Goal: Task Accomplishment & Management: Use online tool/utility

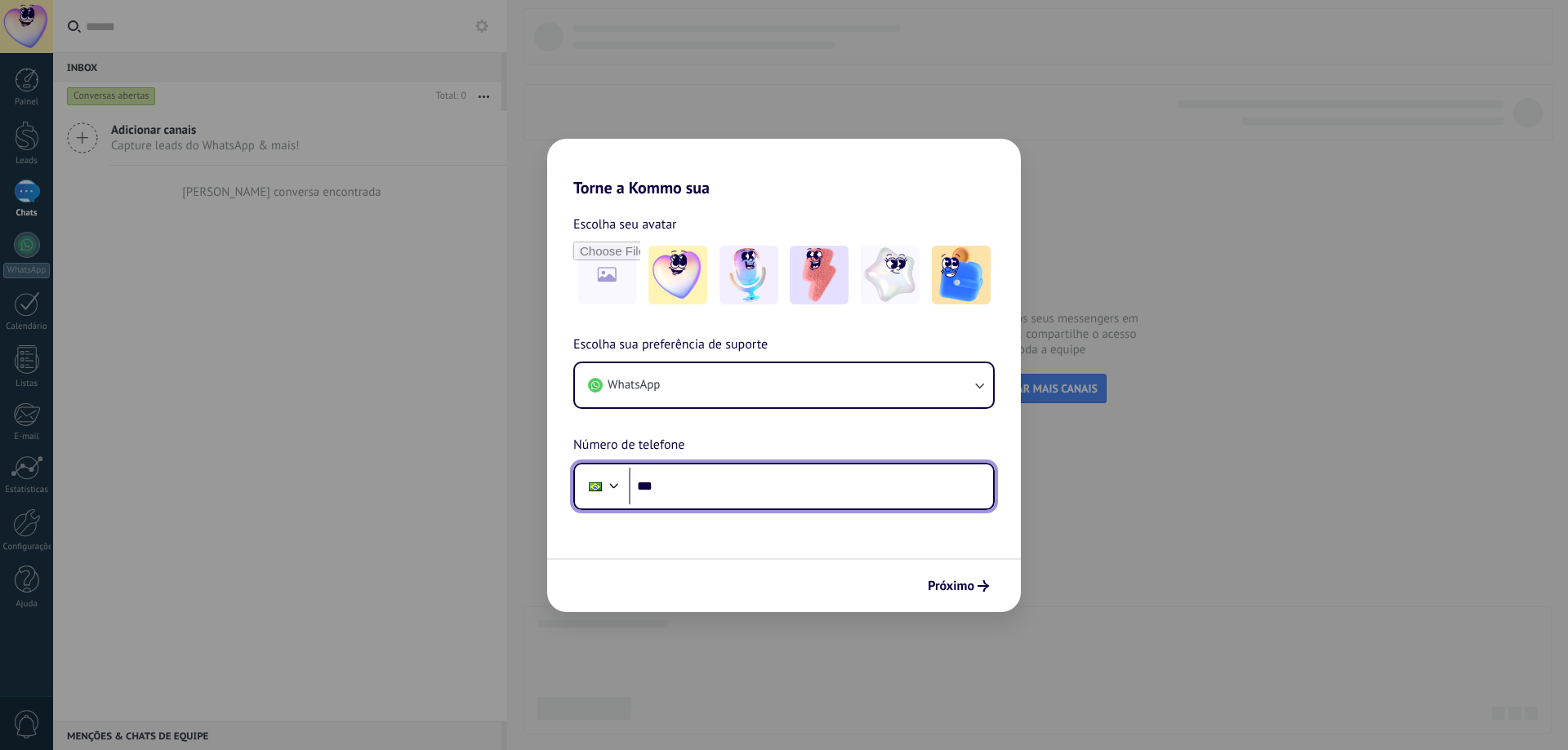
click at [804, 493] on input "***" at bounding box center [811, 487] width 365 height 38
type input "**********"
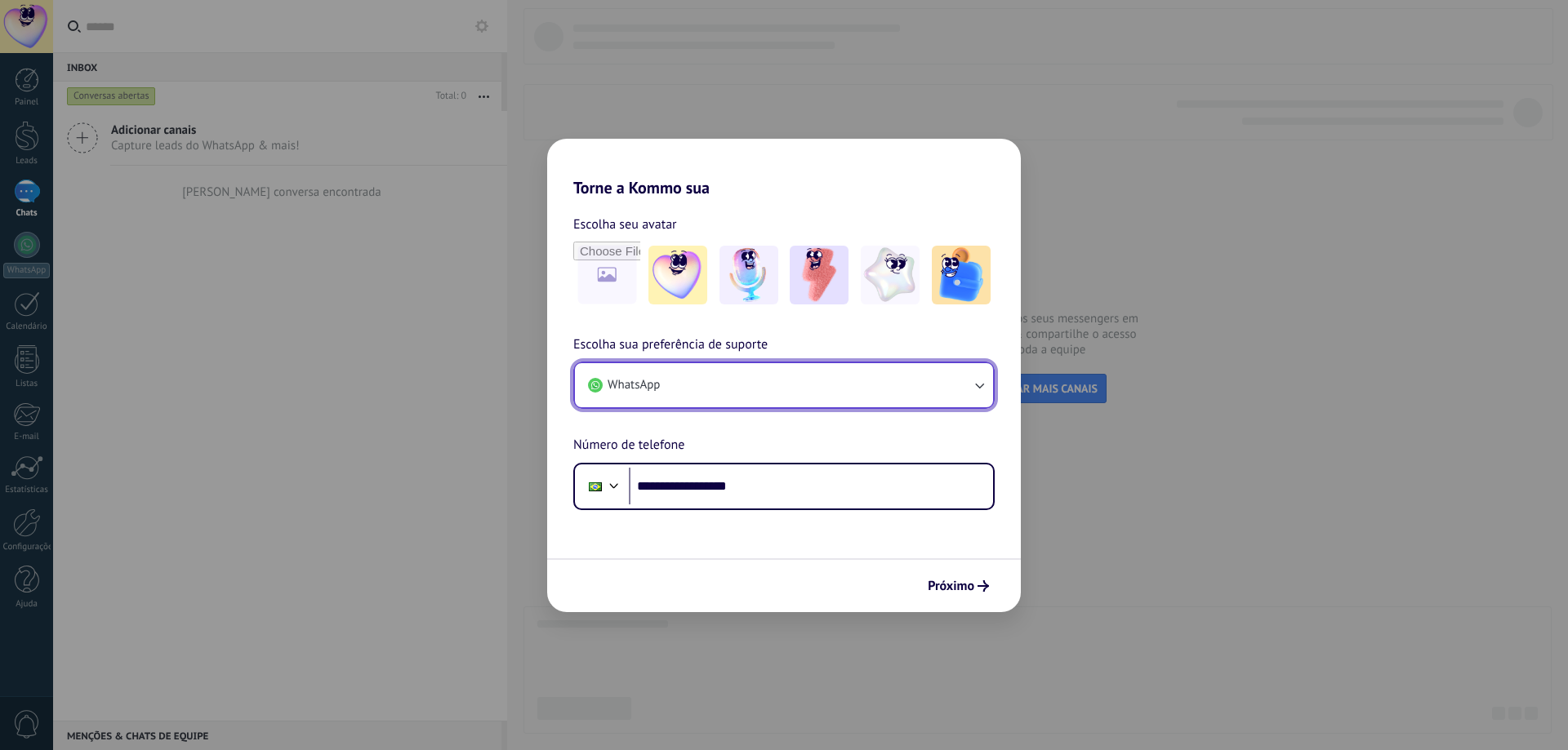
click at [776, 388] on button "WhatsApp" at bounding box center [784, 386] width 419 height 44
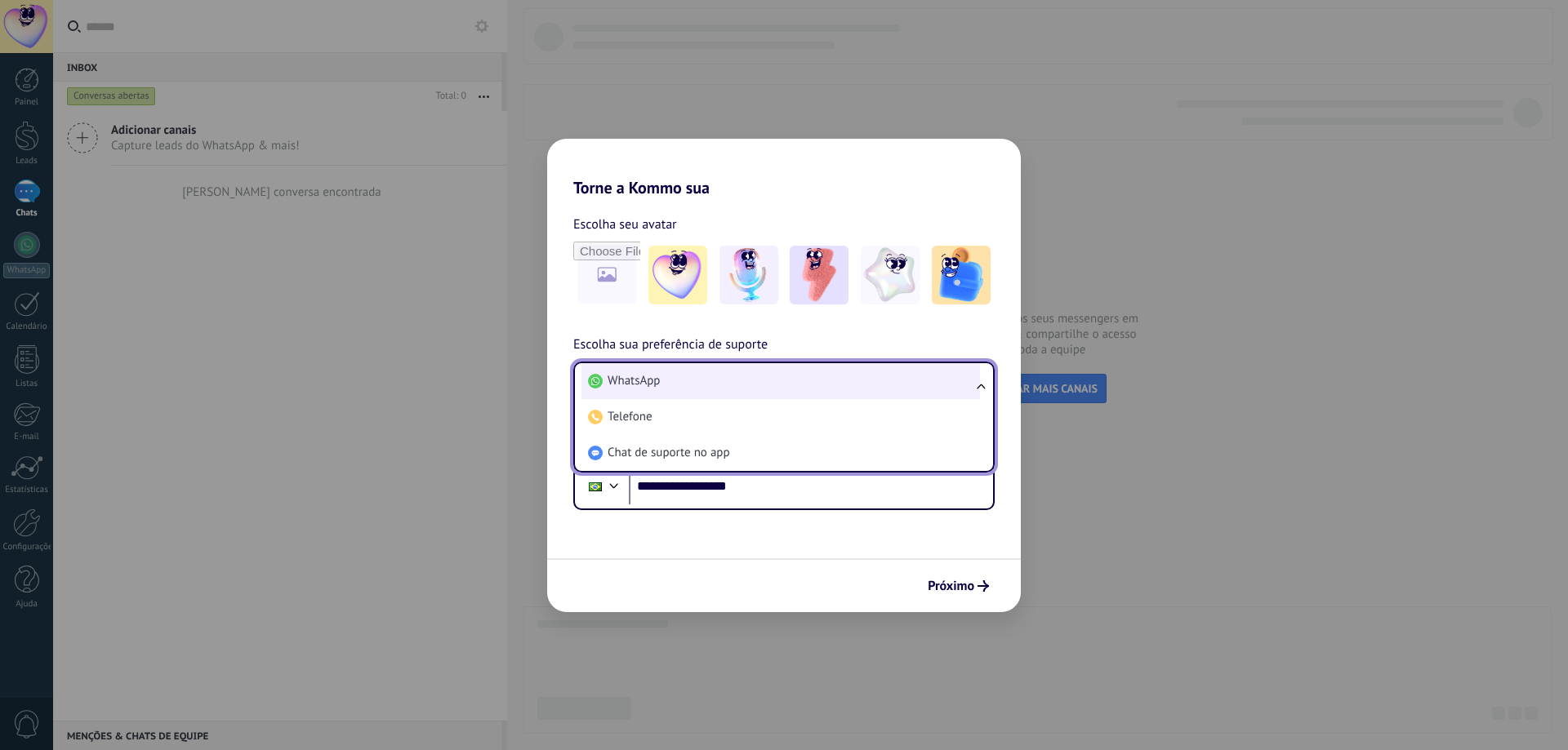
click at [757, 391] on li "WhatsApp" at bounding box center [781, 381] width 398 height 36
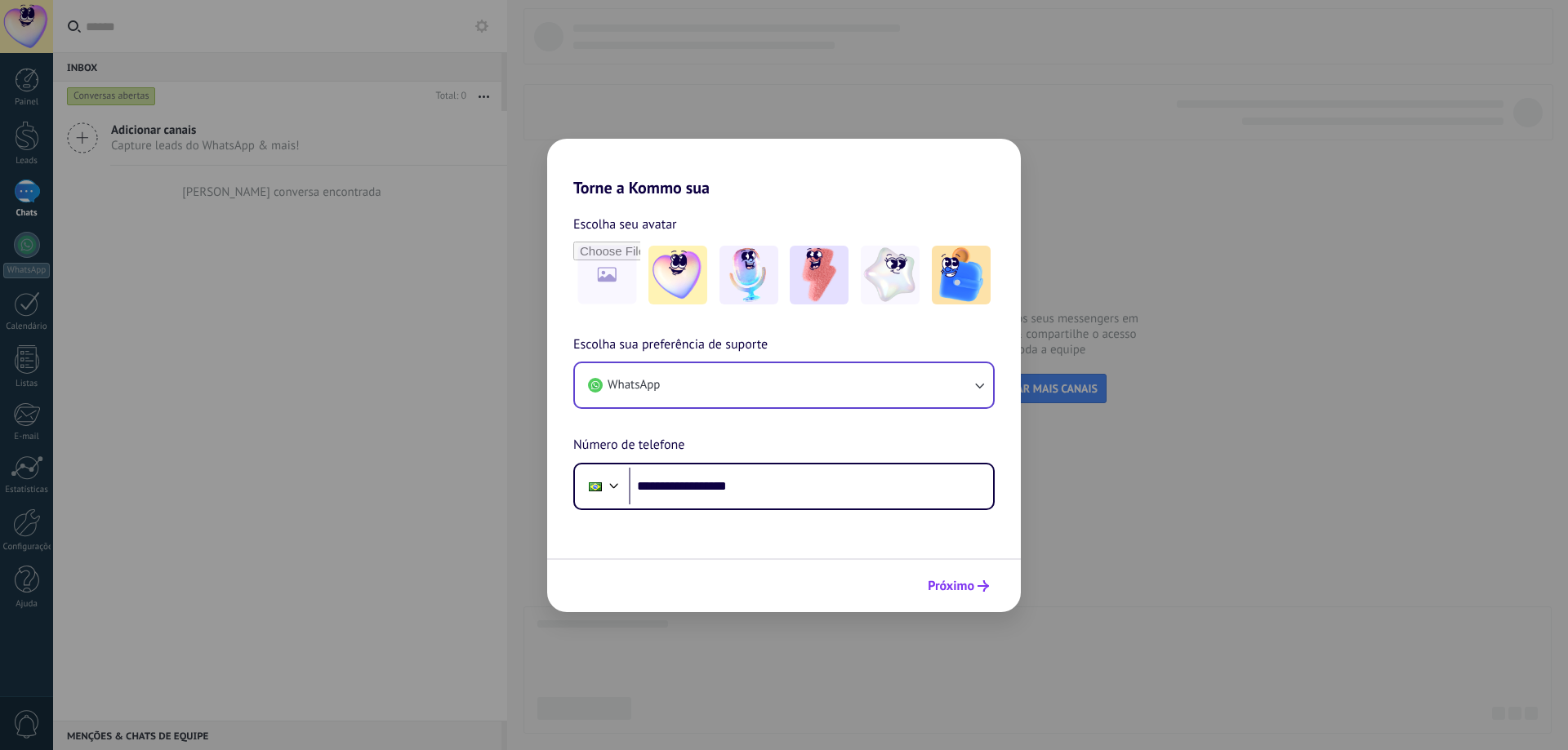
click at [954, 591] on span "Próximo" at bounding box center [951, 587] width 46 height 12
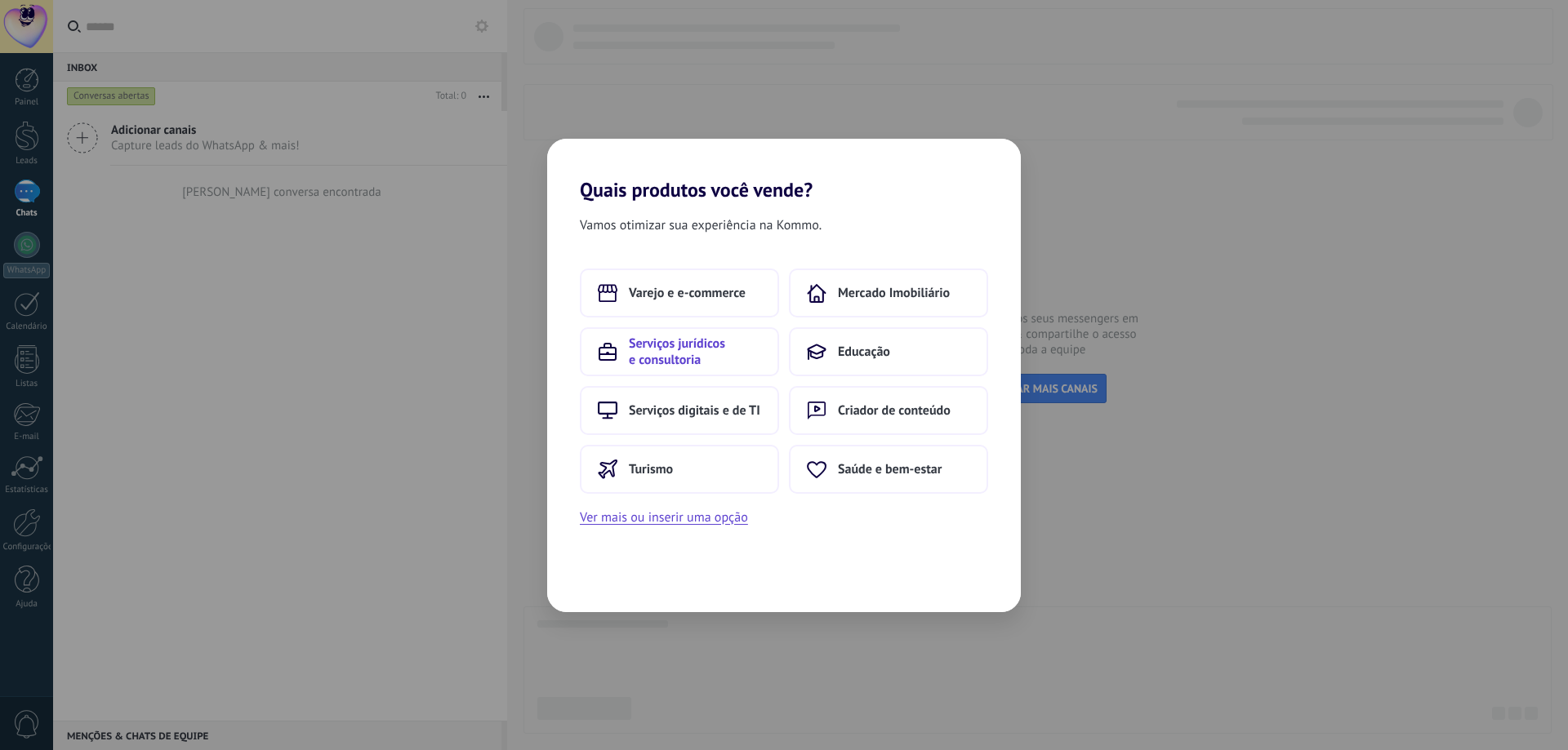
click at [717, 354] on span "Serviços jurídicos e consultoria" at bounding box center [695, 352] width 132 height 33
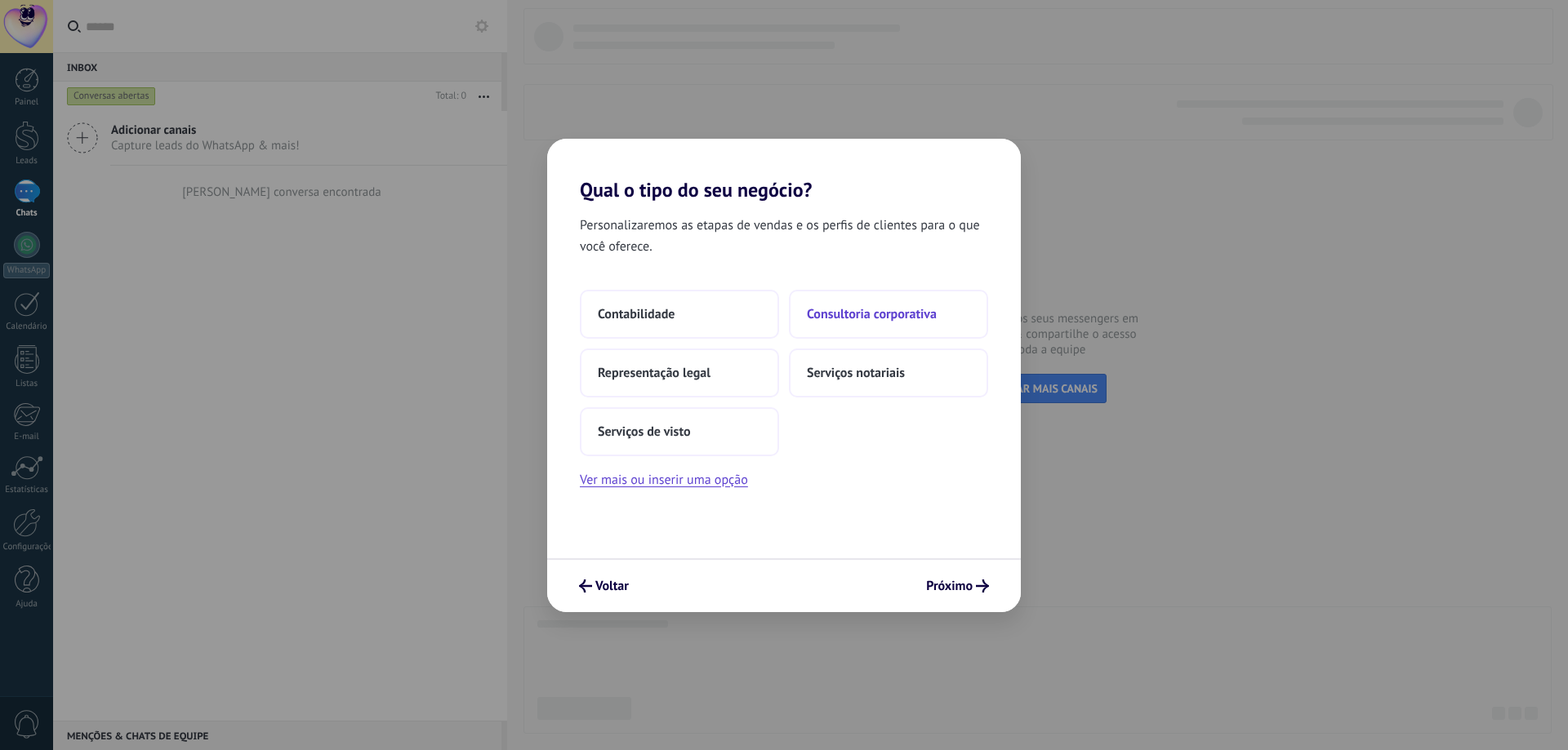
click at [883, 312] on span "Consultoria corporativa" at bounding box center [872, 314] width 130 height 16
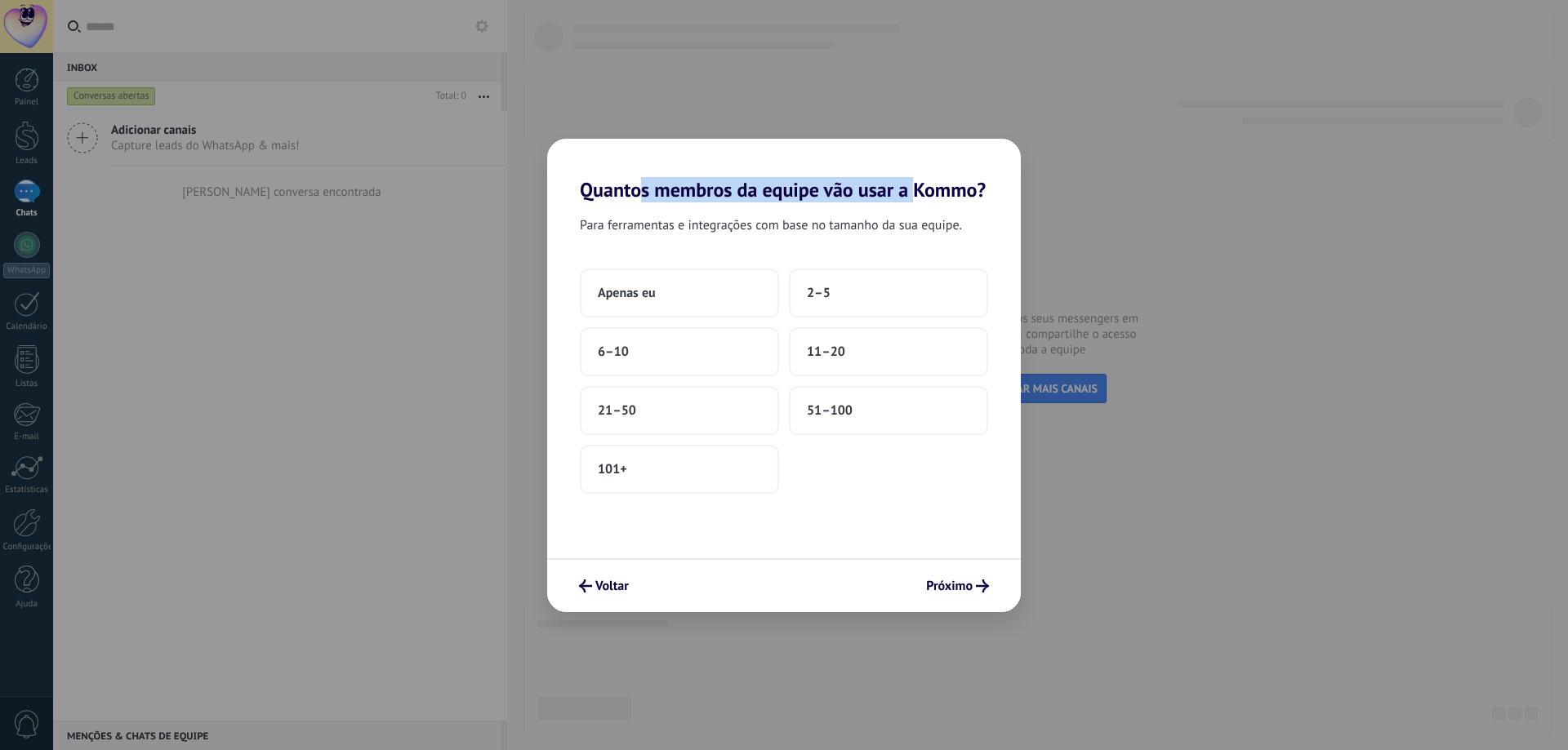
drag, startPoint x: 655, startPoint y: 188, endPoint x: 925, endPoint y: 200, distance: 270.3
click at [923, 199] on h2 "Quantos membros da equipe vão usar a Kommo?" at bounding box center [784, 170] width 474 height 63
click at [723, 357] on button "6–10" at bounding box center [680, 352] width 200 height 49
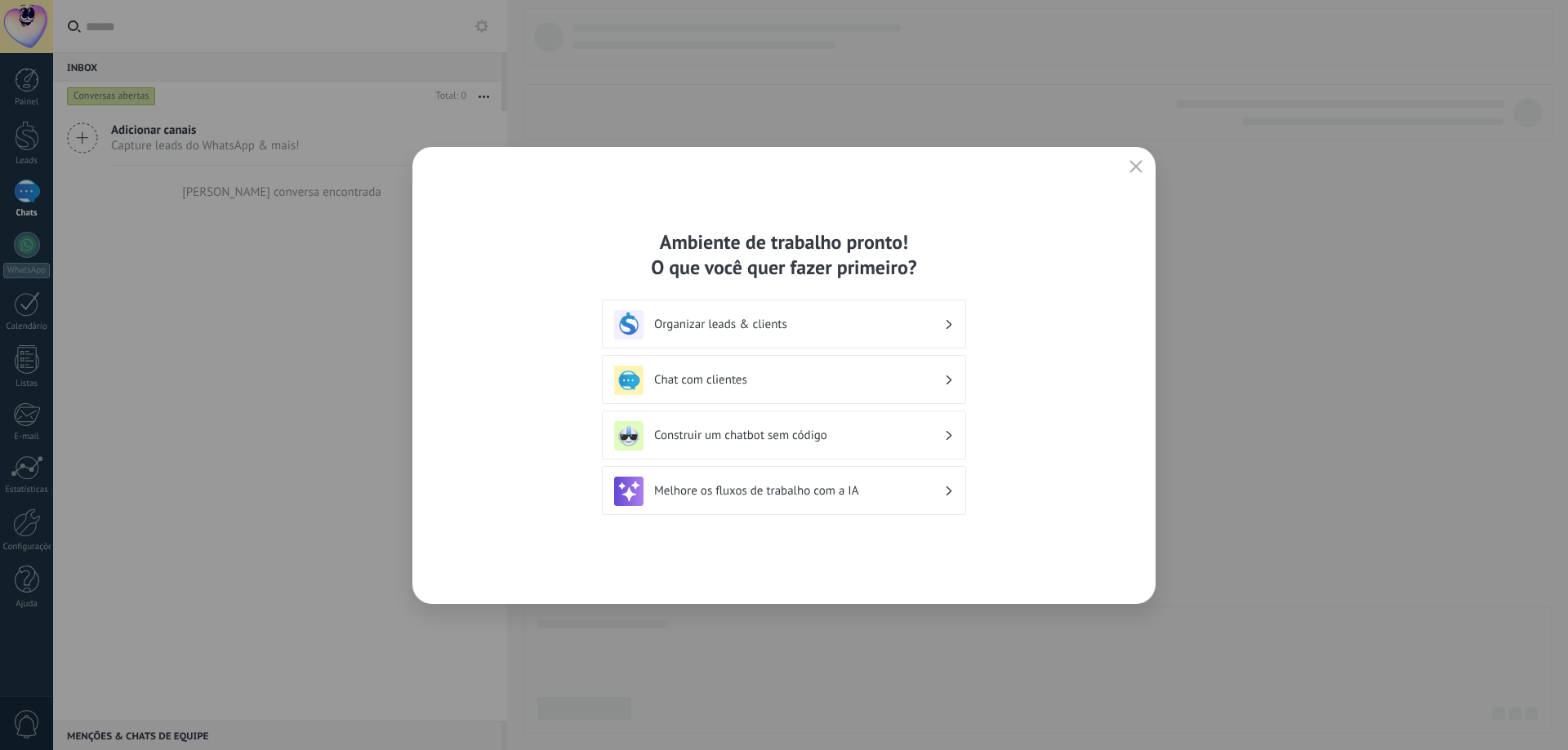
click at [728, 330] on h3 "Organizar leads & clients" at bounding box center [799, 324] width 290 height 15
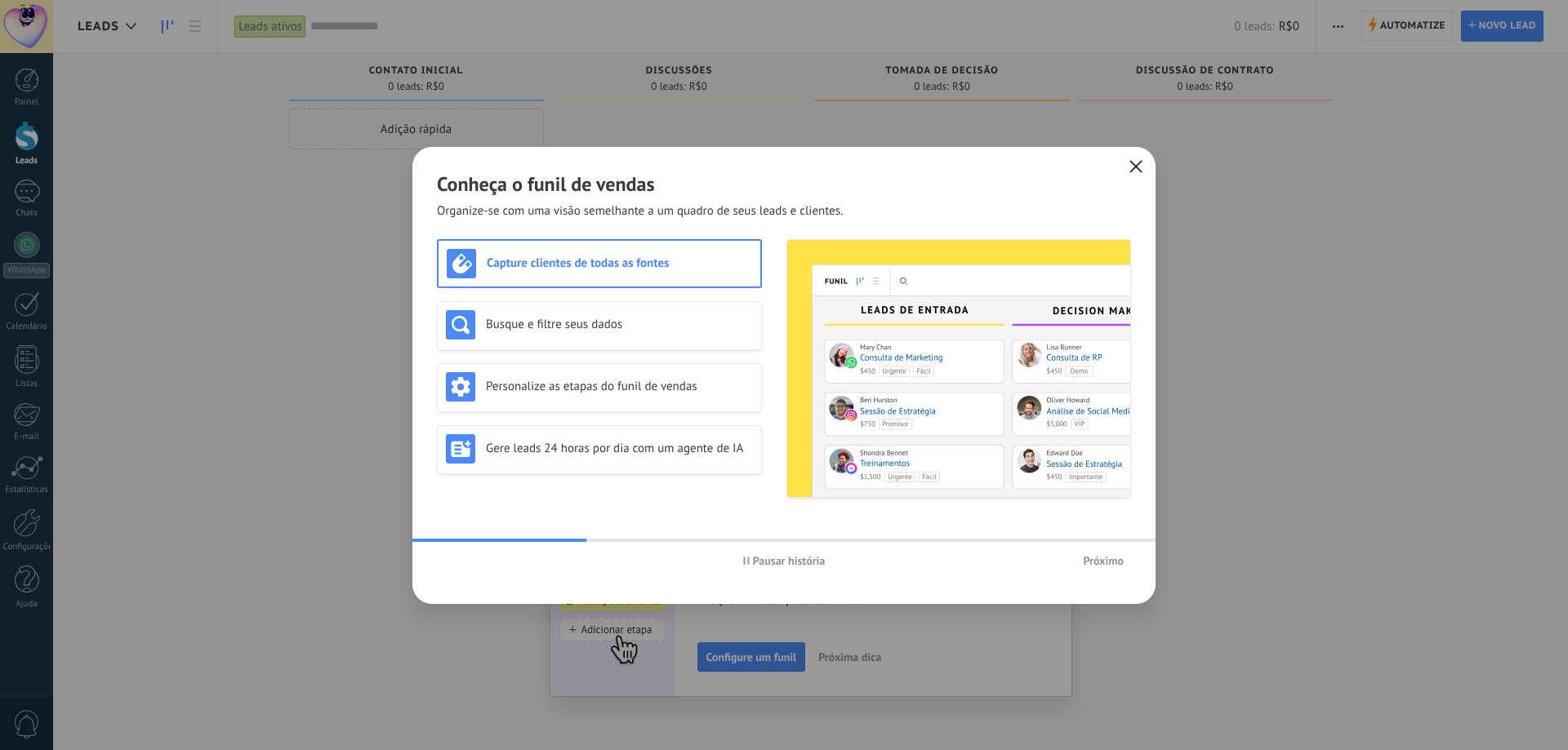
click at [1145, 169] on button "button" at bounding box center [1136, 167] width 21 height 23
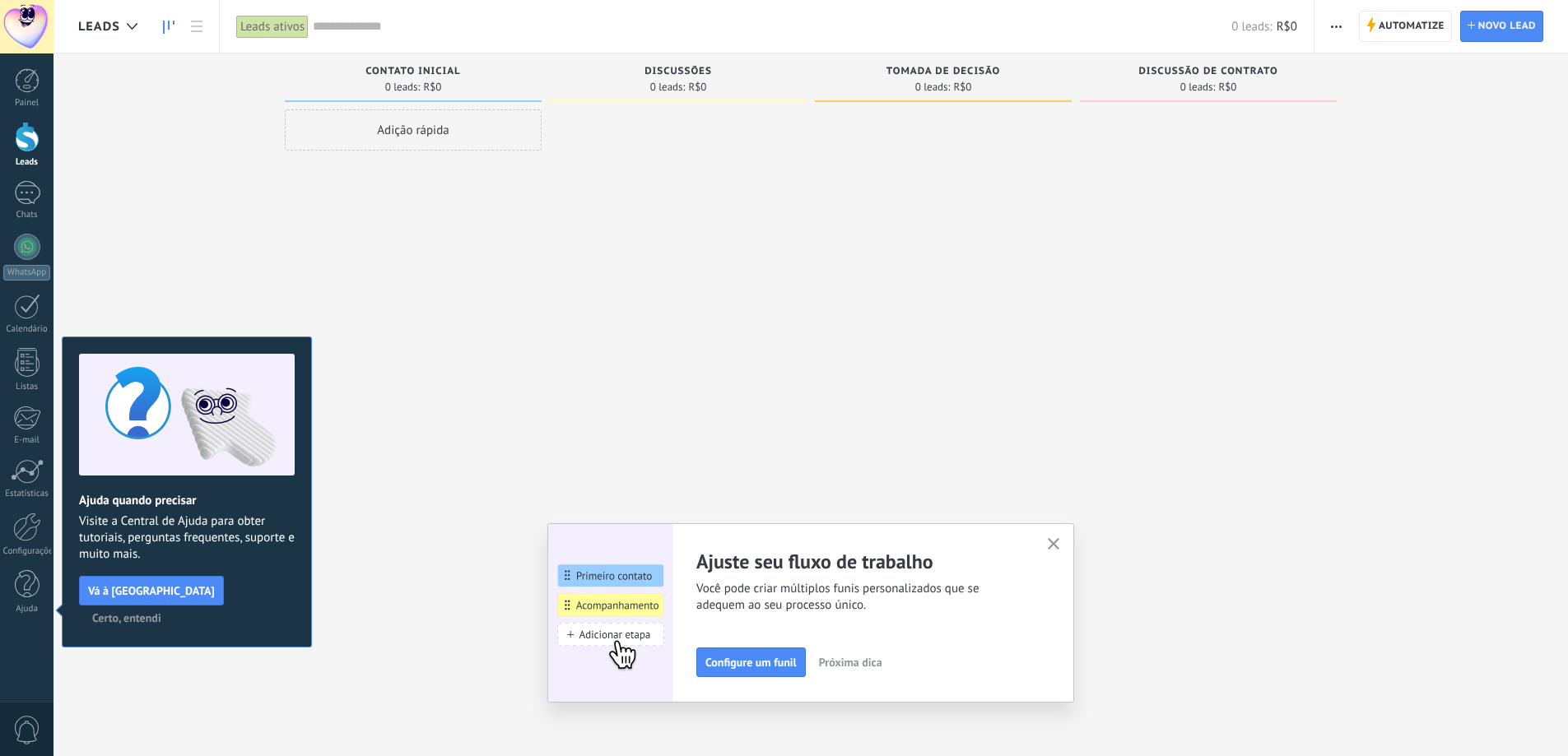
click at [1061, 560] on div "Ajuste seu fluxo de trabalho Você pode criar múltiplos funis personalizados que…" at bounding box center [810, 613] width 527 height 179
drag, startPoint x: 260, startPoint y: 595, endPoint x: 284, endPoint y: 590, distance: 24.5
click at [161, 613] on span "Certo, entendi" at bounding box center [126, 619] width 69 height 12
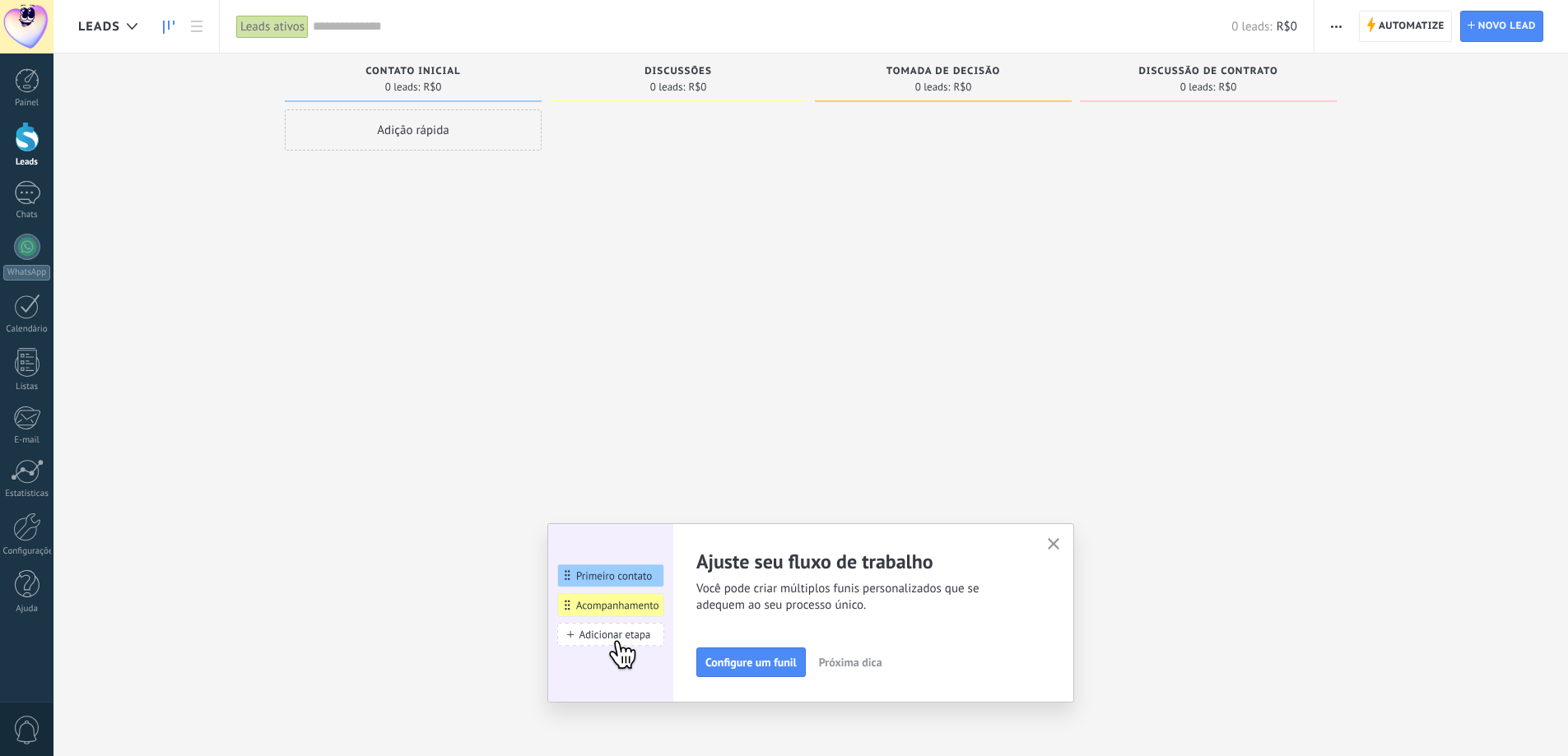
drag, startPoint x: 1056, startPoint y: 540, endPoint x: 1023, endPoint y: 533, distance: 33.7
click at [1057, 540] on icon "button" at bounding box center [1054, 544] width 13 height 13
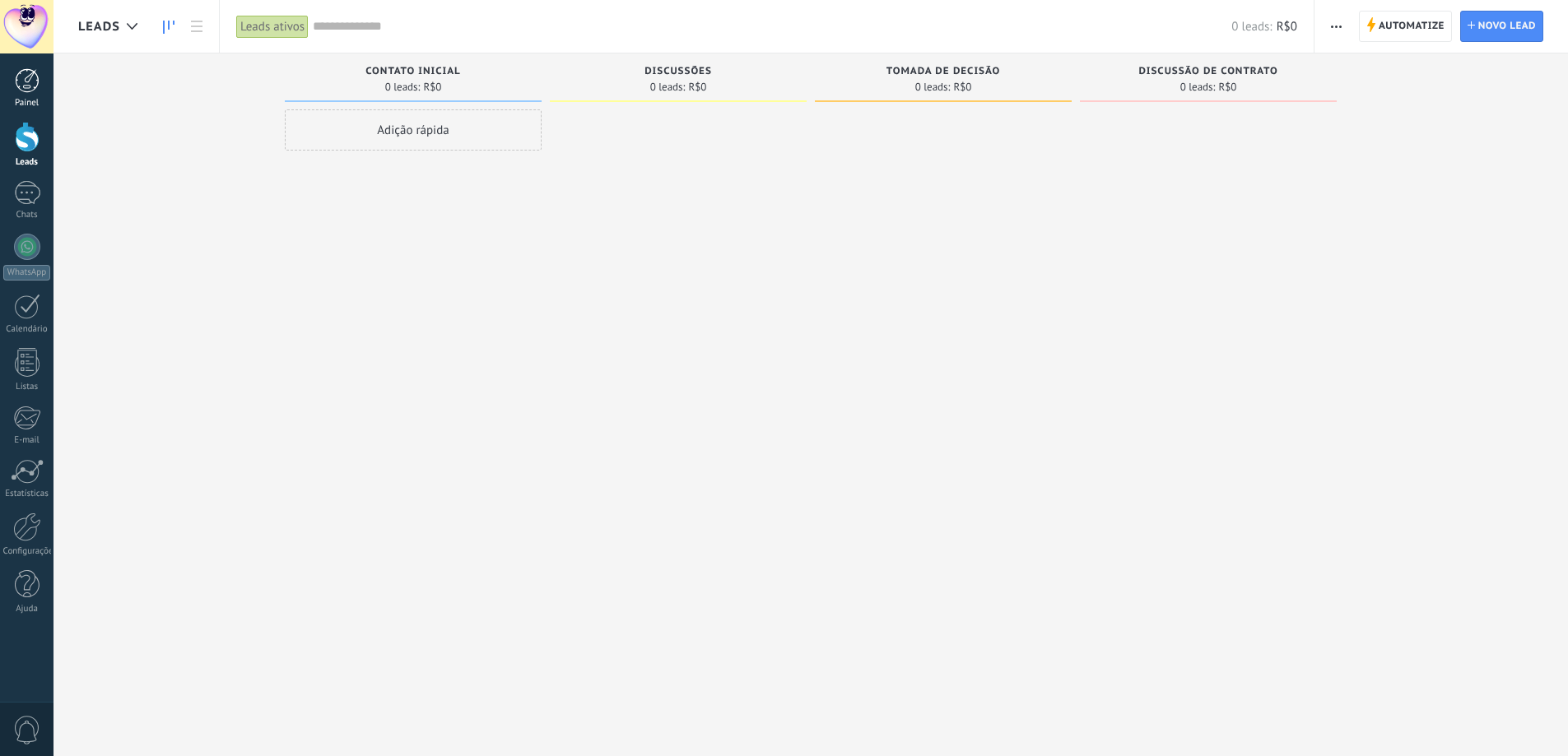
click at [38, 96] on link "Painel" at bounding box center [26, 89] width 53 height 41
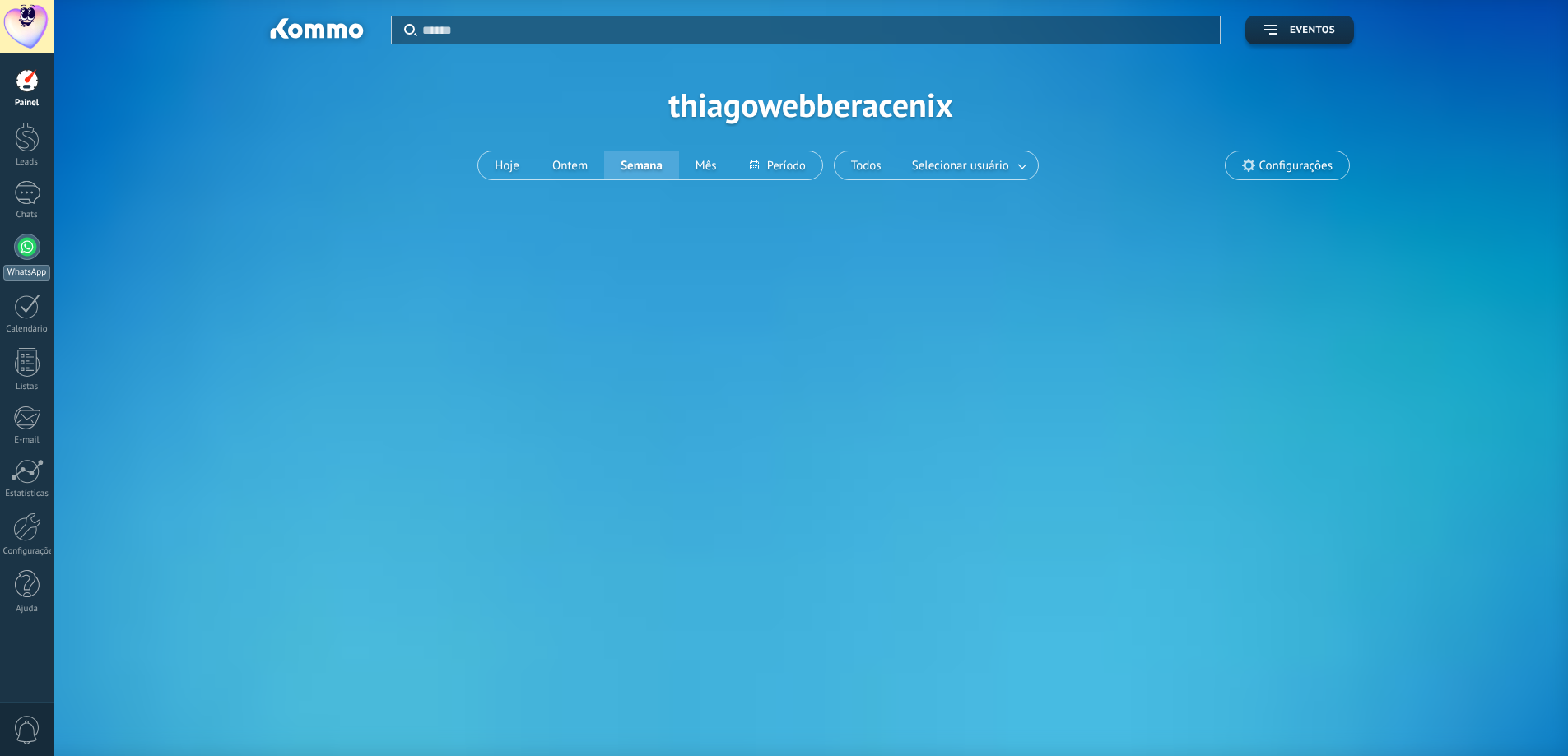
click at [36, 249] on div at bounding box center [26, 246] width 26 height 26
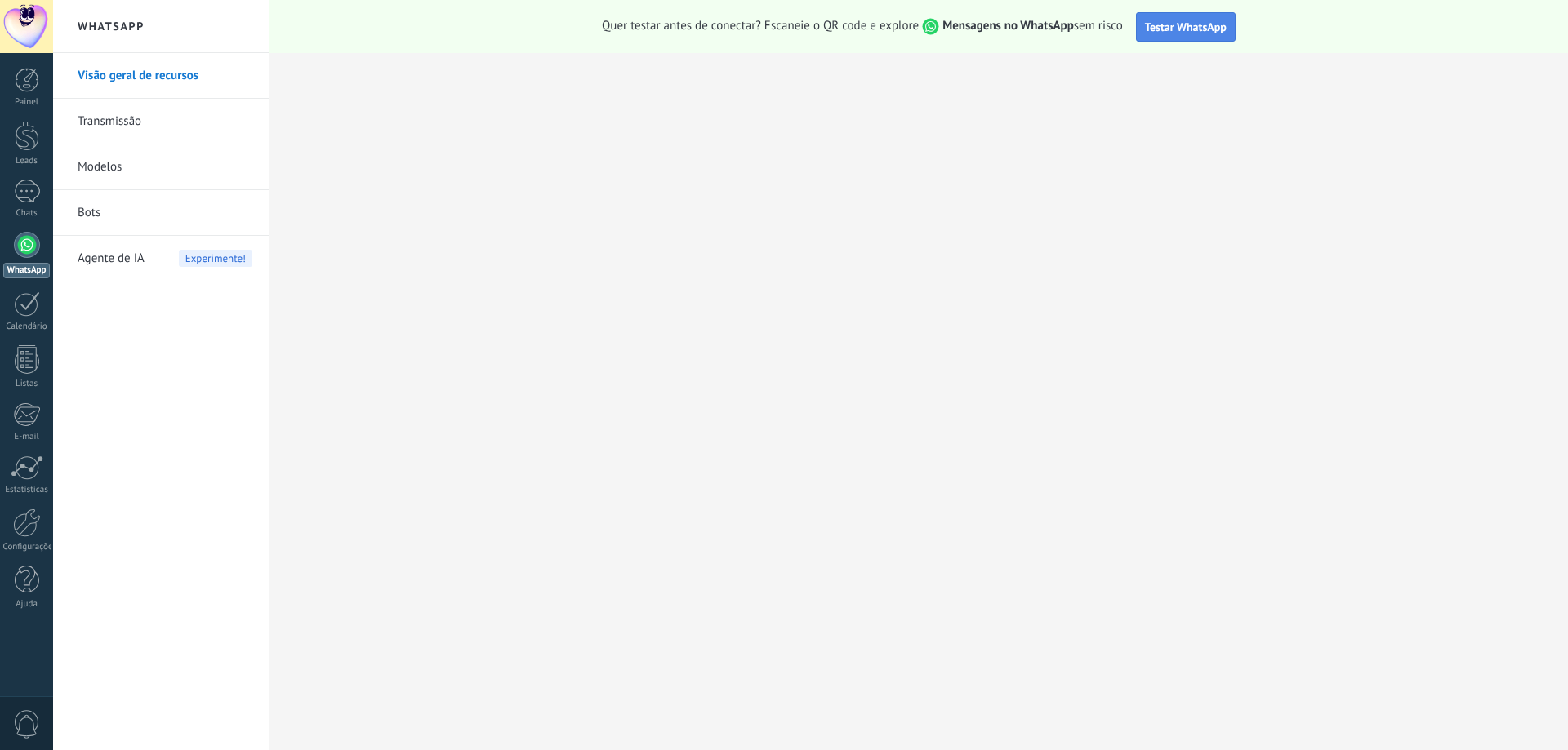
click at [1187, 35] on button "Testar WhatsApp" at bounding box center [1186, 27] width 99 height 29
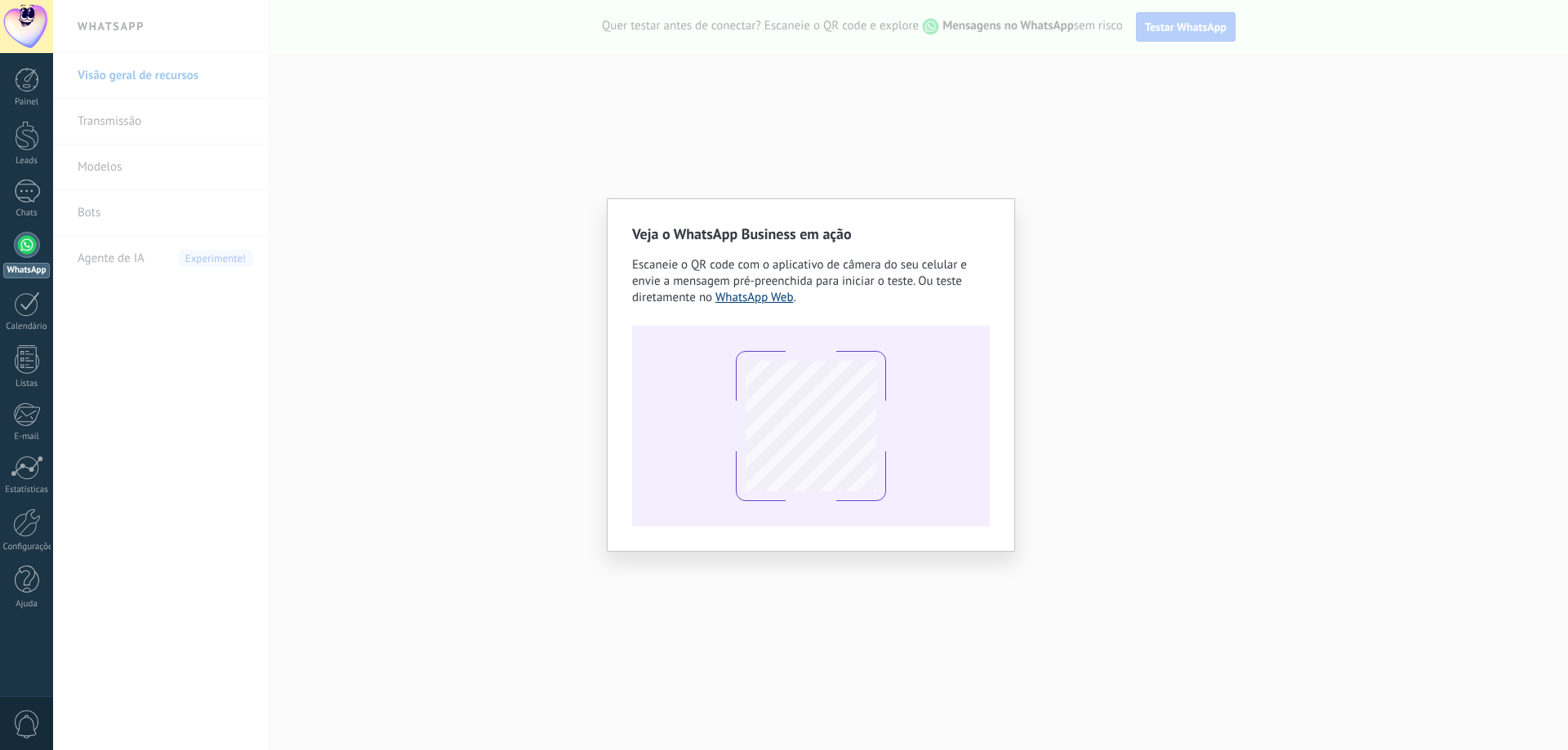
click at [755, 297] on link "WhatsApp Web" at bounding box center [755, 297] width 78 height 15
click at [887, 126] on div "Veja o WhatsApp Business em ação Escaneie o QR code com o aplicativo de câmera …" at bounding box center [810, 375] width 1515 height 750
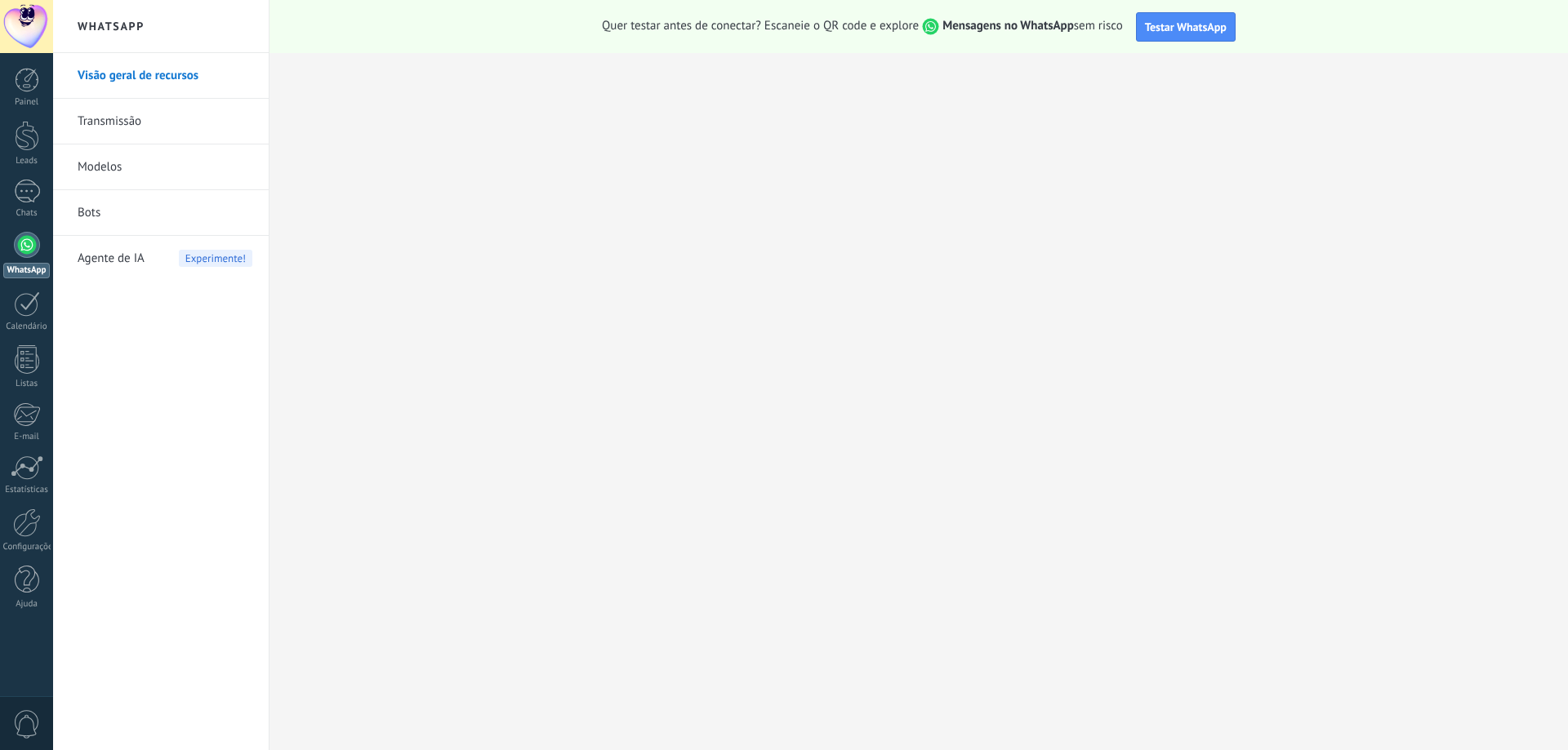
click at [37, 250] on div at bounding box center [26, 244] width 26 height 26
drag, startPoint x: 796, startPoint y: 28, endPoint x: 910, endPoint y: 29, distance: 114.0
click at [888, 29] on span "Quer testar antes de conectar? Escaneie o QR code e explore Mensagens no WhatsA…" at bounding box center [862, 26] width 521 height 17
drag, startPoint x: 925, startPoint y: 29, endPoint x: 936, endPoint y: 29, distance: 11.0
click at [934, 29] on span "Mensagens no WhatsApp" at bounding box center [996, 25] width 155 height 15
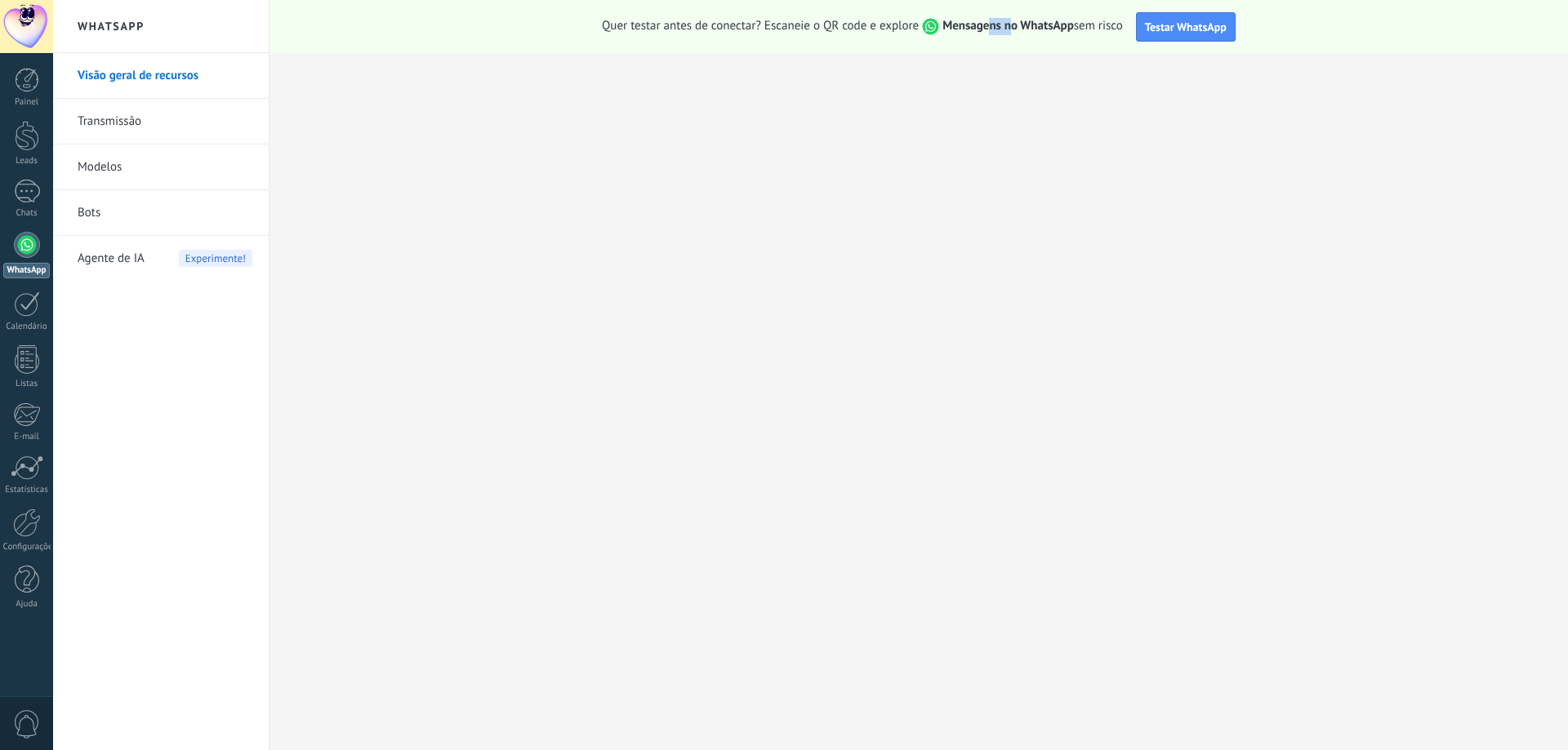
drag, startPoint x: 989, startPoint y: 29, endPoint x: 1027, endPoint y: 30, distance: 38.0
click at [1017, 31] on strong "Mensagens no WhatsApp" at bounding box center [1008, 25] width 131 height 15
drag, startPoint x: 1053, startPoint y: 31, endPoint x: 1081, endPoint y: 35, distance: 28.3
click at [1062, 35] on span "Quer testar antes de conectar? Escaneie o QR code e explore Mensagens no WhatsA…" at bounding box center [862, 26] width 521 height 17
click at [1112, 35] on div "Quer testar antes de conectar? Escaneie o QR code e explore Mensagens no WhatsA…" at bounding box center [919, 26] width 1299 height 53
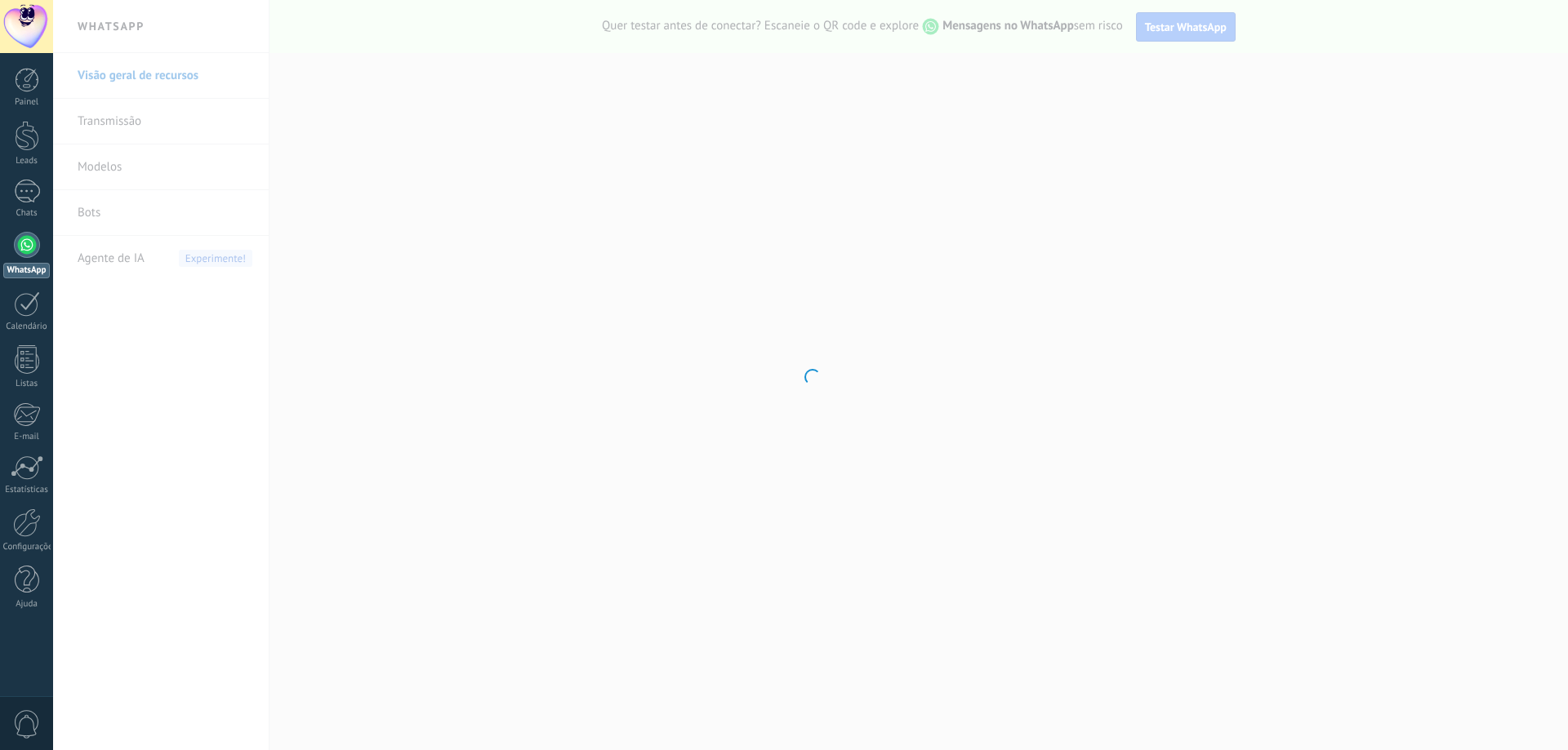
click at [531, 322] on div at bounding box center [810, 375] width 1515 height 750
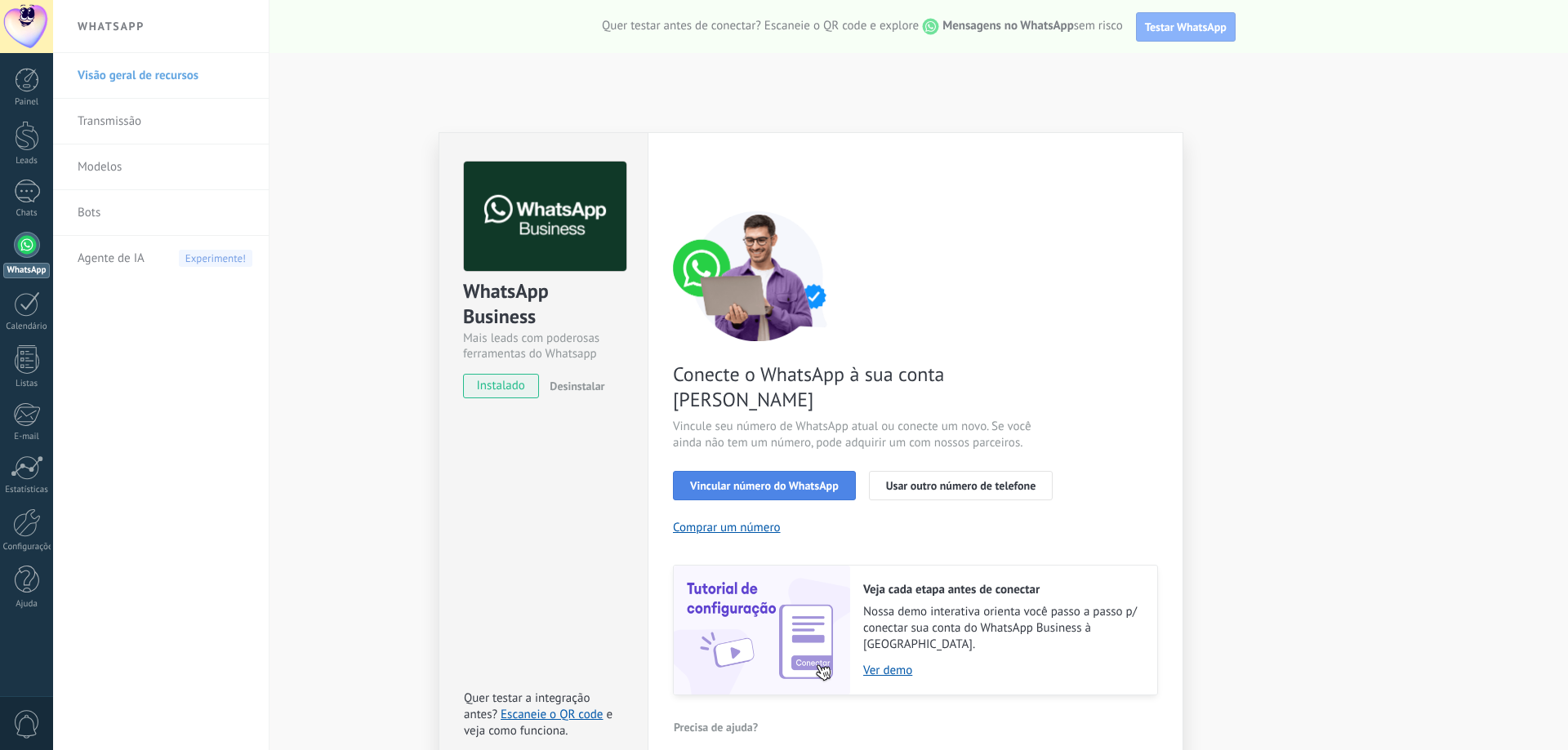
click at [797, 471] on button "Vincular número do WhatsApp" at bounding box center [764, 486] width 183 height 29
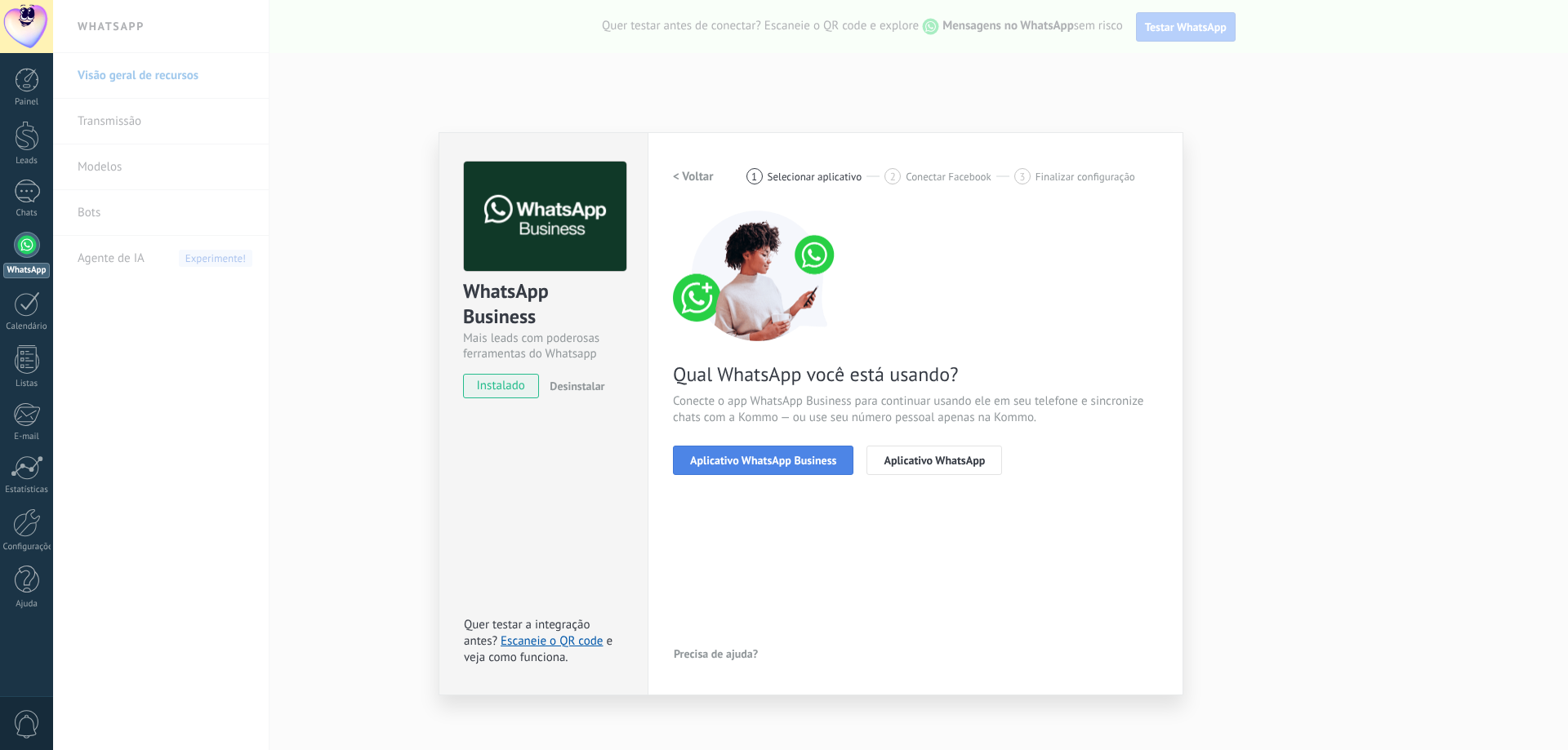
click at [807, 473] on button "Aplicativo WhatsApp Business" at bounding box center [763, 460] width 180 height 29
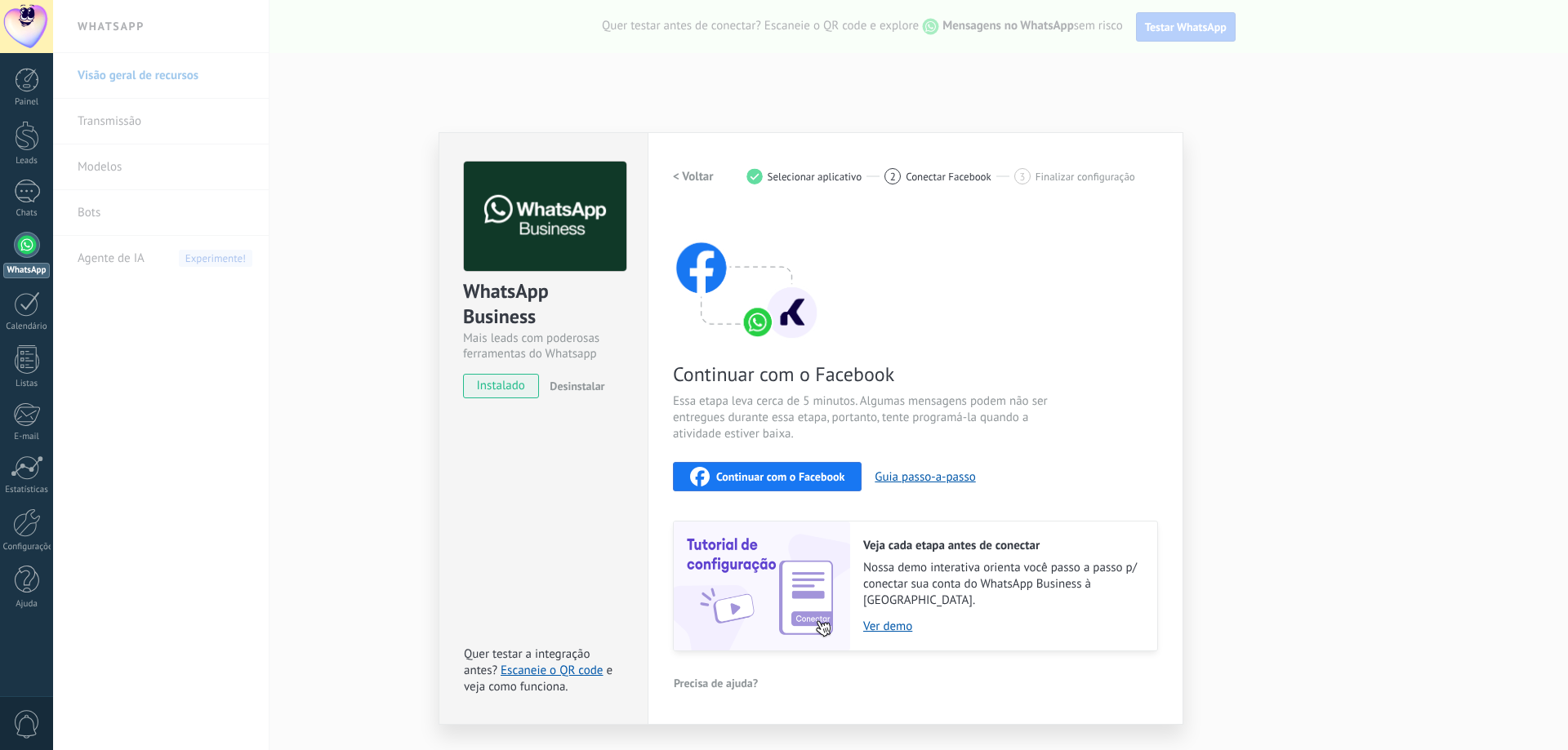
click at [896, 180] on div "2" at bounding box center [892, 176] width 16 height 16
click at [1062, 182] on span "Finalizar configuração" at bounding box center [1085, 177] width 99 height 13
click at [800, 184] on div "1 Selecionar aplicativo" at bounding box center [816, 176] width 139 height 16
drag, startPoint x: 749, startPoint y: 183, endPoint x: 665, endPoint y: 254, distance: 110.0
click at [749, 184] on div "< Voltar 1 Selecionar aplicativo 2 Conectar Facebook 3 Finalizar configuração" at bounding box center [915, 176] width 485 height 29
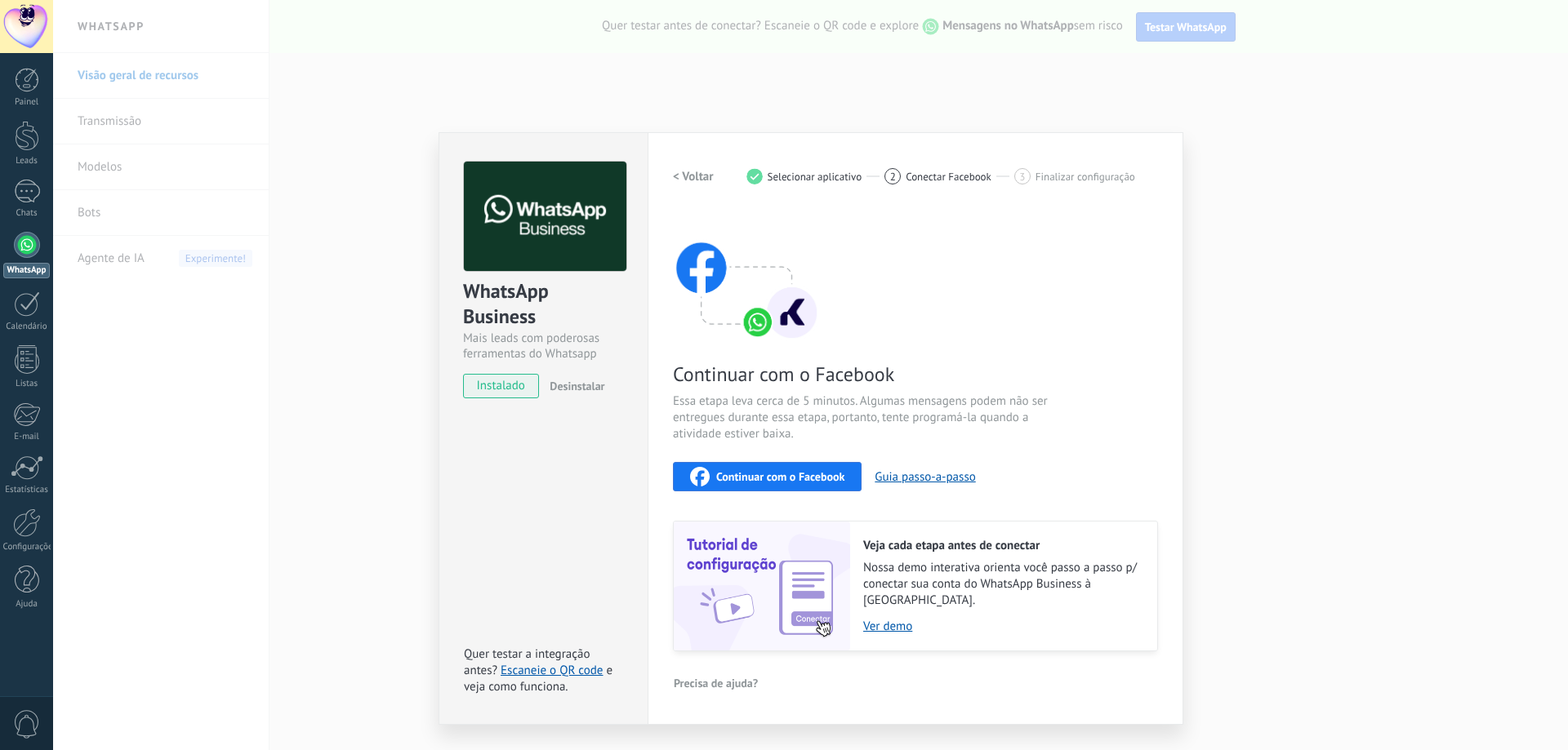
click at [509, 396] on span "instalado" at bounding box center [501, 386] width 74 height 24
click at [531, 387] on span "instalado" at bounding box center [501, 386] width 74 height 24
click at [1363, 298] on div "WhatsApp Business Mais leads com poderosas ferramentas do Whatsapp instalado De…" at bounding box center [810, 375] width 1515 height 750
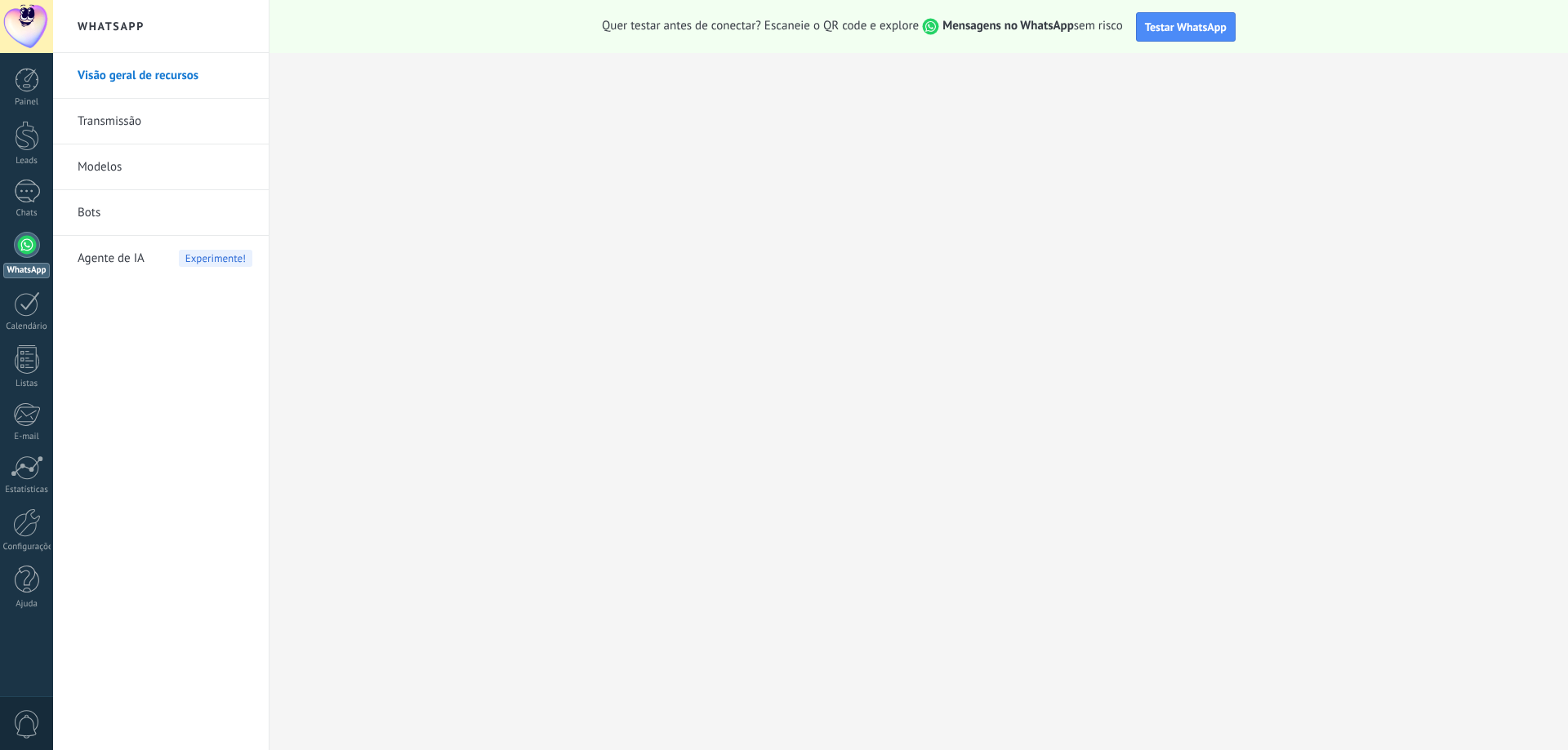
click at [29, 241] on div at bounding box center [26, 244] width 26 height 26
click at [144, 114] on link "Transmissão" at bounding box center [165, 121] width 175 height 45
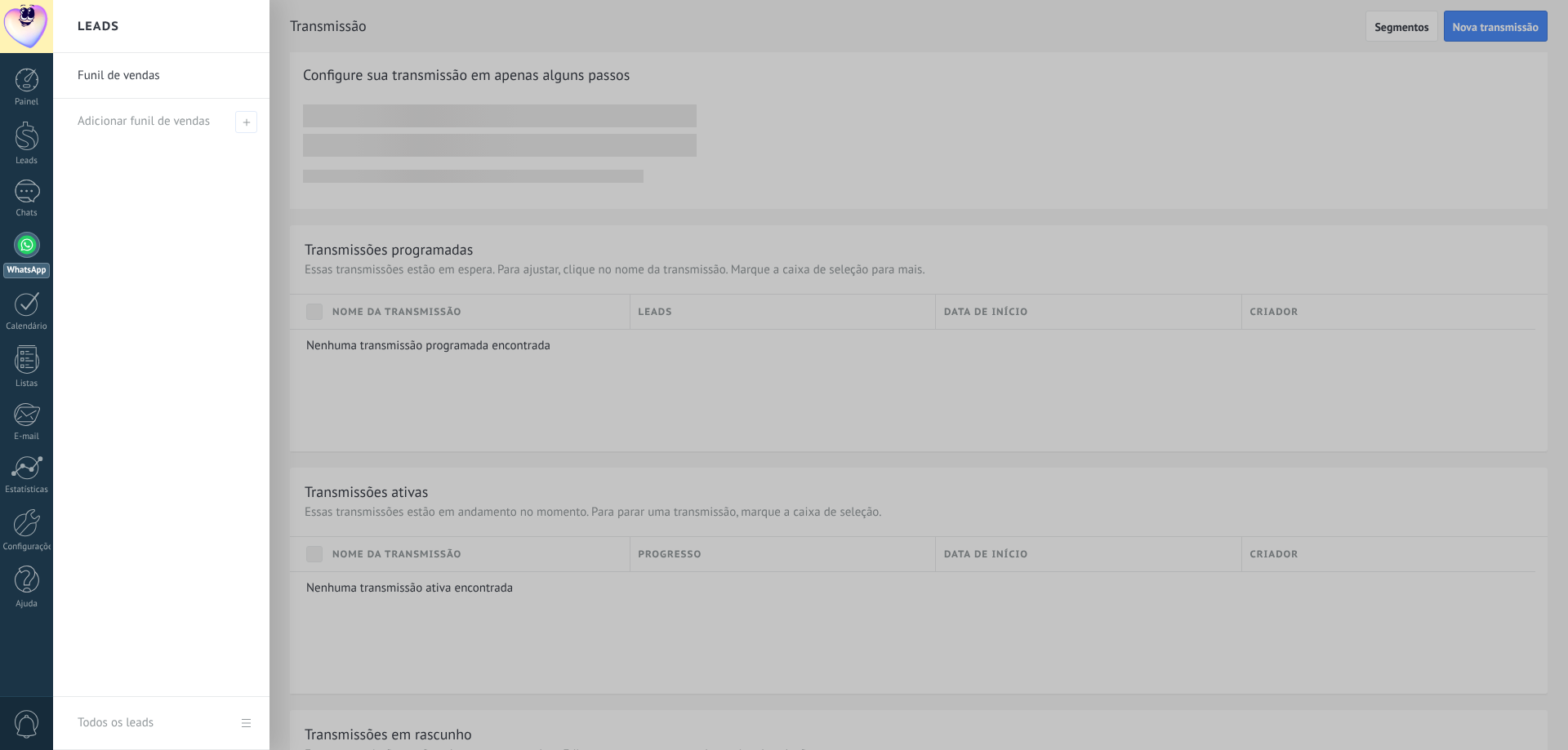
click at [179, 54] on link "Funil de vendas" at bounding box center [165, 76] width 176 height 45
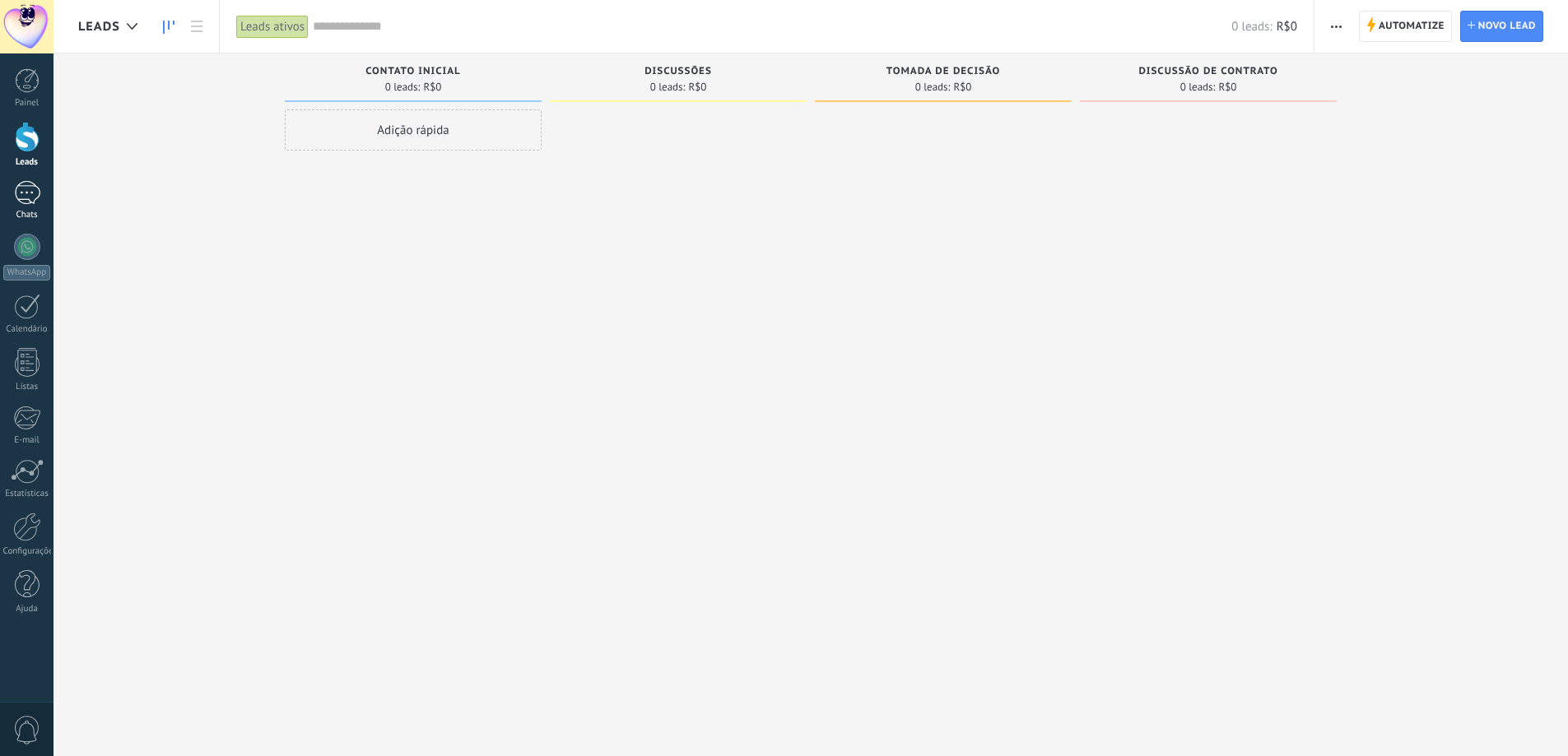
click at [14, 193] on div at bounding box center [26, 193] width 26 height 24
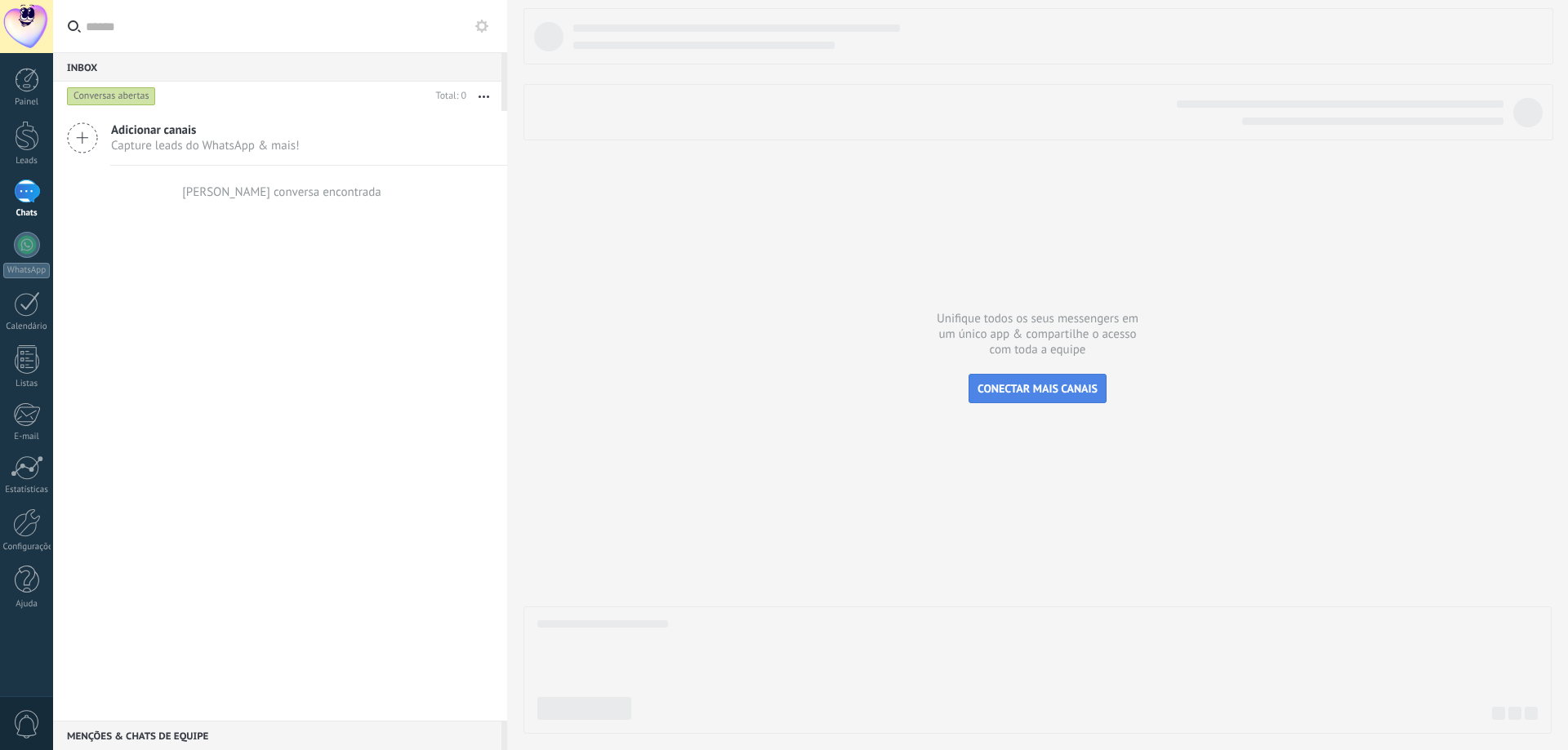
click at [1069, 391] on span "CONECTAR MAIS CANAIS" at bounding box center [1037, 388] width 120 height 14
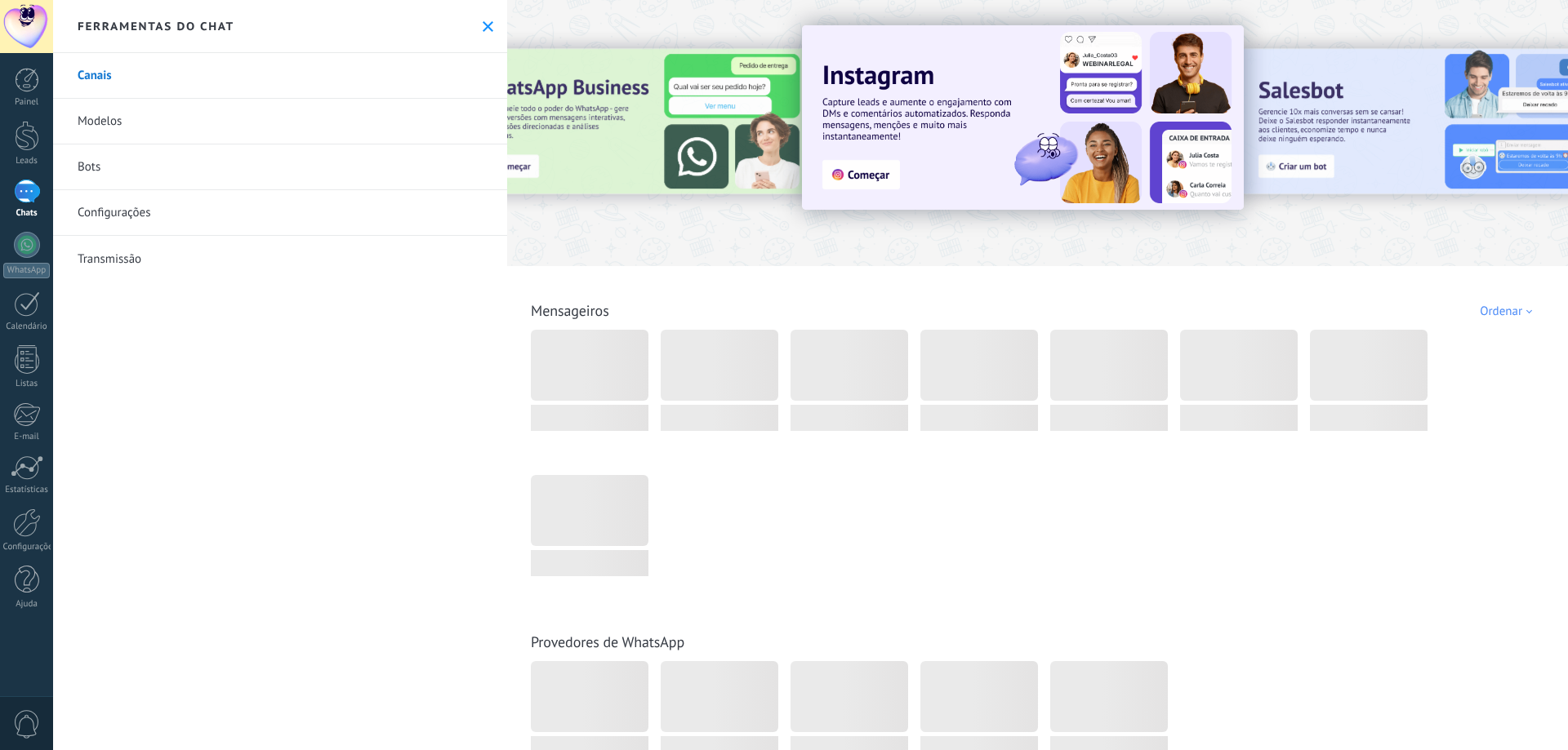
click at [485, 21] on icon at bounding box center [488, 26] width 11 height 11
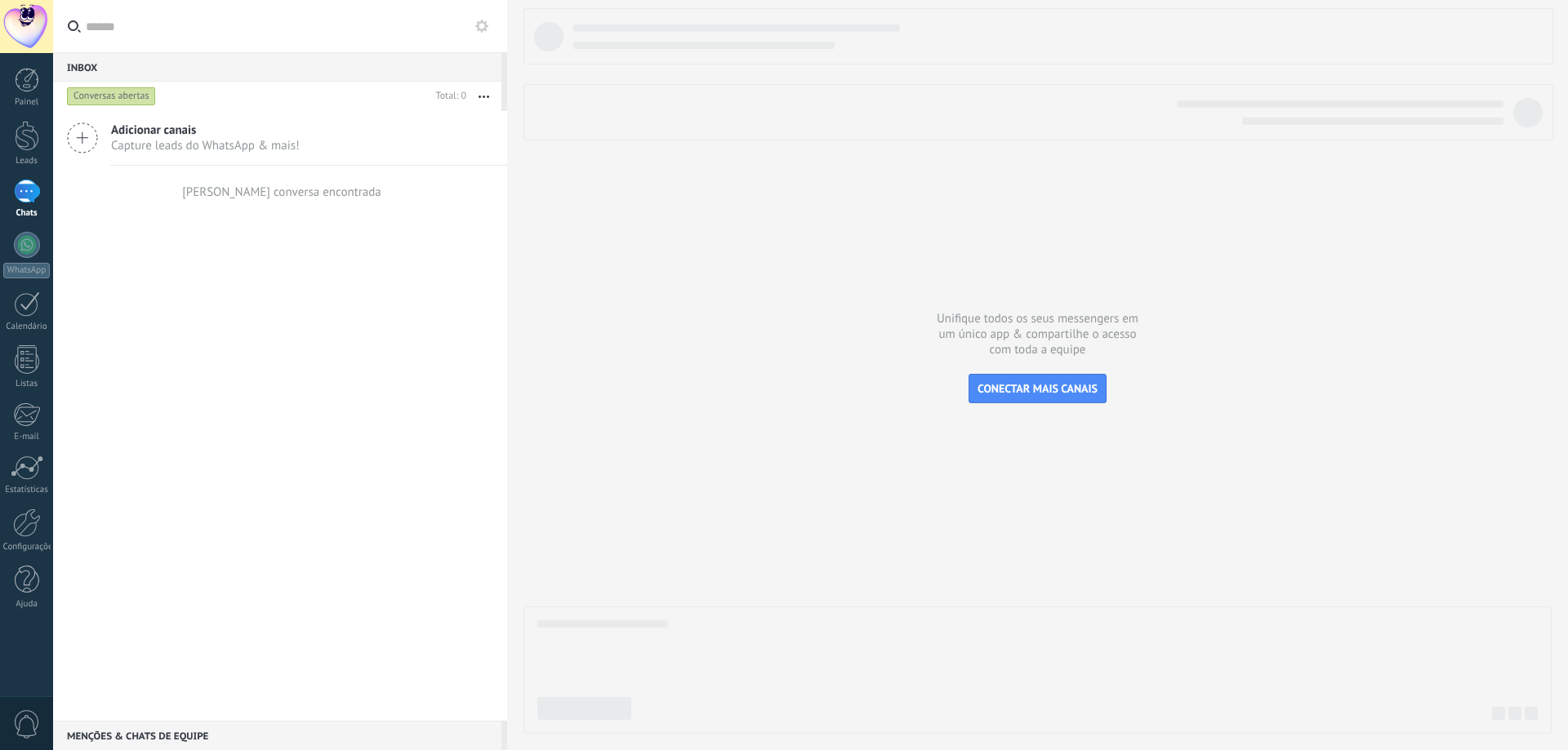
click at [104, 127] on div "Adicionar canais Capture leads do WhatsApp & mais!" at bounding box center [280, 138] width 454 height 55
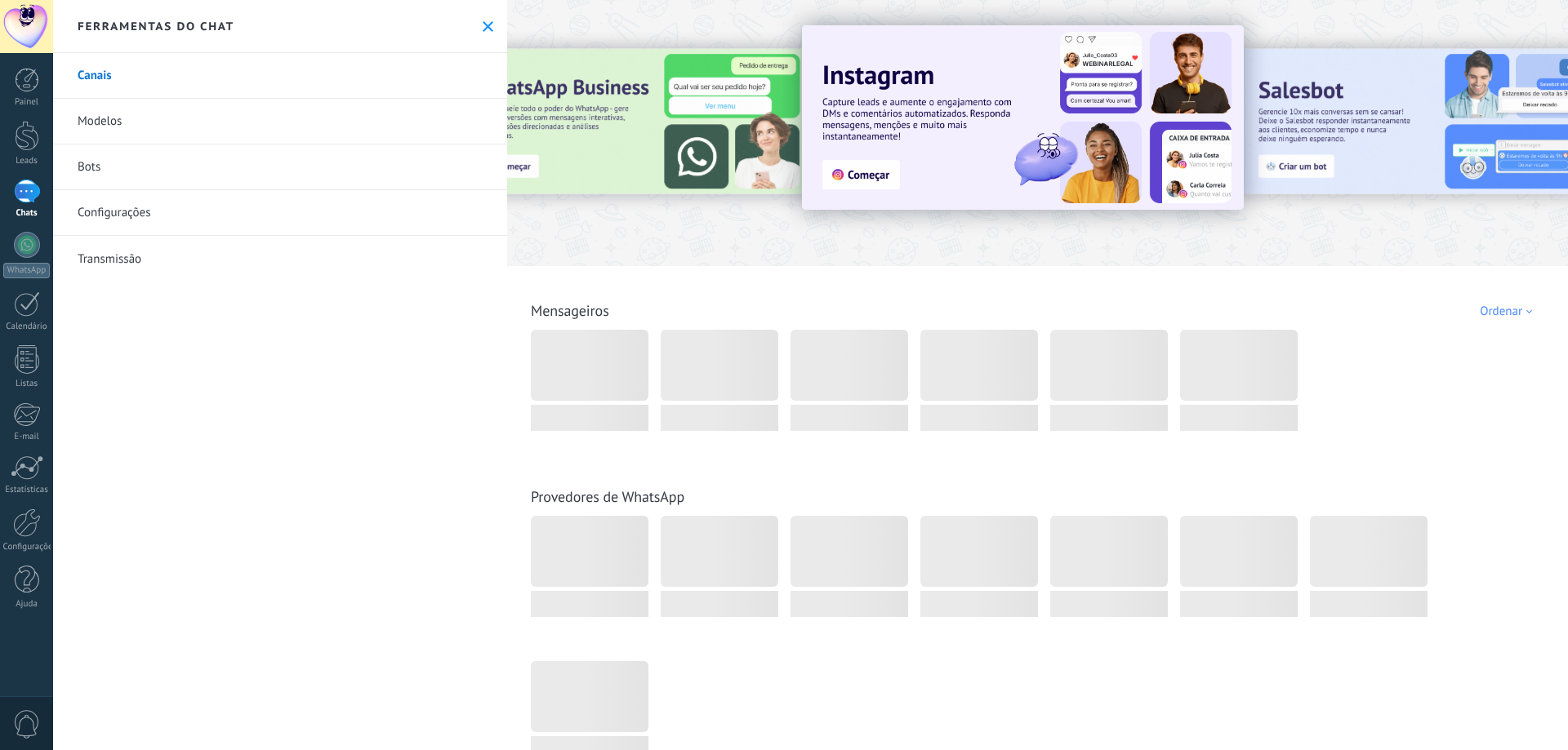
click at [484, 22] on icon at bounding box center [488, 26] width 11 height 11
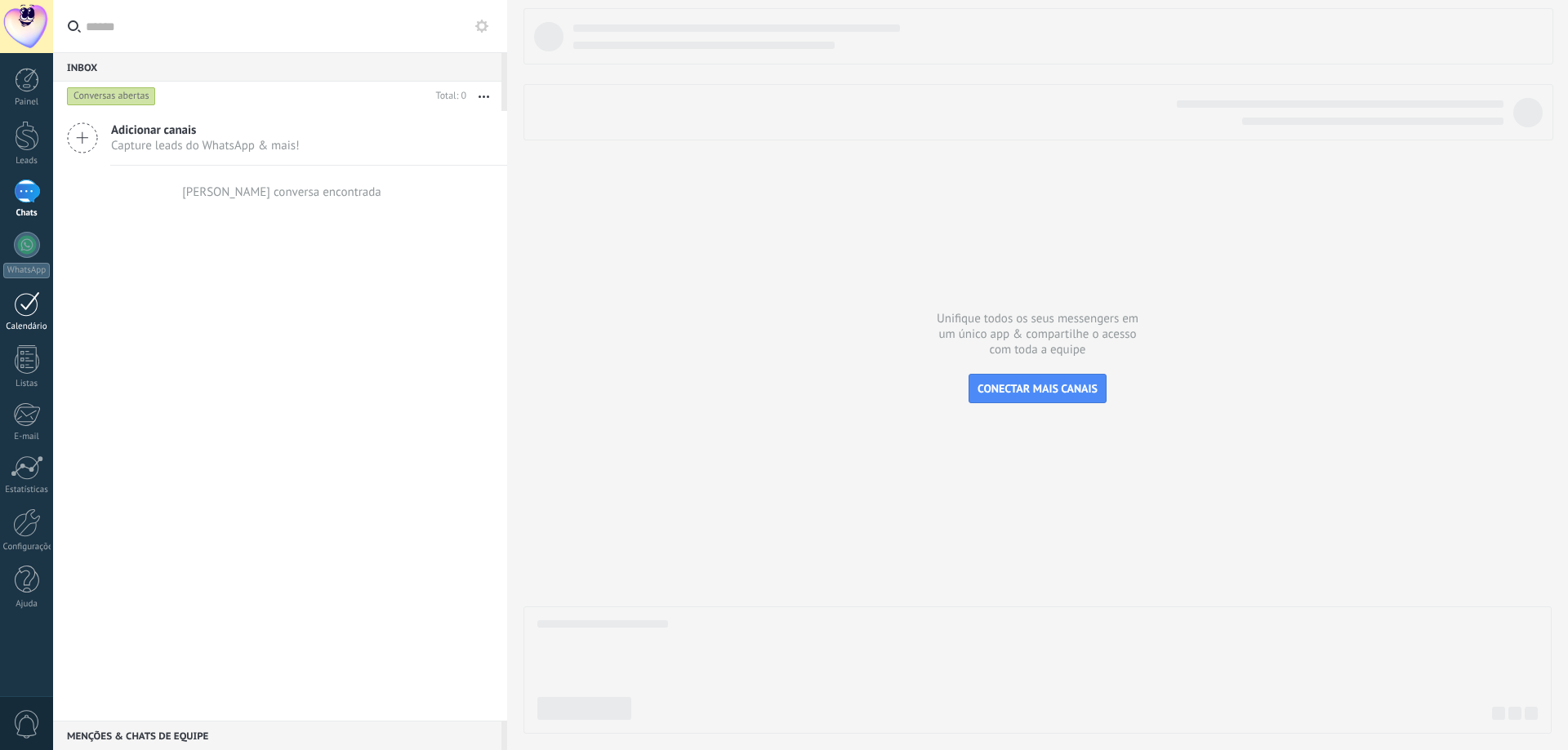
click at [17, 313] on div at bounding box center [26, 304] width 26 height 25
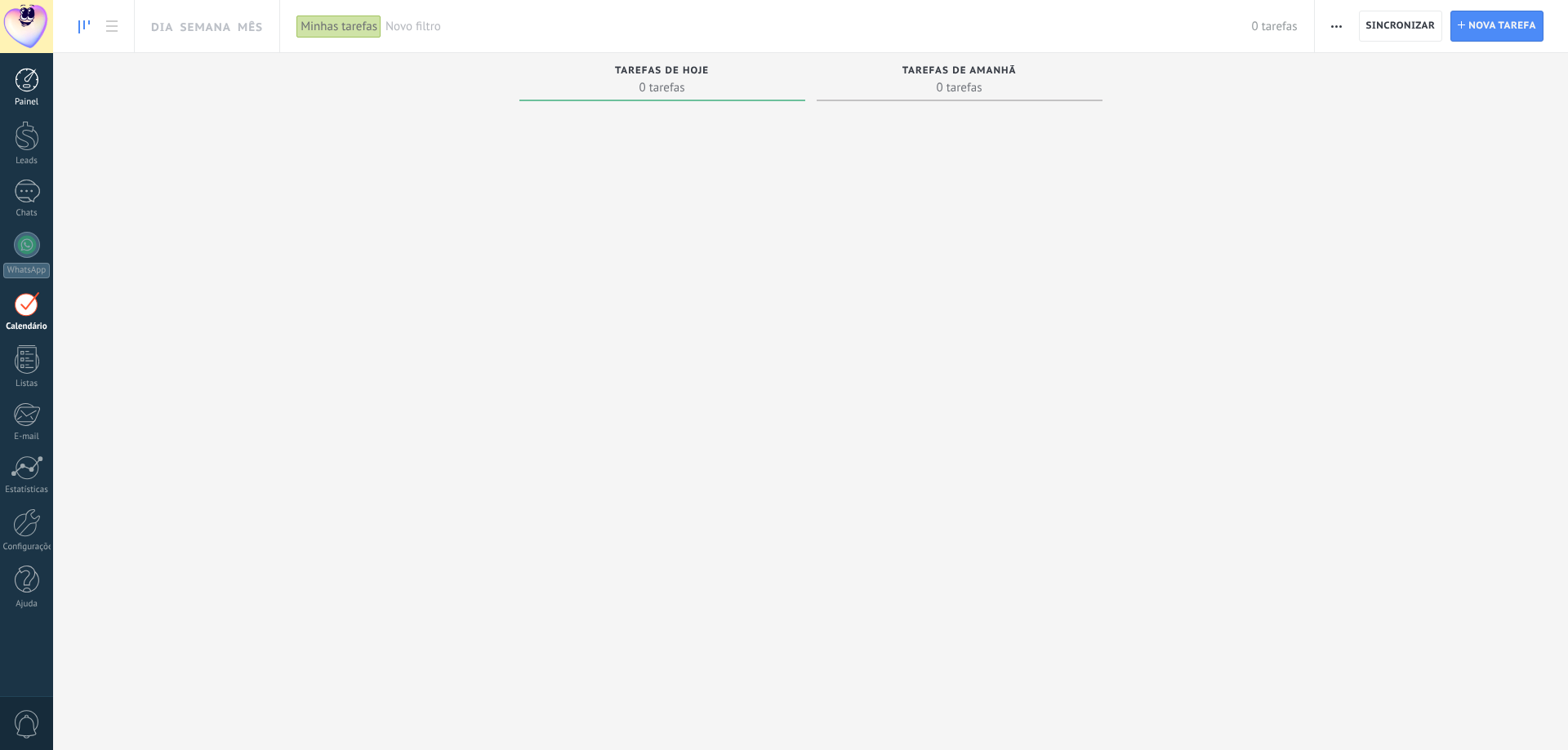
click at [14, 86] on div at bounding box center [26, 80] width 24 height 24
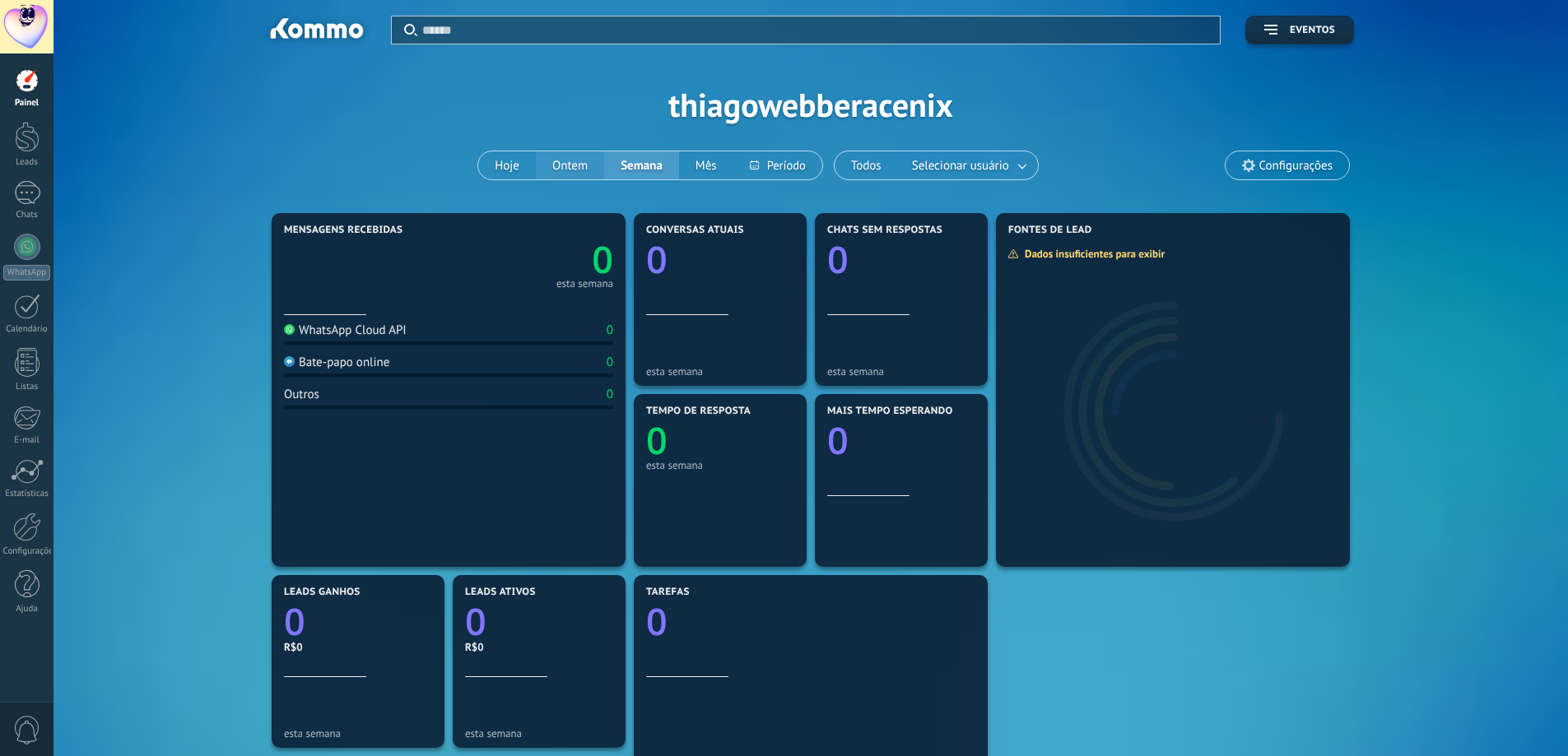
click at [551, 159] on button "Ontem" at bounding box center [569, 165] width 69 height 28
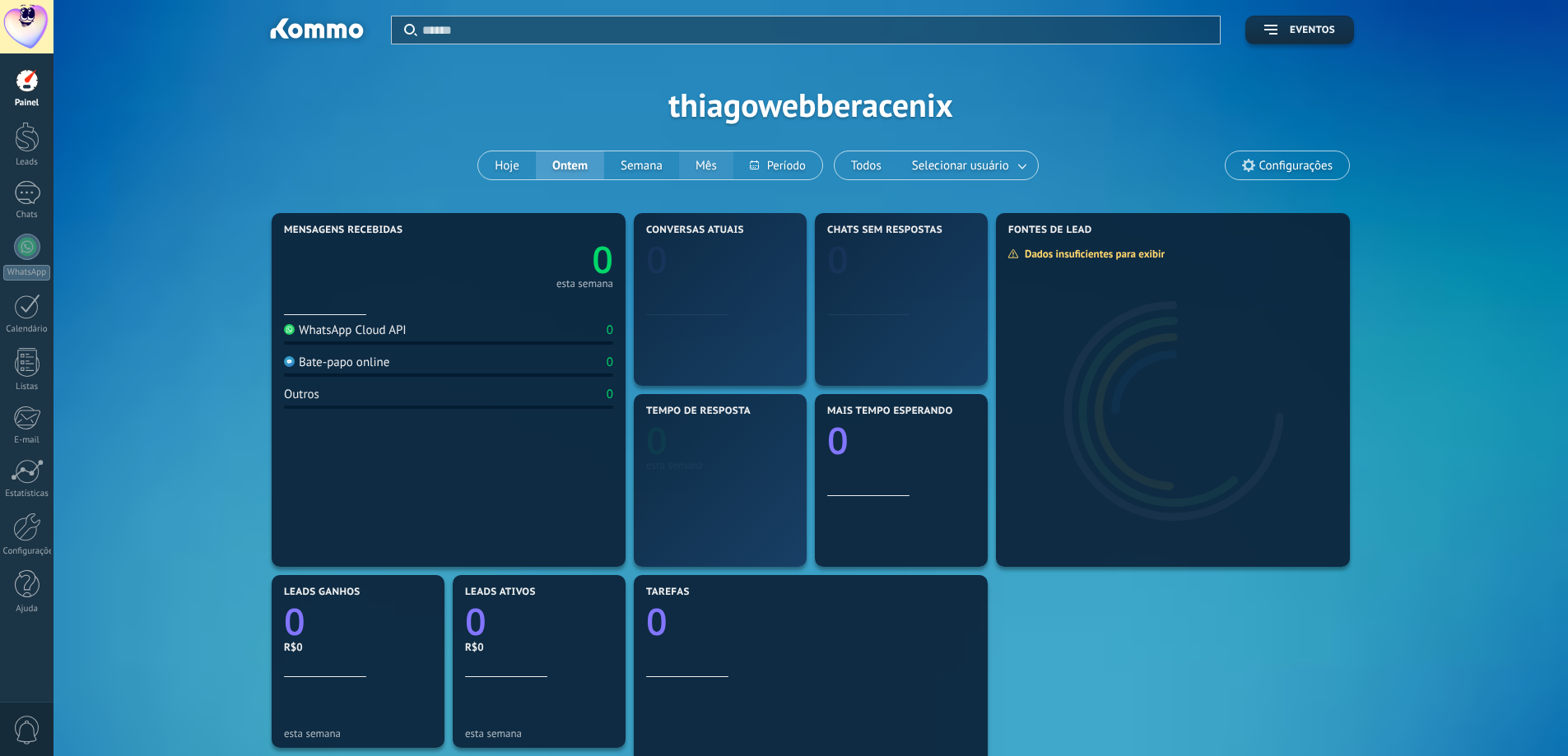
click at [697, 165] on button "Mês" at bounding box center [706, 165] width 54 height 28
click at [654, 165] on button "Semana" at bounding box center [641, 165] width 75 height 28
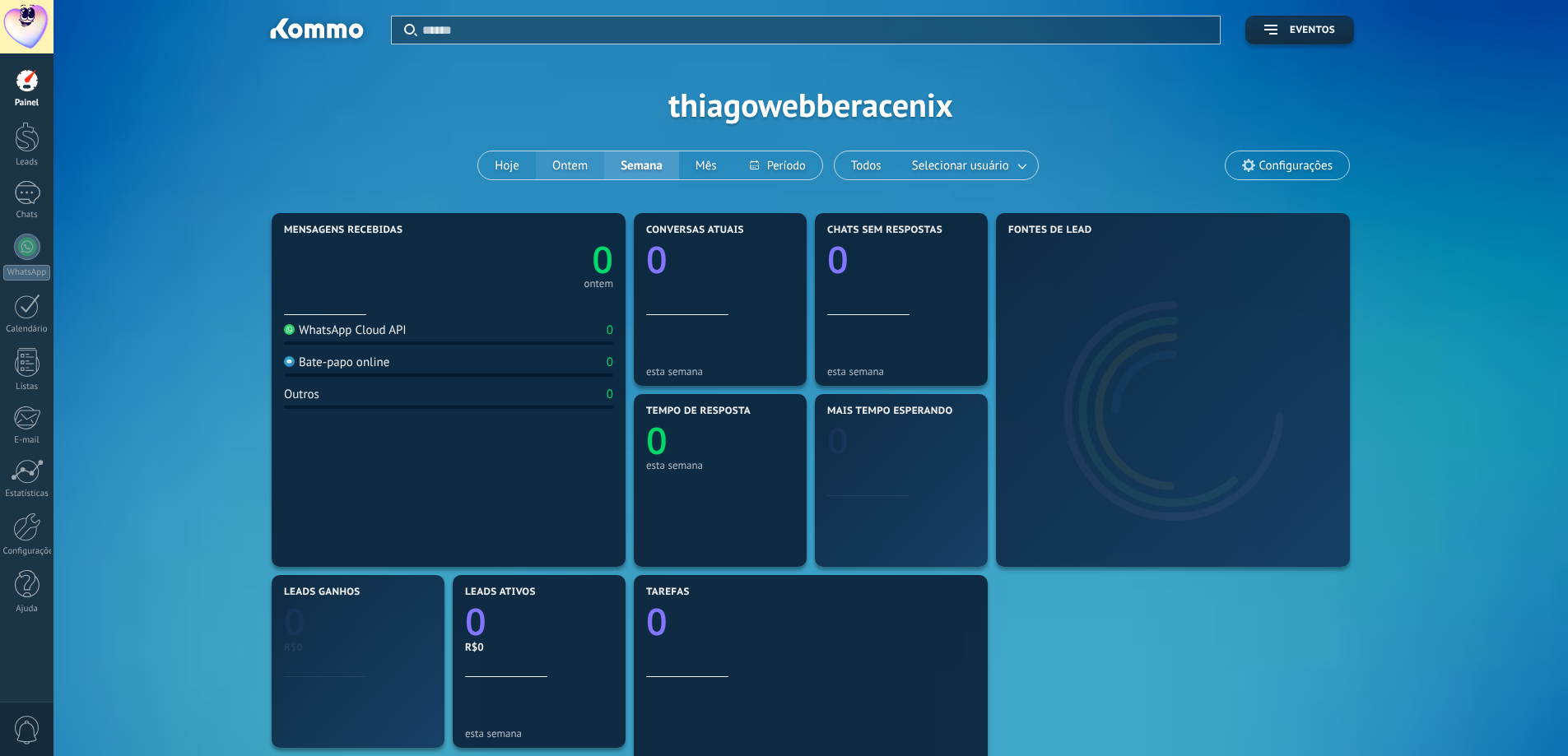
click at [590, 162] on button "Ontem" at bounding box center [569, 165] width 69 height 28
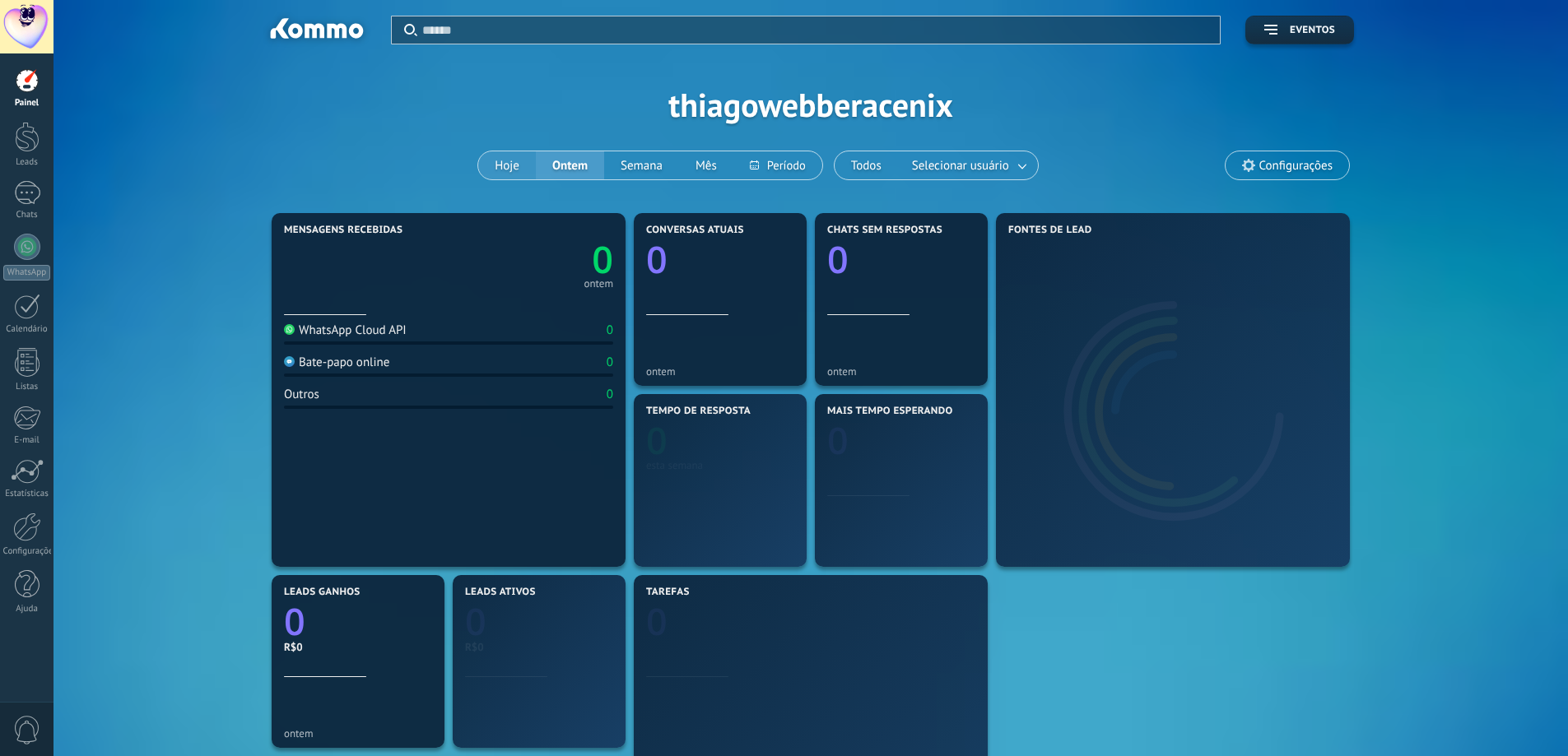
click at [512, 176] on button "Hoje" at bounding box center [507, 165] width 58 height 28
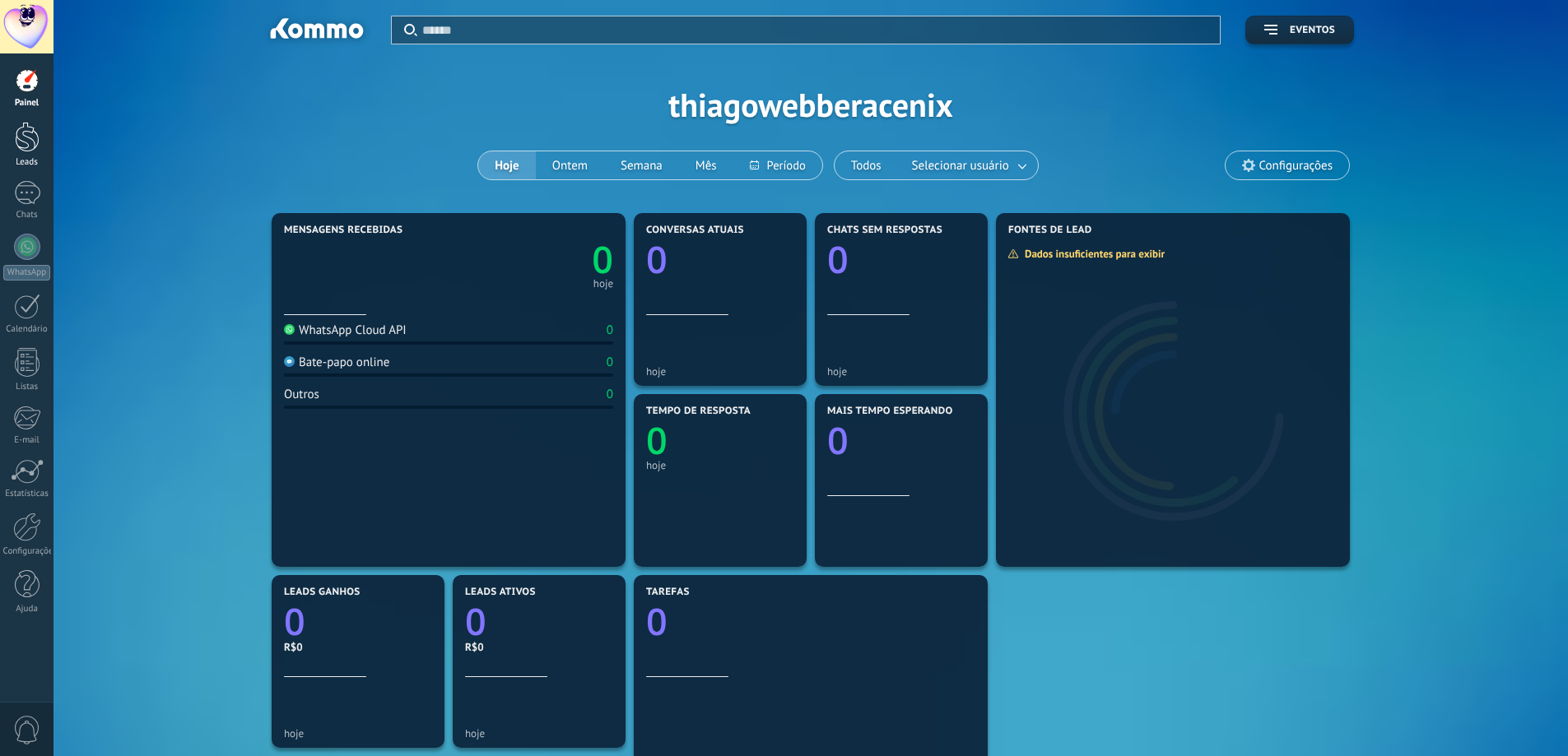
click at [30, 149] on div at bounding box center [26, 137] width 25 height 31
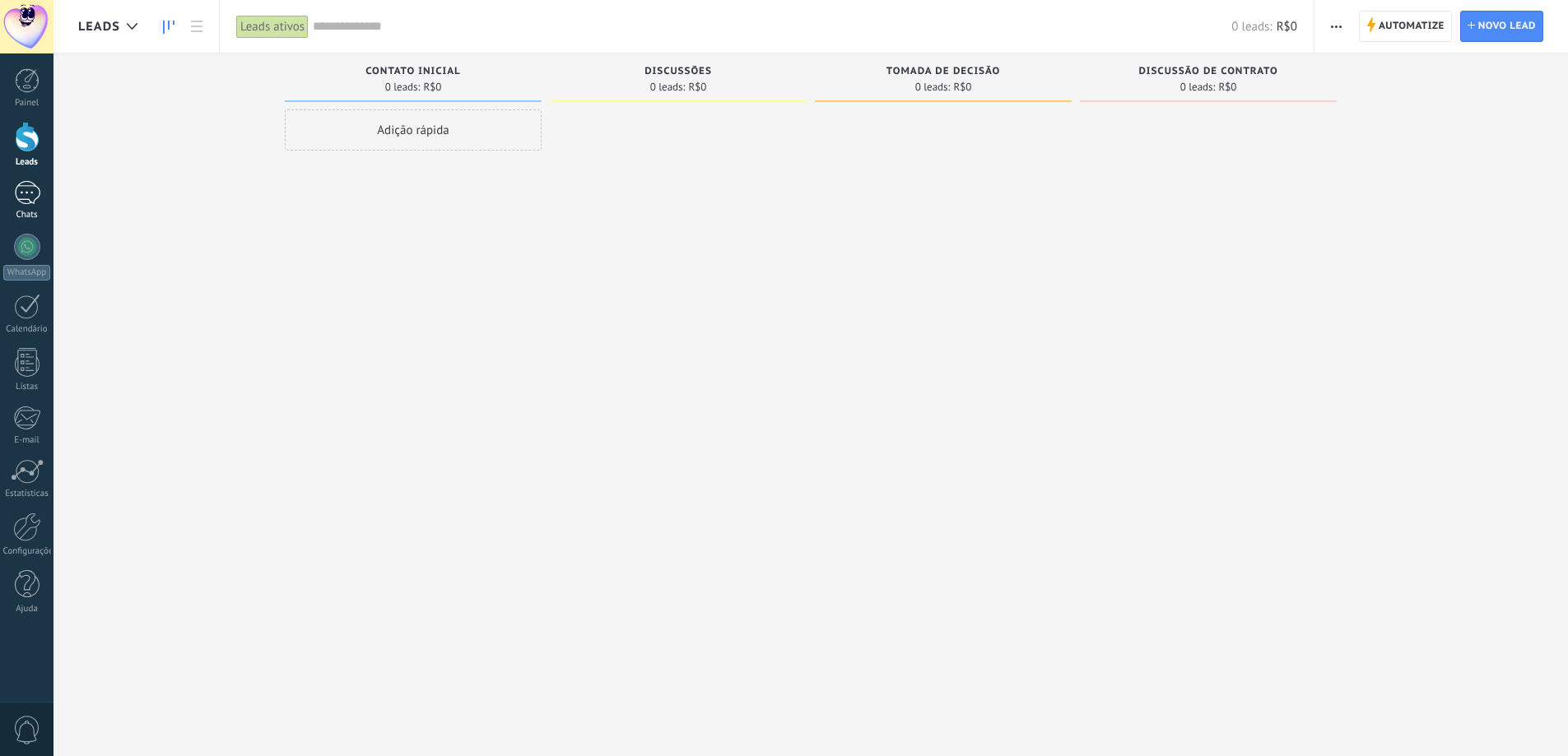
click at [20, 209] on link "Chats" at bounding box center [26, 200] width 53 height 40
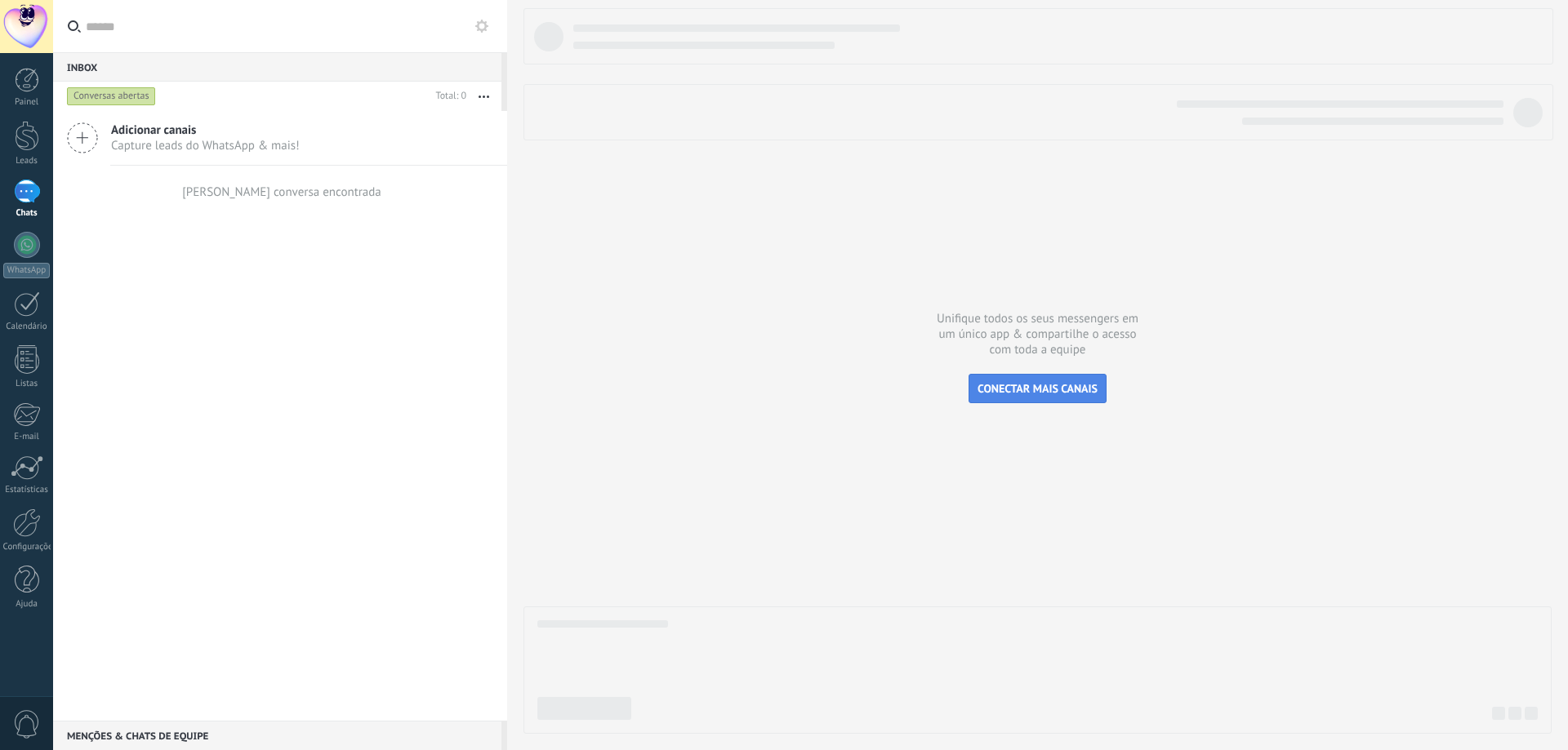
click at [1069, 402] on button "CONECTAR MAIS CANAIS" at bounding box center [1037, 388] width 138 height 29
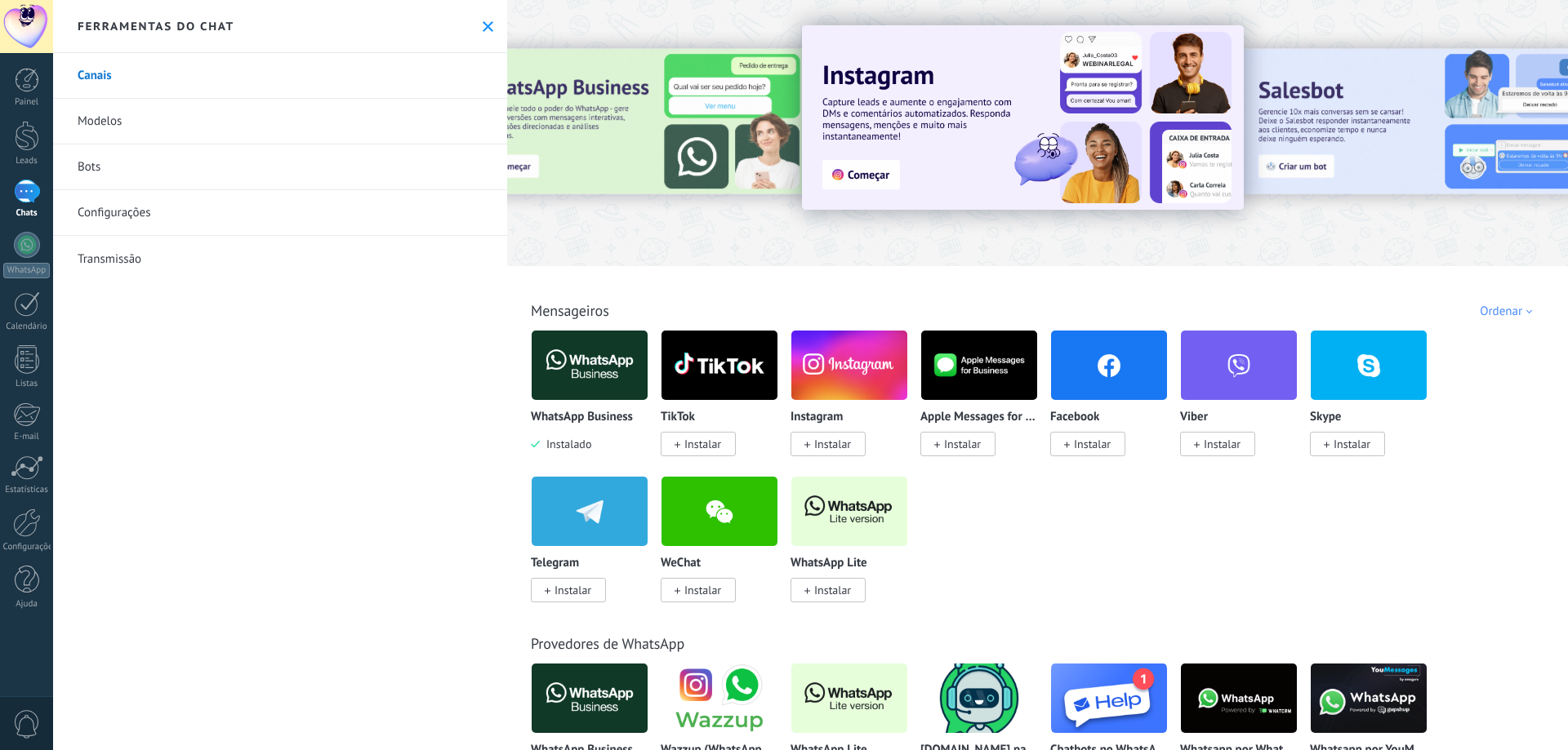
scroll to position [163, 0]
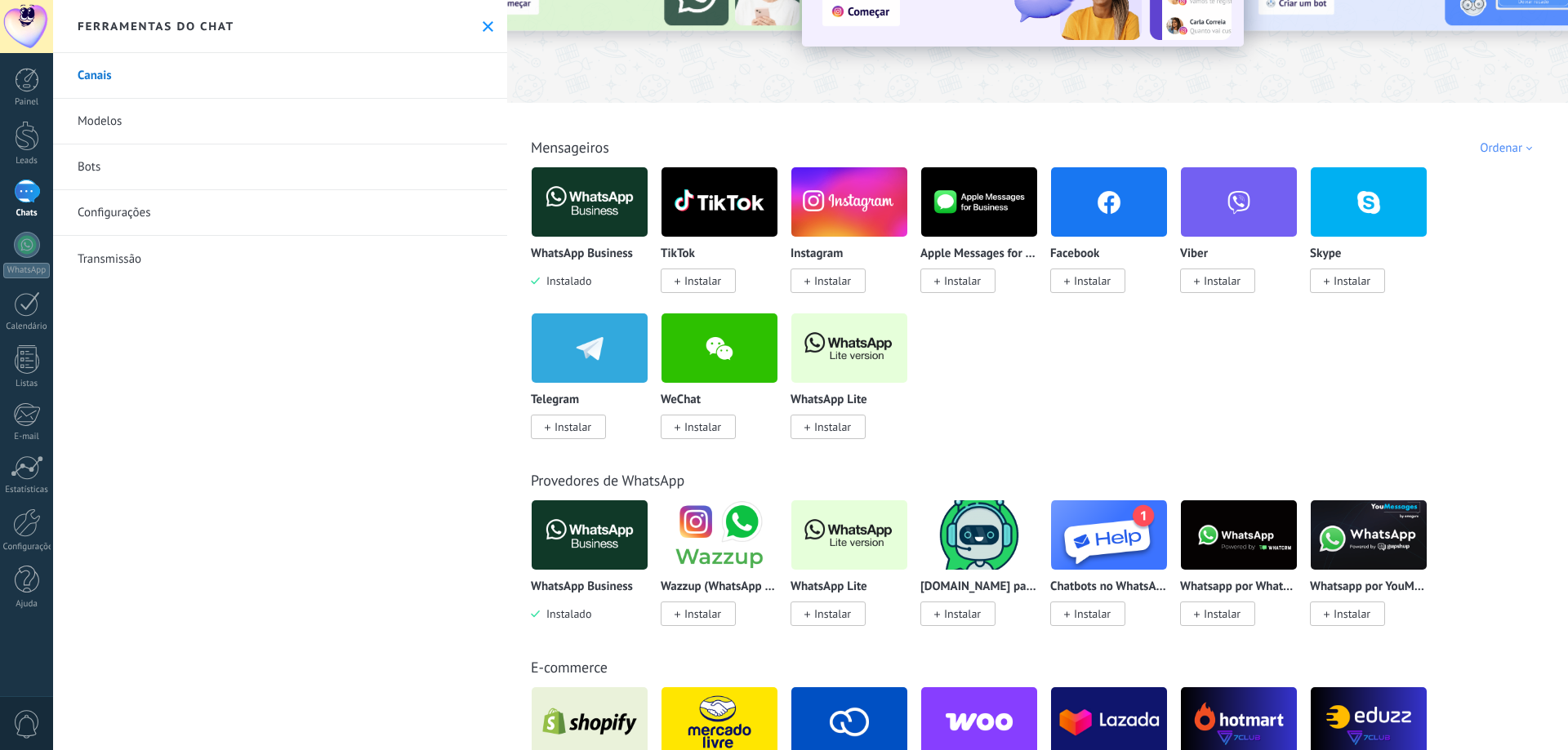
click at [855, 430] on span "Instalar" at bounding box center [828, 427] width 75 height 24
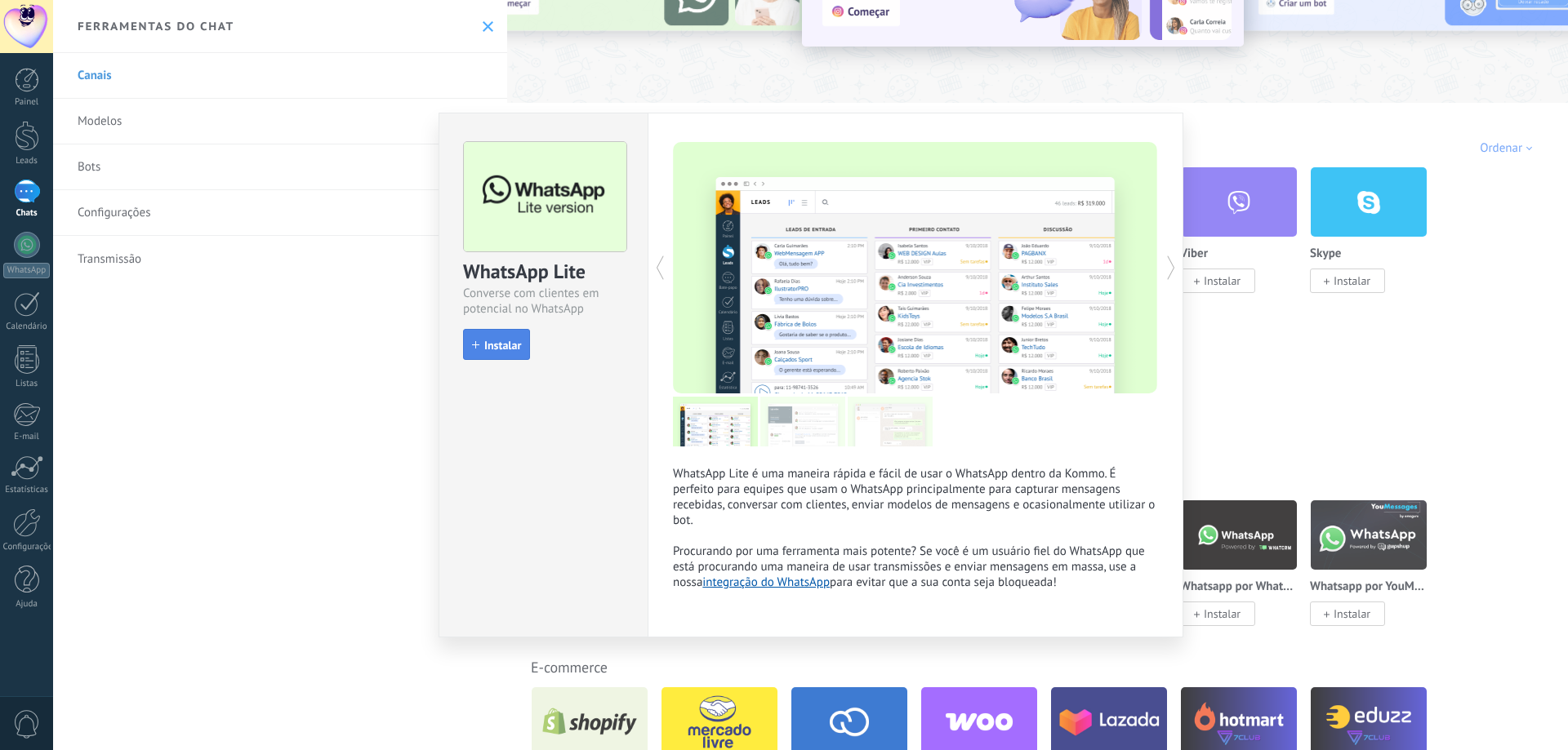
click at [509, 346] on span "Instalar" at bounding box center [503, 346] width 37 height 12
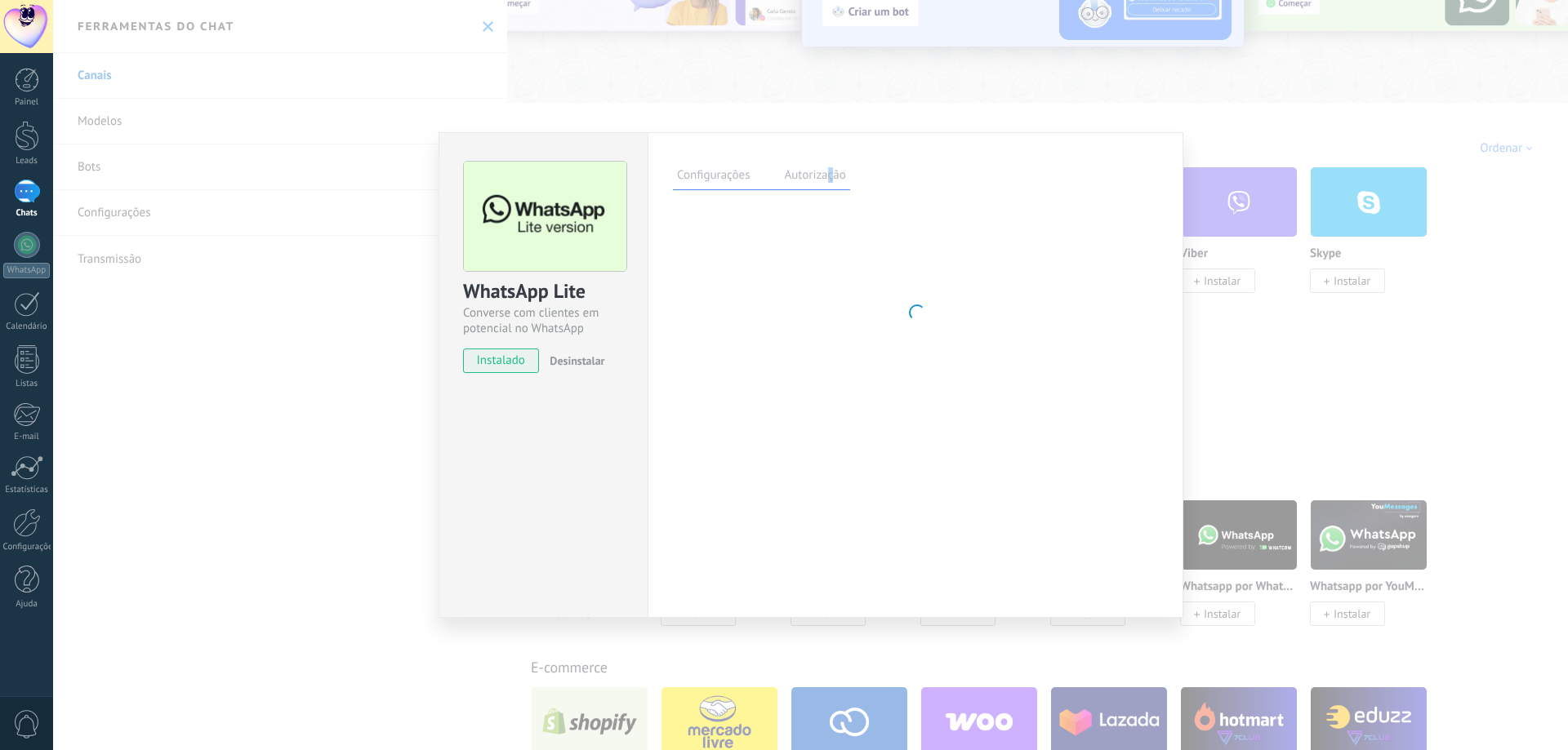
click at [829, 168] on label "Autorização" at bounding box center [814, 178] width 69 height 24
click at [804, 177] on label "Autorização" at bounding box center [814, 178] width 69 height 24
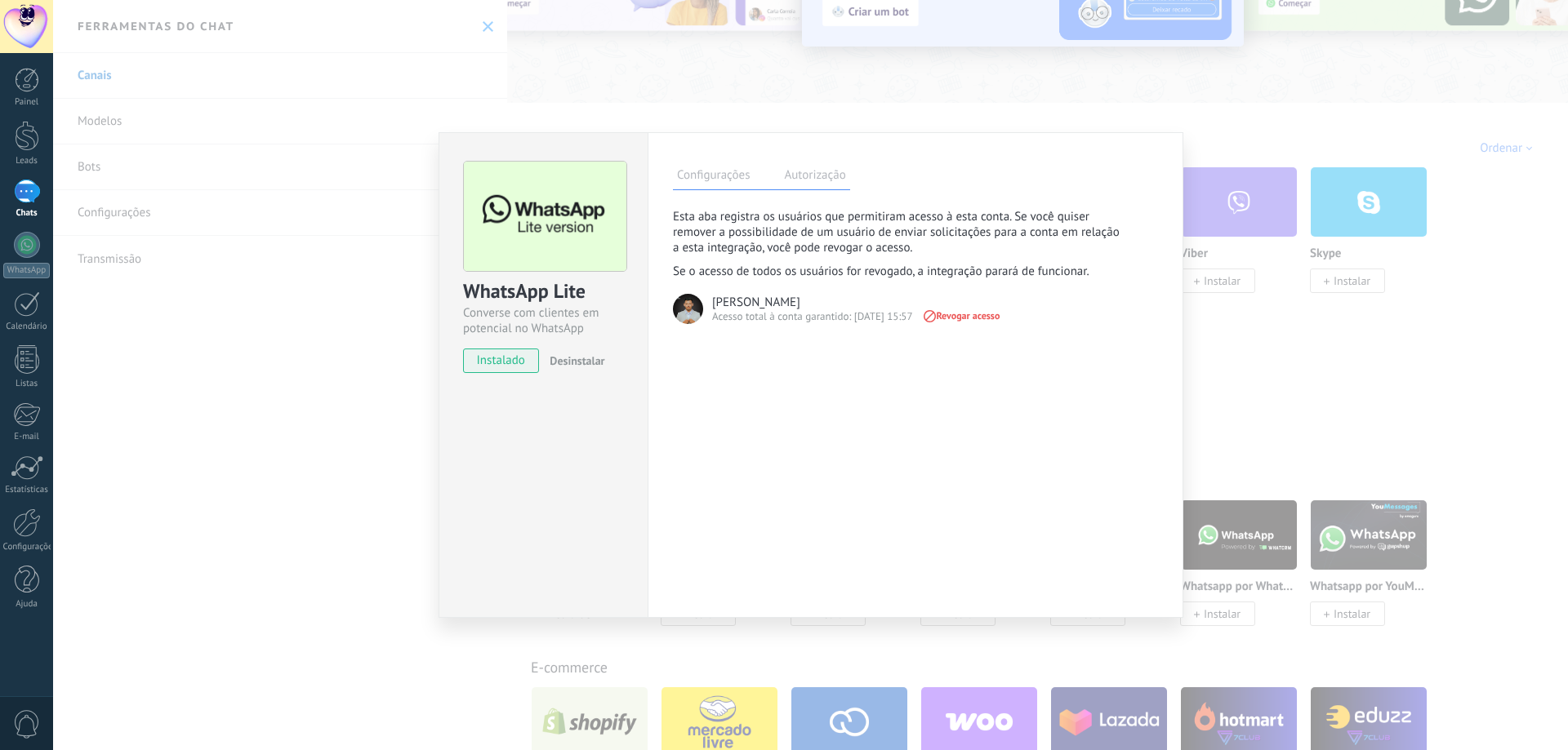
click at [740, 183] on label "Configurações" at bounding box center [713, 178] width 81 height 24
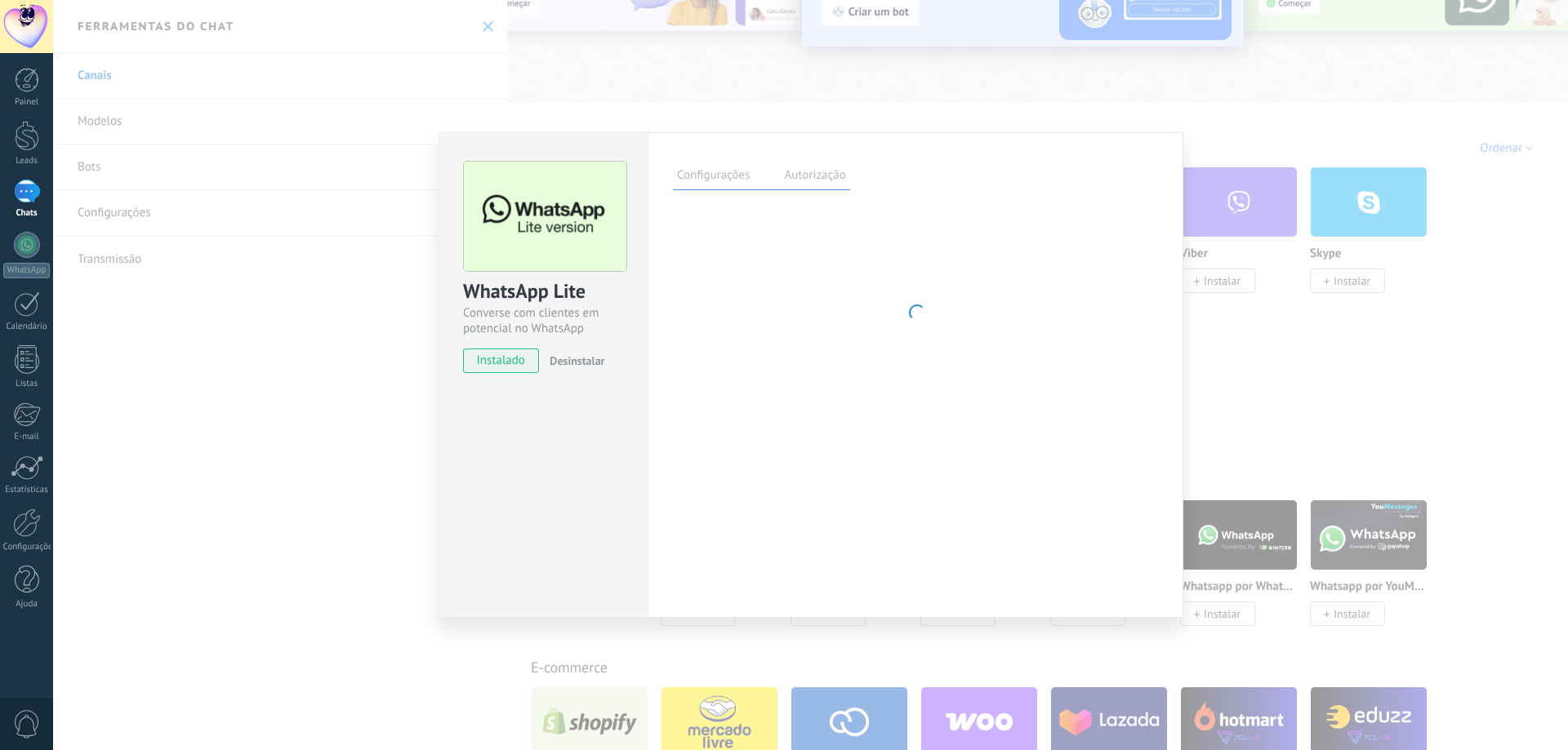
click at [828, 185] on label "Autorização" at bounding box center [814, 178] width 69 height 24
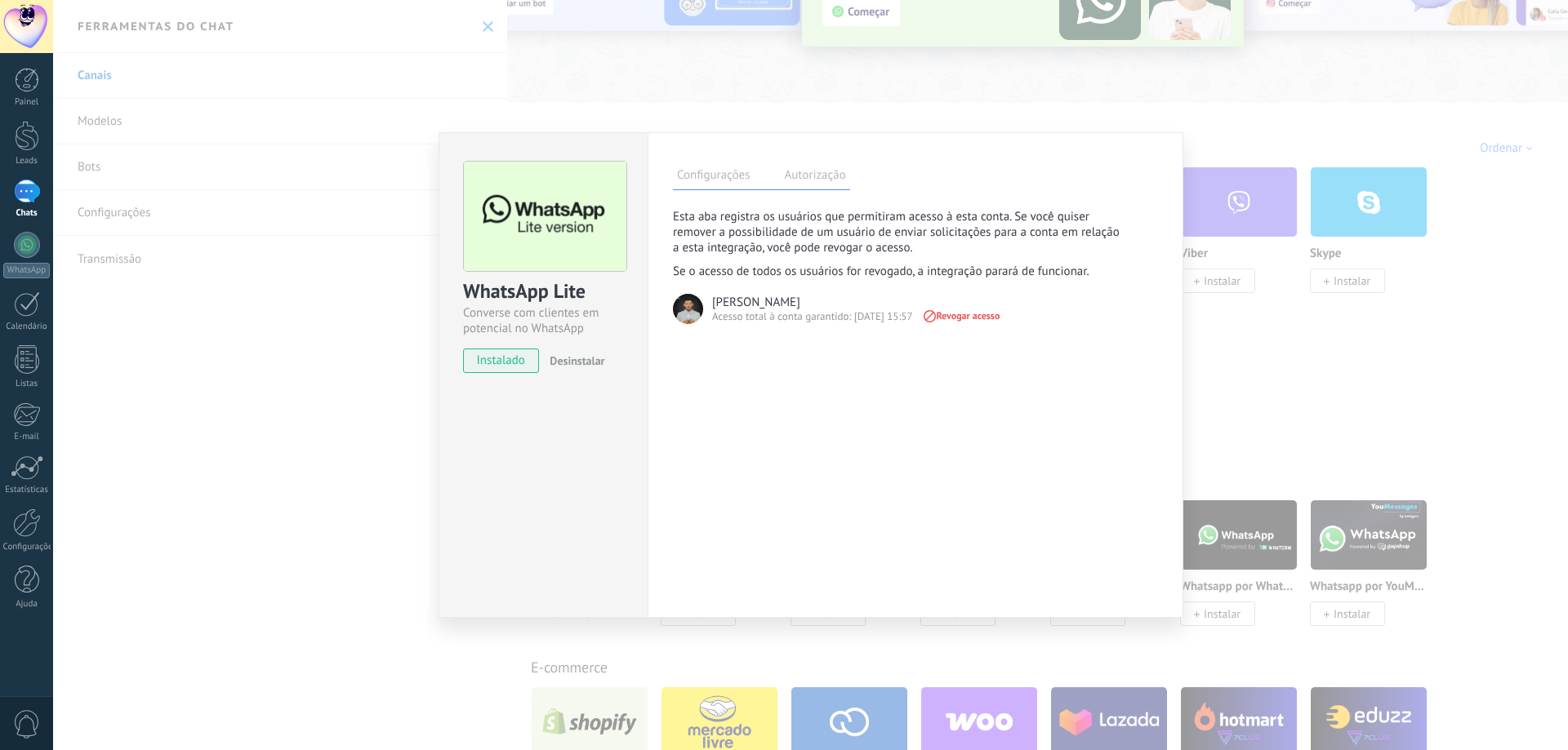
click at [719, 189] on label "Configurações" at bounding box center [713, 178] width 81 height 24
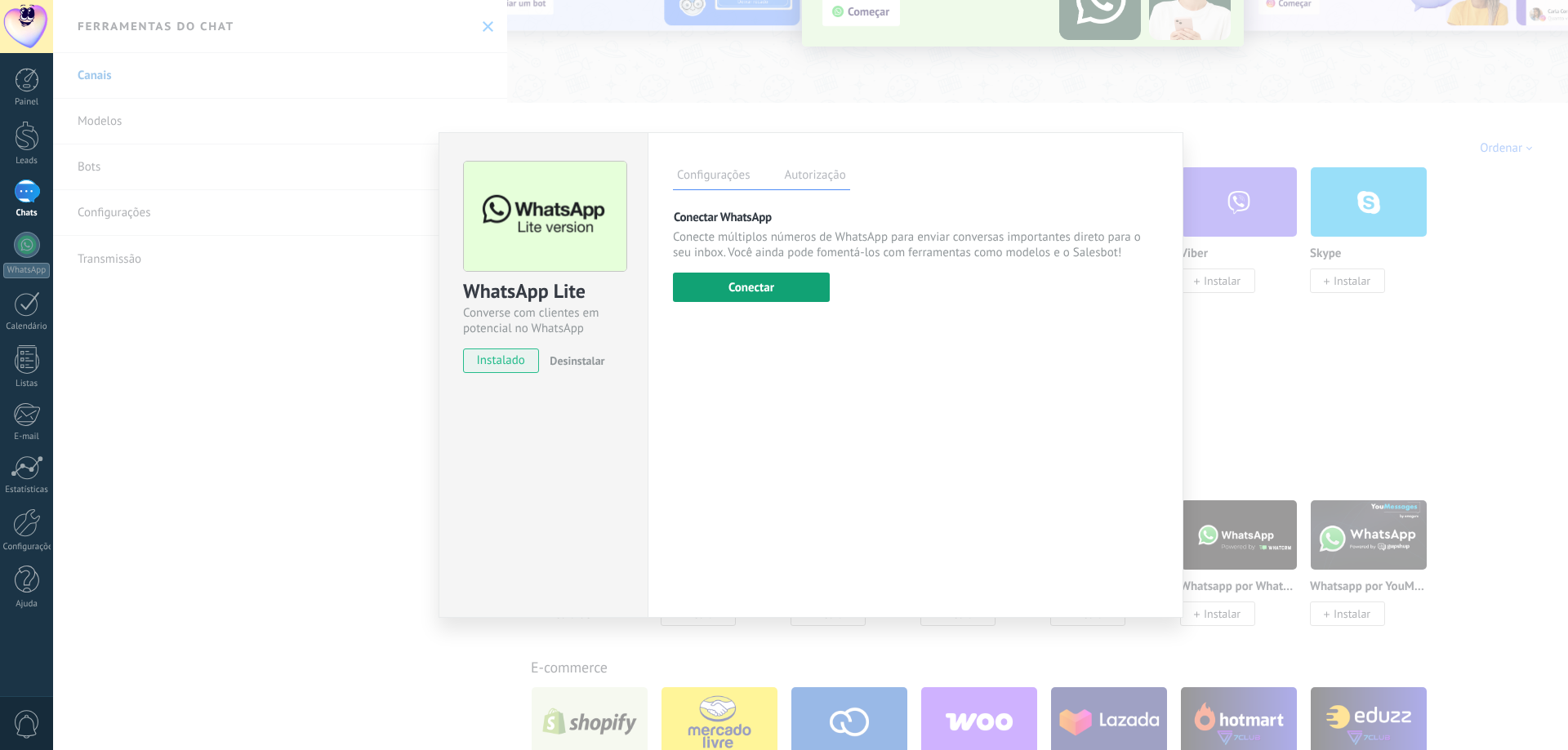
click at [776, 286] on button "Conectar" at bounding box center [751, 287] width 157 height 29
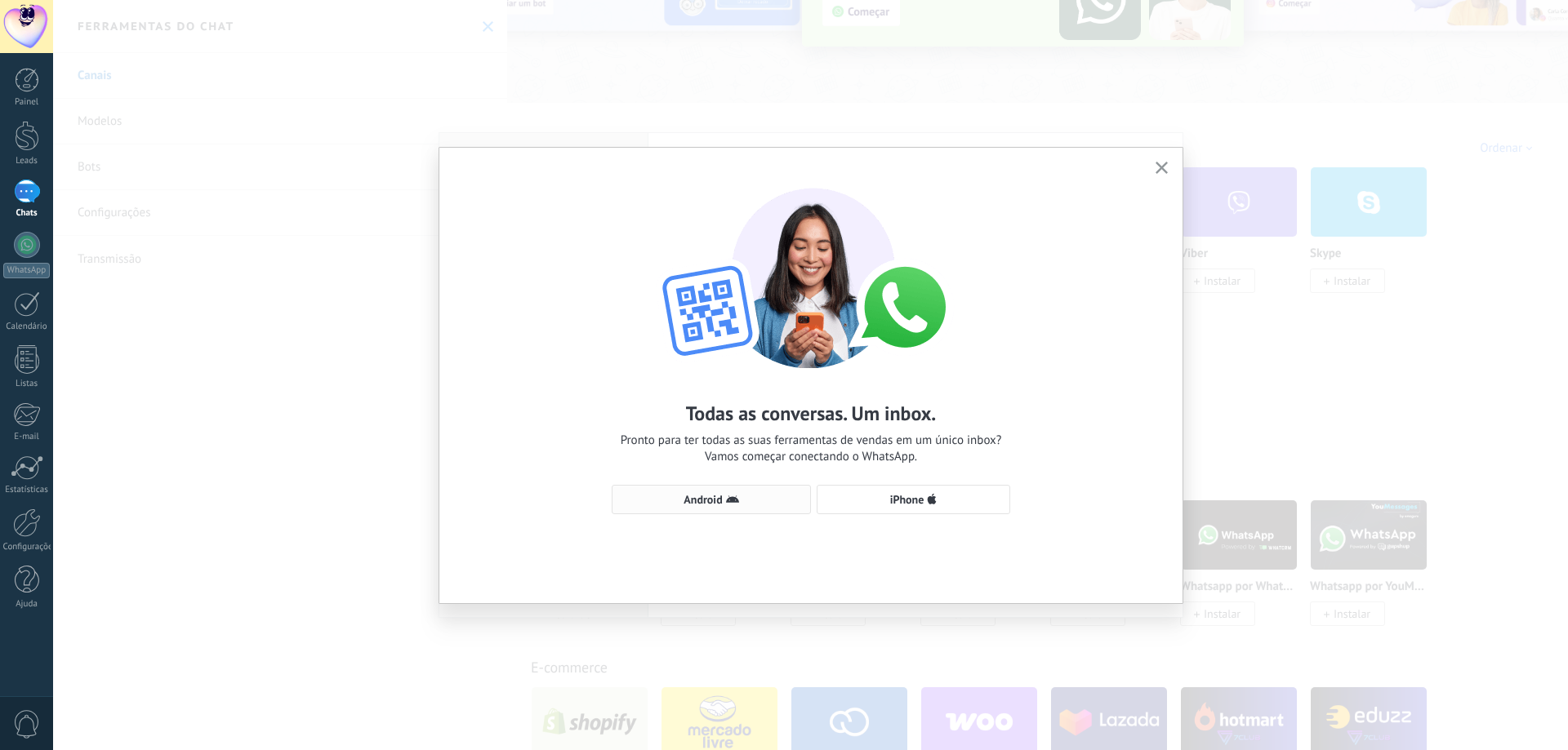
click at [741, 499] on span "Android" at bounding box center [711, 500] width 181 height 13
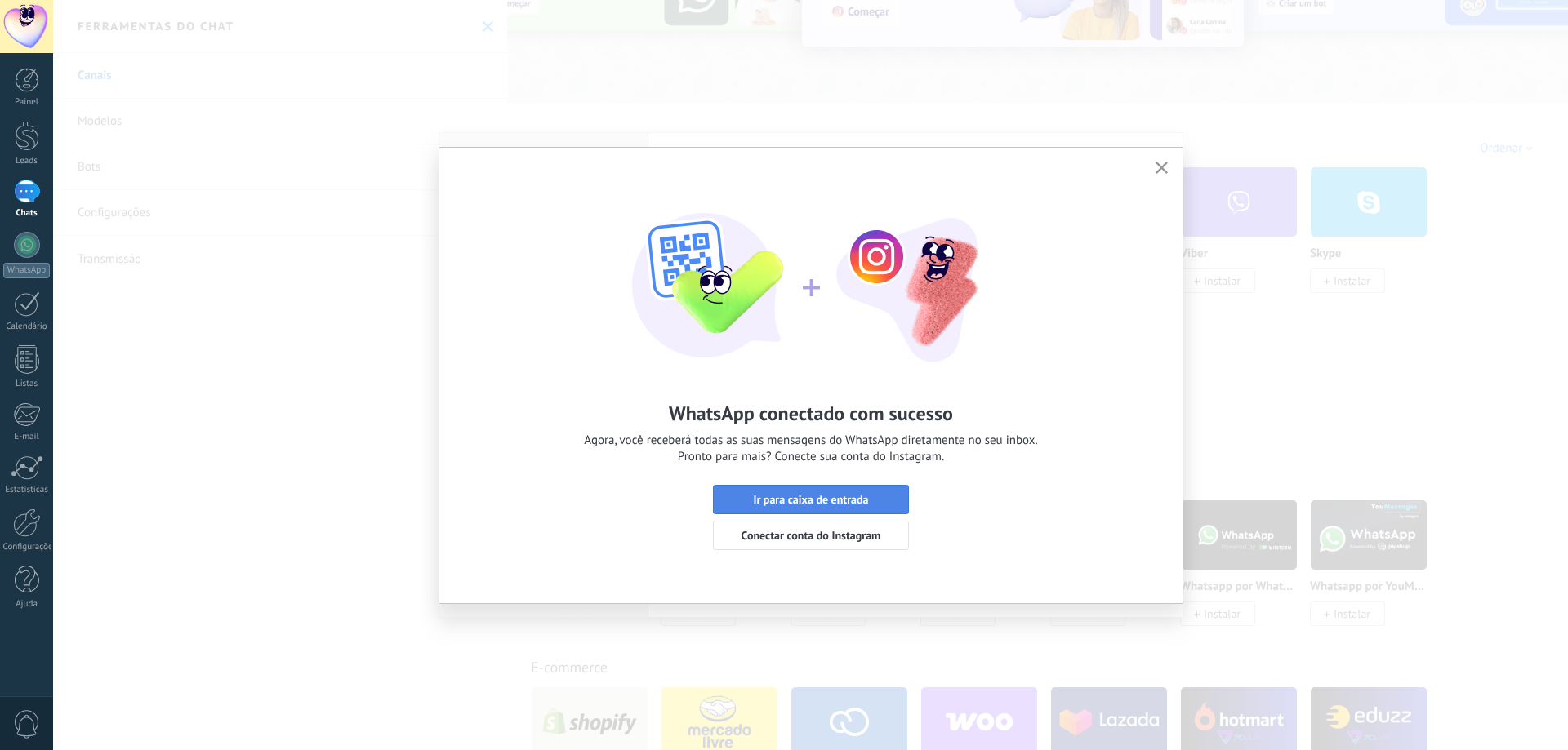
click at [896, 503] on span "Ir para caixa de entrada" at bounding box center [810, 500] width 178 height 12
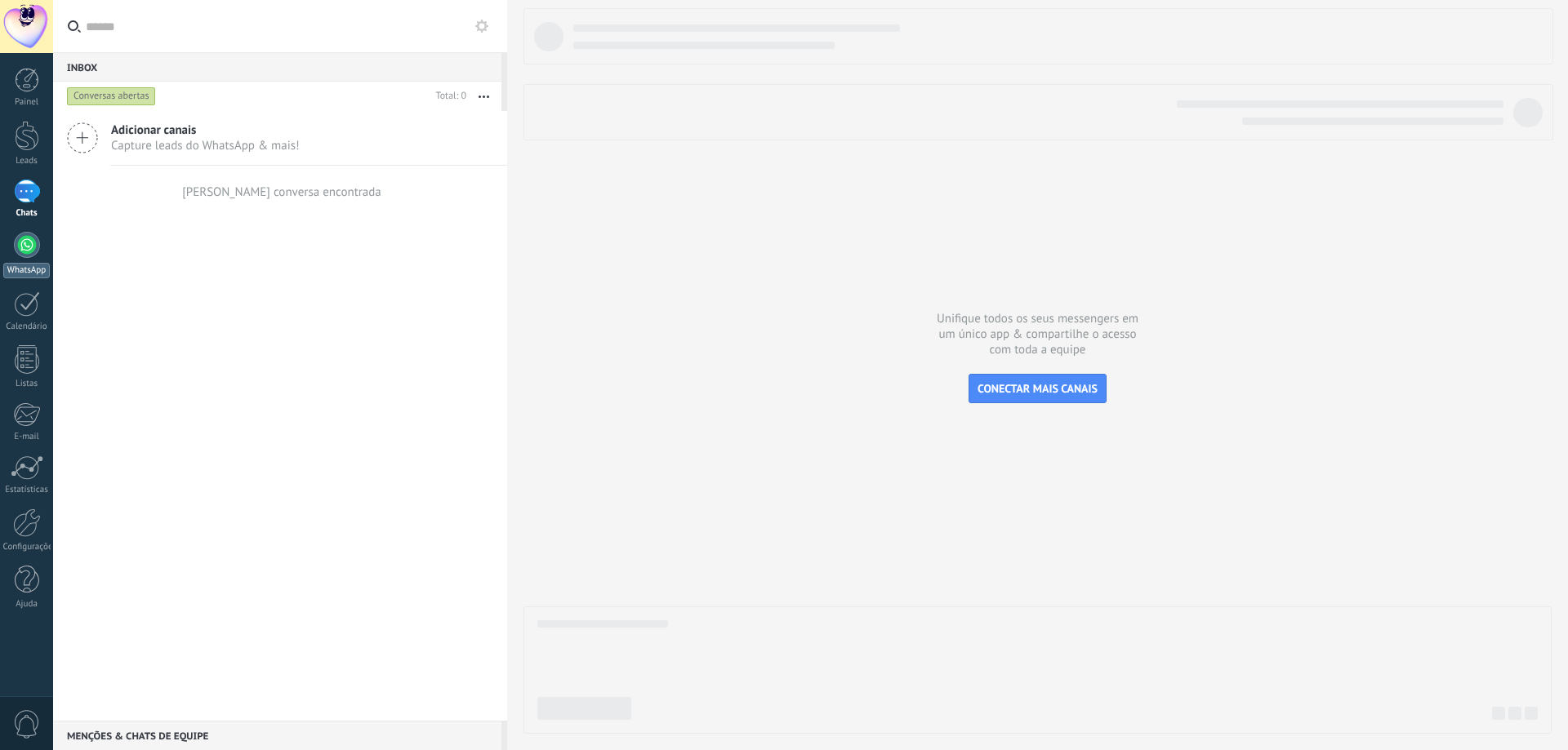
click at [35, 255] on div at bounding box center [26, 244] width 26 height 26
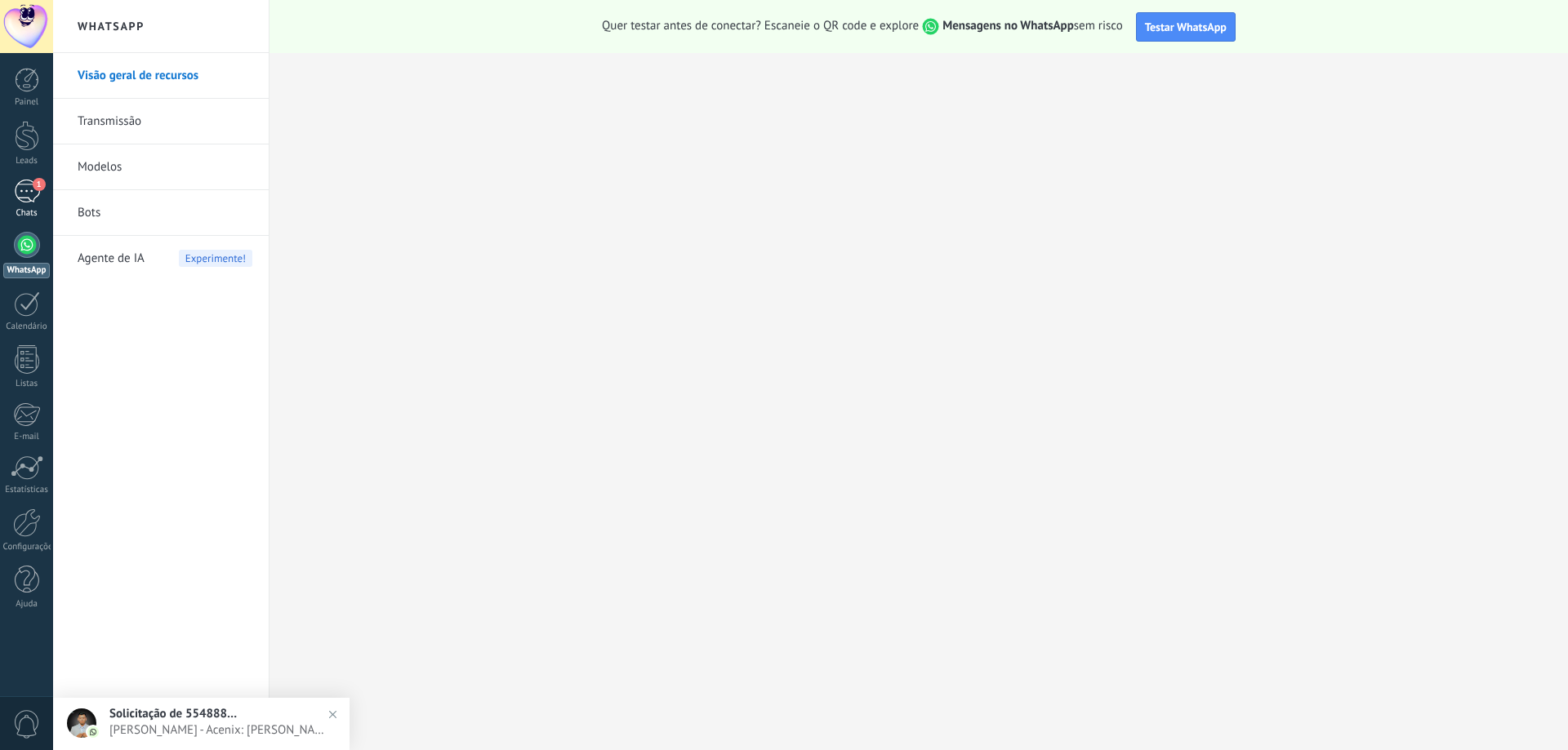
click at [21, 202] on div "1" at bounding box center [26, 191] width 26 height 24
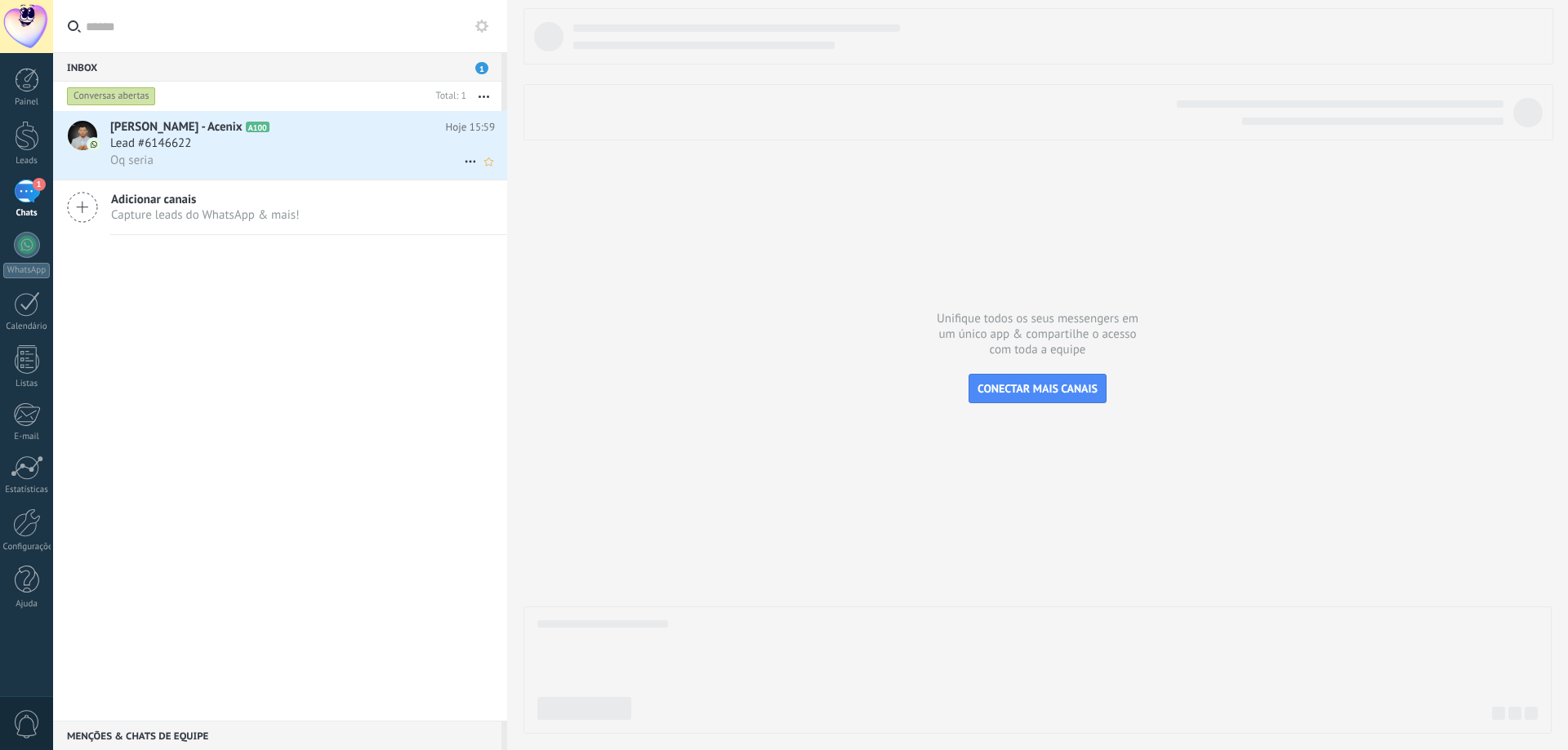
click at [264, 146] on div "Lead #6146622" at bounding box center [302, 143] width 385 height 16
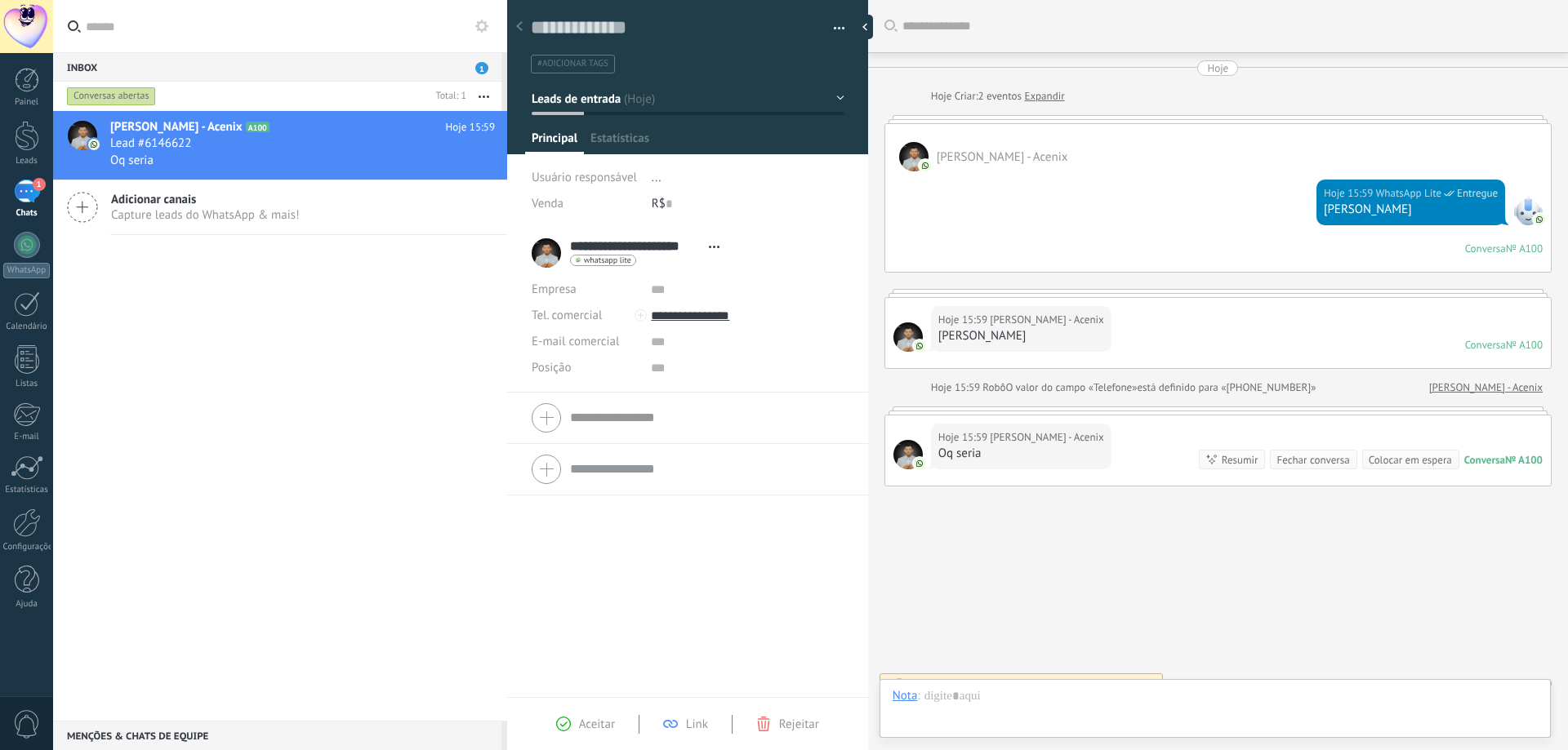
scroll to position [21, 0]
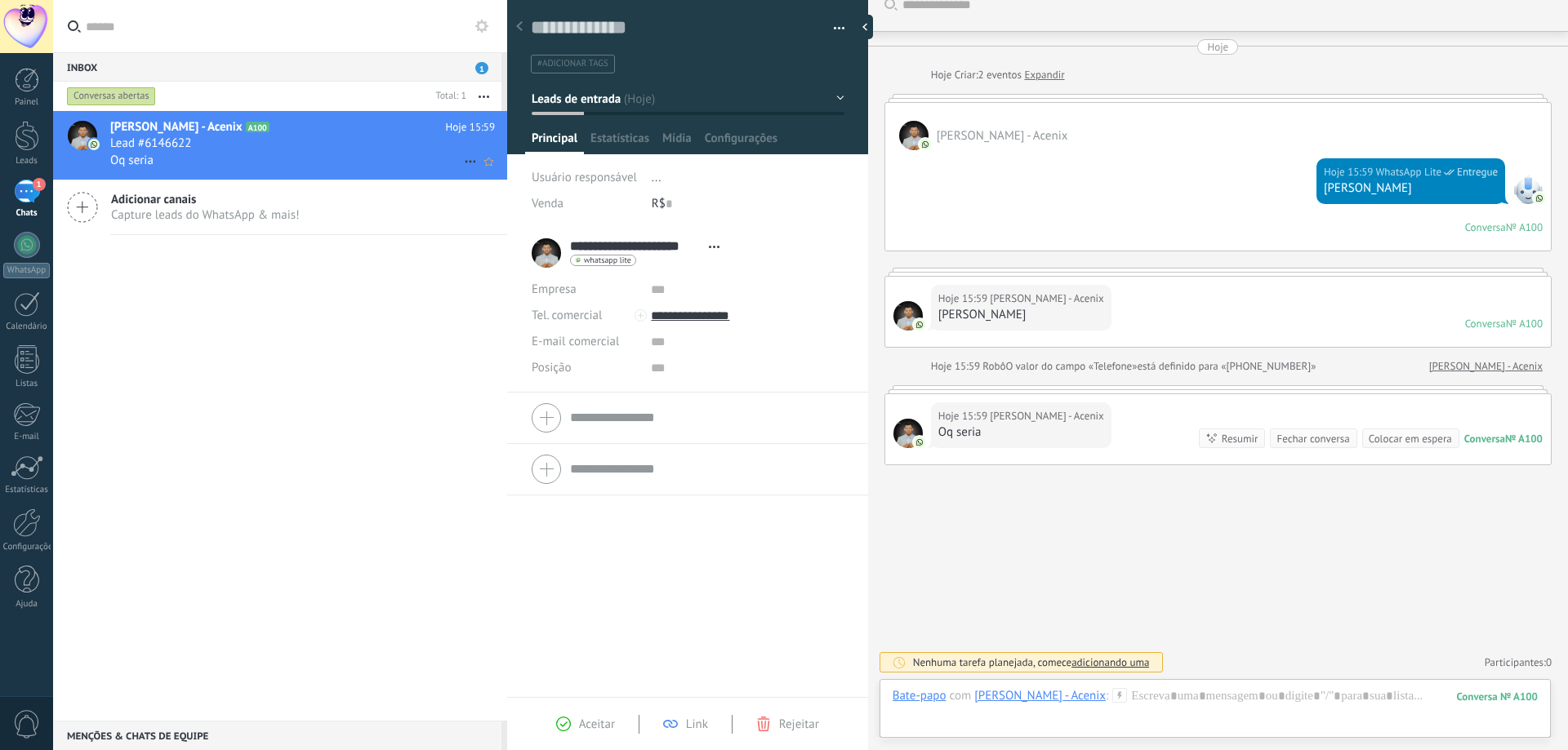
click at [461, 161] on icon at bounding box center [470, 161] width 19 height 19
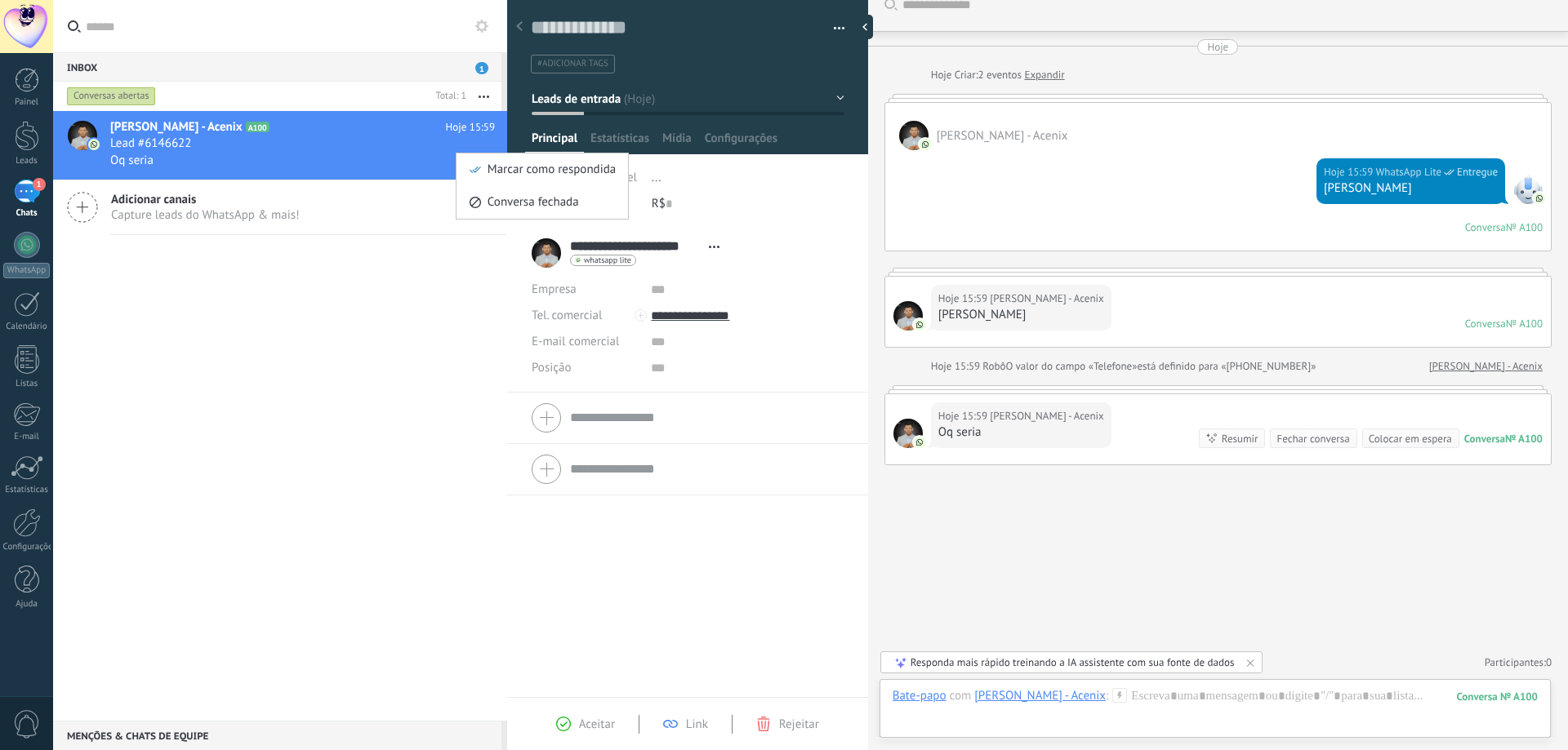
click at [463, 291] on div at bounding box center [784, 375] width 1568 height 750
drag, startPoint x: 360, startPoint y: 132, endPoint x: 302, endPoint y: 333, distance: 209.2
click at [302, 333] on div "[PERSON_NAME] - Acenix A100 Hoje 15:59 Lead #[PHONE_NUMBER] Oq seria Marcar com…" at bounding box center [280, 416] width 454 height 610
click at [870, 36] on div at bounding box center [869, 26] width 24 height 24
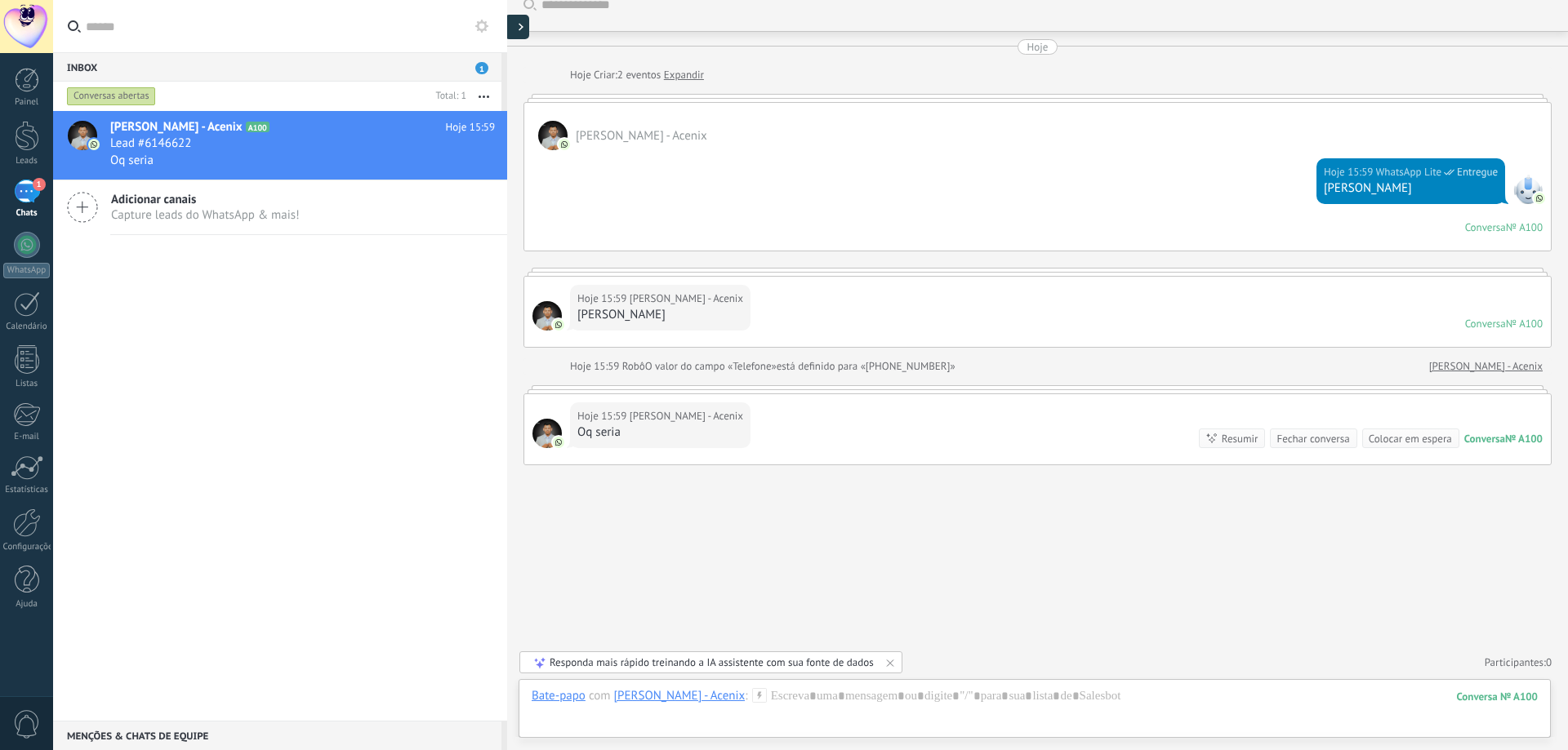
click at [514, 27] on div at bounding box center [516, 26] width 24 height 24
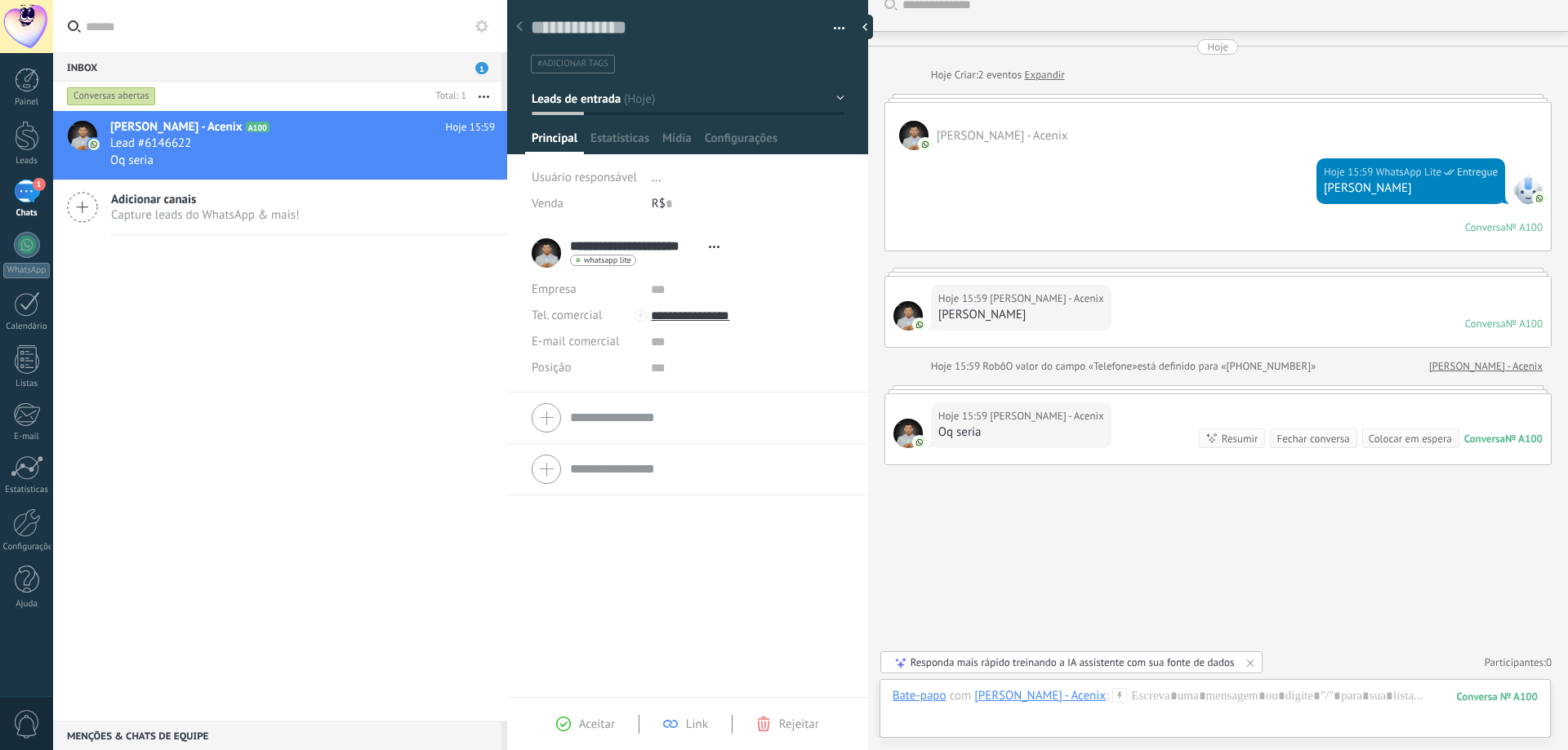
scroll to position [24, 0]
click at [792, 61] on ul "#adicionar tags" at bounding box center [685, 64] width 312 height 22
click at [750, 28] on textarea at bounding box center [675, 28] width 291 height 25
click at [755, 56] on ul "#adicionar tags" at bounding box center [685, 64] width 312 height 22
click at [785, 91] on button "Leads de entrada" at bounding box center [688, 98] width 313 height 29
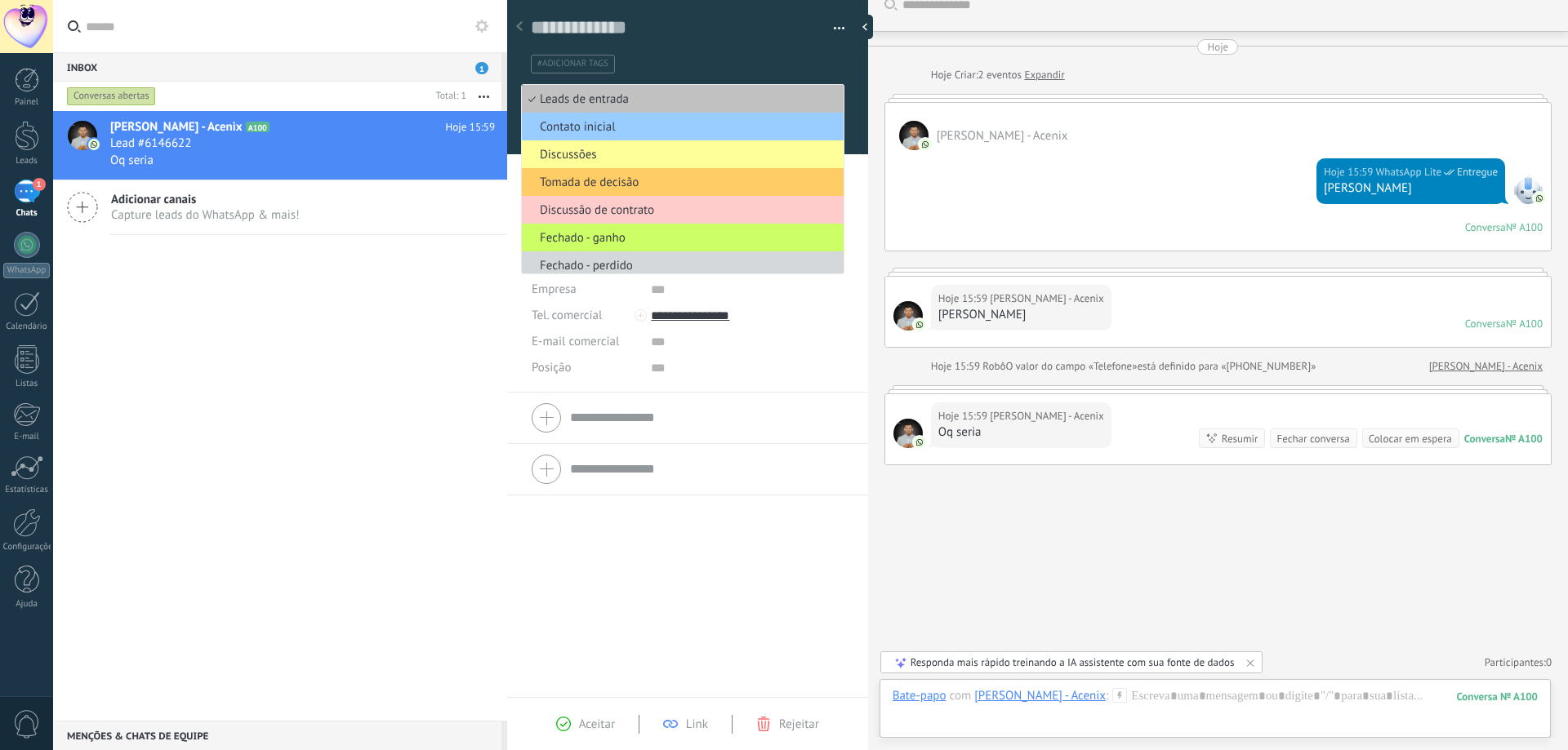
click at [724, 57] on ul "#adicionar tags" at bounding box center [685, 64] width 312 height 22
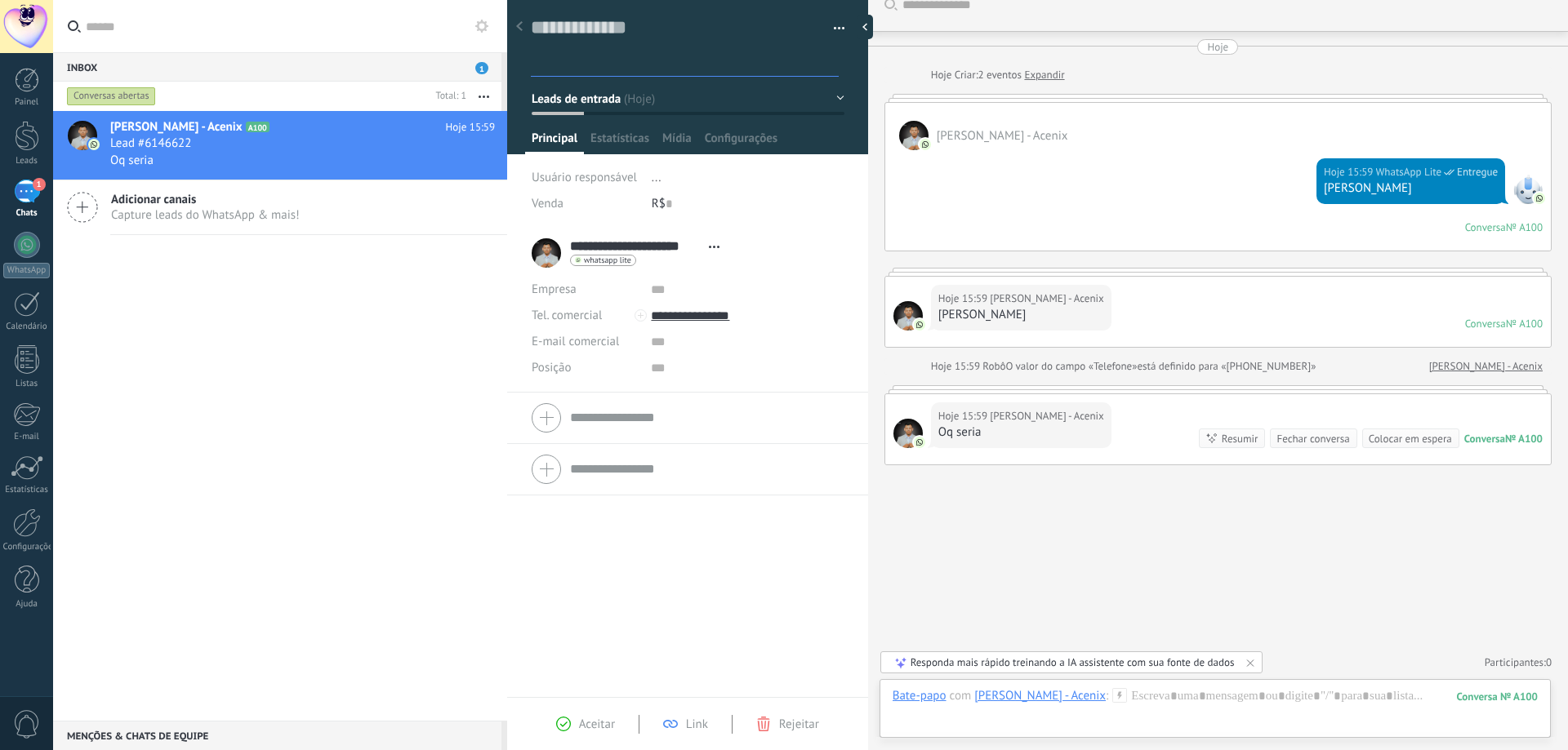
click at [721, 65] on input "text" at bounding box center [686, 64] width 303 height 17
click at [667, 99] on button "Leads de entrada" at bounding box center [688, 98] width 313 height 29
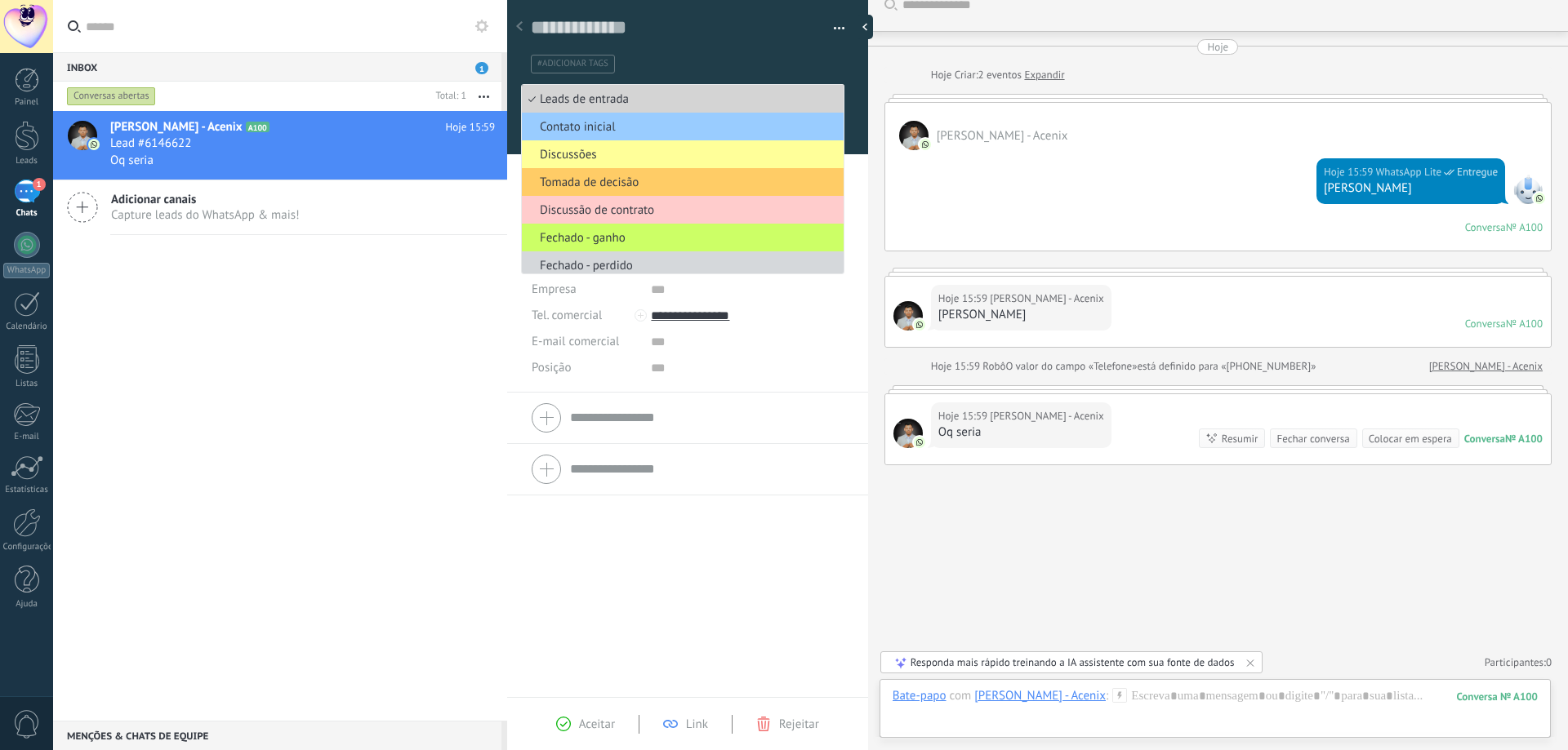
click at [752, 98] on span "Leads de entrada" at bounding box center [680, 99] width 317 height 15
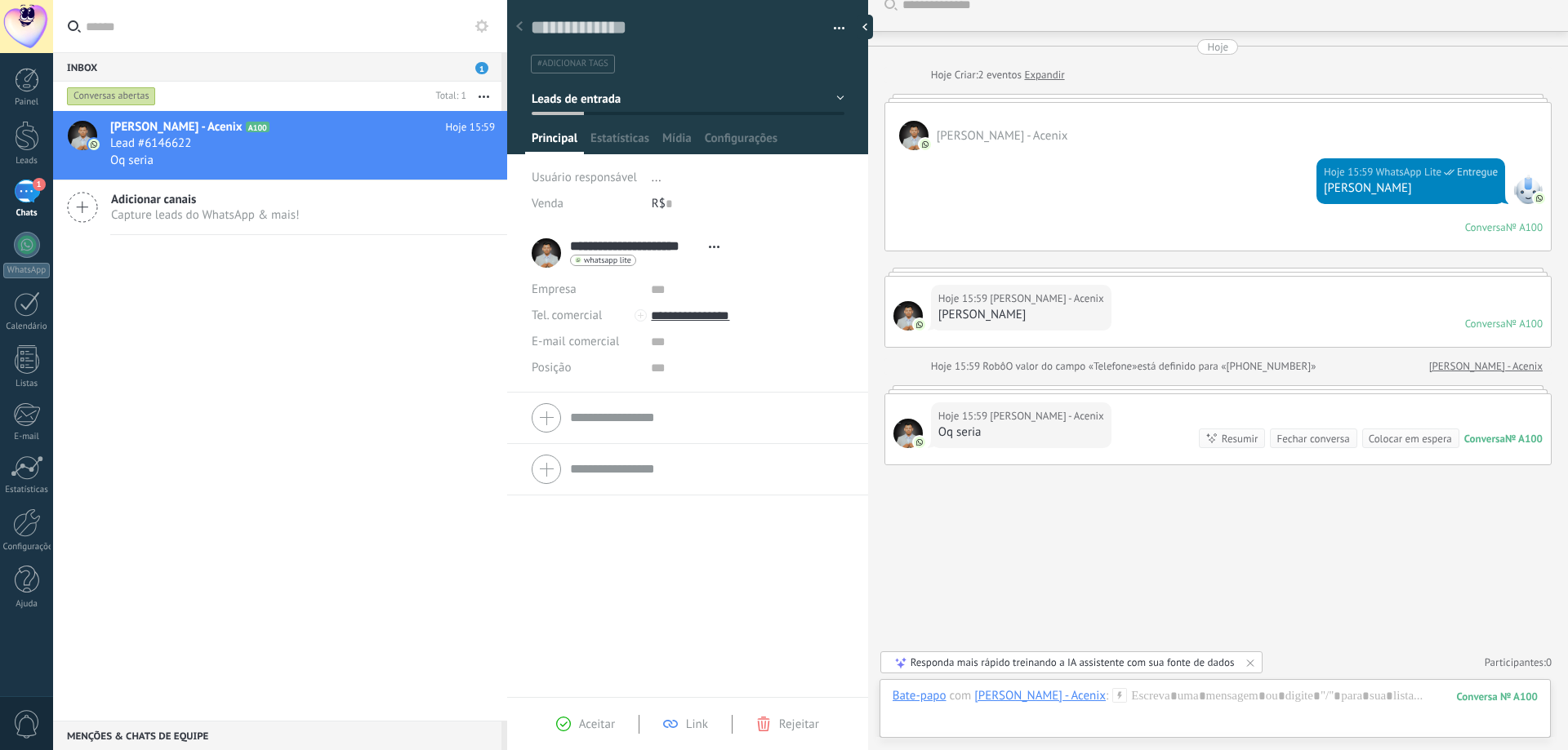
drag, startPoint x: 746, startPoint y: 101, endPoint x: 736, endPoint y: 111, distance: 14.1
click at [745, 101] on button "Leads de entrada" at bounding box center [688, 98] width 313 height 29
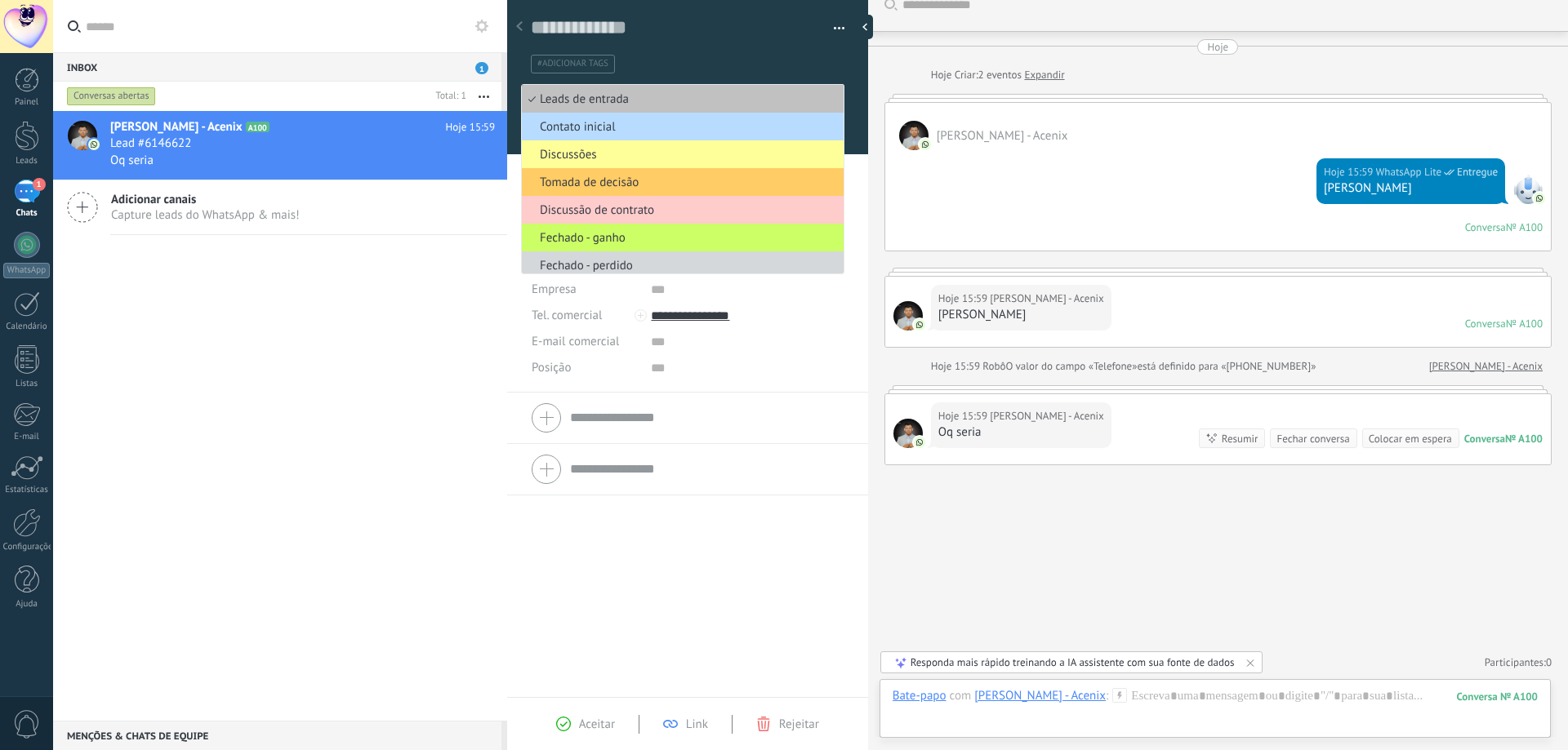
click at [711, 128] on span "Contato inicial" at bounding box center [680, 127] width 317 height 15
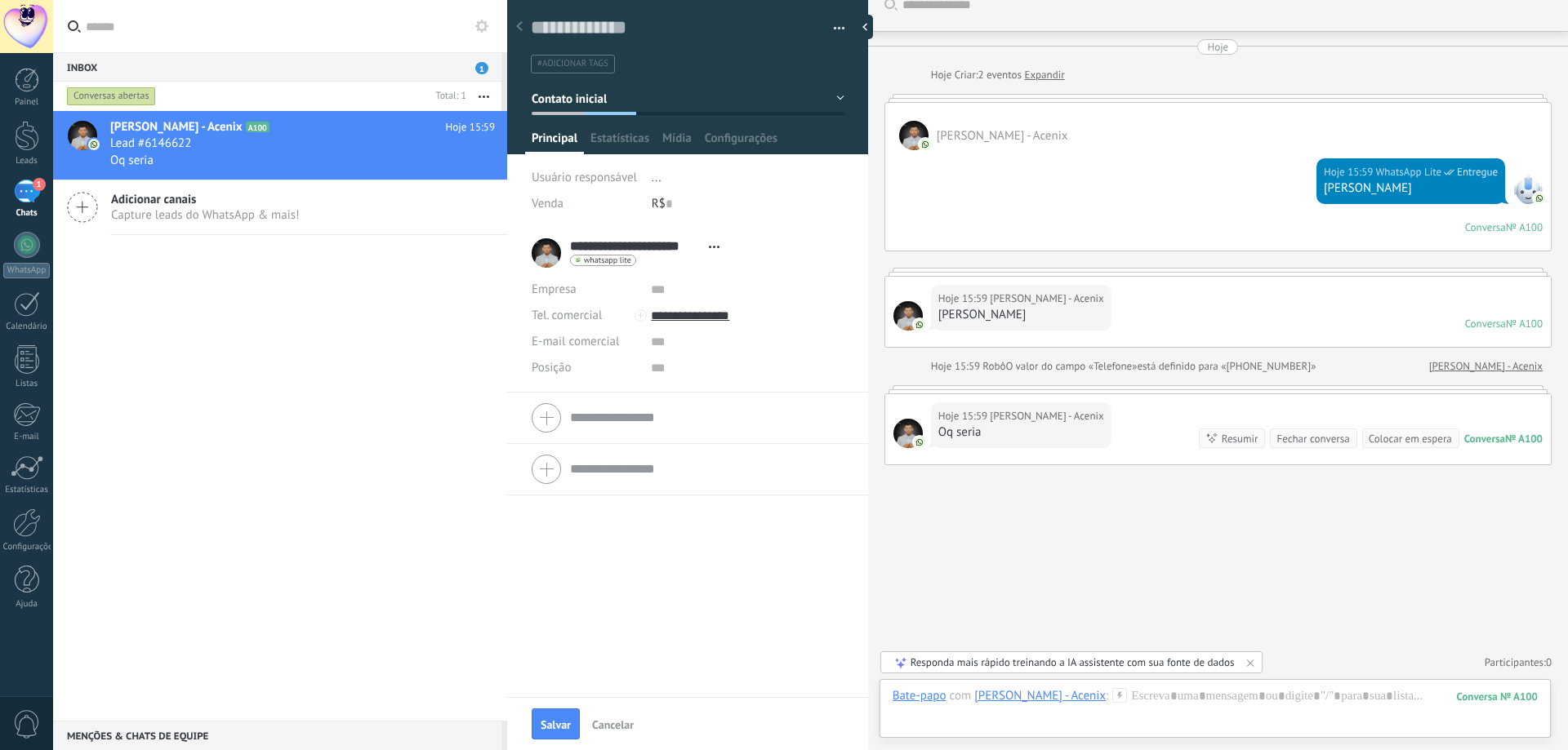
click at [706, 99] on button "Contato inicial" at bounding box center [688, 98] width 313 height 29
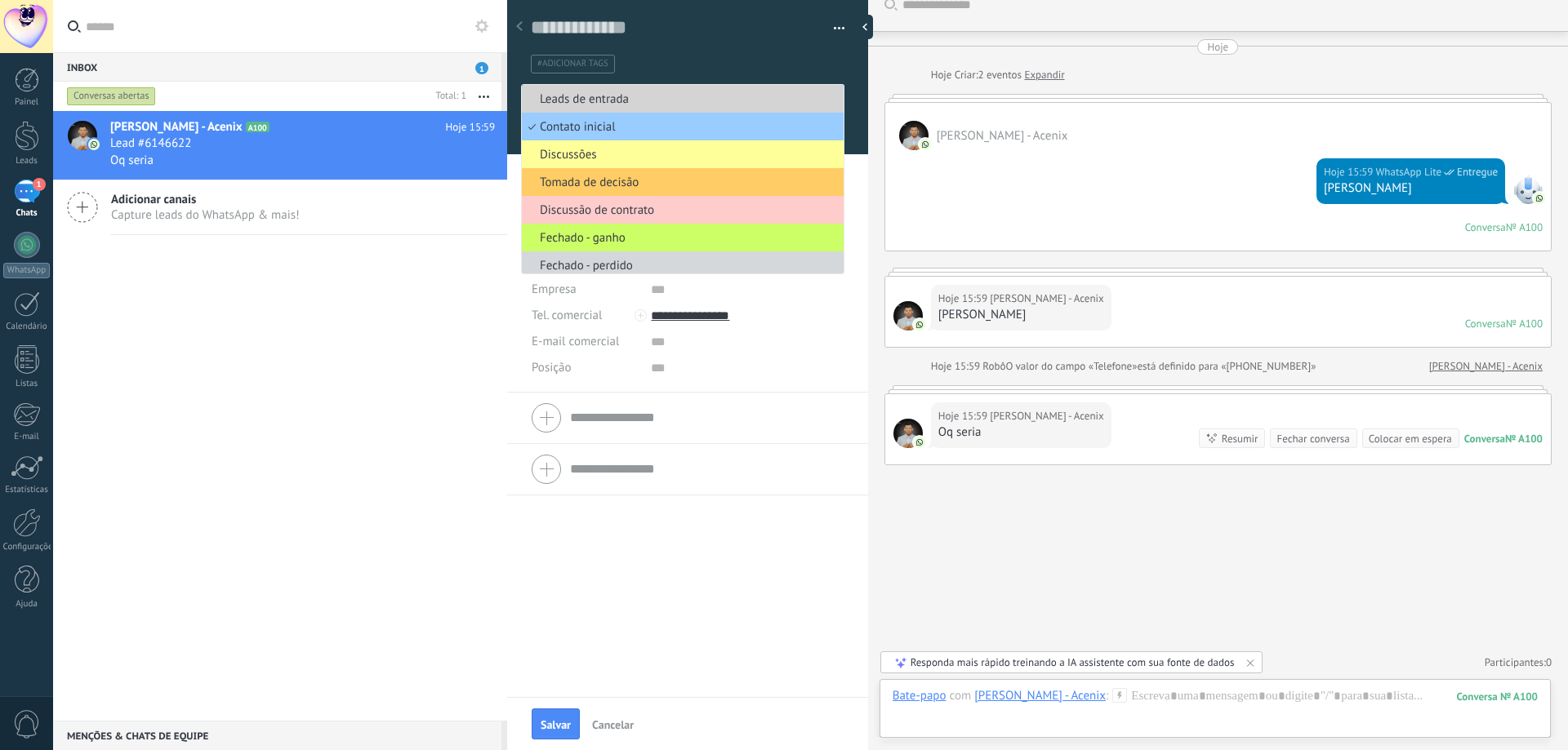
click at [695, 103] on span "Leads de entrada" at bounding box center [680, 99] width 317 height 15
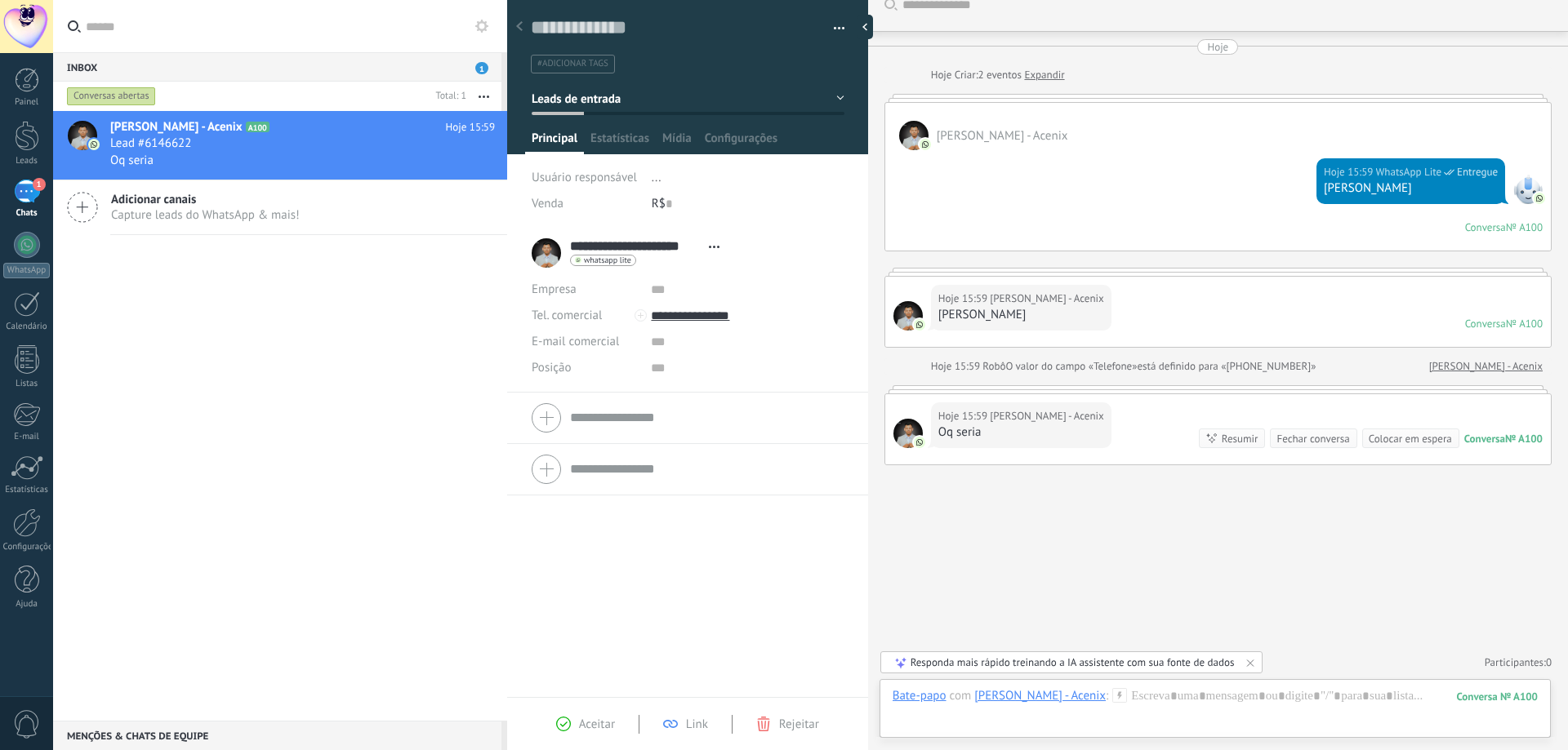
click at [691, 103] on button "Leads de entrada" at bounding box center [688, 98] width 313 height 29
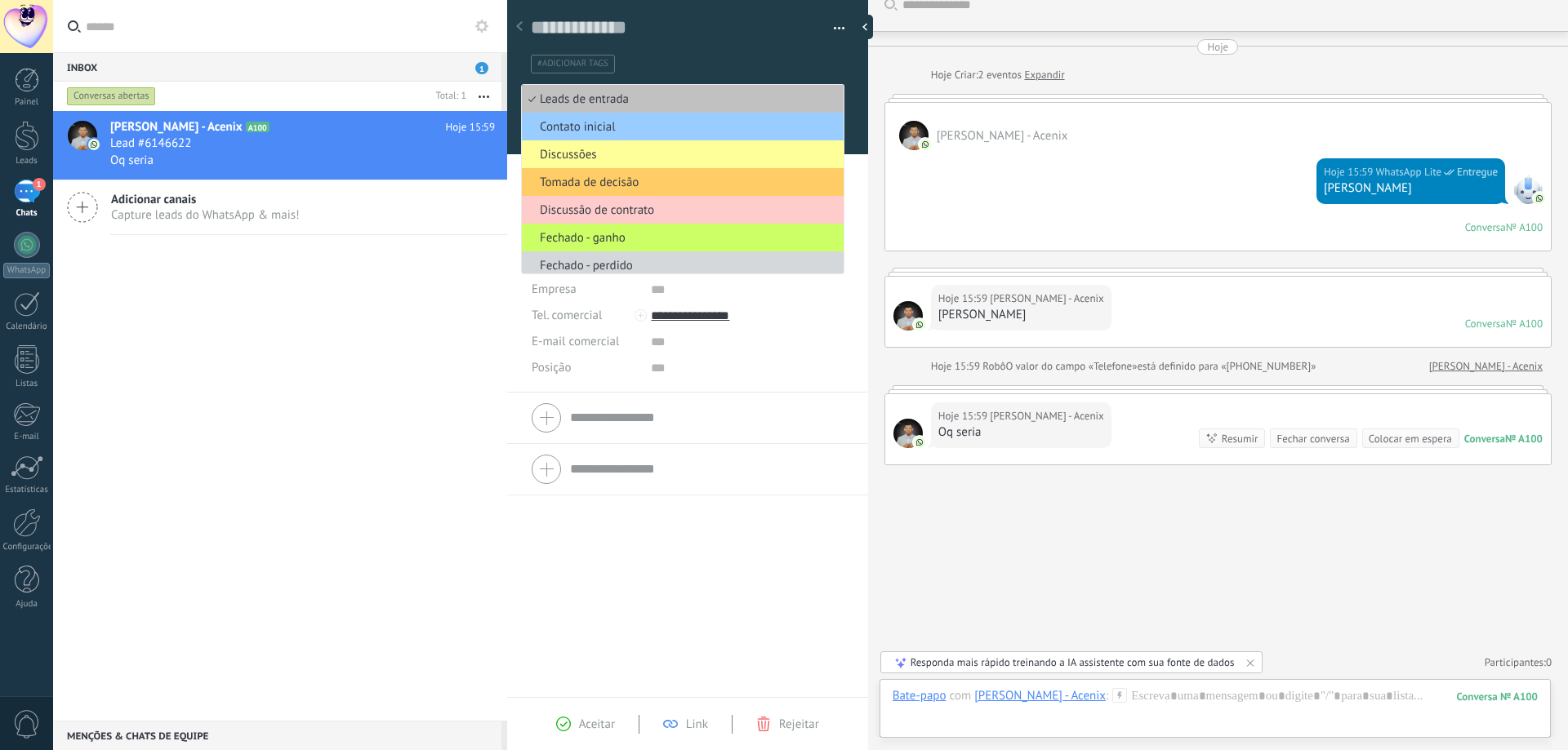
click at [216, 290] on div "[PERSON_NAME] - Acenix A100 Hoje 15:59 Lead #6146622 Oq seria Adicionar canais …" at bounding box center [280, 416] width 454 height 610
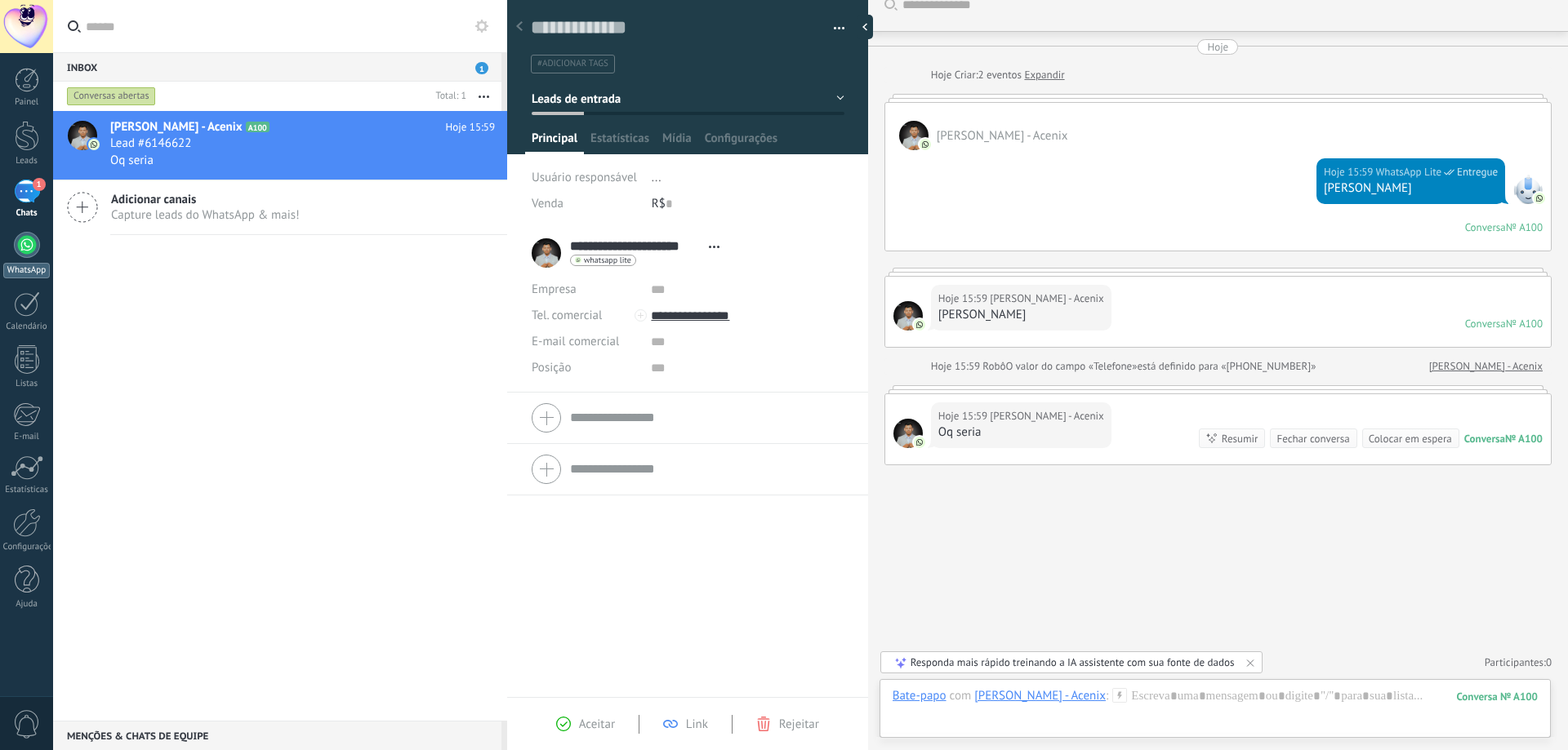
click at [36, 254] on div at bounding box center [26, 244] width 26 height 26
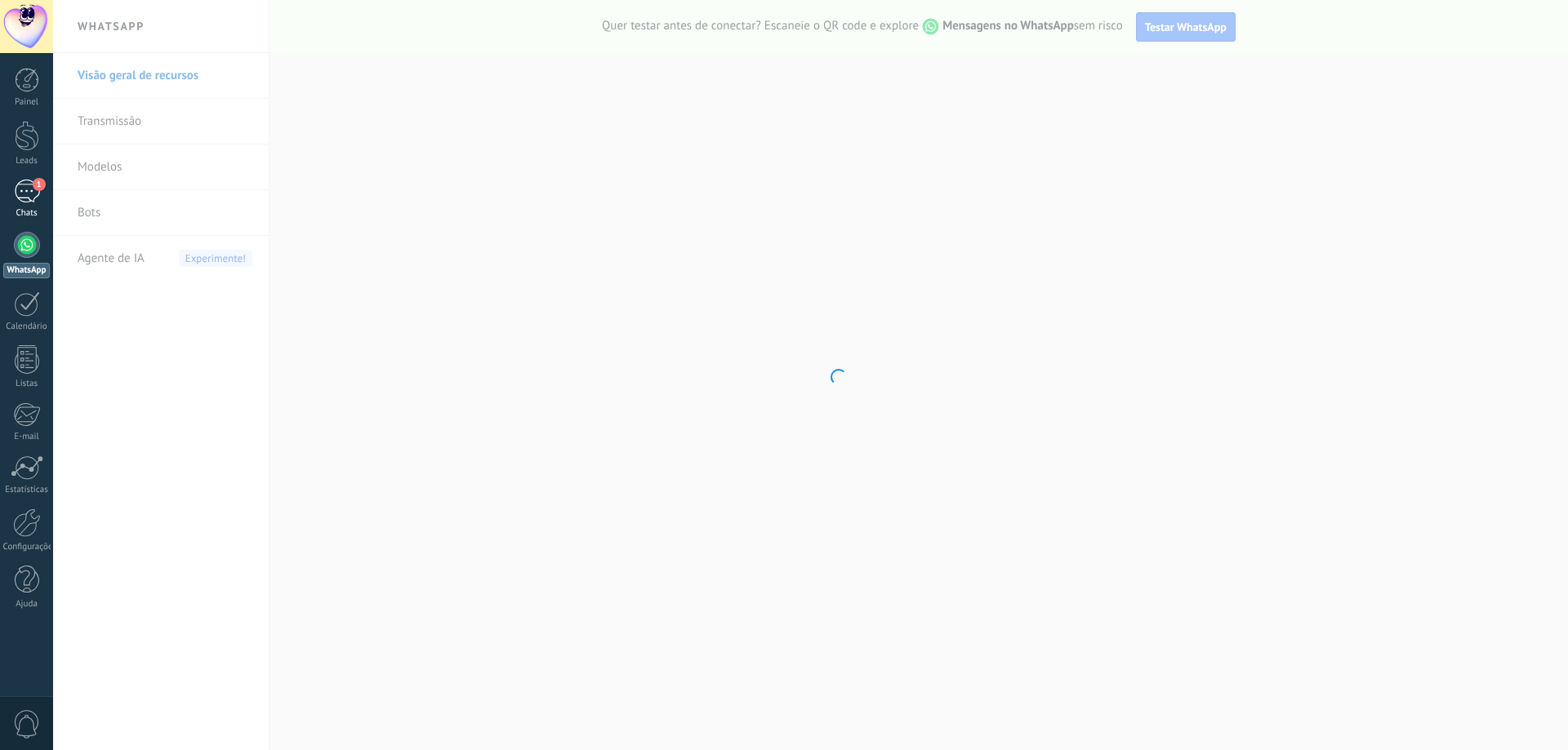
click at [24, 203] on div "1" at bounding box center [26, 191] width 26 height 24
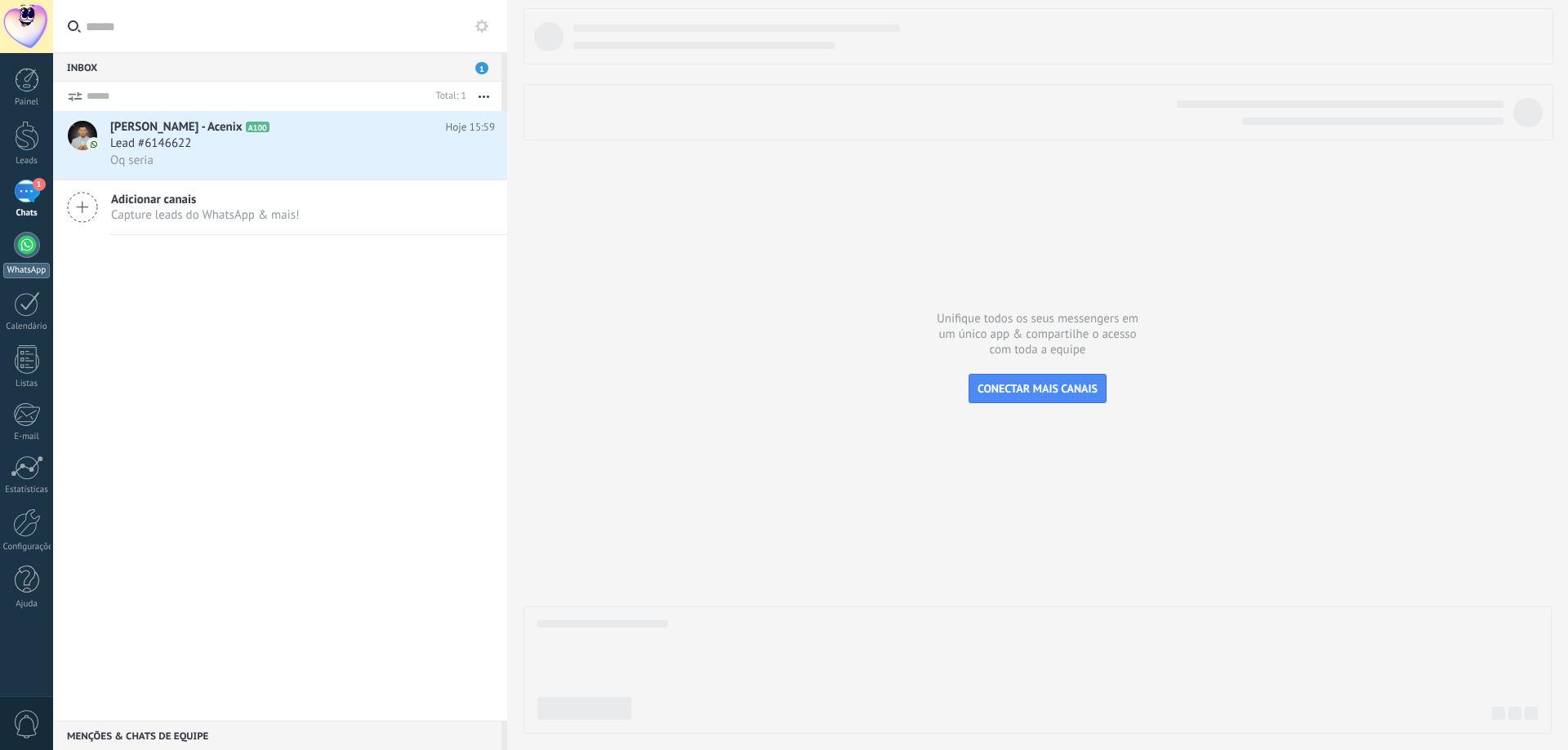
click at [31, 273] on div "WhatsApp" at bounding box center [26, 270] width 46 height 15
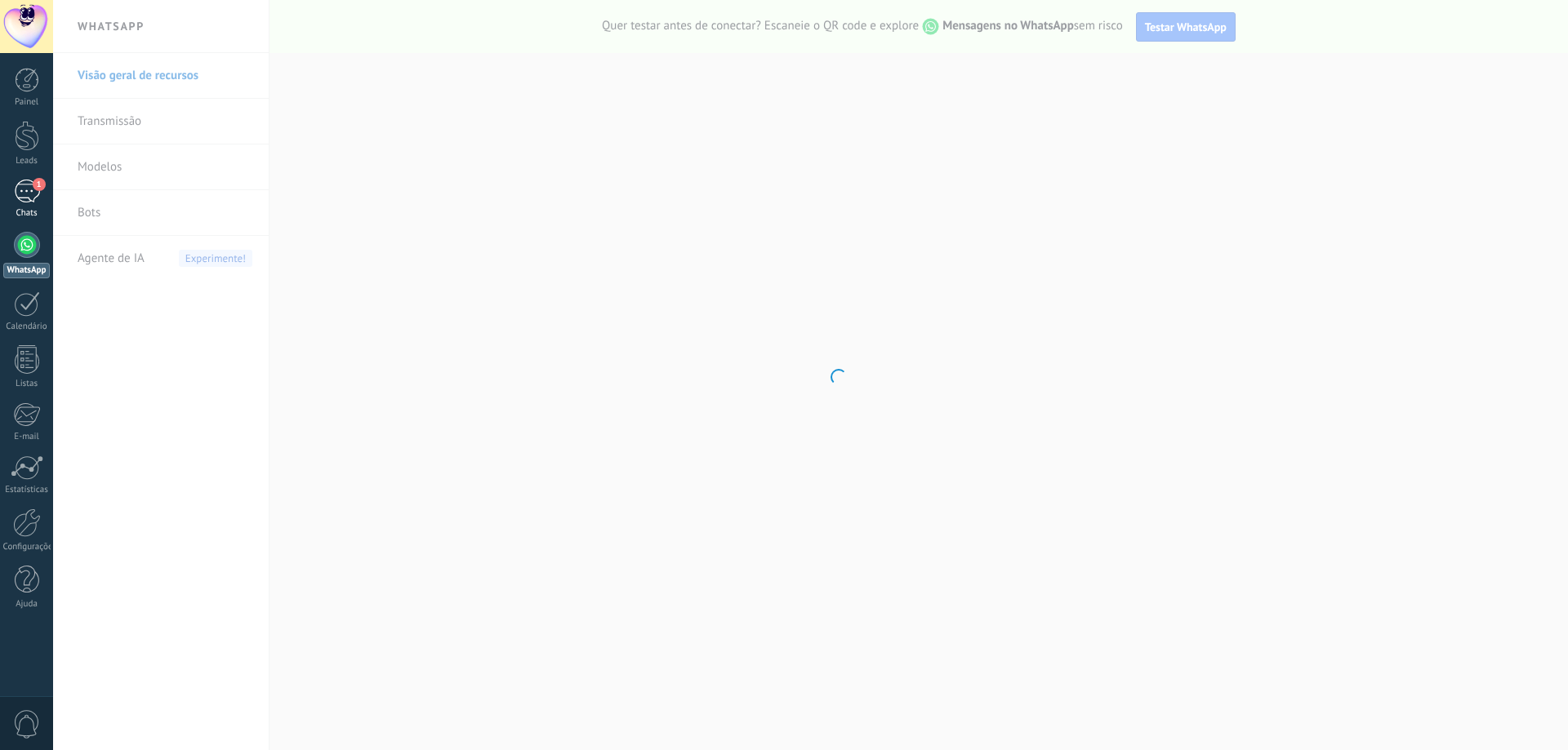
click at [34, 209] on div "Chats" at bounding box center [27, 213] width 47 height 11
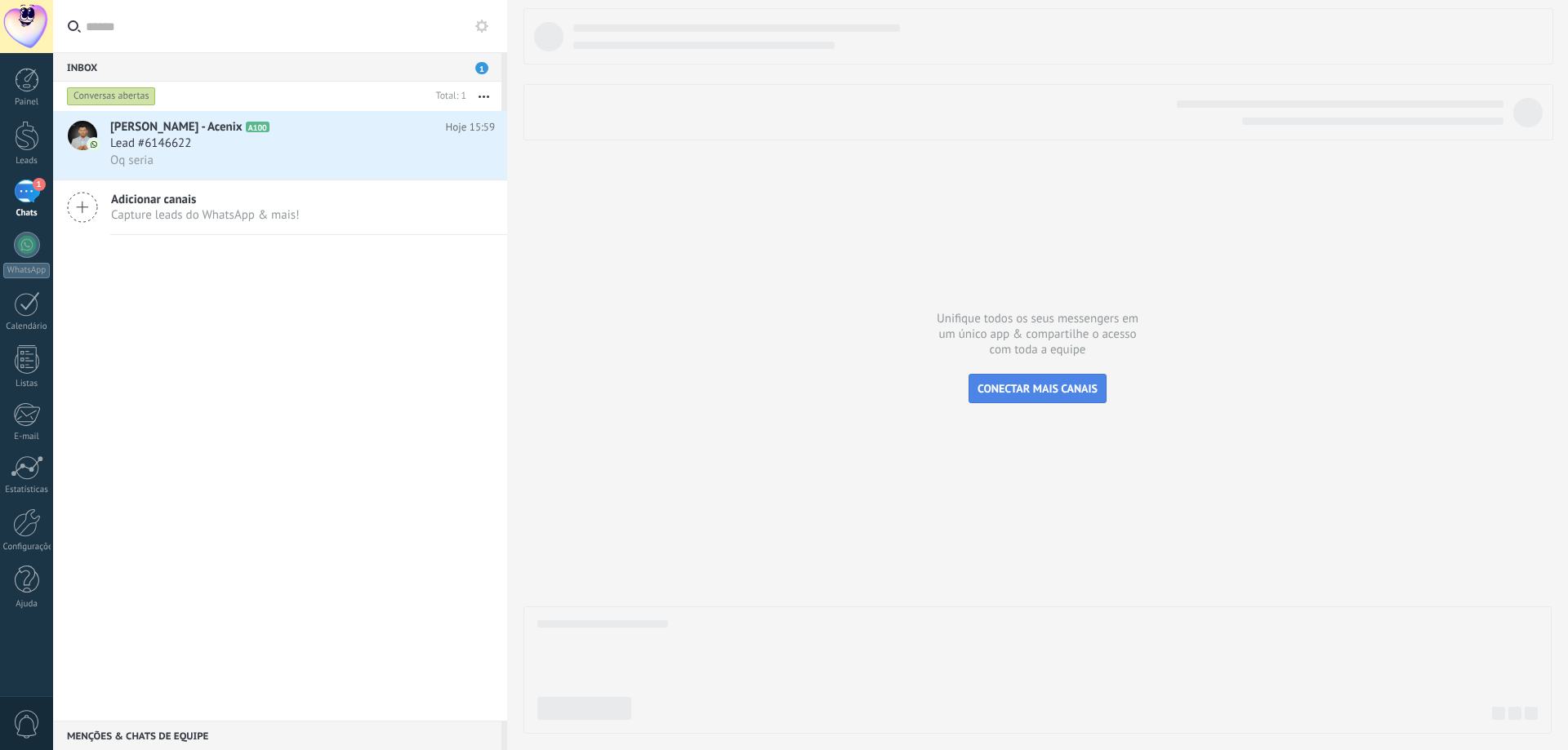
click at [1035, 394] on span "CONECTAR MAIS CANAIS" at bounding box center [1037, 388] width 120 height 14
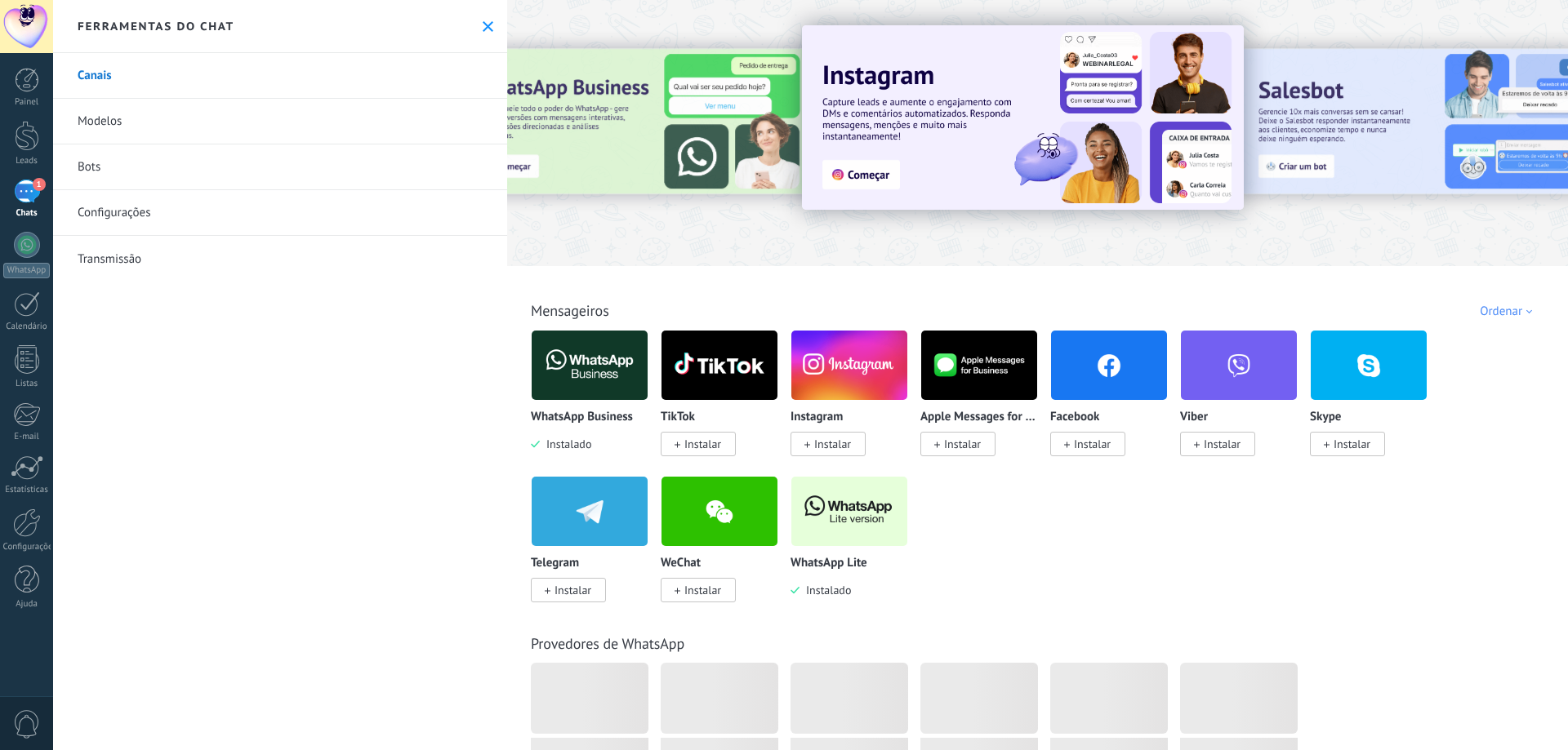
scroll to position [245, 0]
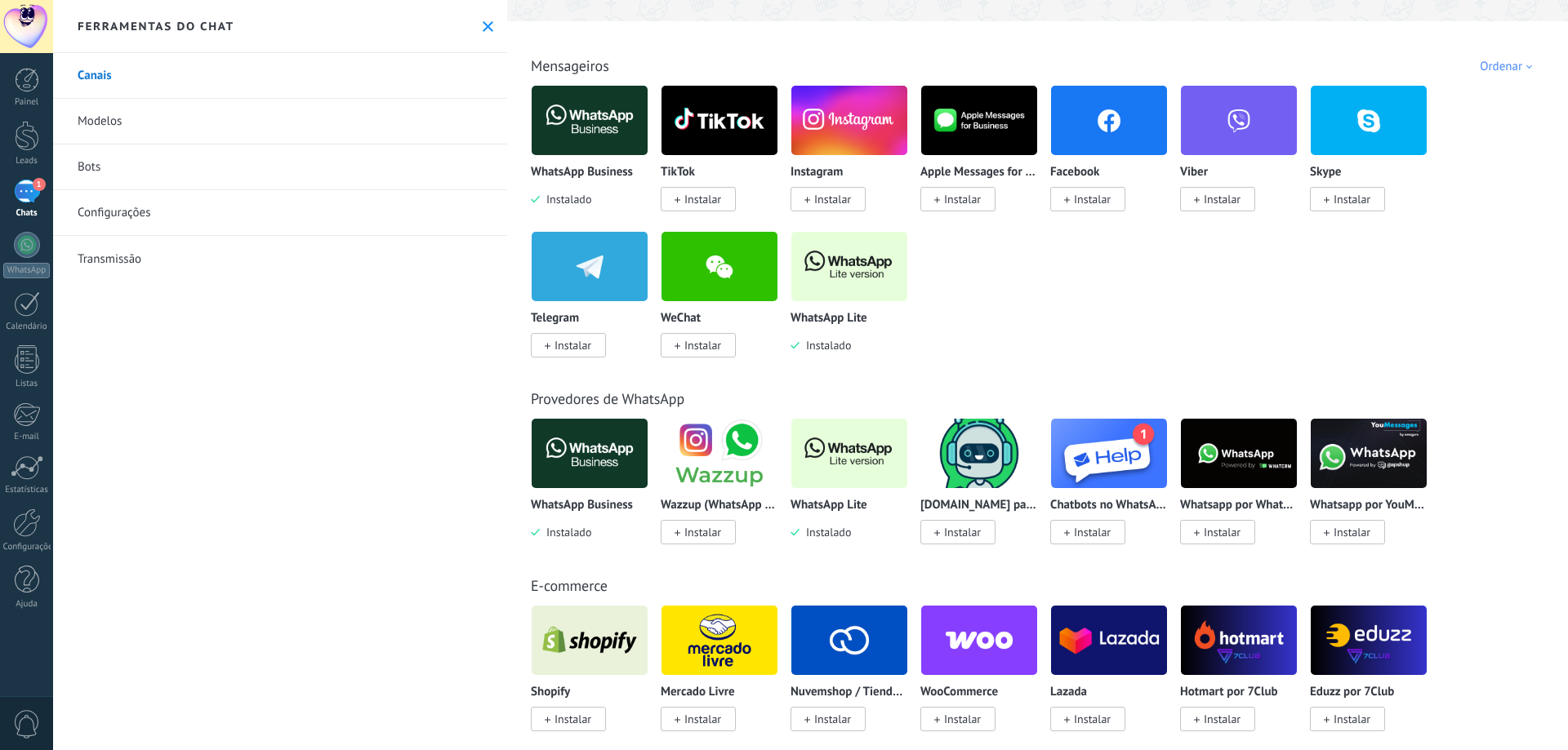
click at [849, 265] on img at bounding box center [850, 267] width 116 height 79
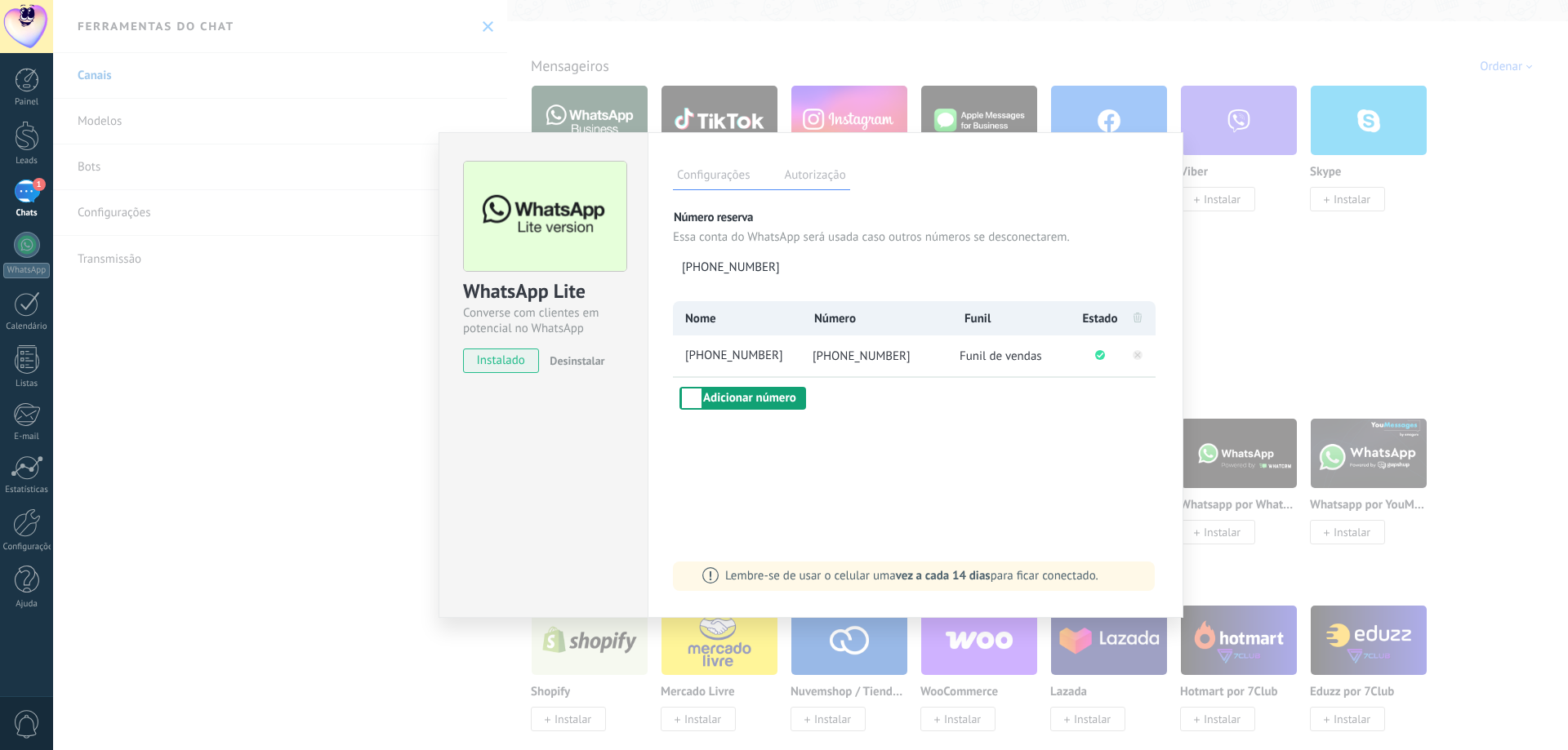
click at [756, 404] on button "Adicionar número" at bounding box center [743, 398] width 126 height 23
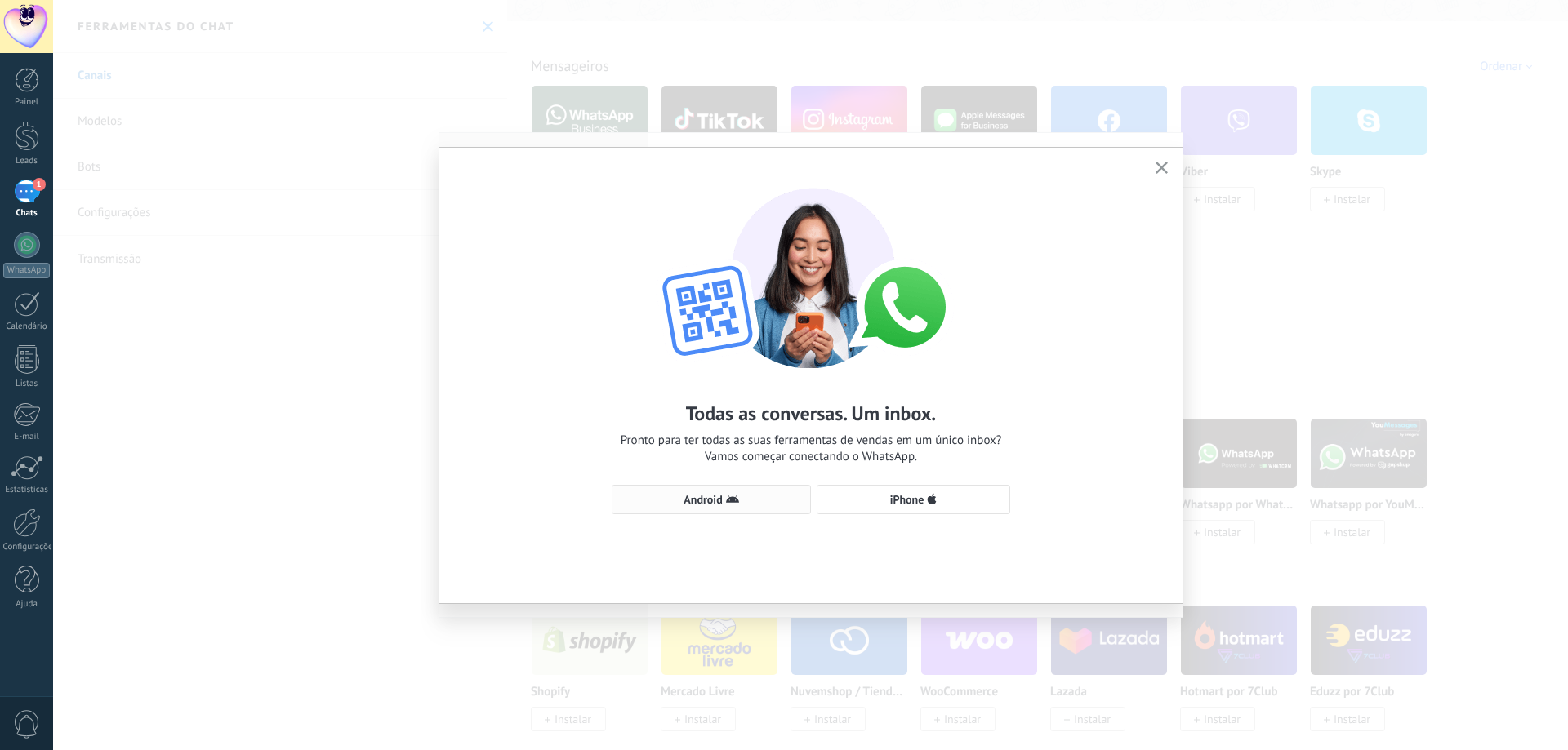
click at [749, 503] on span "Android" at bounding box center [711, 500] width 181 height 13
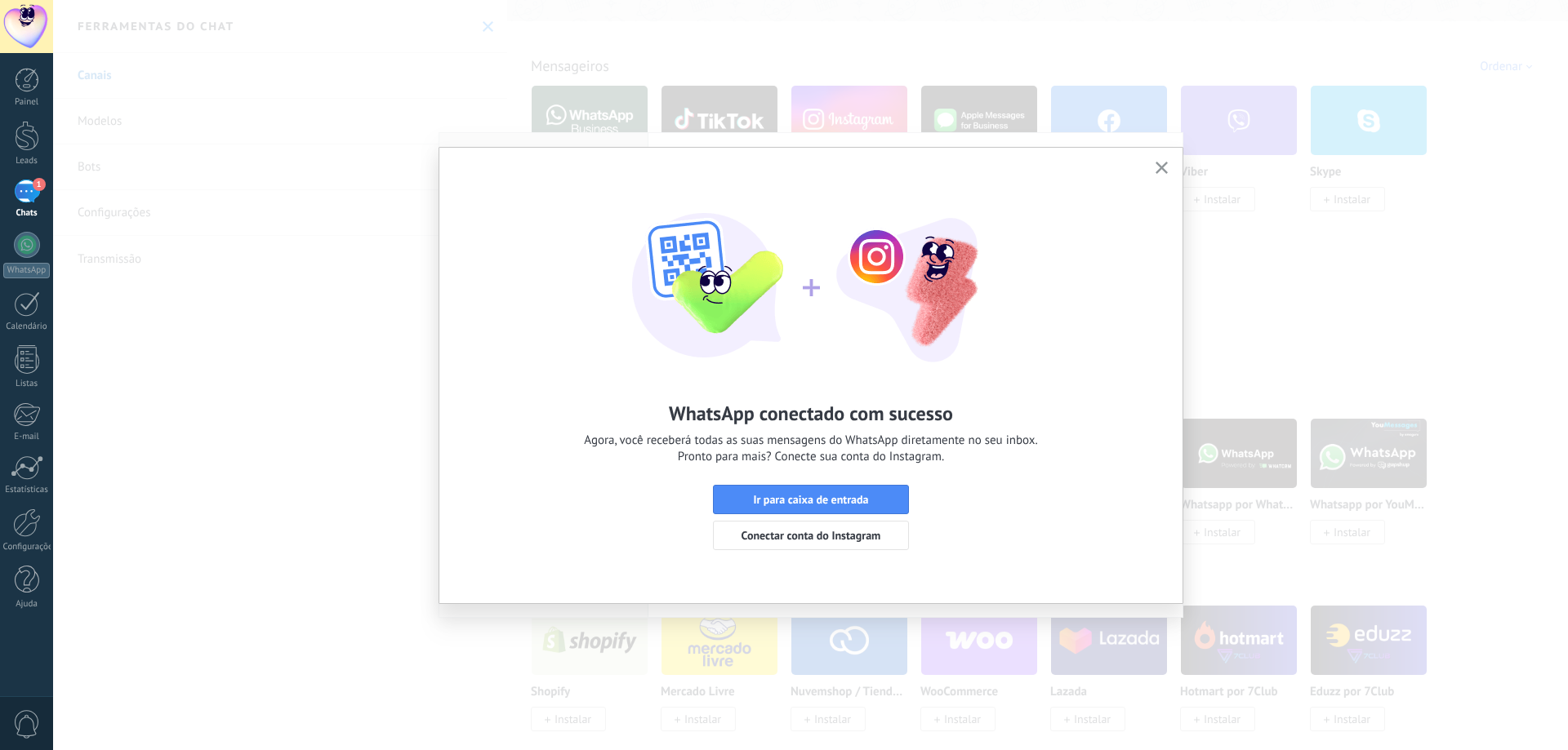
click at [1156, 173] on icon "button" at bounding box center [1162, 168] width 13 height 13
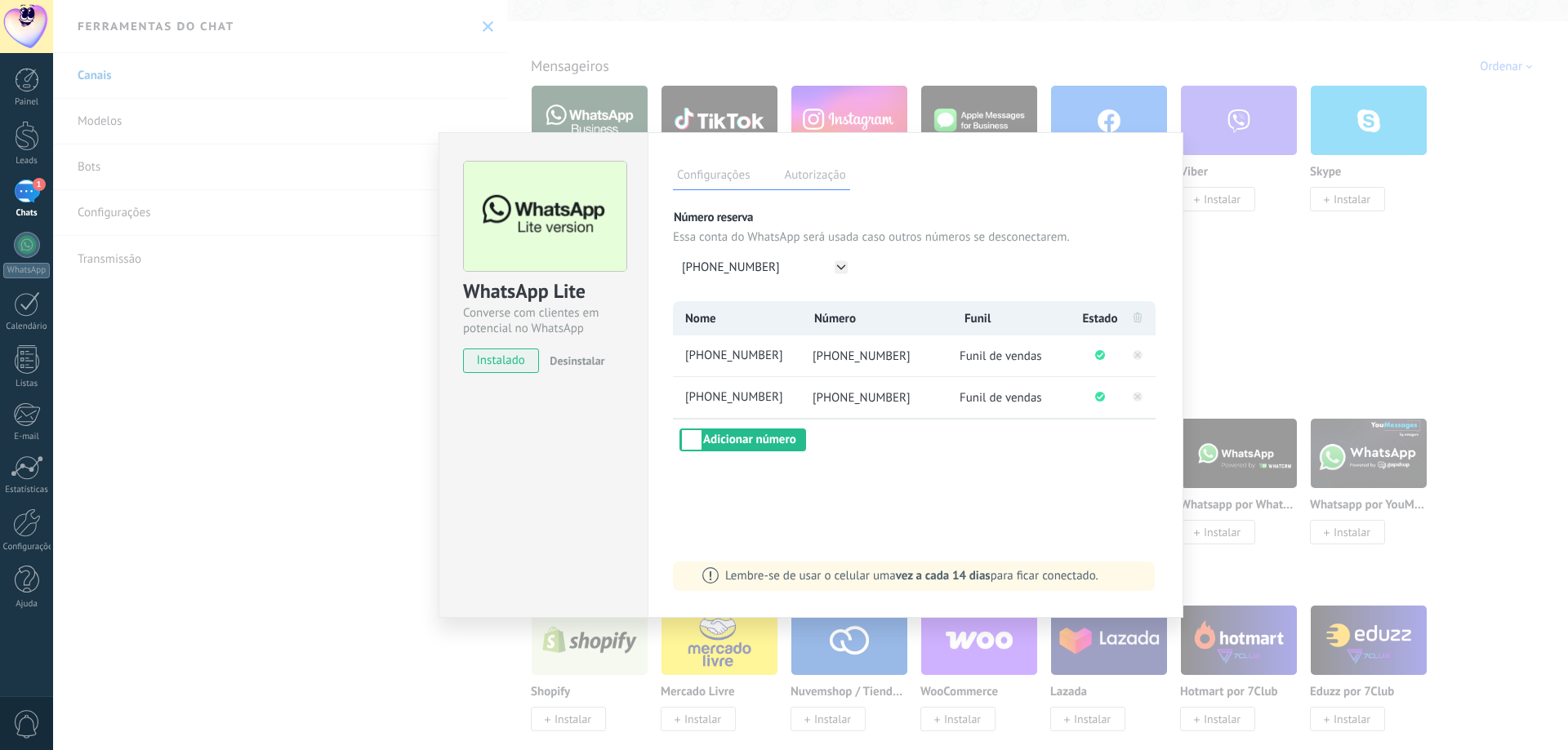
click at [1213, 254] on div "WhatsApp Lite Converse com clientes em potencial no WhatsApp instalado Desinsta…" at bounding box center [810, 375] width 1515 height 750
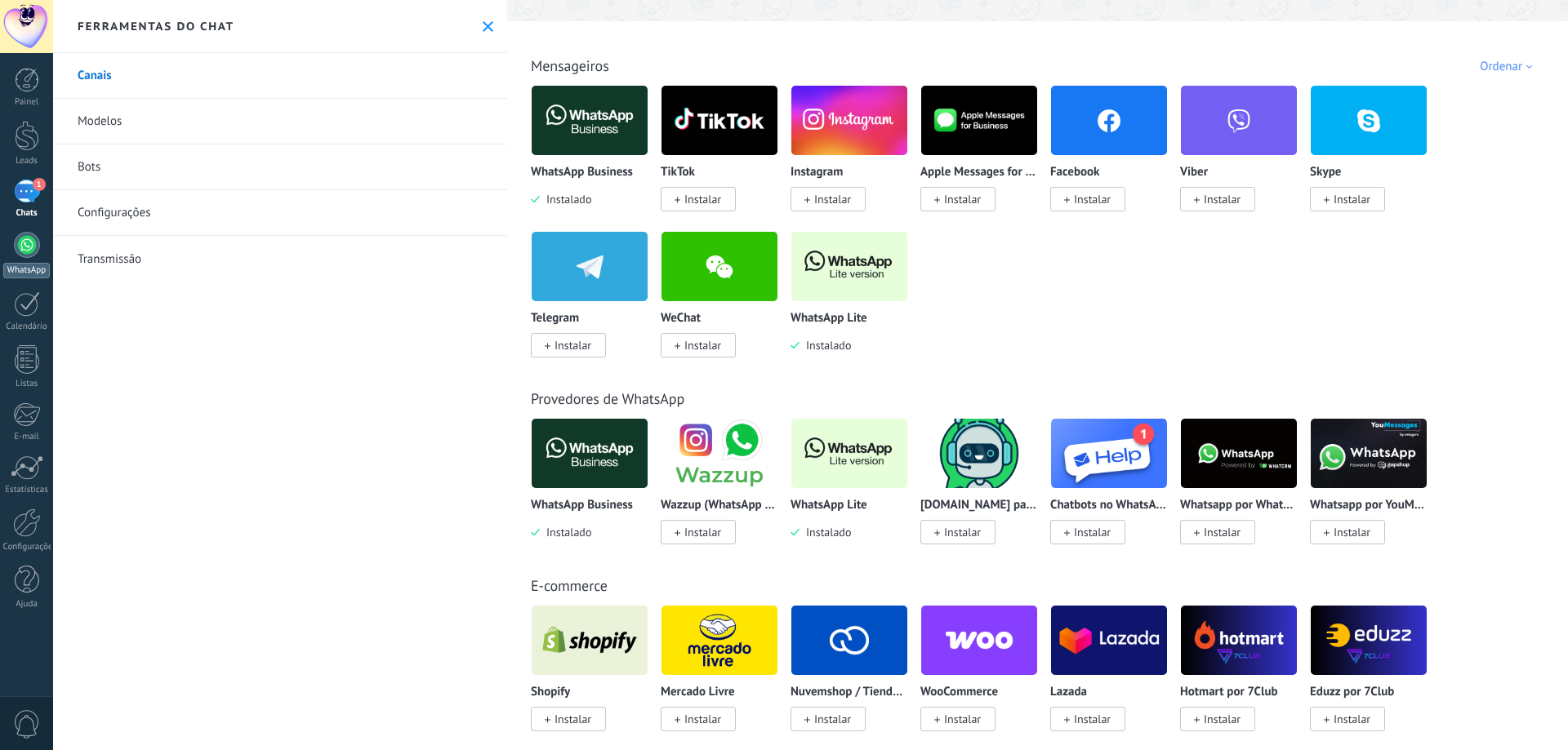
drag, startPoint x: 19, startPoint y: 209, endPoint x: 33, endPoint y: 240, distance: 34.0
click at [19, 210] on div "Chats" at bounding box center [27, 213] width 47 height 11
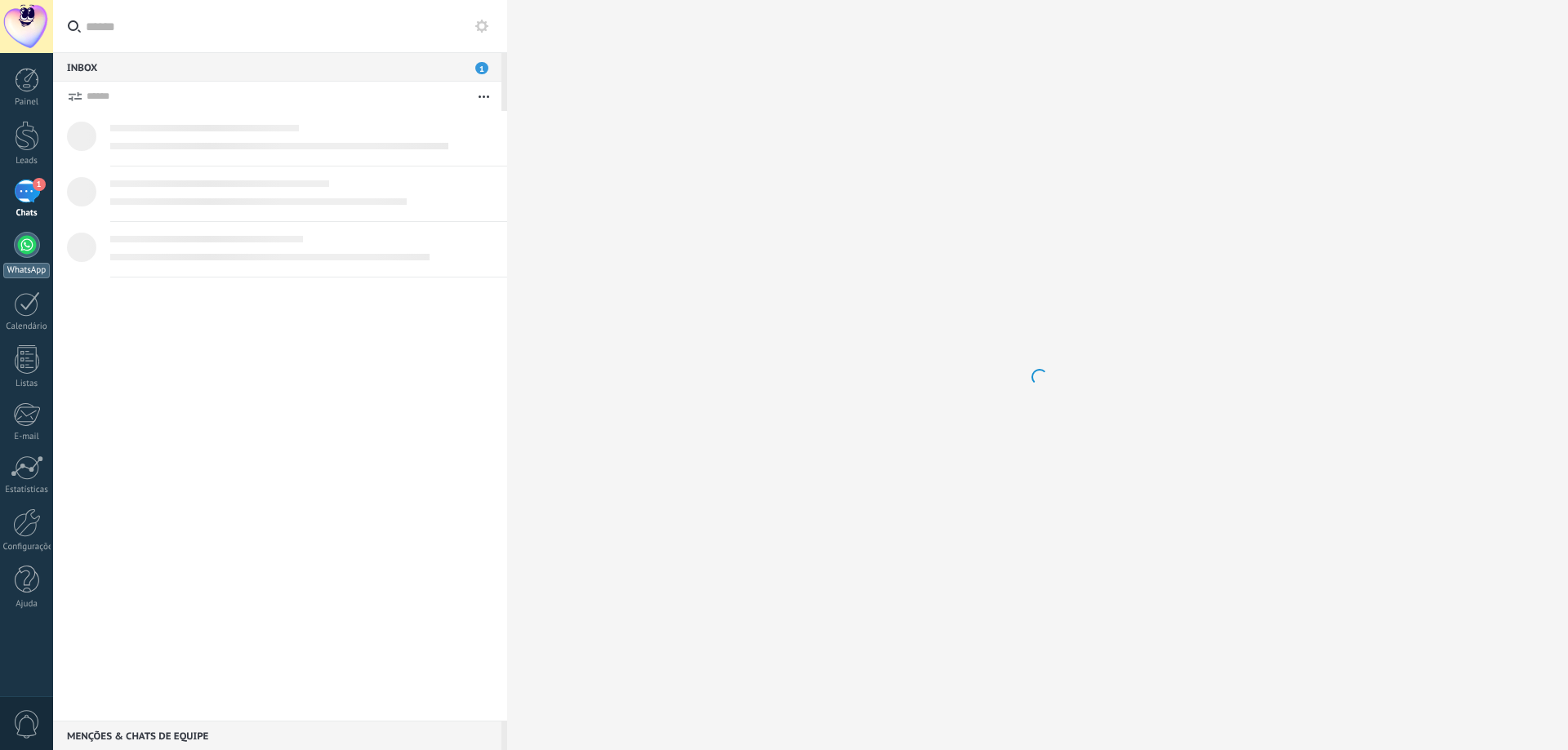
click at [35, 269] on div "WhatsApp" at bounding box center [26, 270] width 46 height 15
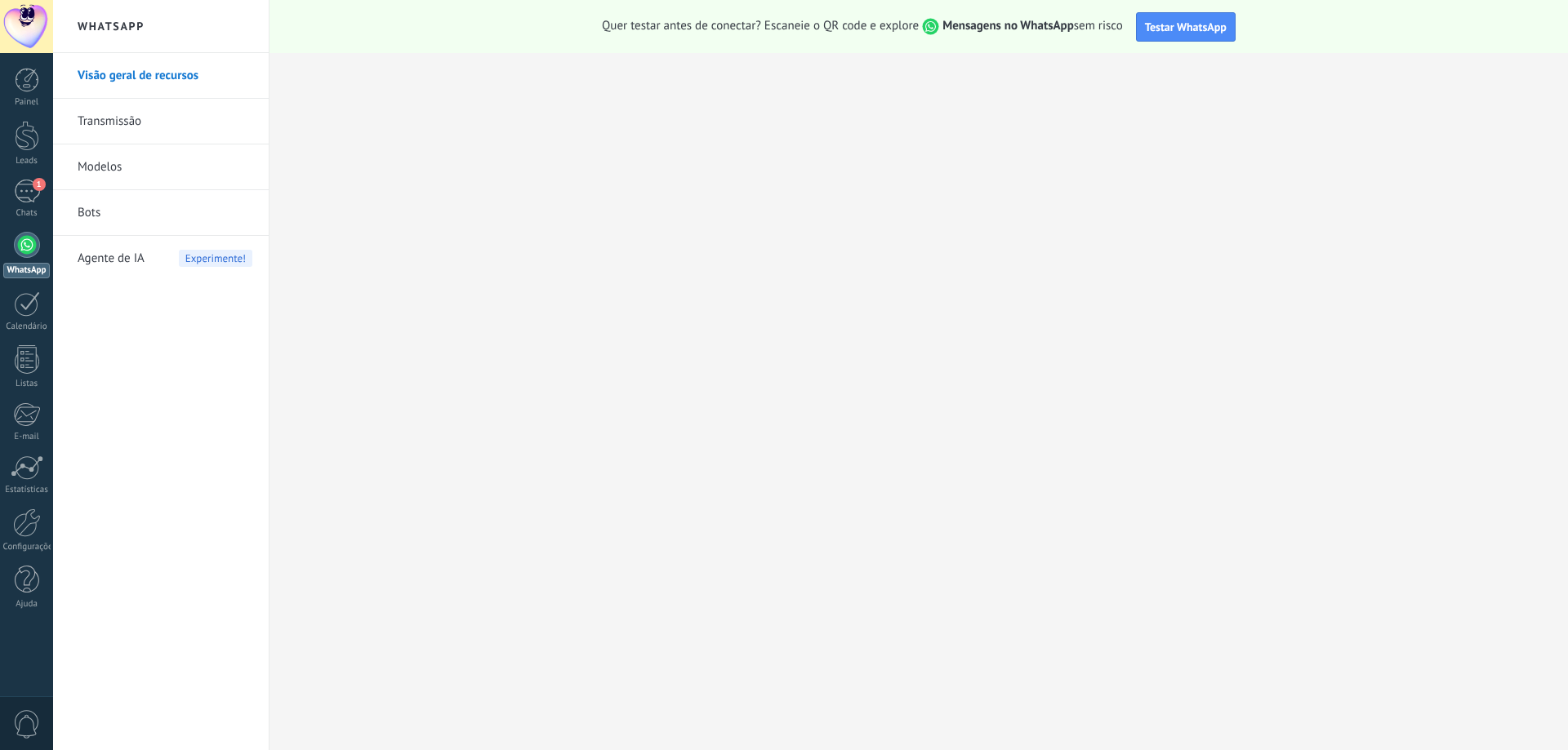
click at [29, 248] on div at bounding box center [26, 244] width 26 height 26
click at [19, 198] on div "1" at bounding box center [26, 191] width 26 height 24
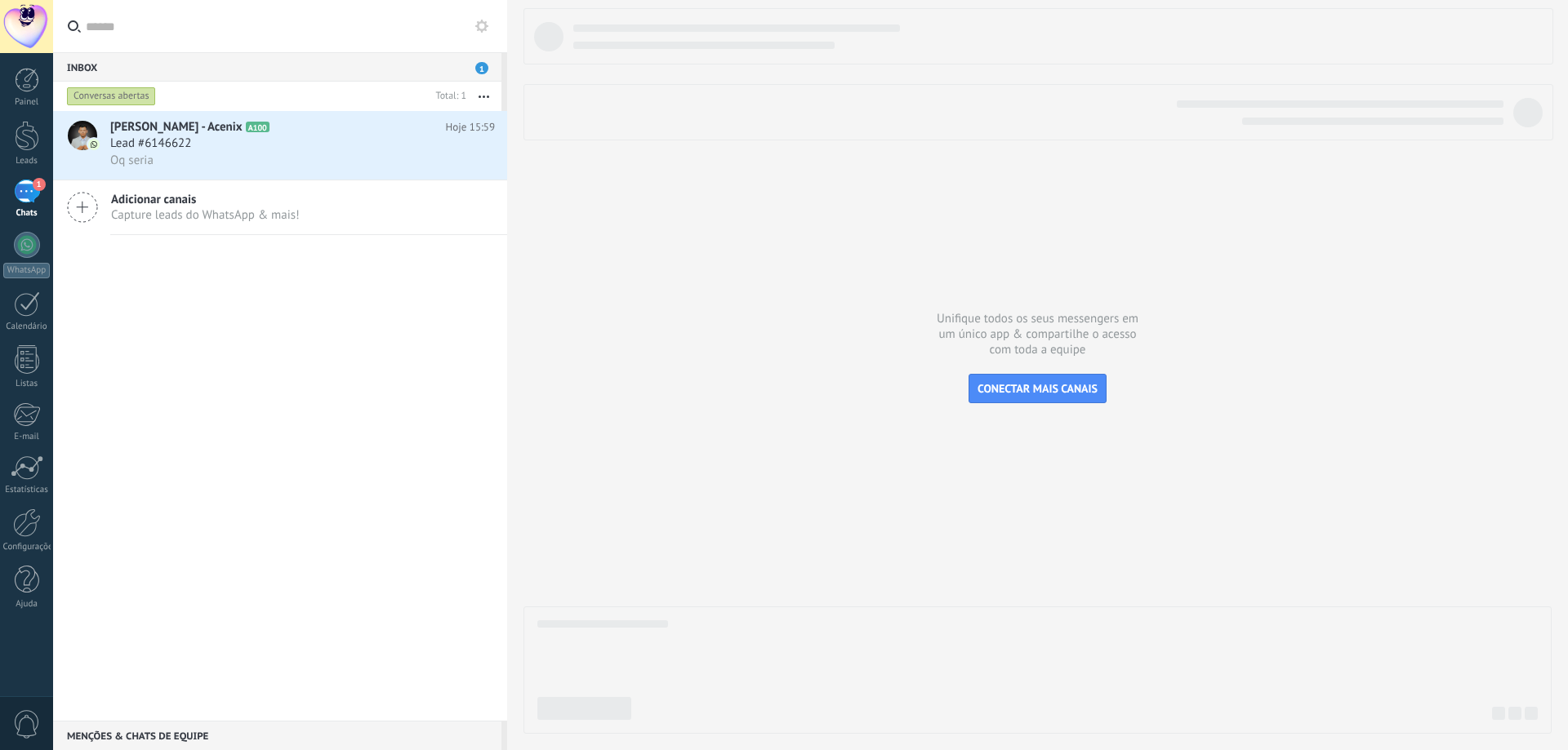
click at [208, 288] on div "[PERSON_NAME] - Acenix A100 Hoje 15:59 Lead #6146622 Oq seria Adicionar canais …" at bounding box center [280, 416] width 454 height 610
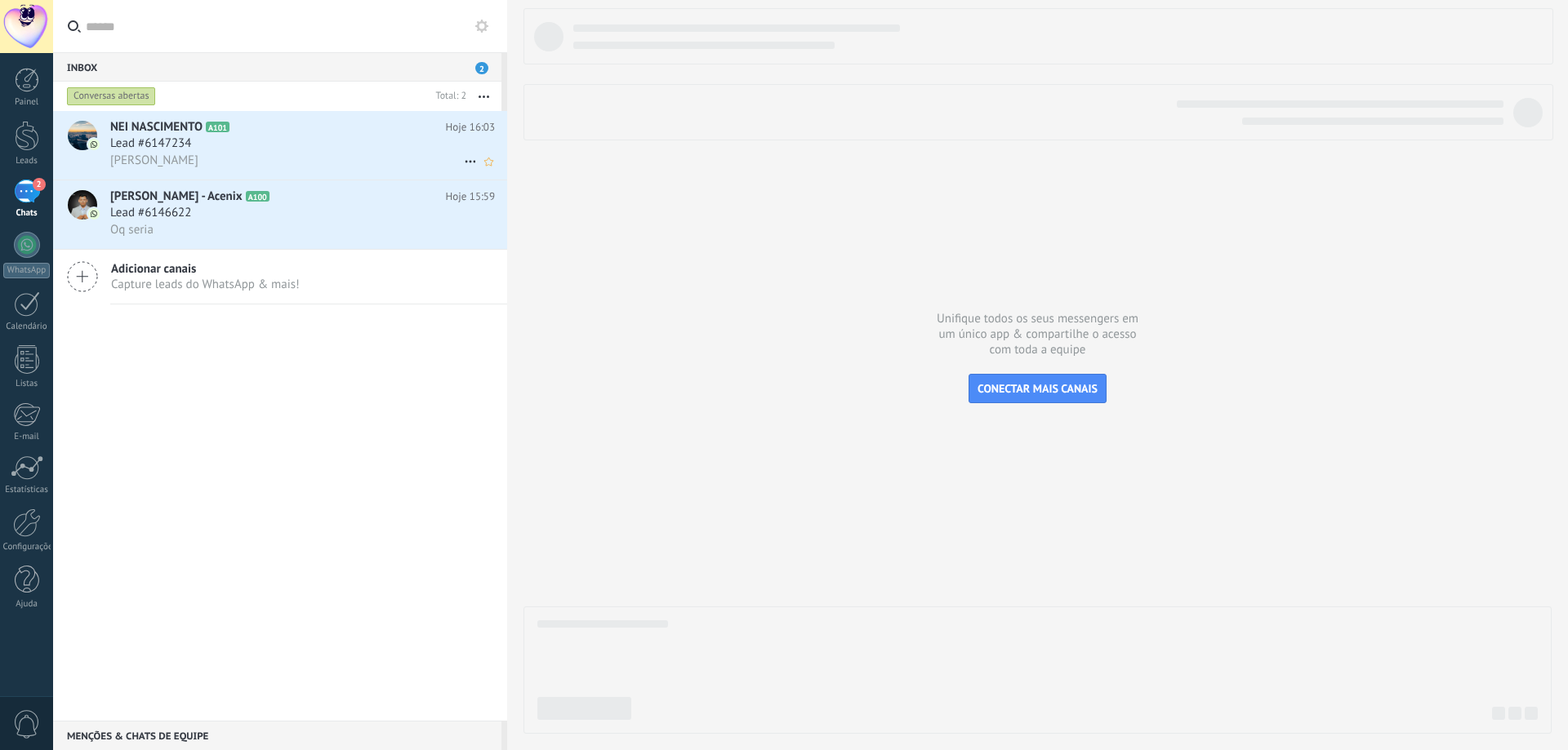
click at [241, 163] on div "[PERSON_NAME]" at bounding box center [302, 160] width 385 height 17
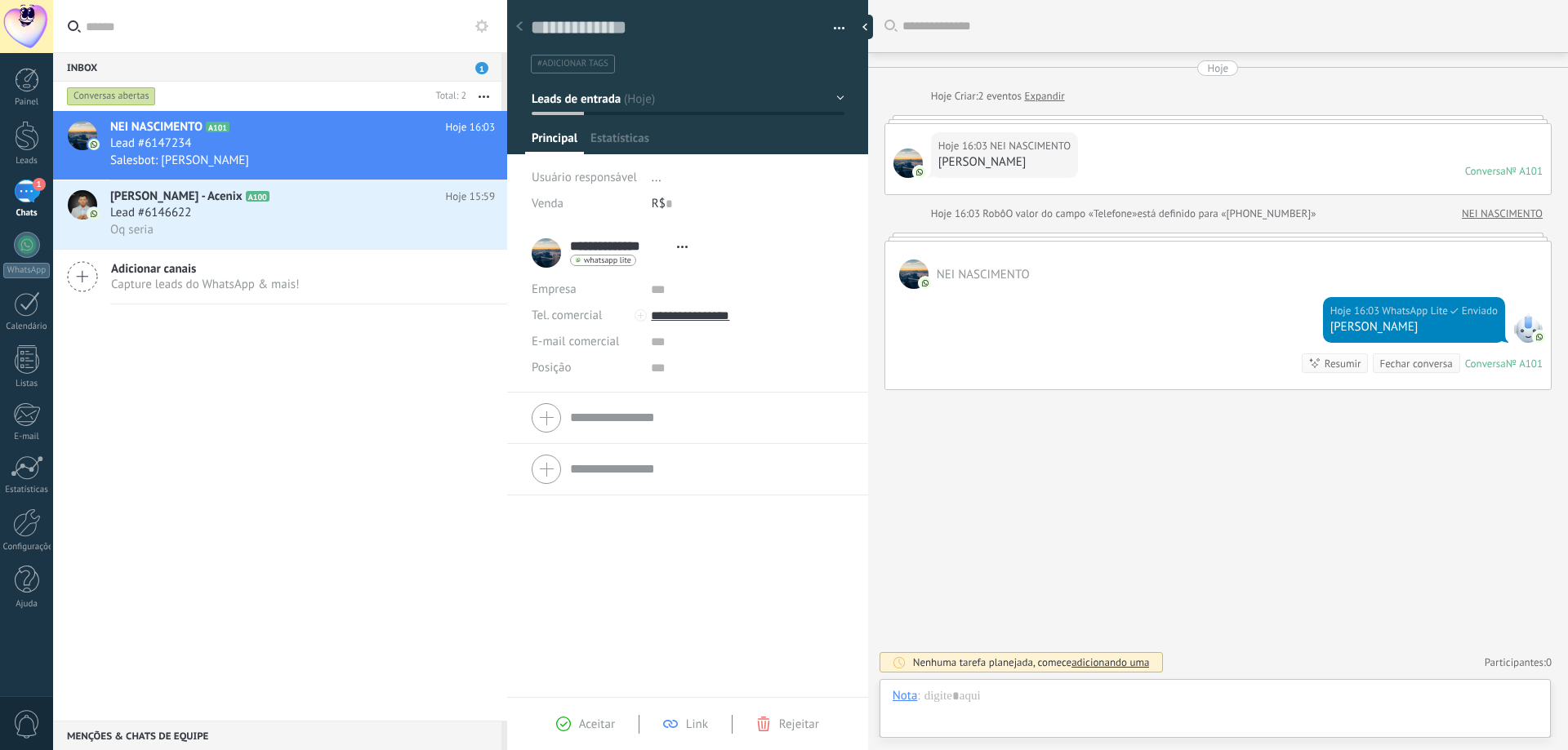
scroll to position [24, 0]
click at [605, 142] on span "Estatísticas" at bounding box center [620, 142] width 59 height 24
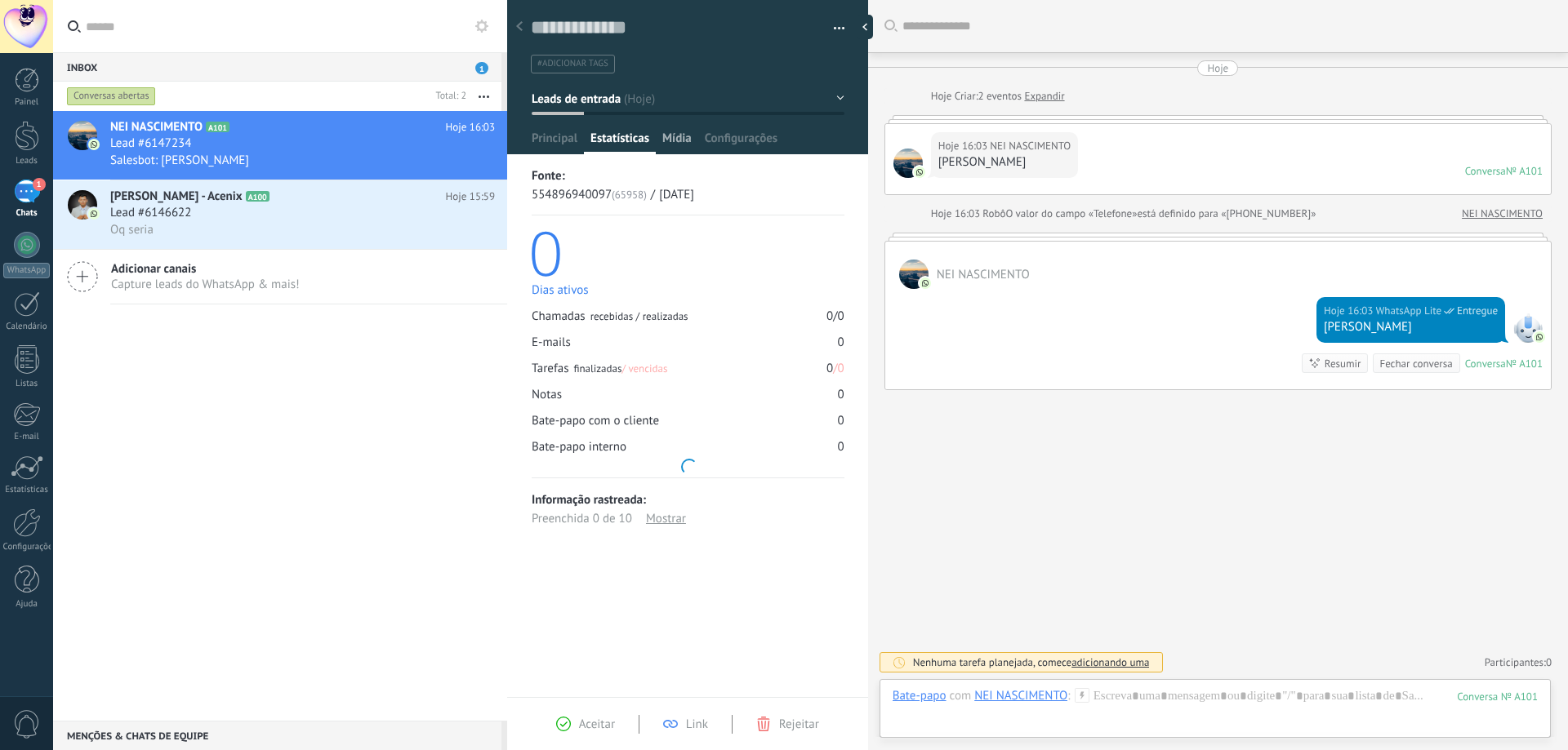
click at [663, 138] on span "Mídia" at bounding box center [677, 142] width 29 height 24
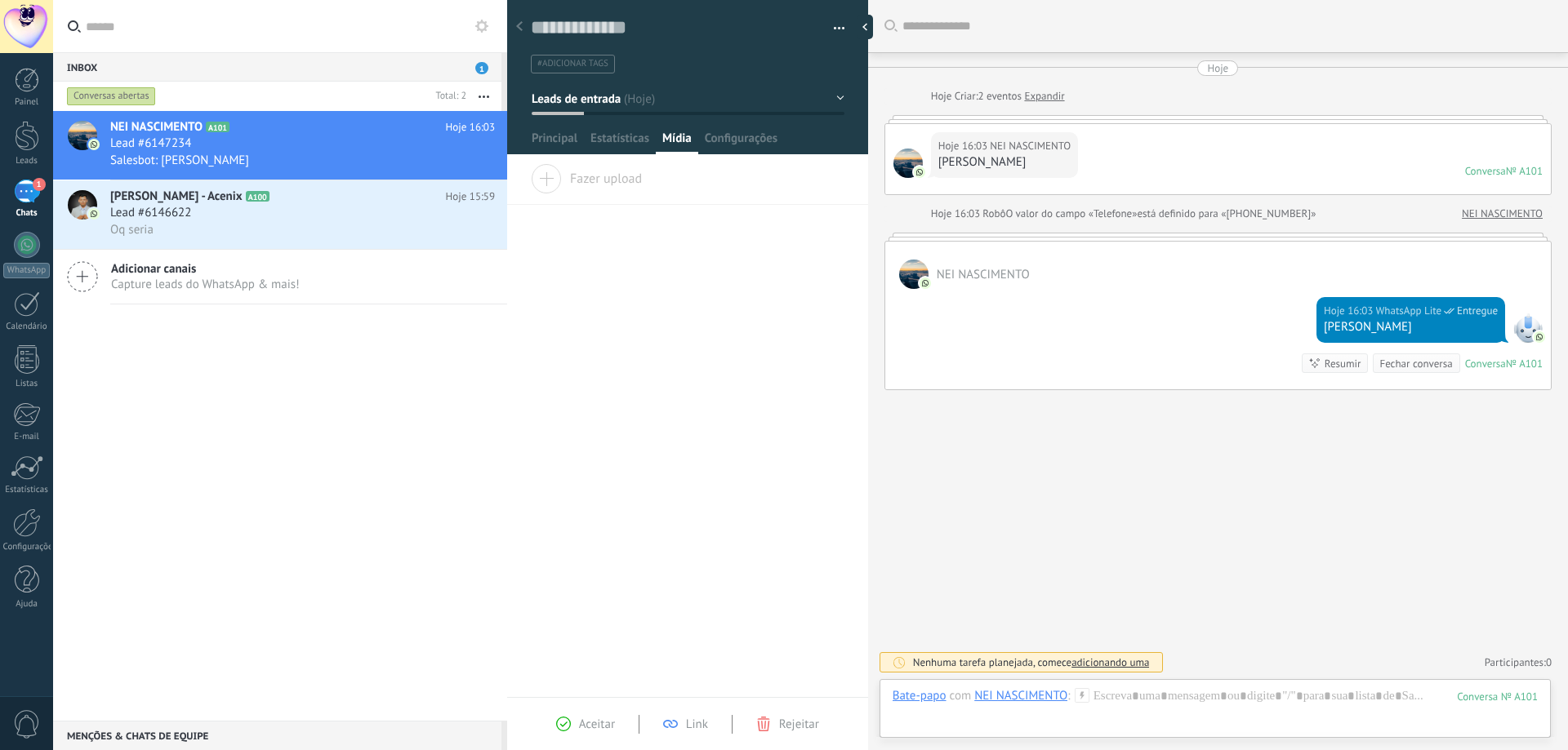
click at [755, 128] on div at bounding box center [688, 72] width 362 height 165
click at [749, 134] on span "Configurações" at bounding box center [741, 142] width 72 height 24
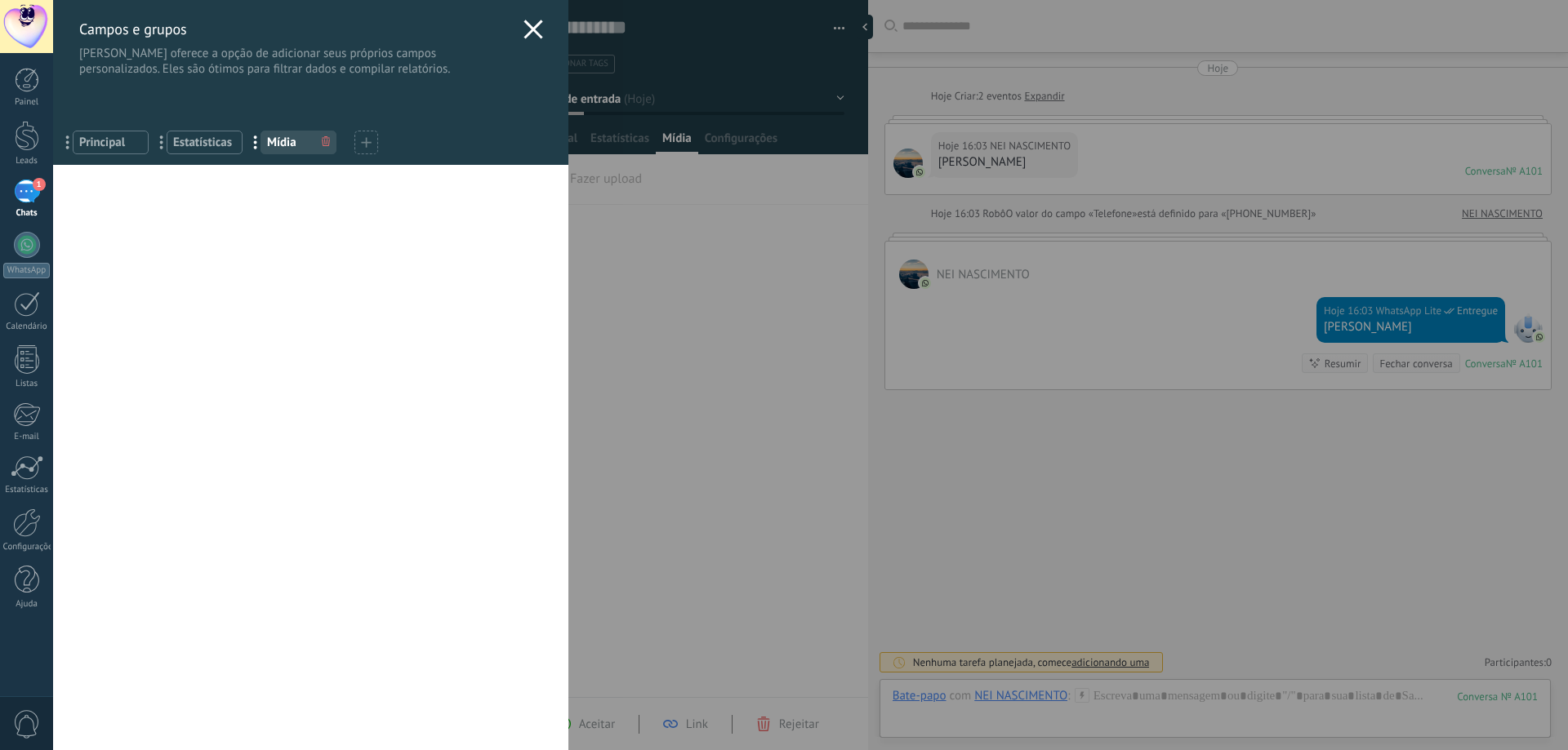
click at [514, 17] on div "[PERSON_NAME] e grupos Kommo oferece a opção de adicionar seus próprios campos …" at bounding box center [311, 38] width 515 height 77
click at [525, 25] on icon at bounding box center [533, 29] width 19 height 19
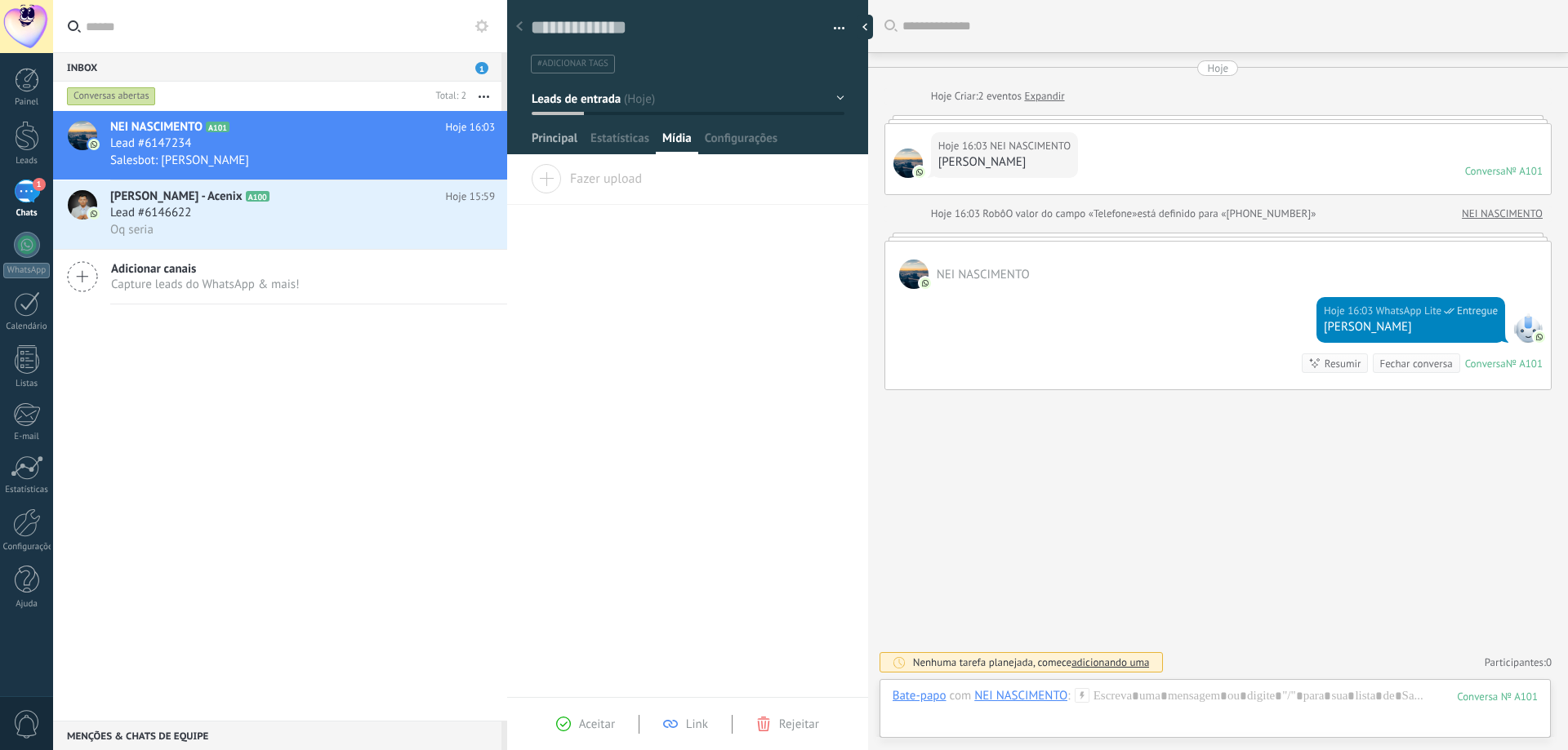
click at [557, 135] on span "Principal" at bounding box center [554, 142] width 45 height 24
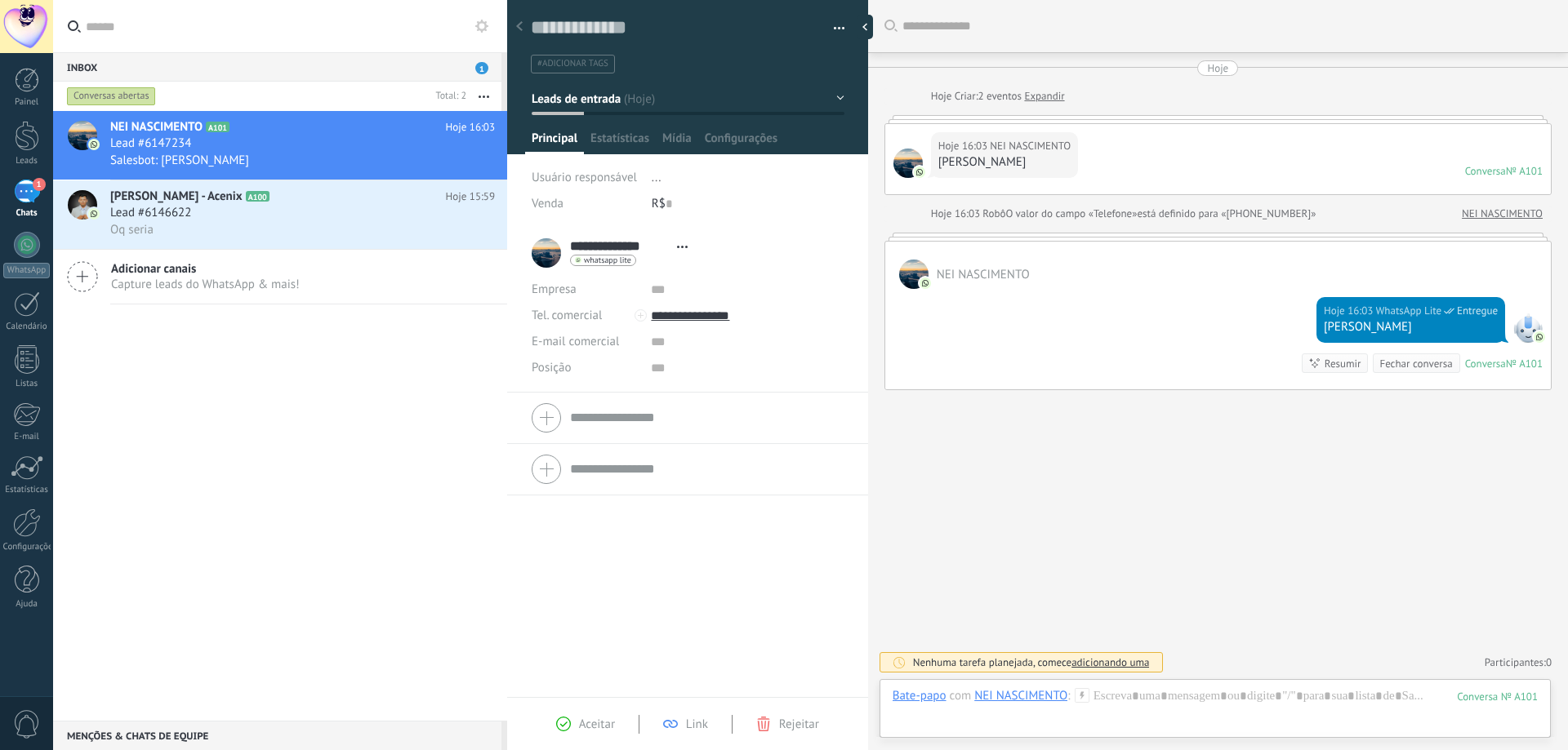
click at [1034, 162] on div "[PERSON_NAME]" at bounding box center [1005, 162] width 133 height 16
drag, startPoint x: 1094, startPoint y: 157, endPoint x: 1043, endPoint y: 144, distance: 52.6
click at [1091, 157] on div "Hoje 16:03 NEI NASCIMENTO Ola Conversa № A101 Conversa № A101" at bounding box center [1218, 158] width 666 height 70
click at [1053, 101] on link "Expandir" at bounding box center [1044, 96] width 40 height 16
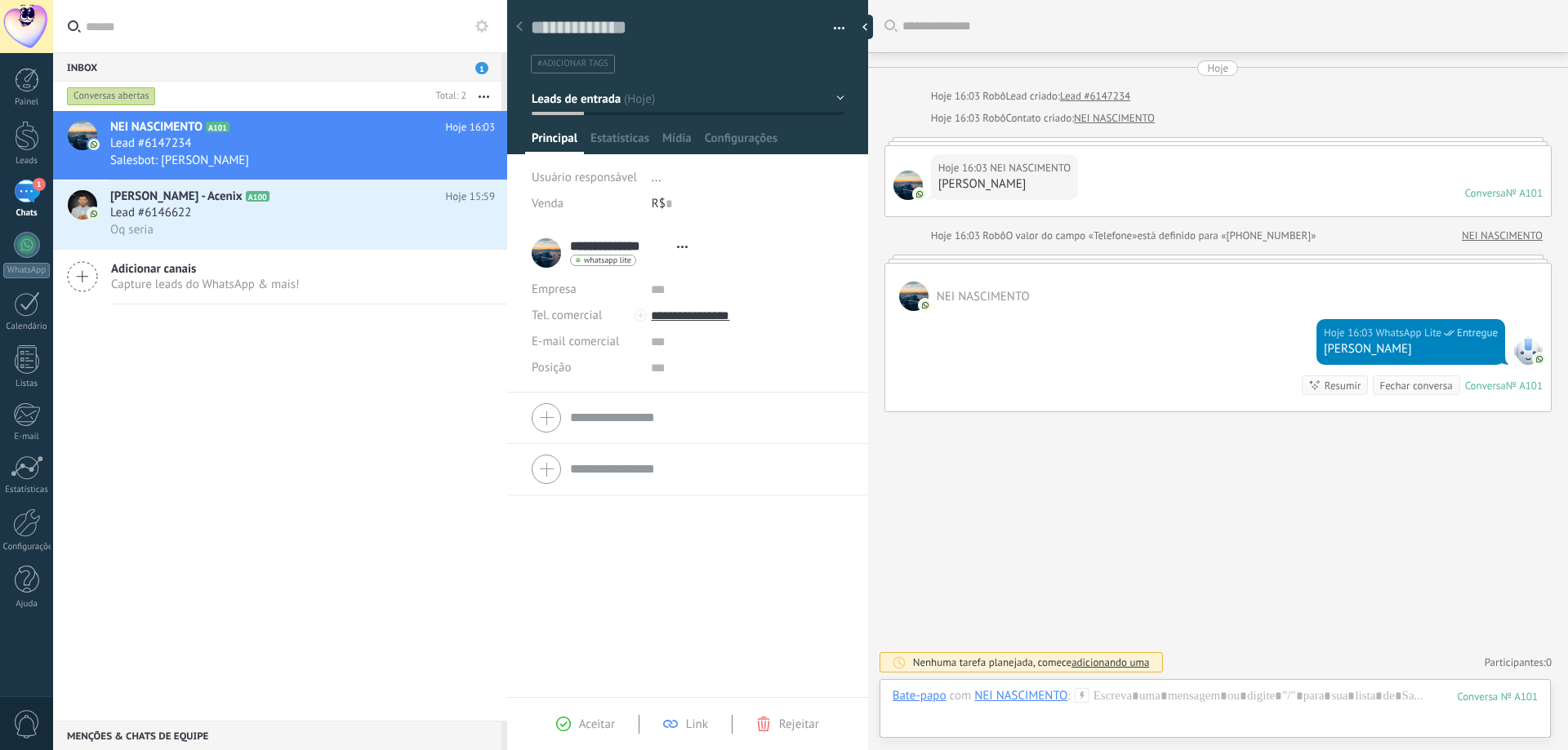
drag, startPoint x: 1102, startPoint y: 132, endPoint x: 1102, endPoint y: 221, distance: 89.0
click at [1106, 191] on div "Hoje Hoje 16:03 Robô Lead criado: Lead #6147234 Hoje 16:03 Robô Contato criado:…" at bounding box center [1218, 237] width 667 height 352
drag, startPoint x: 1101, startPoint y: 285, endPoint x: 1101, endPoint y: 295, distance: 10.0
click at [1101, 292] on div "NEI NASCIMENTO" at bounding box center [1218, 287] width 666 height 47
click at [1149, 324] on div "Hoje 16:03 WhatsApp Lite Entregue Ola Conversa № A101 Conversa № A101 Resumir R…" at bounding box center [1218, 361] width 666 height 100
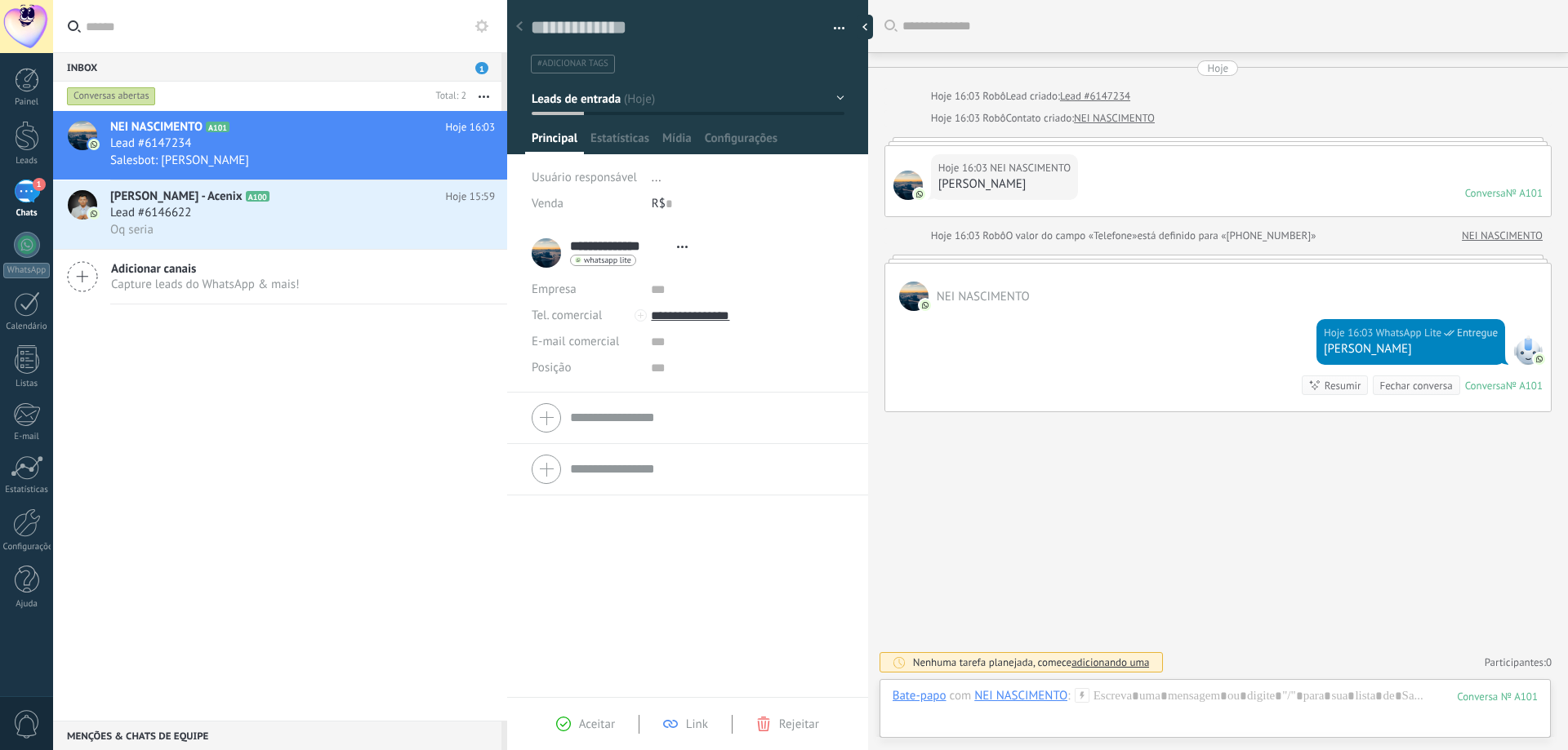
click at [1486, 237] on link "NEI NASCIMENTO" at bounding box center [1502, 236] width 81 height 16
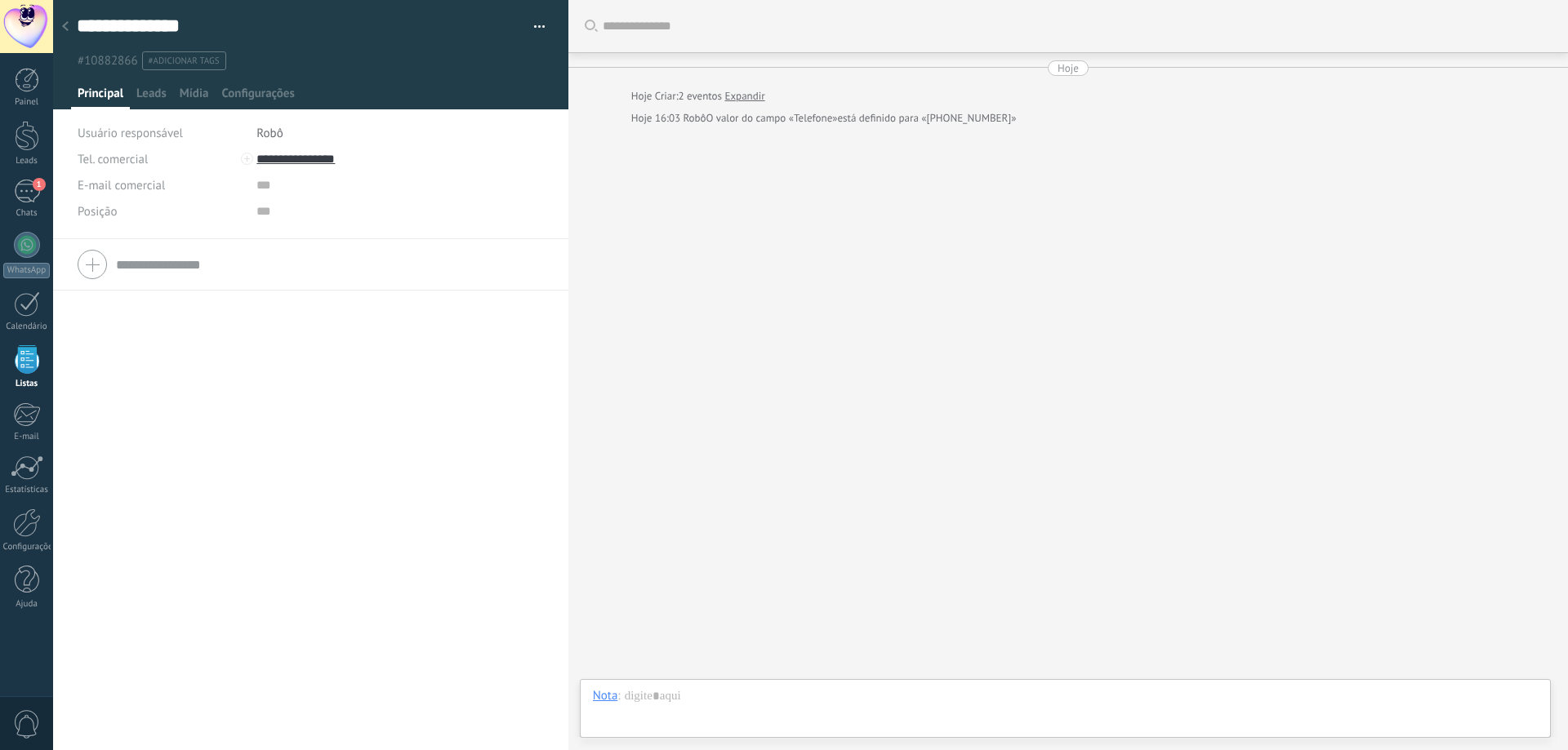
click at [68, 24] on div at bounding box center [65, 28] width 23 height 32
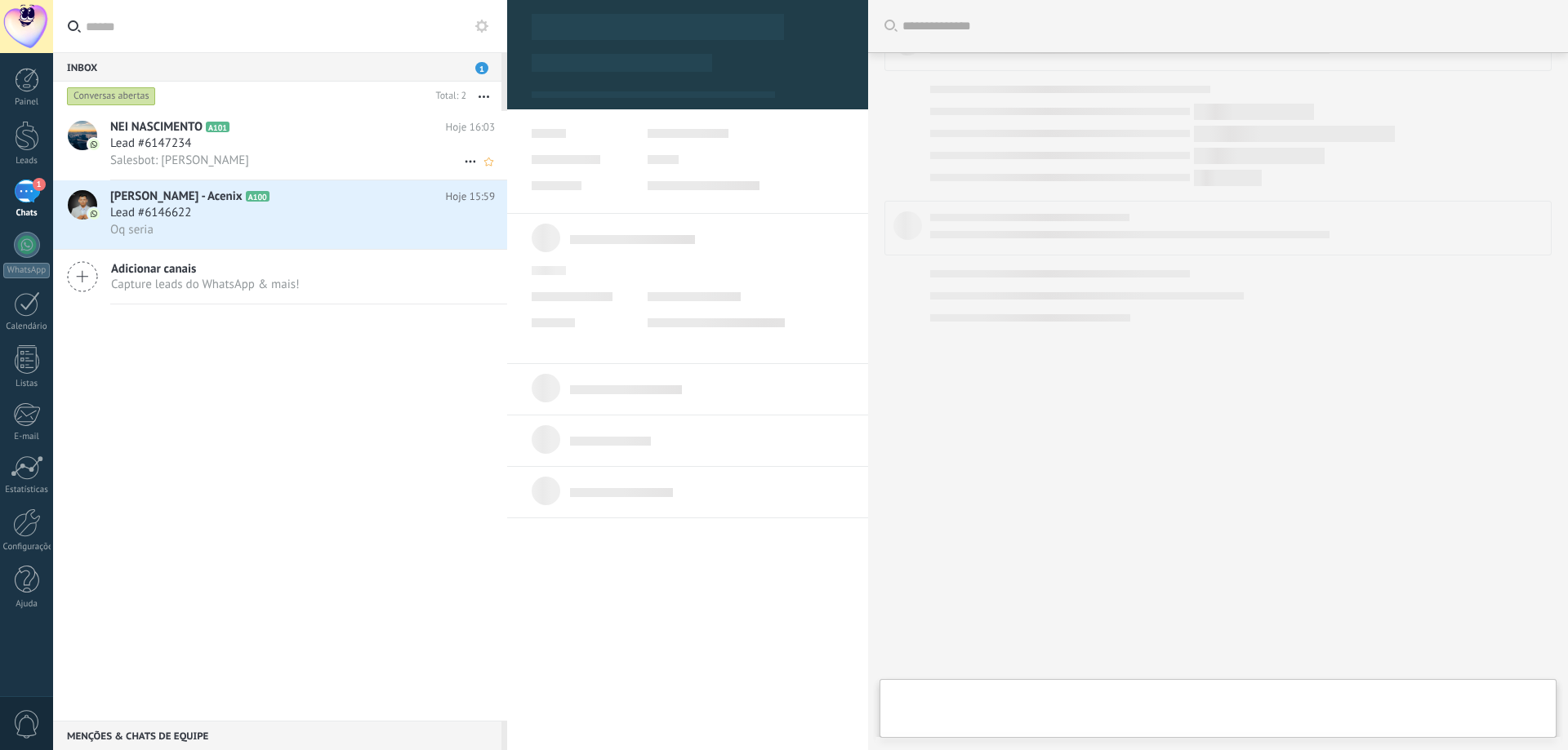
click at [271, 165] on div "Salesbot: [PERSON_NAME]" at bounding box center [302, 160] width 385 height 17
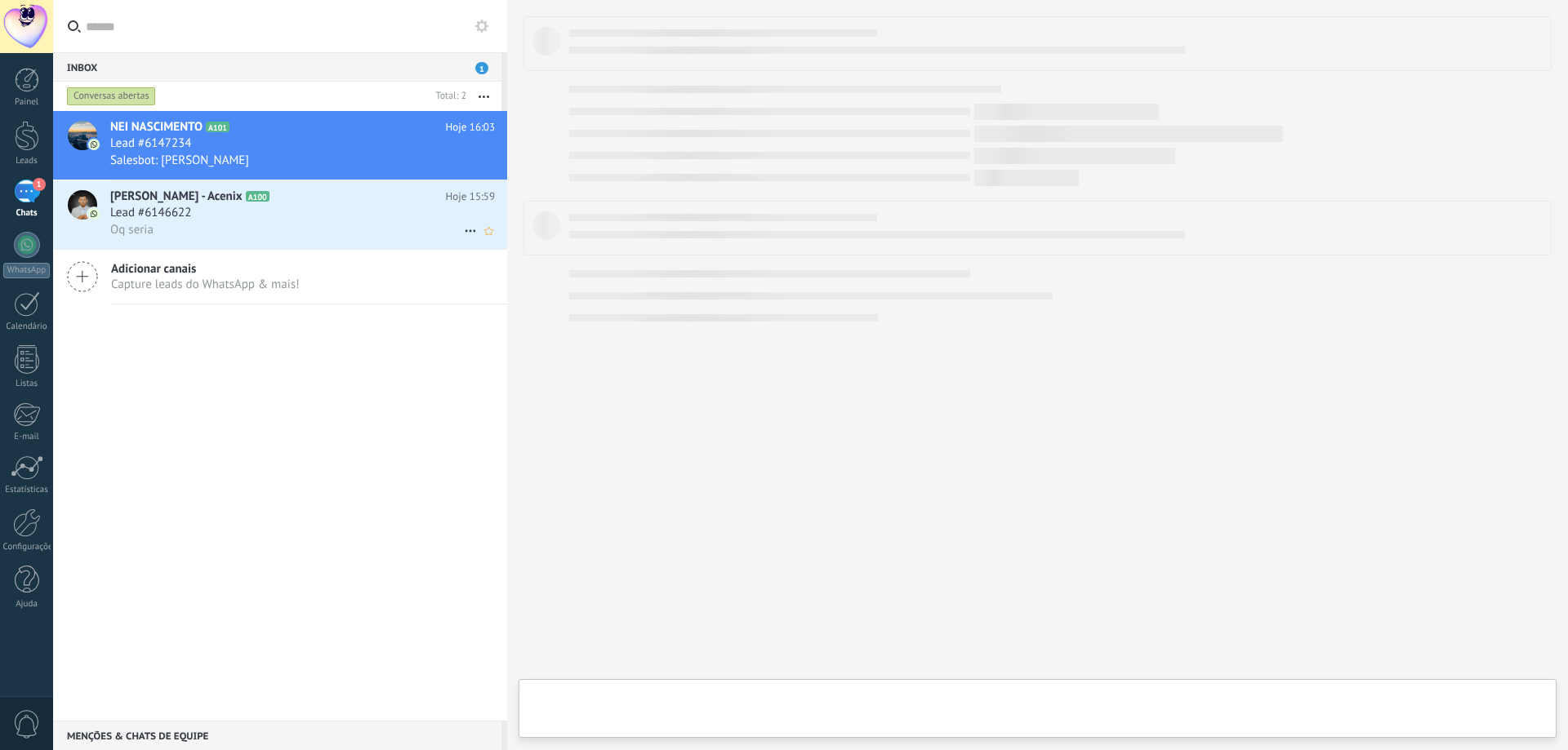
click at [285, 212] on div "Lead #6146622" at bounding box center [302, 212] width 385 height 16
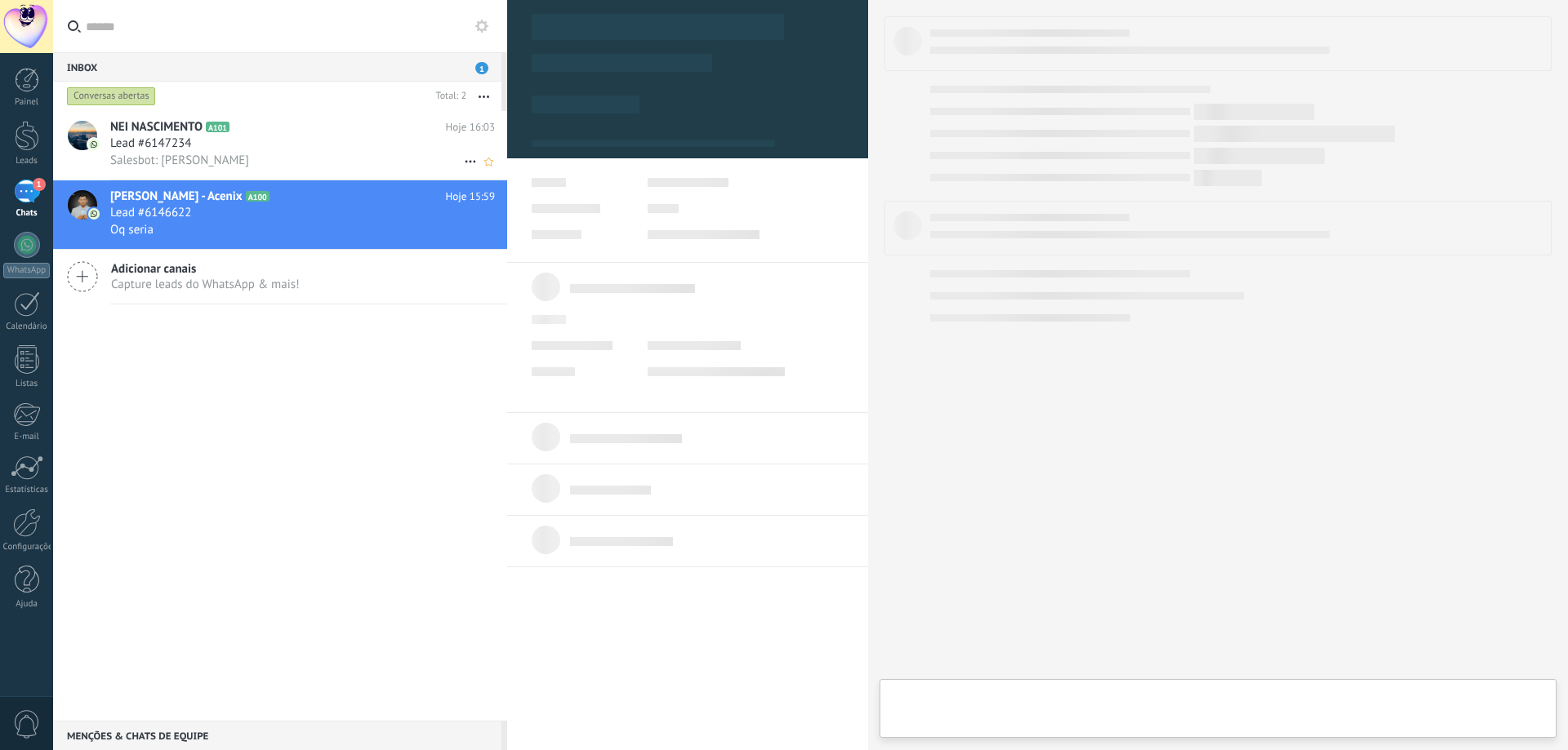
click at [285, 133] on h2 "NEI NASCIMENTO A101" at bounding box center [278, 127] width 336 height 16
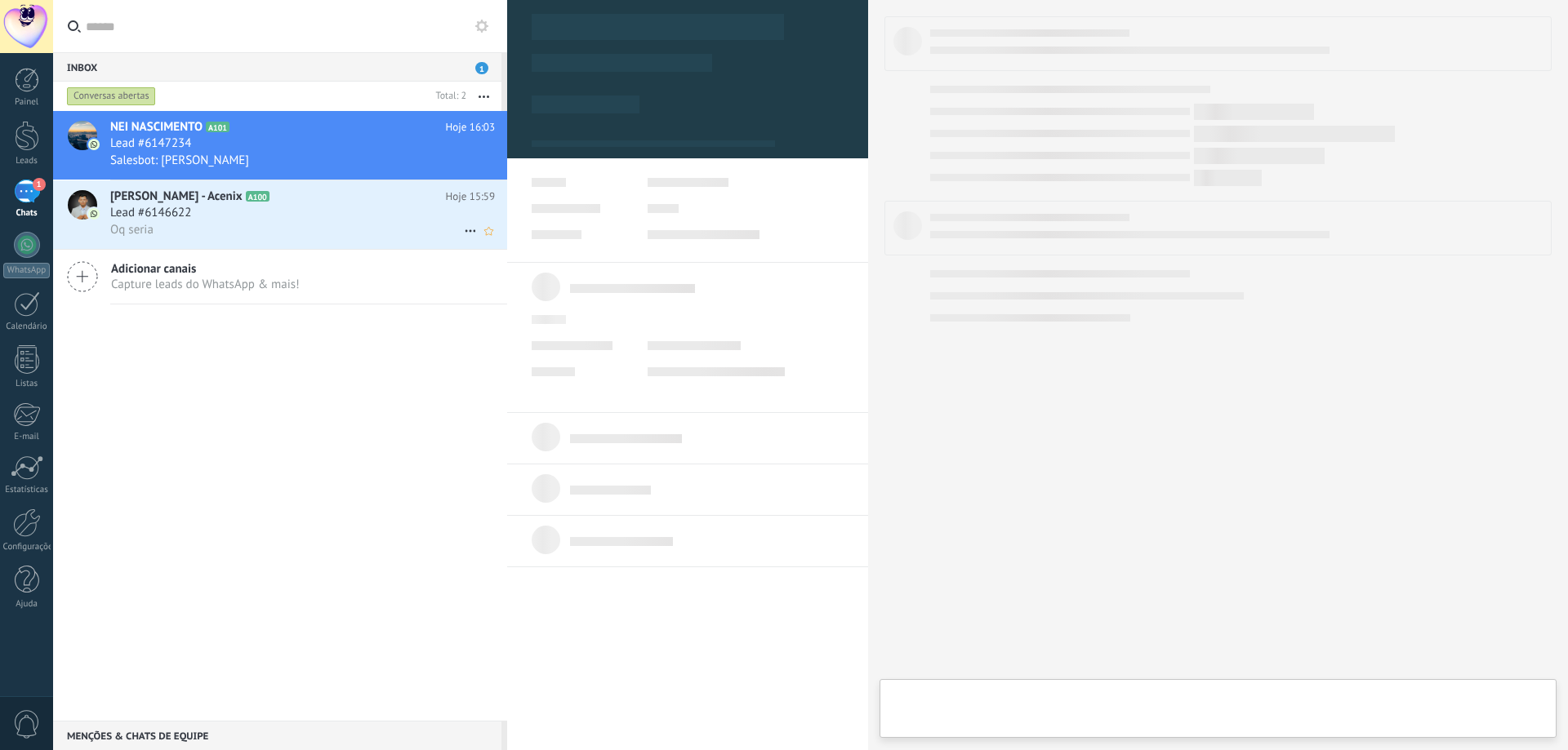
click at [286, 219] on div "Lead #6146622" at bounding box center [302, 212] width 385 height 16
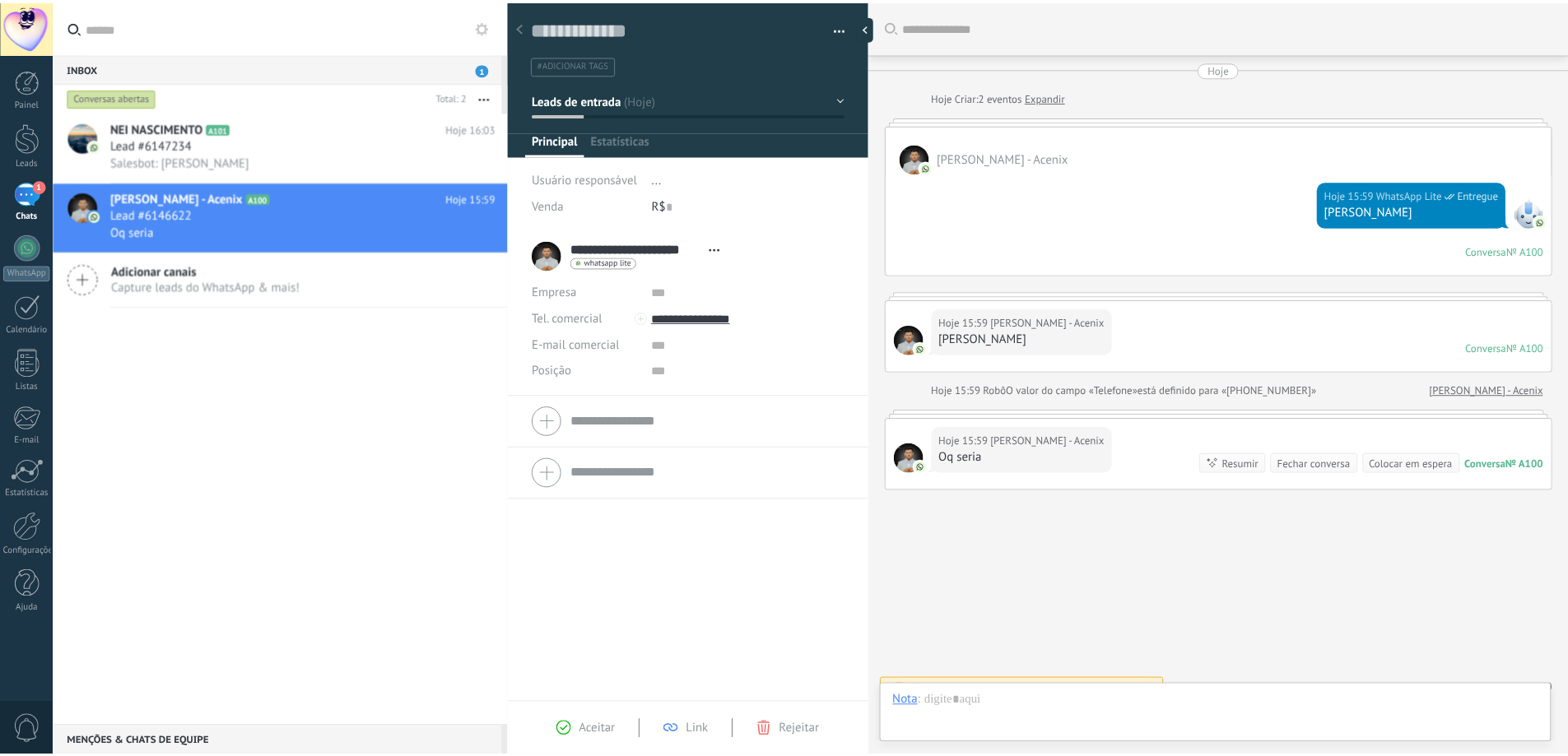
scroll to position [21, 0]
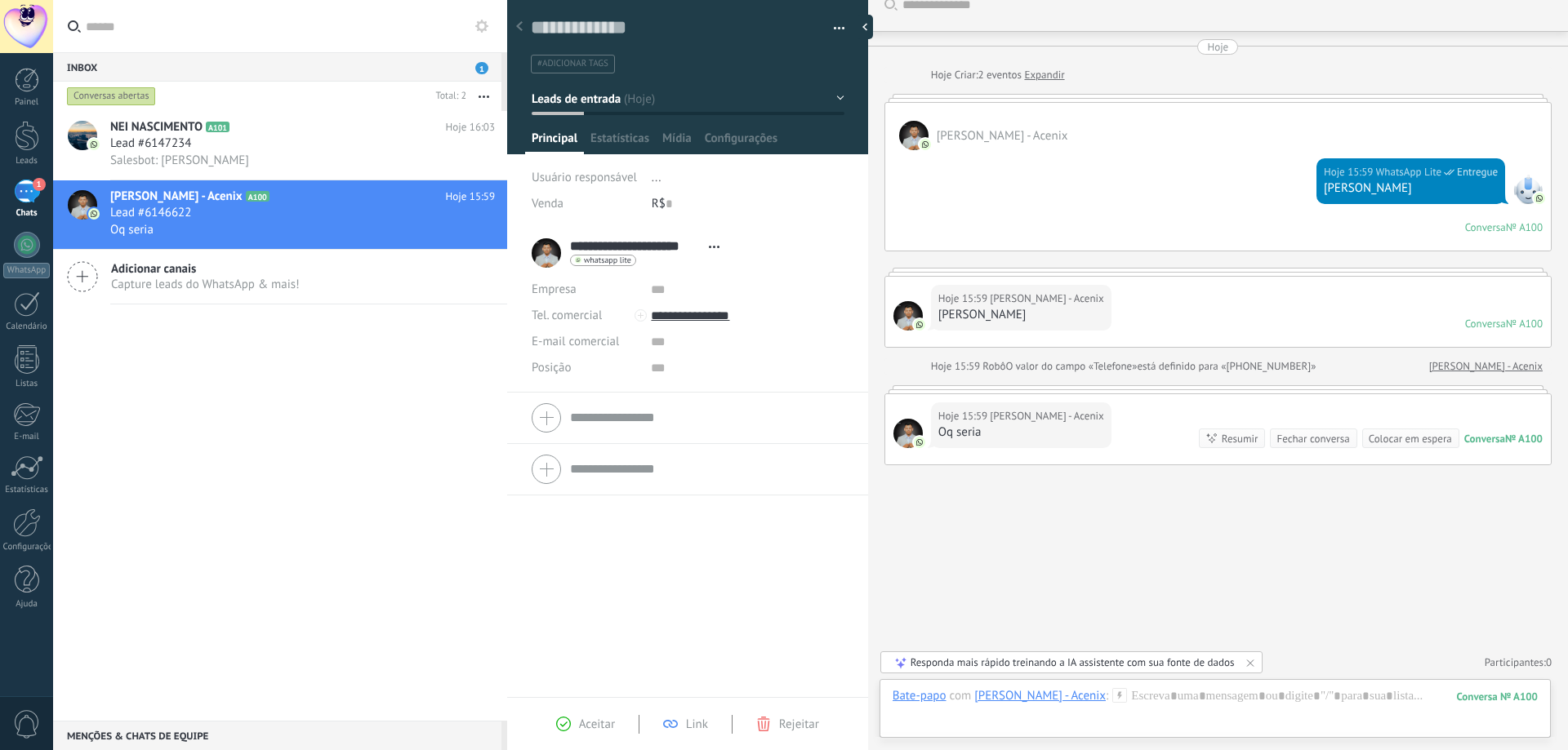
drag, startPoint x: 30, startPoint y: 98, endPoint x: 39, endPoint y: 114, distance: 18.4
click at [31, 98] on div "Painel" at bounding box center [27, 102] width 47 height 11
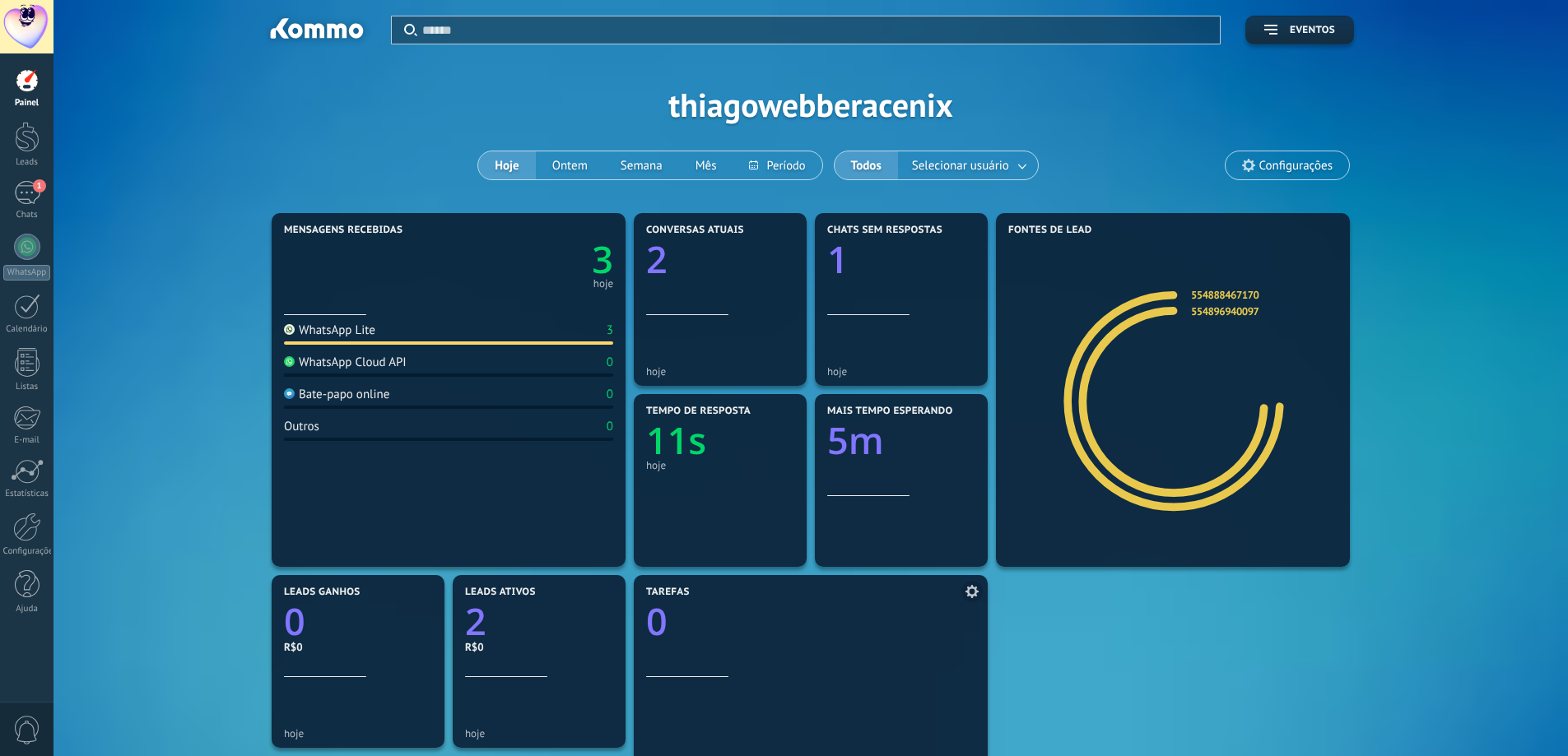
scroll to position [408, 0]
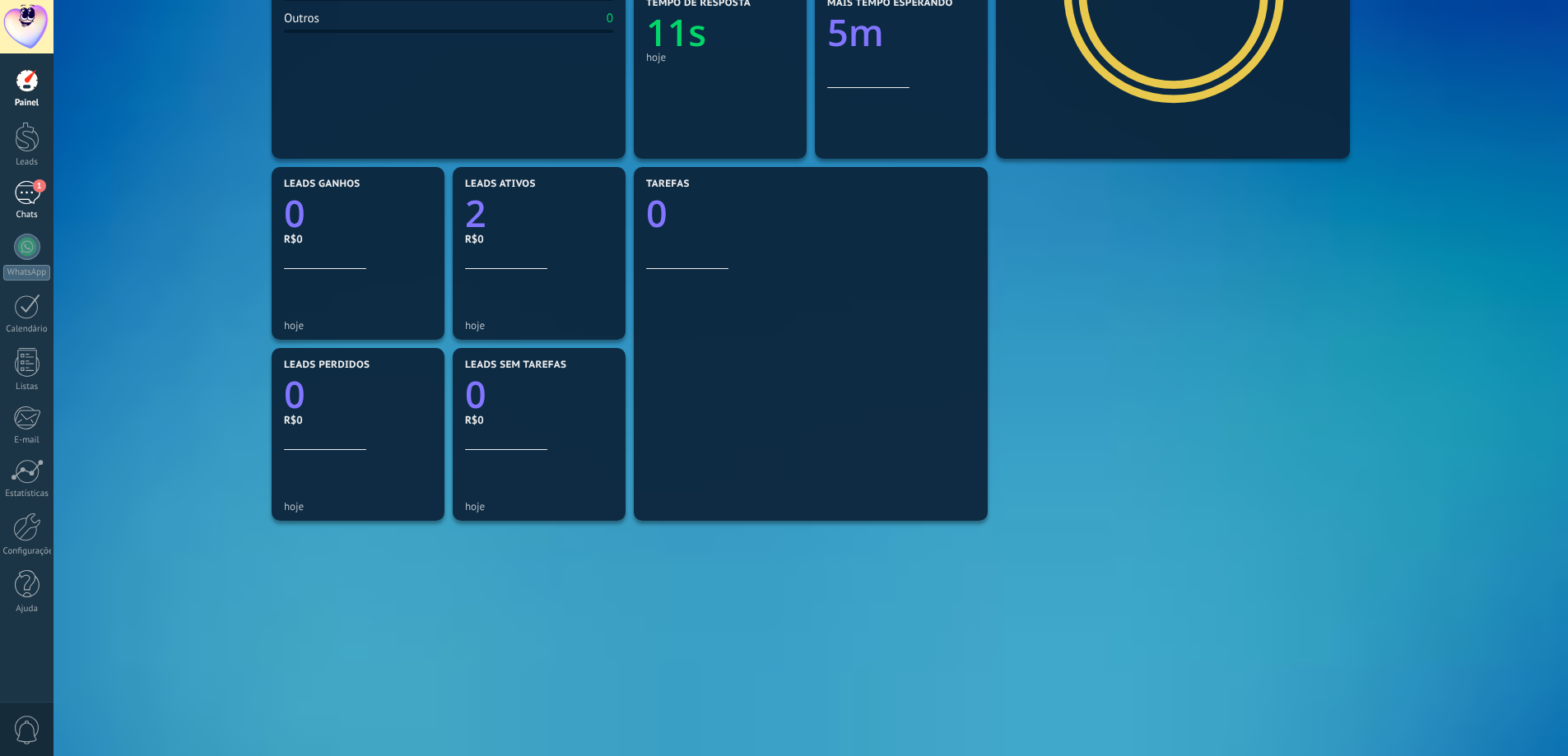
click at [31, 212] on div "Chats" at bounding box center [27, 215] width 48 height 11
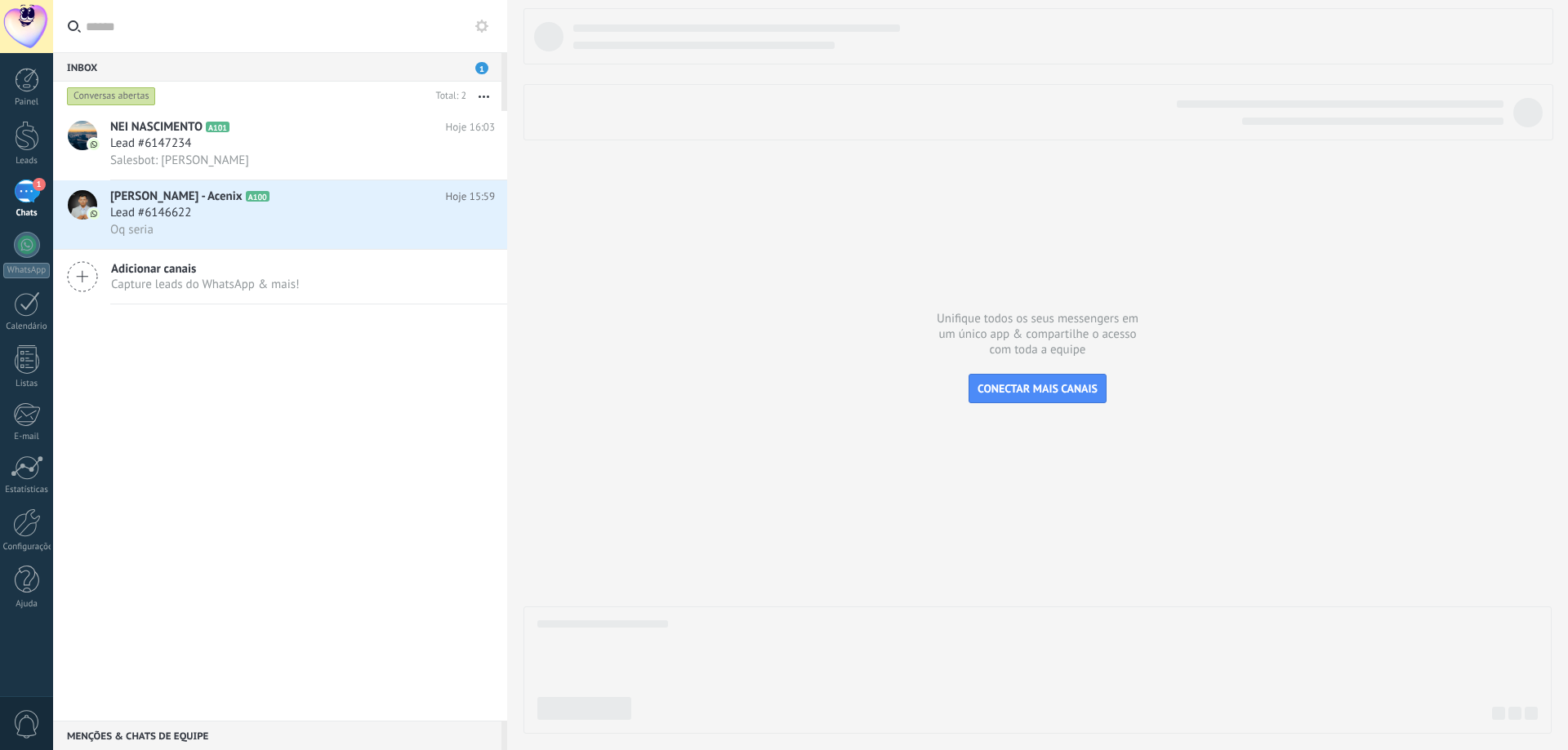
click at [316, 275] on div "Adicionar canais Capture leads do WhatsApp & mais!" at bounding box center [280, 277] width 454 height 55
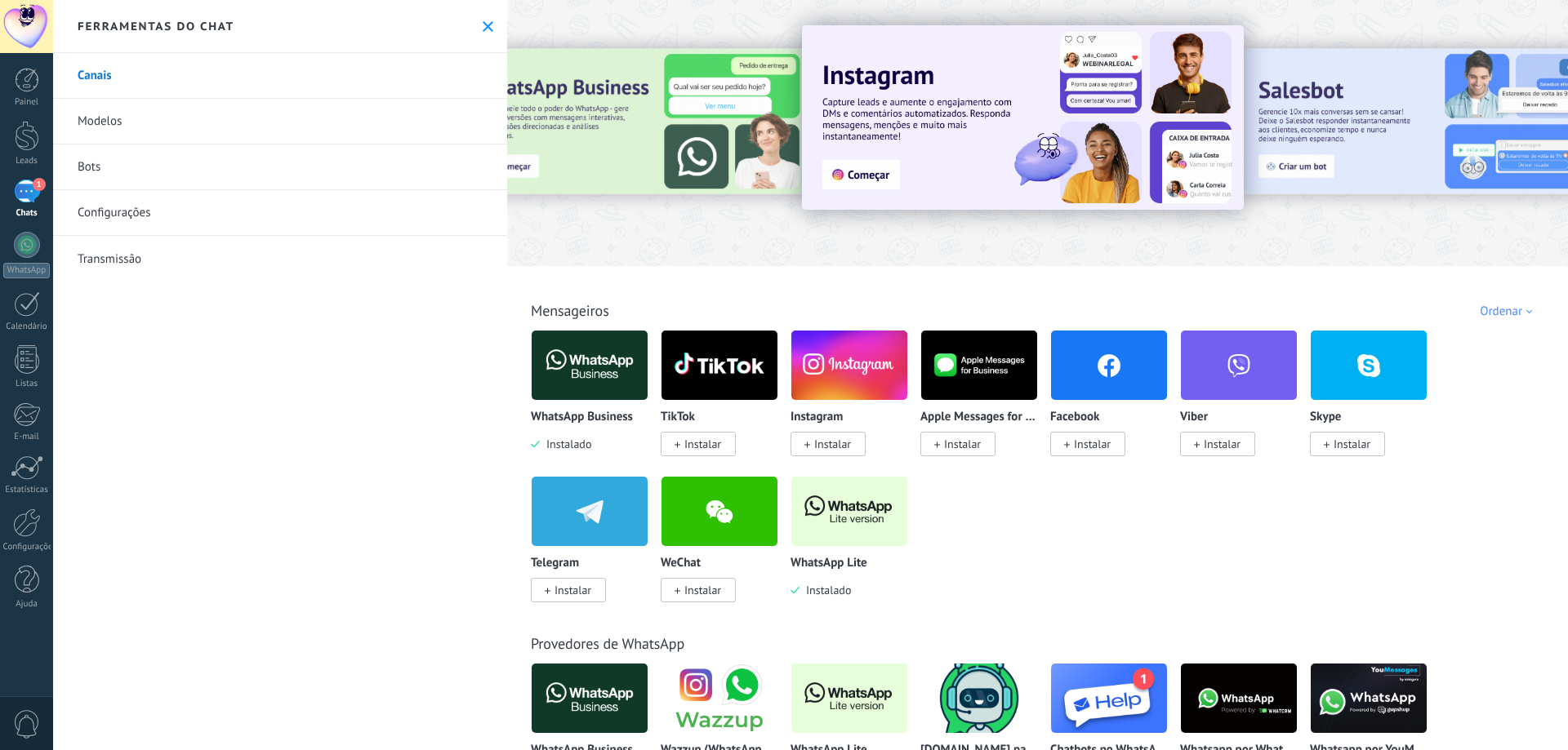
click at [487, 30] on use at bounding box center [488, 26] width 11 height 11
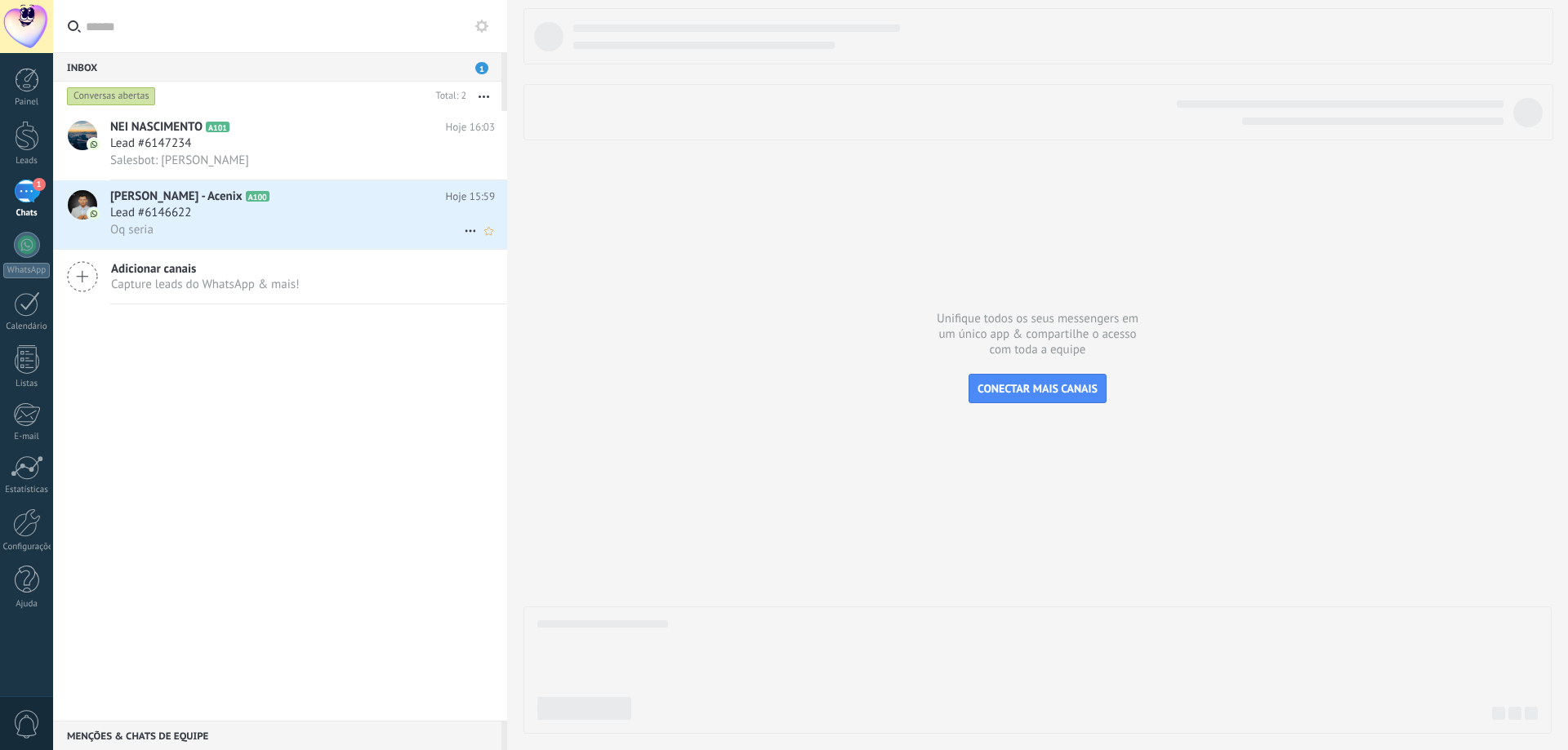
click at [288, 227] on div "Oq seria" at bounding box center [302, 230] width 385 height 17
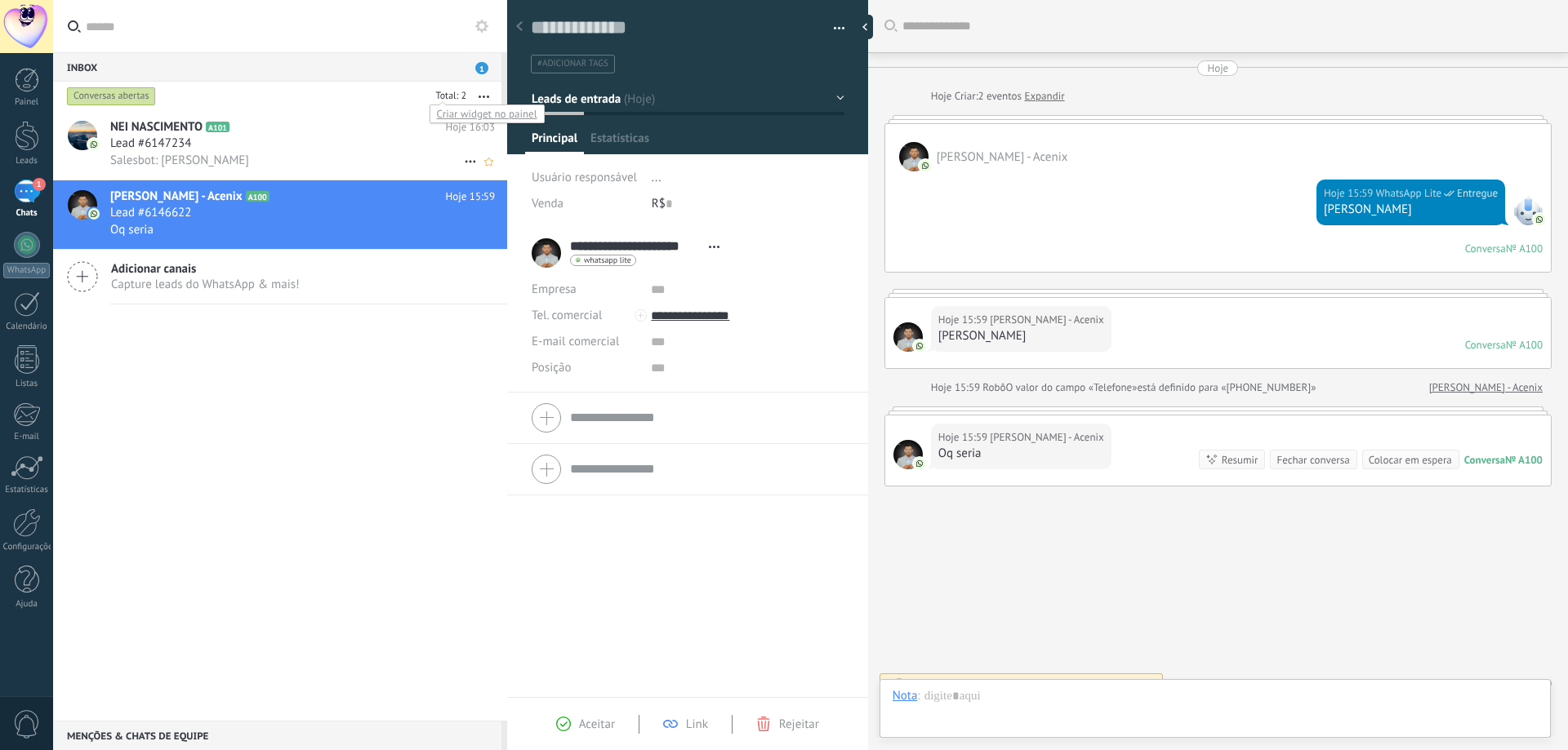
scroll to position [24, 0]
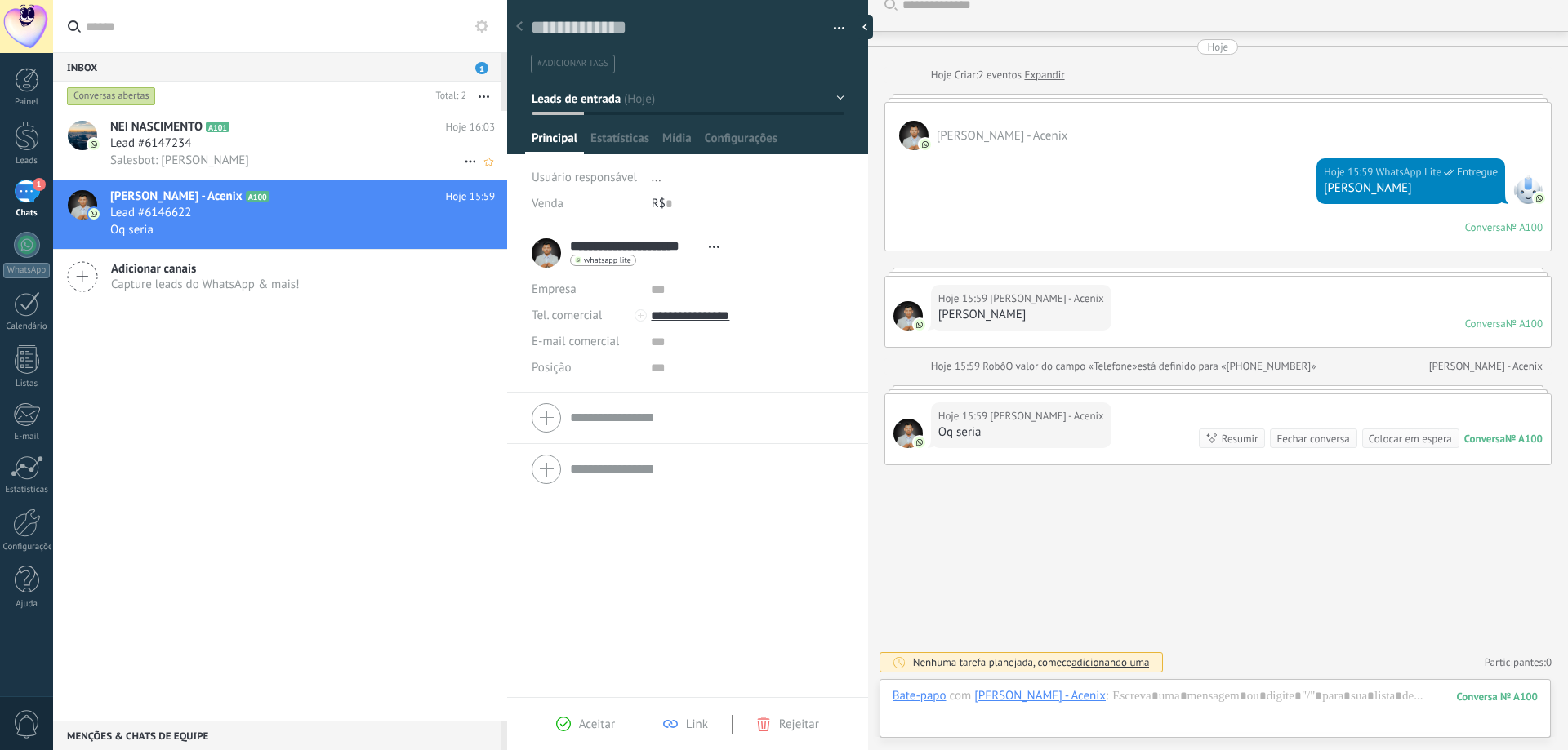
drag, startPoint x: 403, startPoint y: 147, endPoint x: 426, endPoint y: 144, distance: 23.2
click at [404, 149] on div "Lead #6147234" at bounding box center [302, 143] width 385 height 16
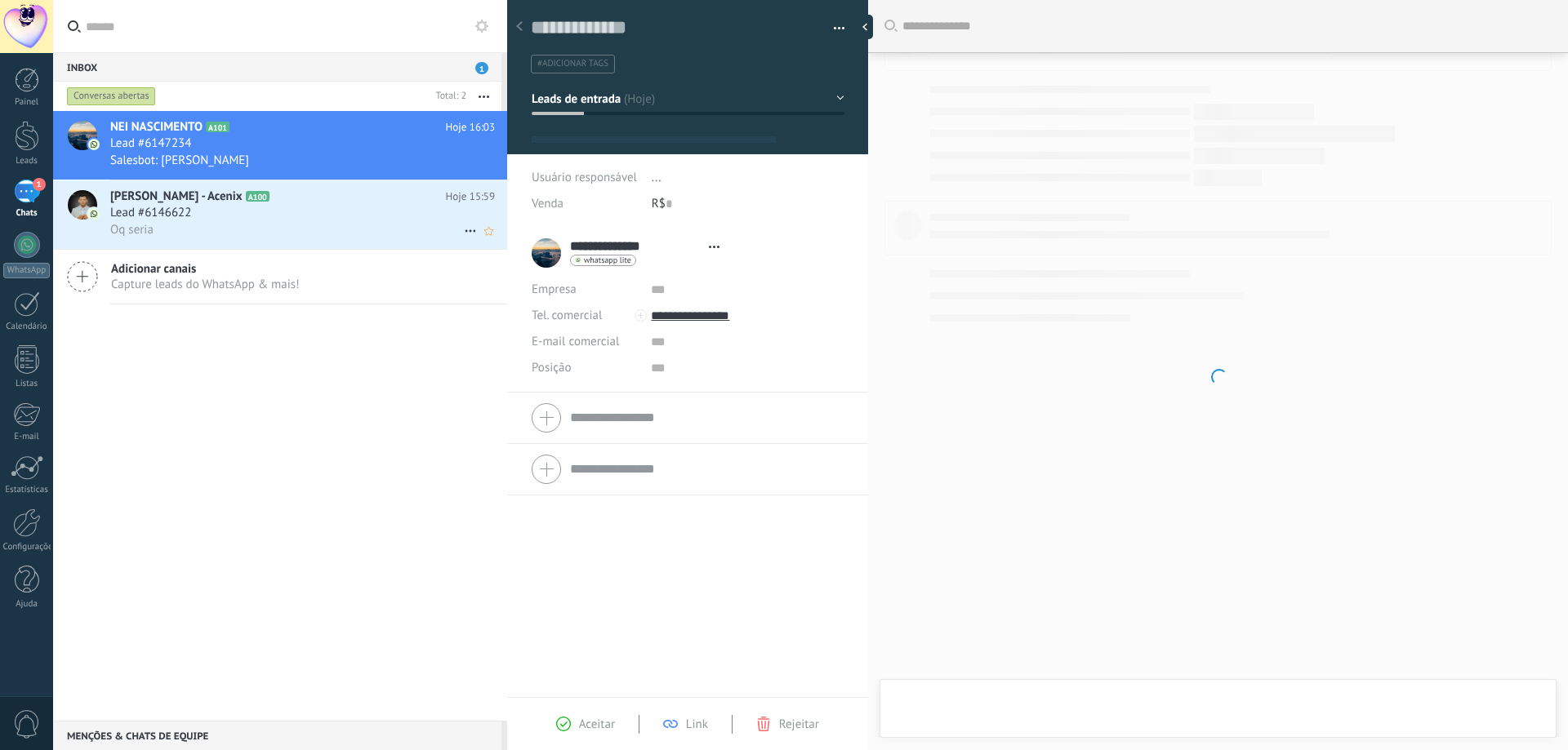
click at [406, 221] on div "Oq seria" at bounding box center [302, 230] width 385 height 17
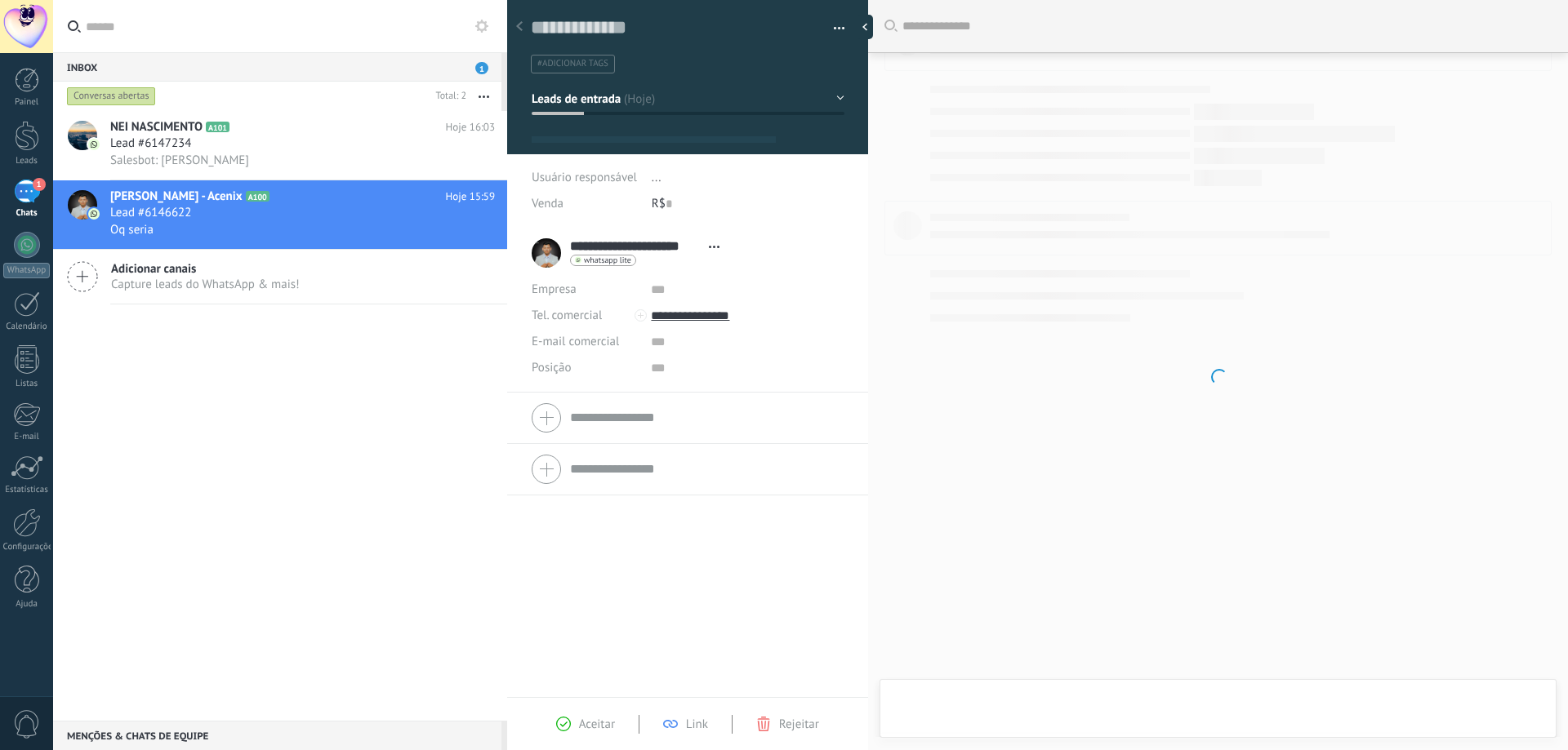
click at [483, 94] on button "button" at bounding box center [484, 96] width 35 height 29
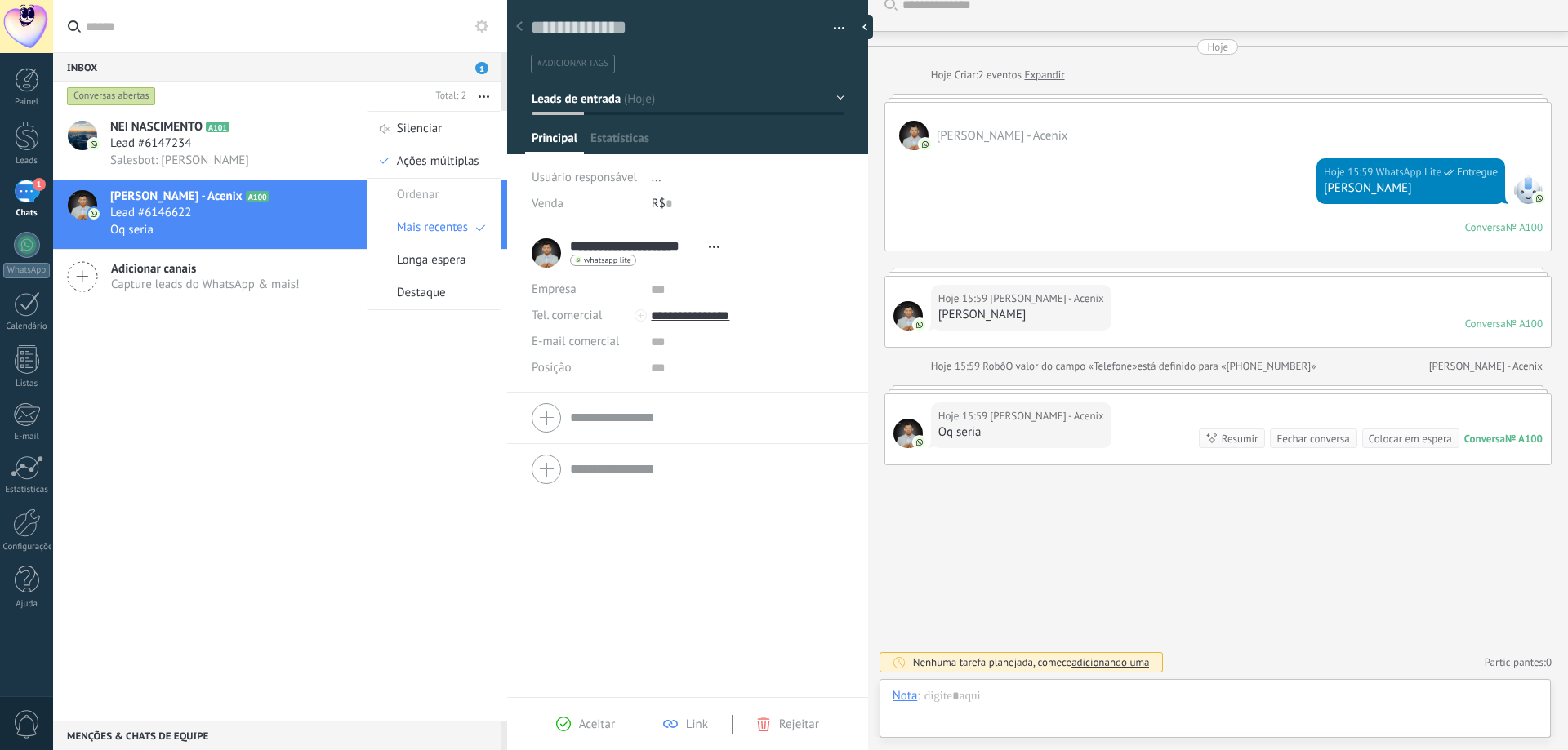
scroll to position [24, 0]
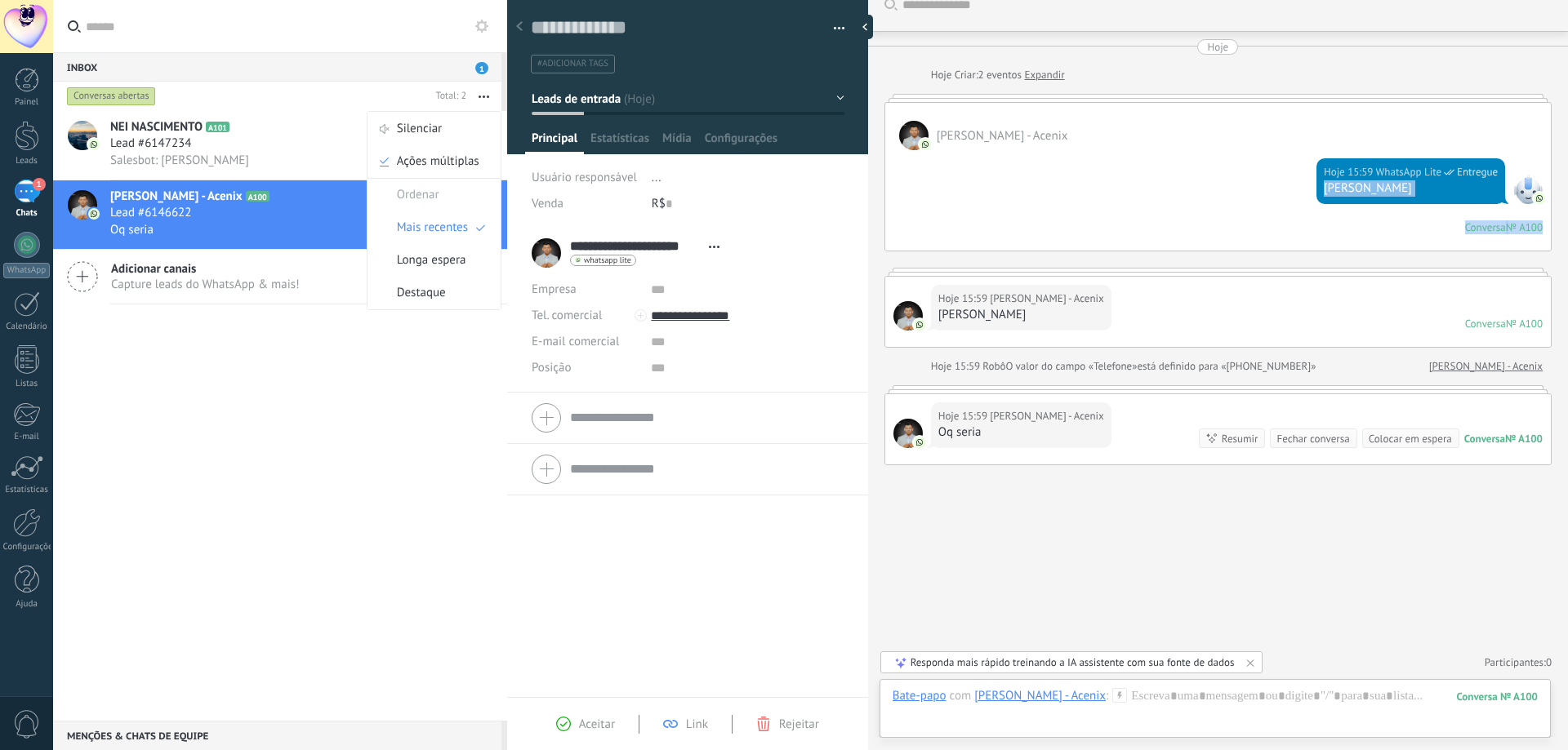
drag, startPoint x: 1255, startPoint y: 252, endPoint x: 1208, endPoint y: 290, distance: 60.4
click at [1253, 253] on div "Hoje Hoje Criar: 2 eventos Expandir [PERSON_NAME] - Acenix Hoje 15:59 WhatsApp …" at bounding box center [1218, 253] width 667 height 426
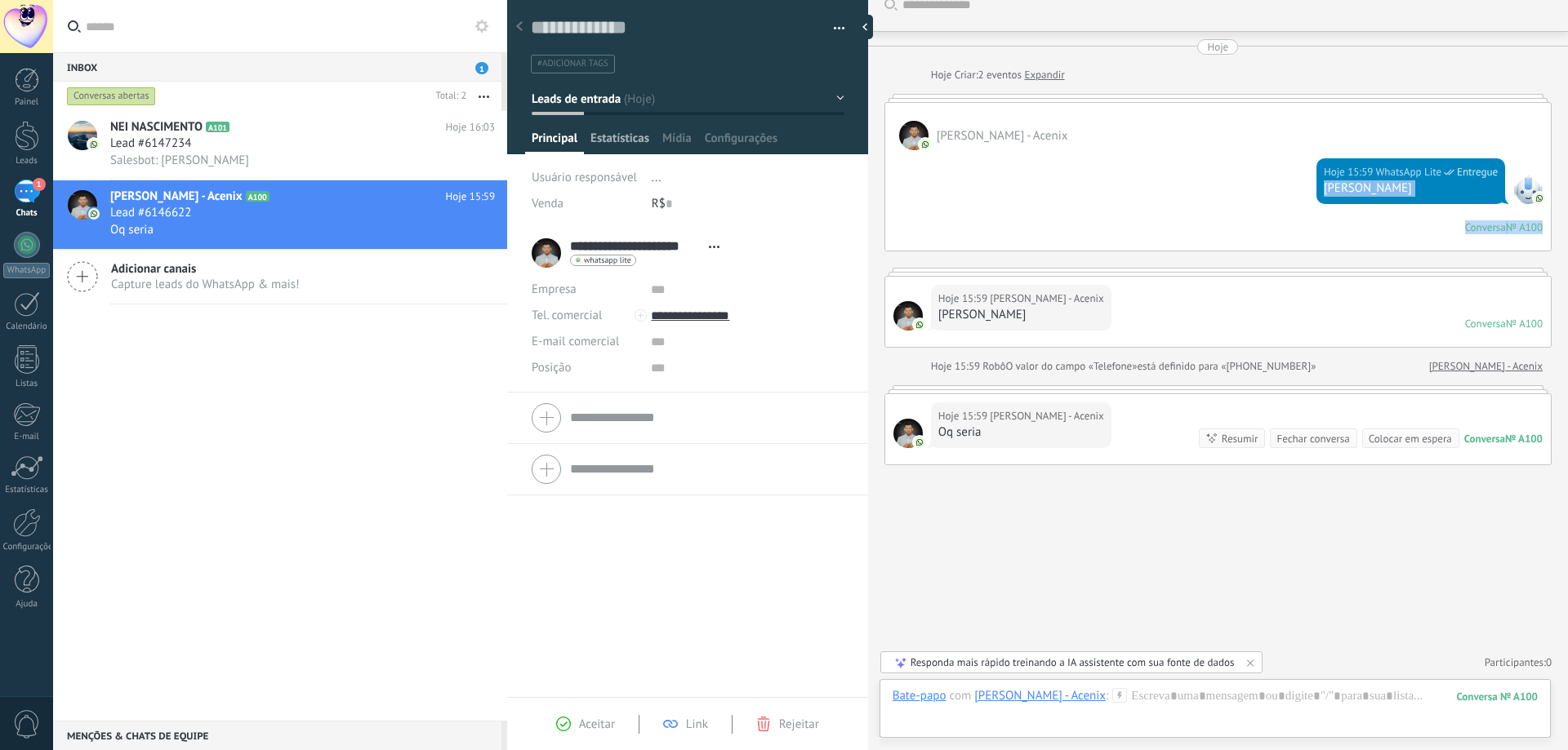
click at [612, 152] on span "Estatísticas" at bounding box center [620, 142] width 59 height 24
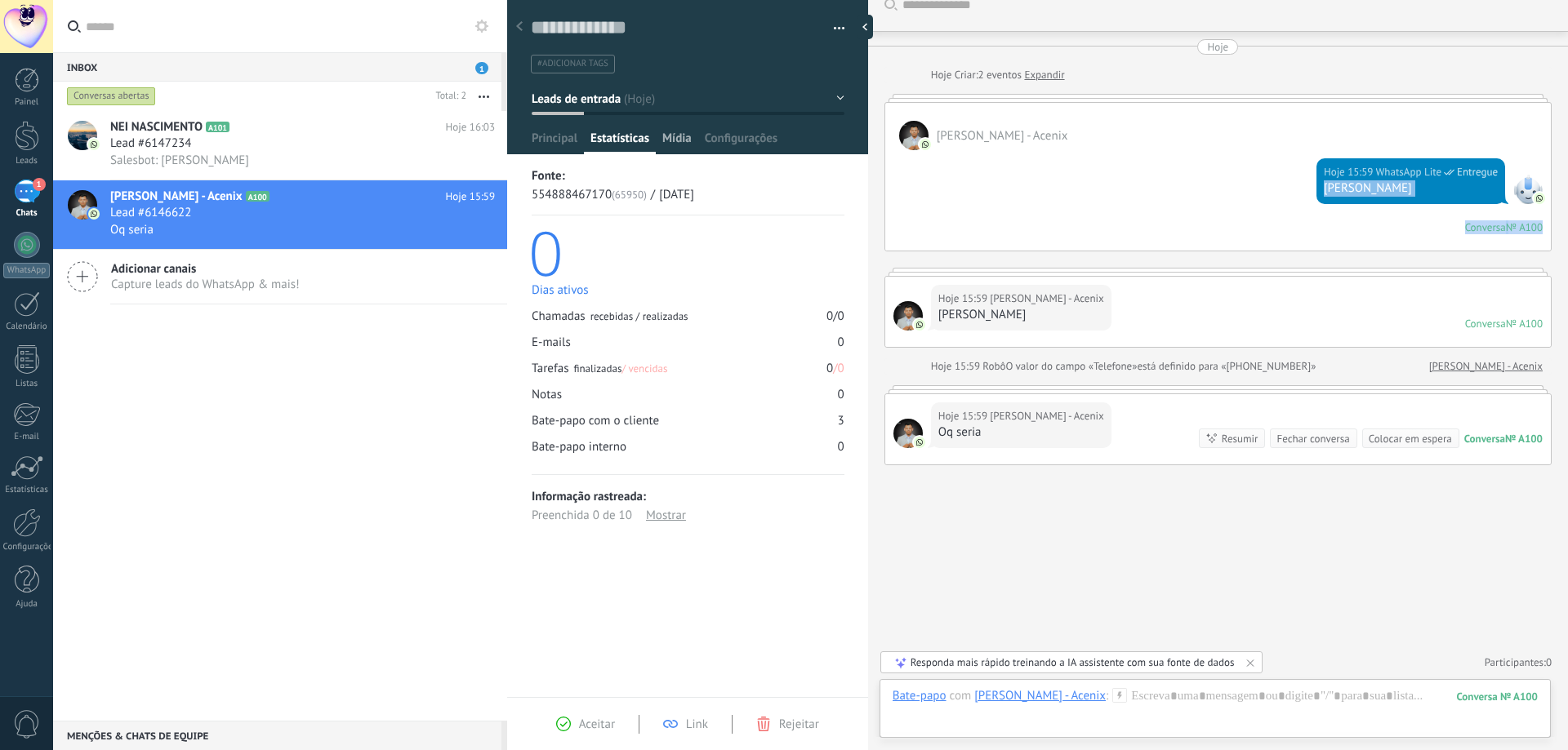
click at [685, 133] on span "Mídia" at bounding box center [677, 142] width 29 height 24
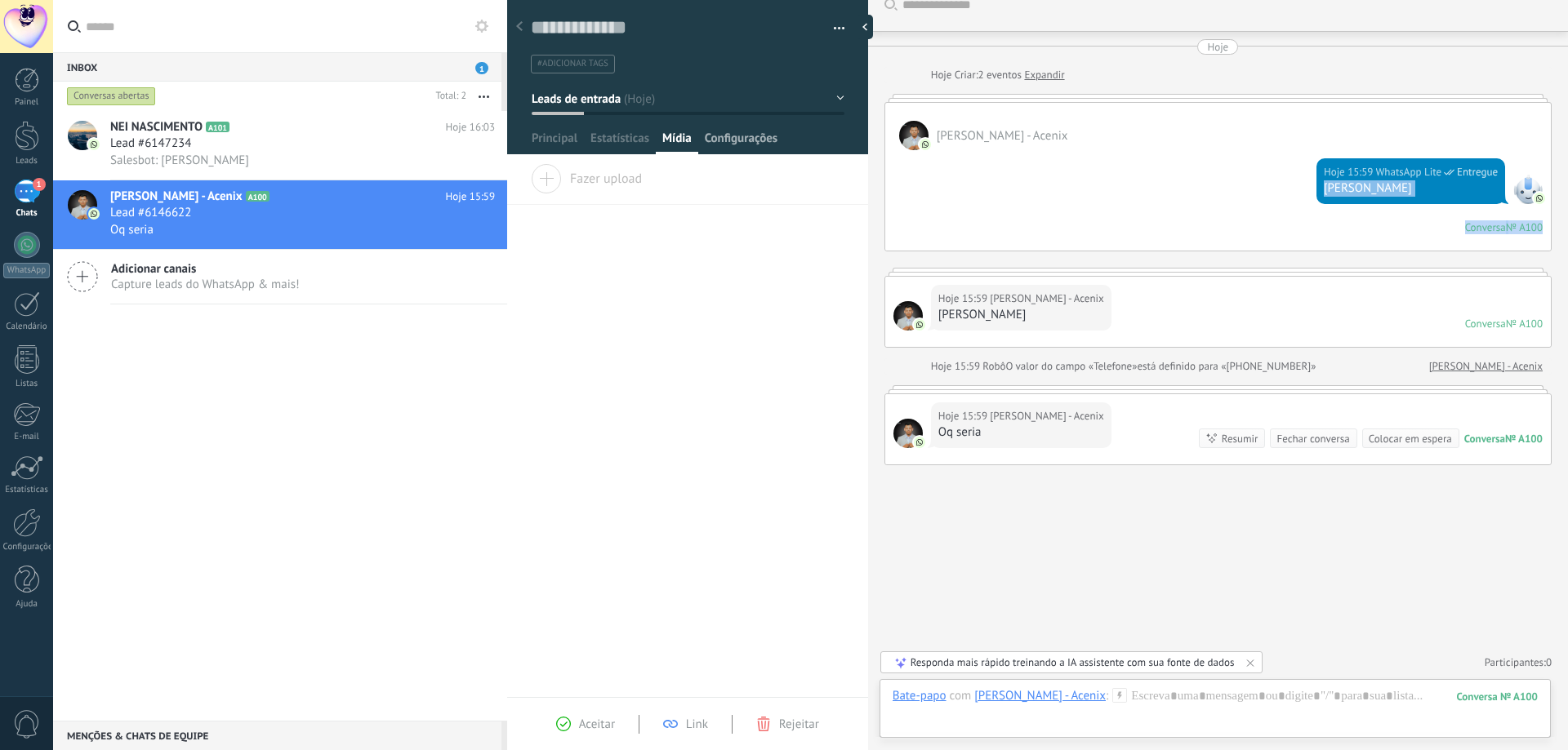
click at [751, 137] on span "Configurações" at bounding box center [741, 142] width 72 height 24
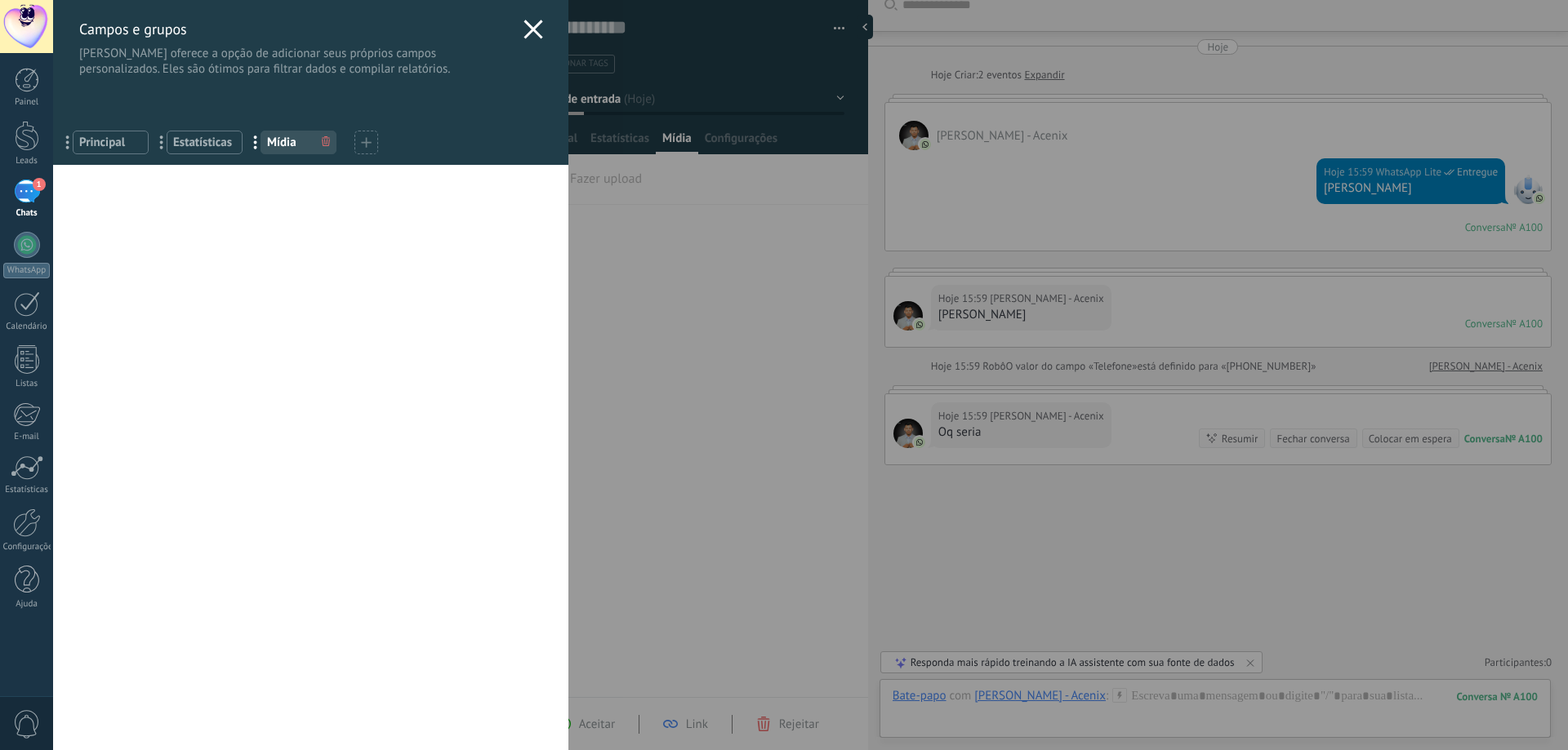
click at [531, 29] on icon at bounding box center [533, 29] width 19 height 19
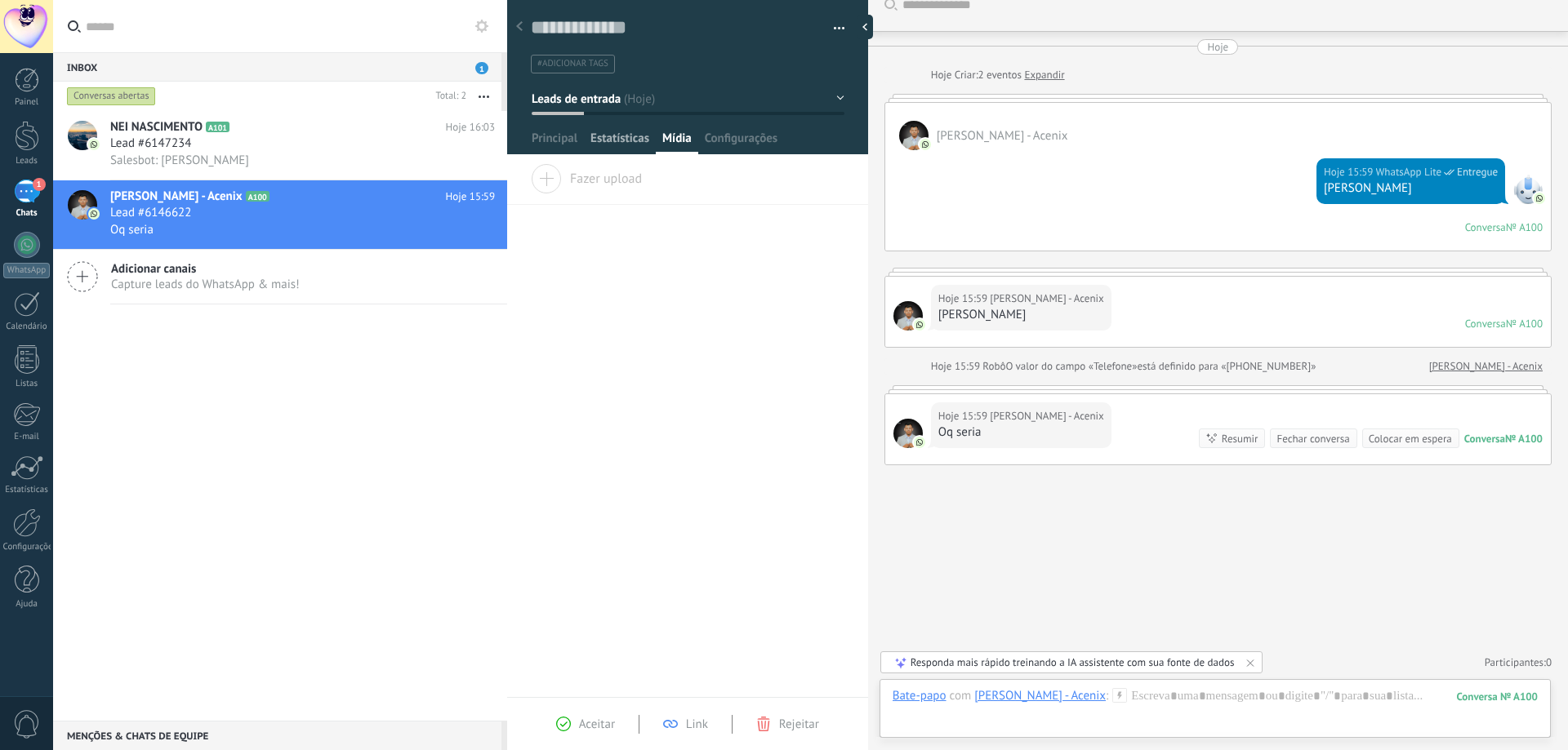
click at [606, 139] on span "Estatísticas" at bounding box center [620, 142] width 59 height 24
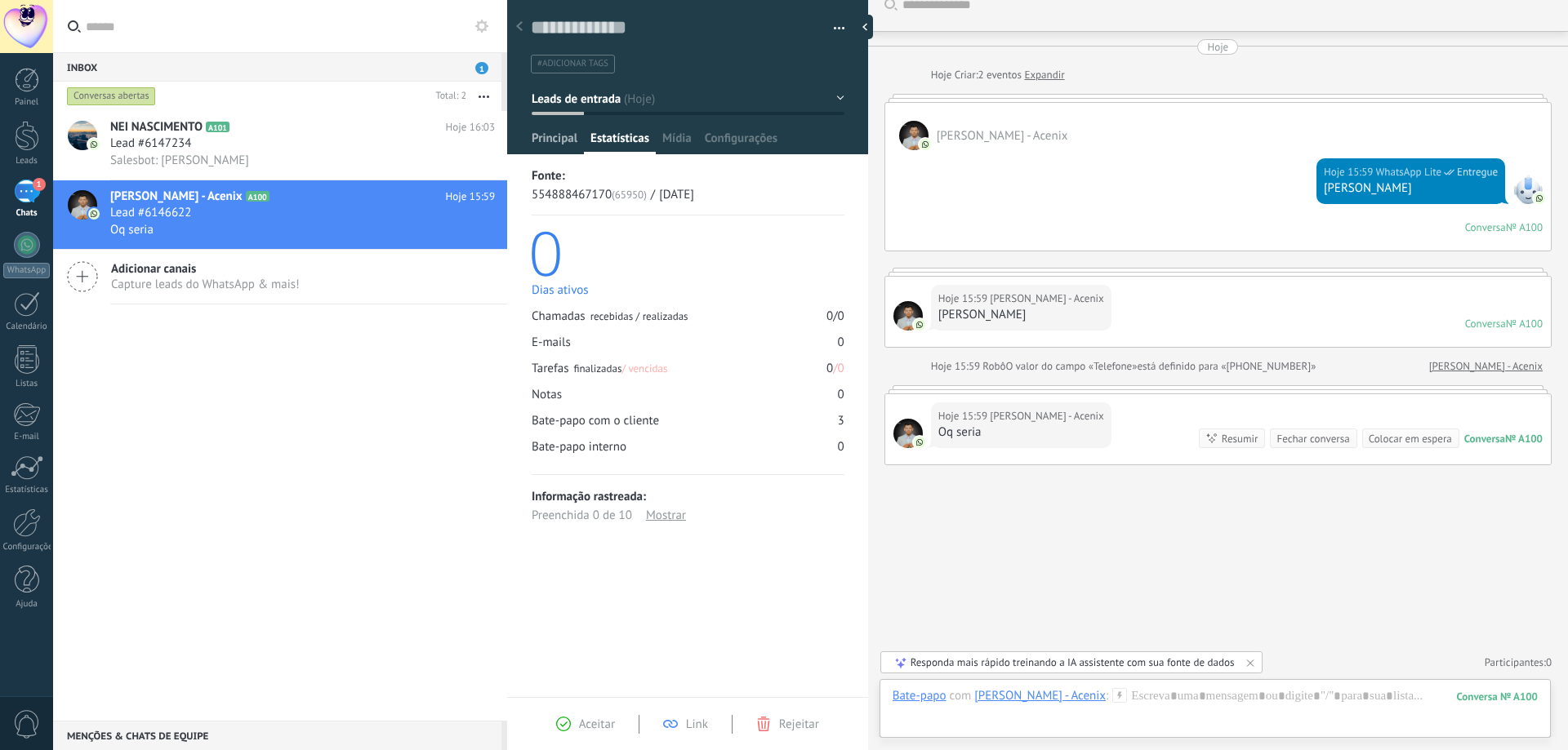
click at [557, 140] on span "Principal" at bounding box center [554, 142] width 45 height 24
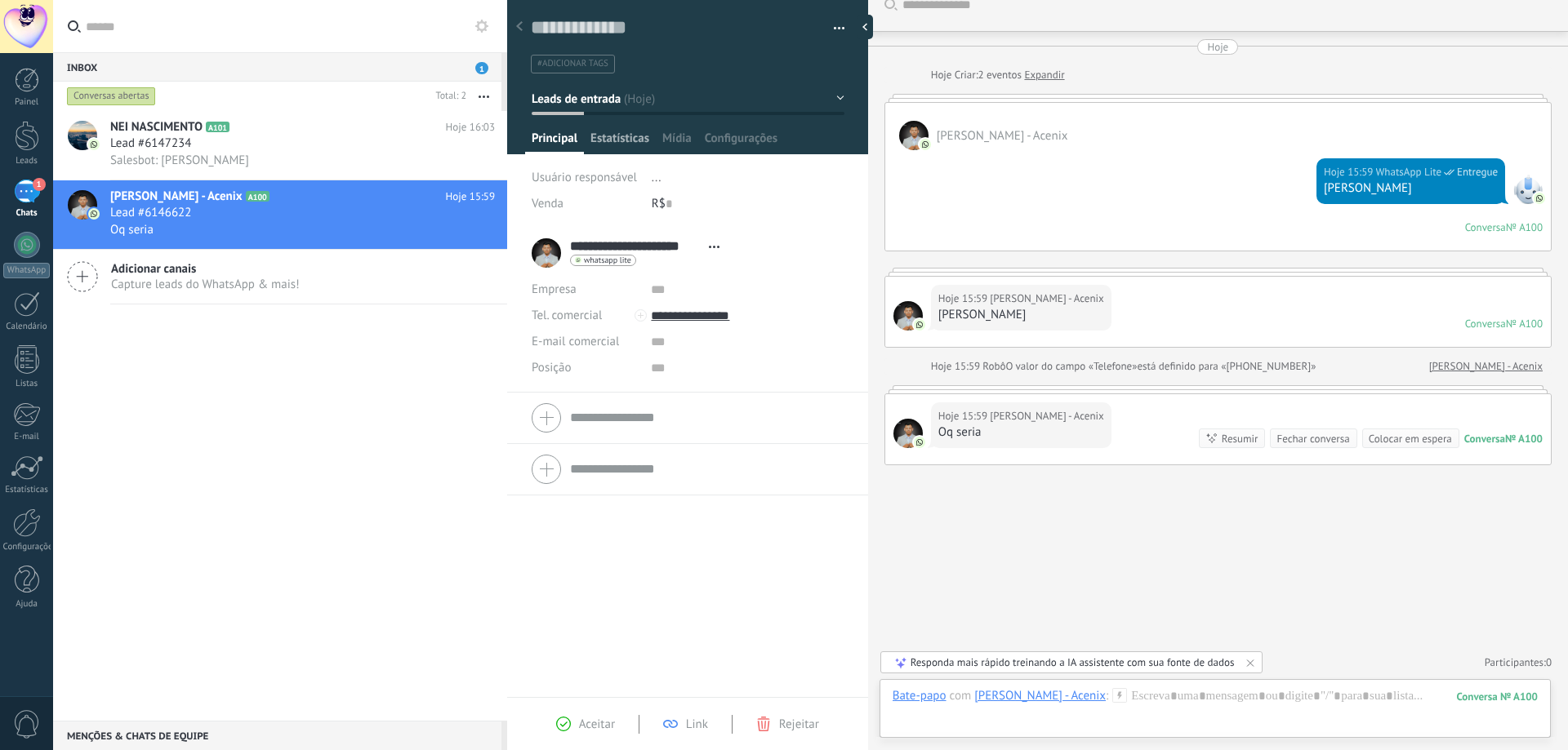
drag, startPoint x: 596, startPoint y: 143, endPoint x: 641, endPoint y: 144, distance: 45.0
click at [596, 143] on span "Estatísticas" at bounding box center [620, 142] width 59 height 24
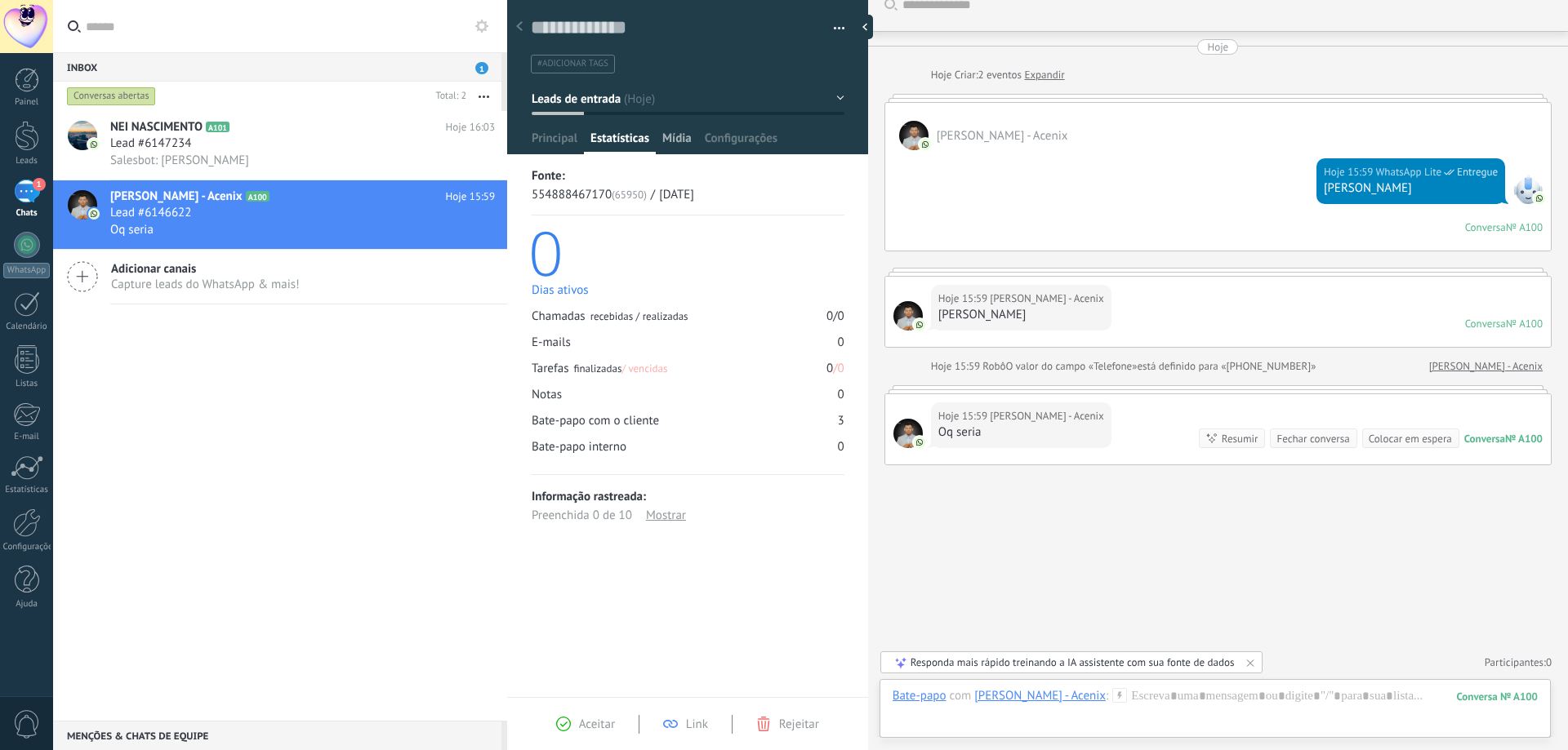
click at [677, 142] on span "Mídia" at bounding box center [677, 142] width 29 height 24
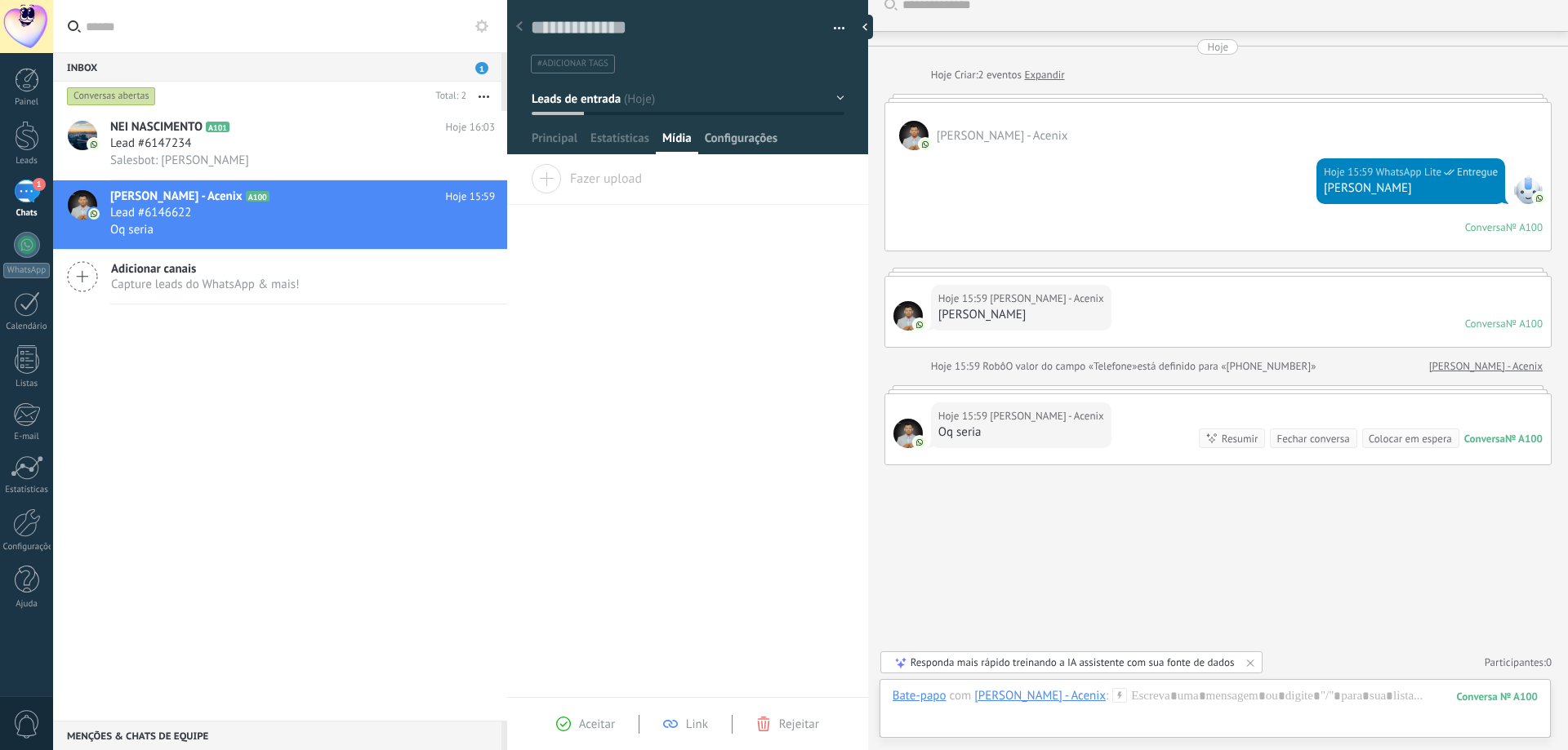
click at [721, 138] on span "Configurações" at bounding box center [741, 142] width 72 height 24
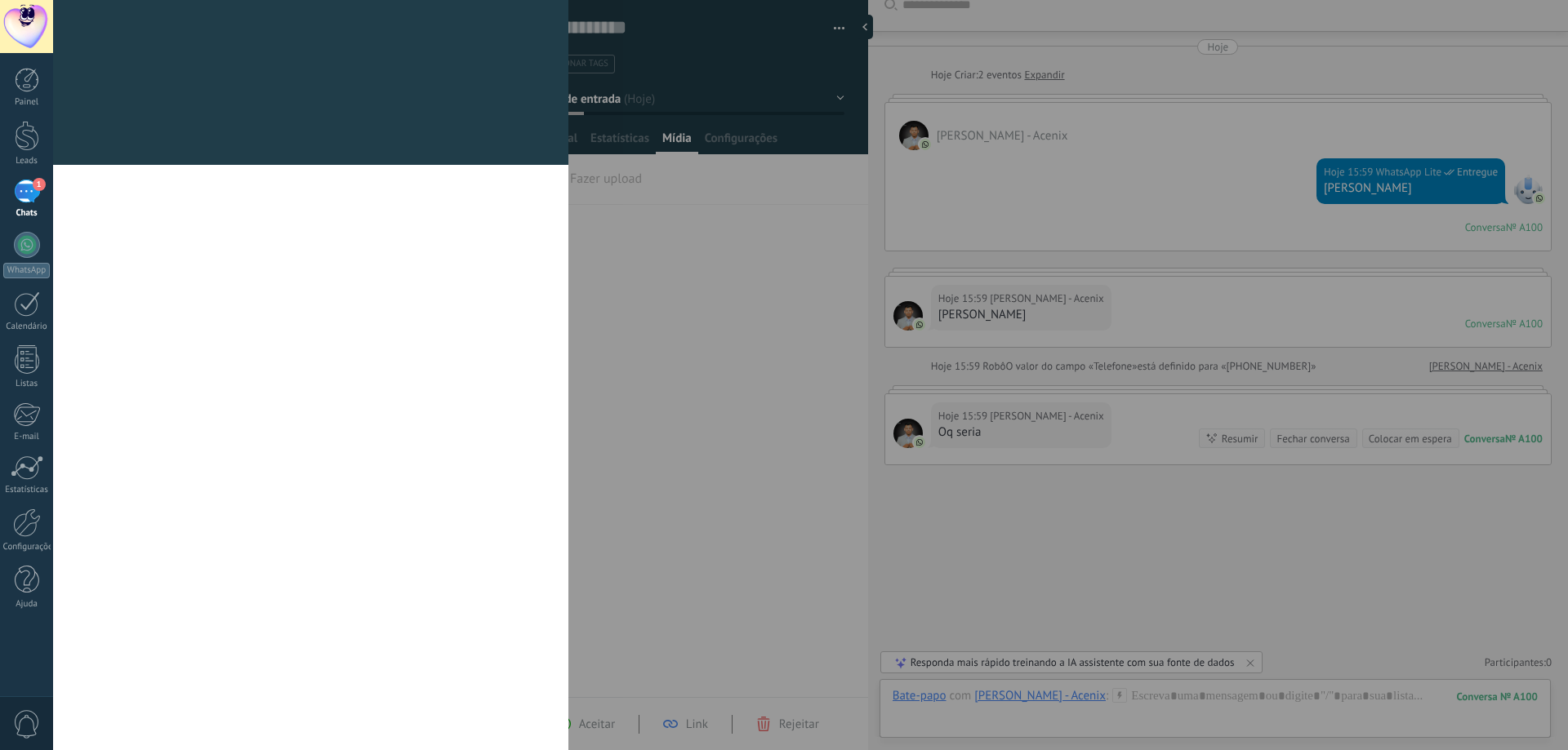
drag, startPoint x: 721, startPoint y: 138, endPoint x: 668, endPoint y: 138, distance: 53.0
click at [668, 138] on div "[PERSON_NAME] e grupos Kommo oferece a opção de adicionar seus próprios campos …" at bounding box center [810, 375] width 1515 height 750
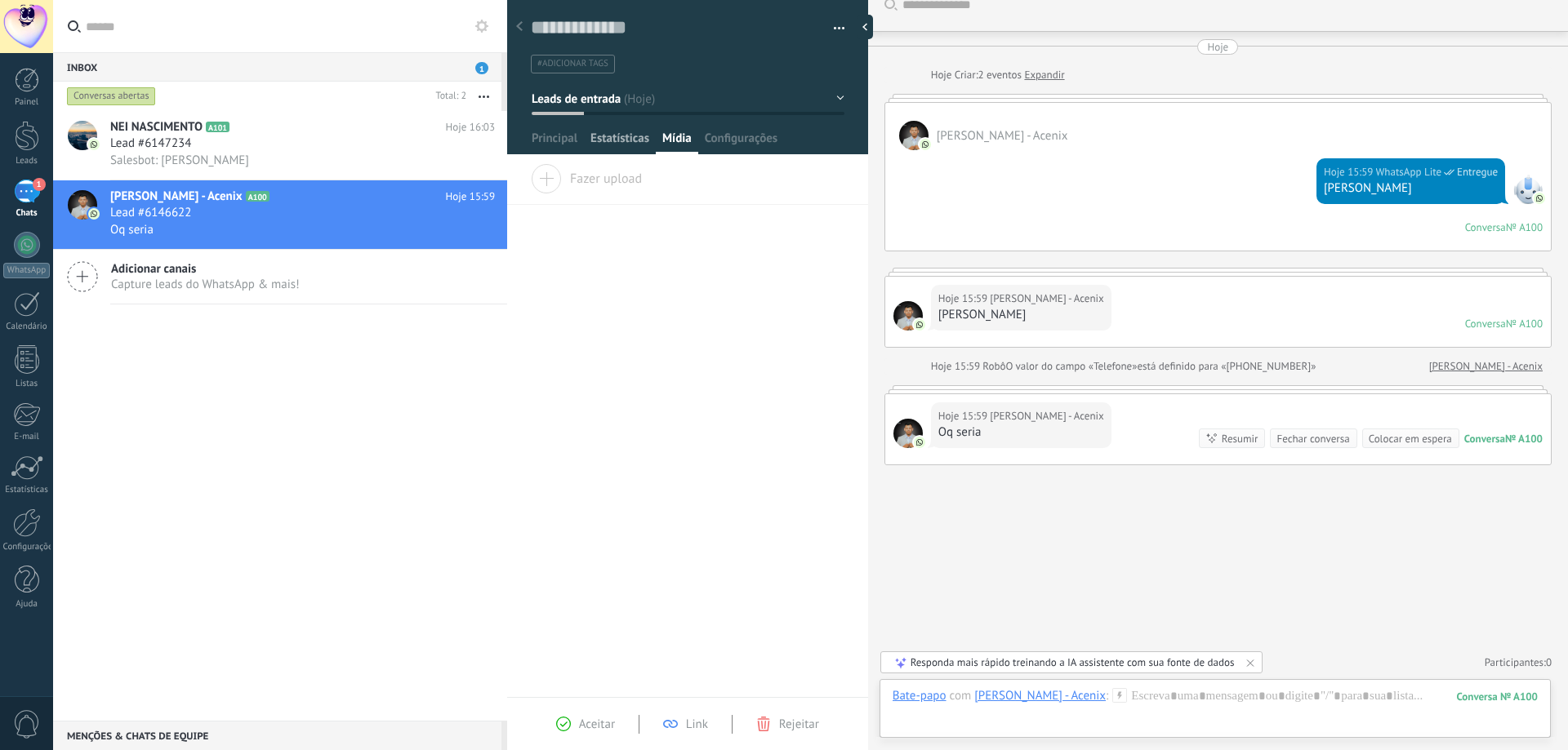
click at [612, 140] on span "Estatísticas" at bounding box center [620, 142] width 59 height 24
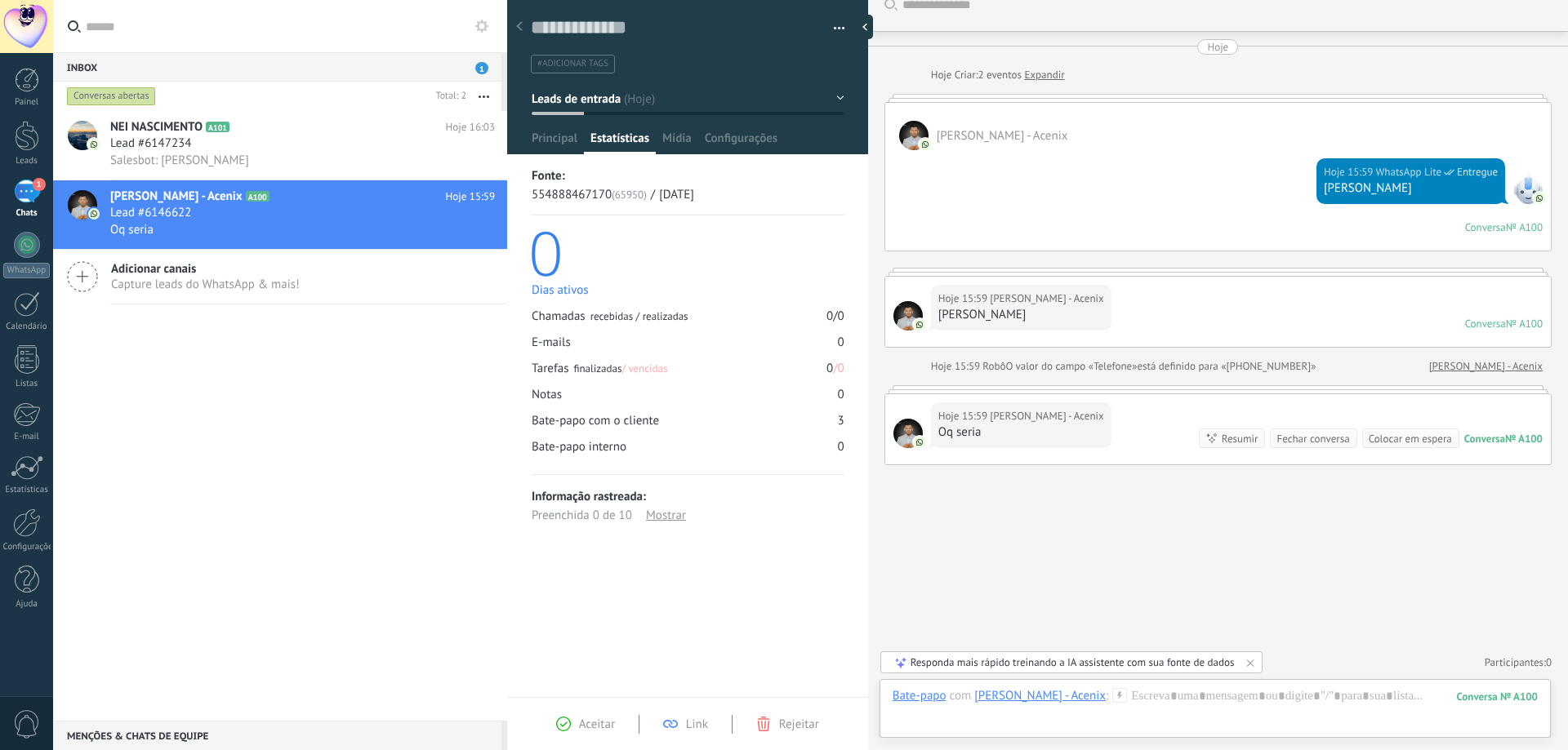
drag, startPoint x: 548, startPoint y: 138, endPoint x: 610, endPoint y: 143, distance: 62.2
click at [549, 139] on span "Principal" at bounding box center [554, 142] width 45 height 24
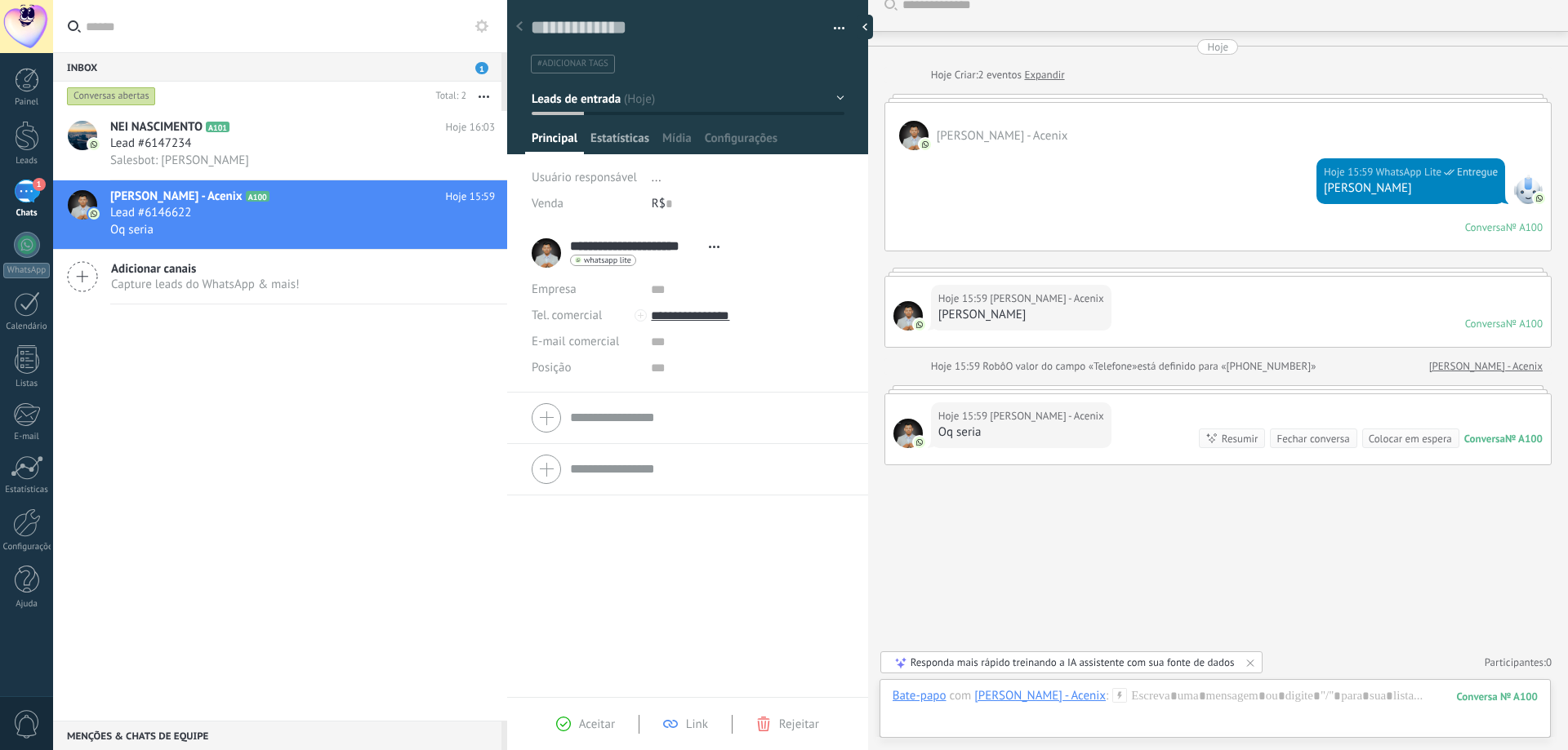
drag, startPoint x: 620, startPoint y: 143, endPoint x: 645, endPoint y: 141, distance: 25.1
click at [621, 143] on span "Estatísticas" at bounding box center [620, 142] width 59 height 24
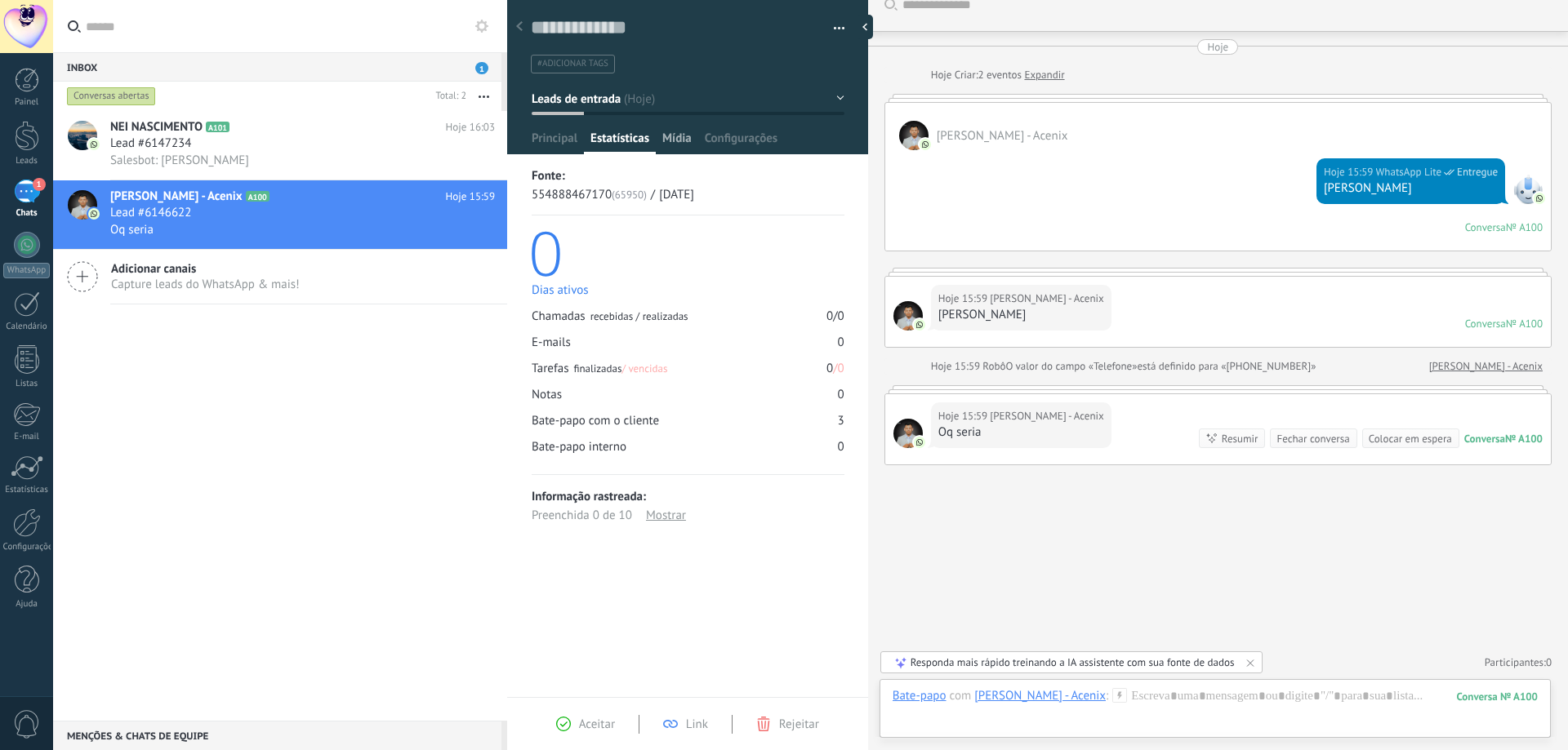
click at [678, 135] on span "Mídia" at bounding box center [677, 142] width 29 height 24
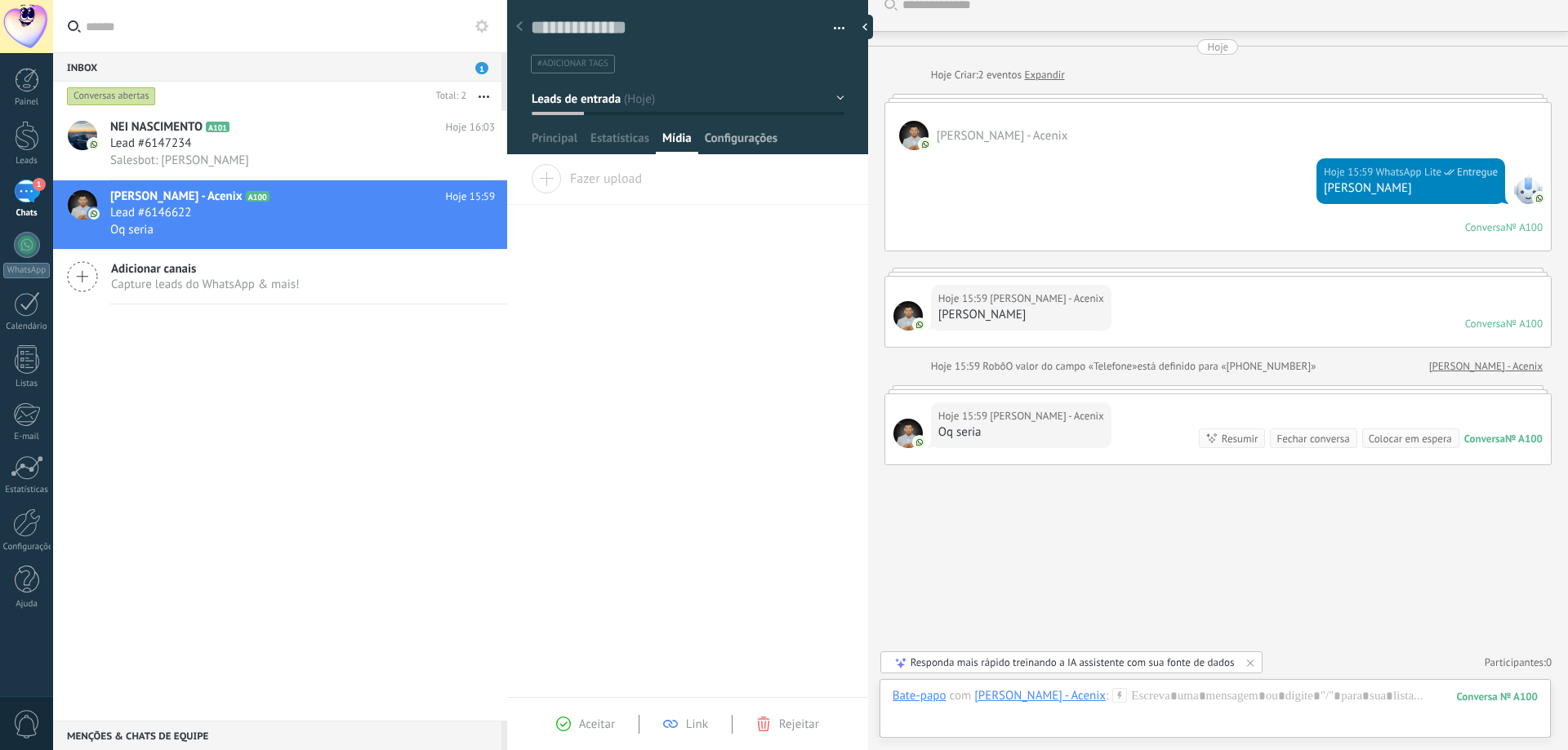
click at [724, 138] on span "Configurações" at bounding box center [741, 142] width 72 height 24
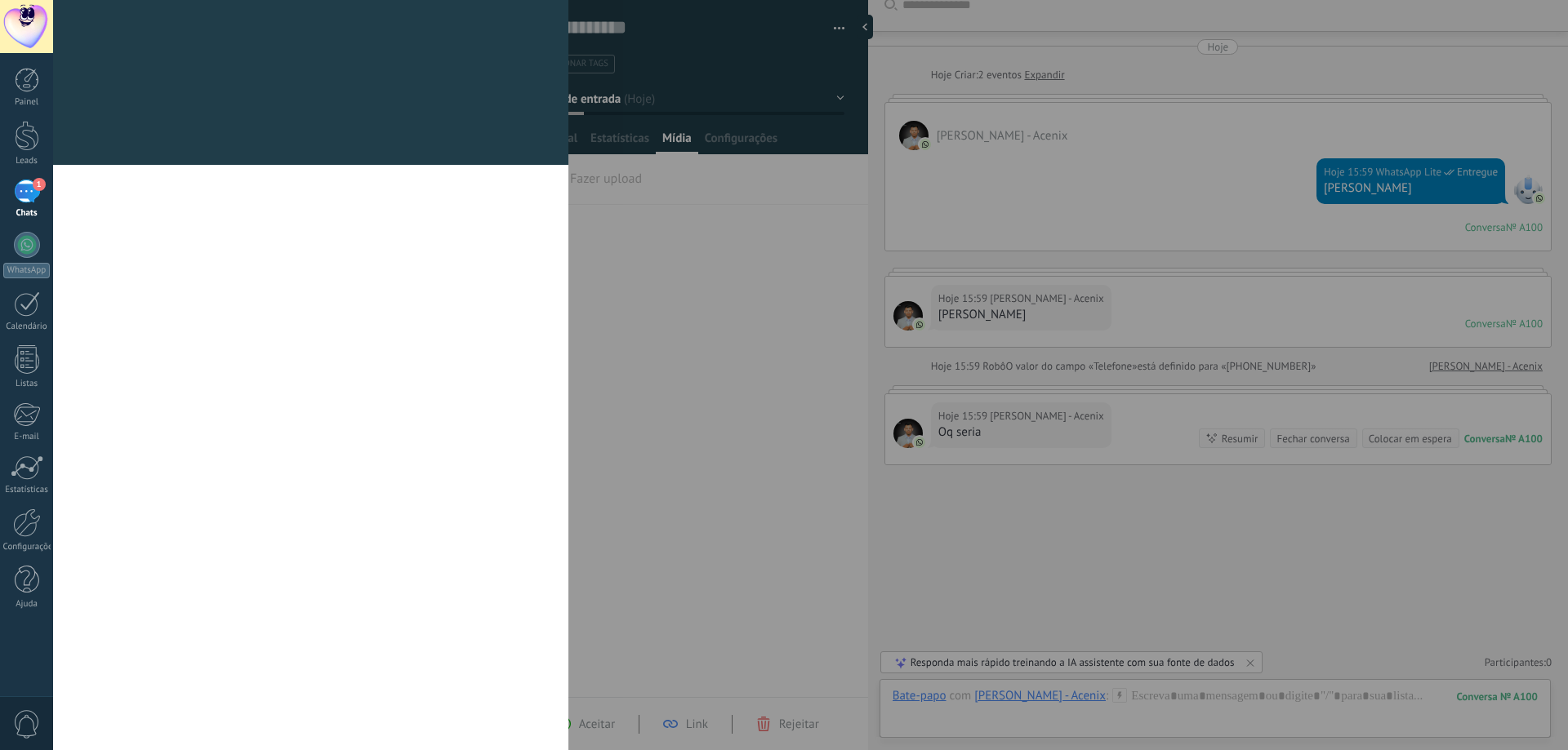
drag, startPoint x: 724, startPoint y: 138, endPoint x: 670, endPoint y: 139, distance: 54.0
click at [670, 139] on div "[PERSON_NAME] e grupos Kommo oferece a opção de adicionar seus próprios campos …" at bounding box center [810, 375] width 1515 height 750
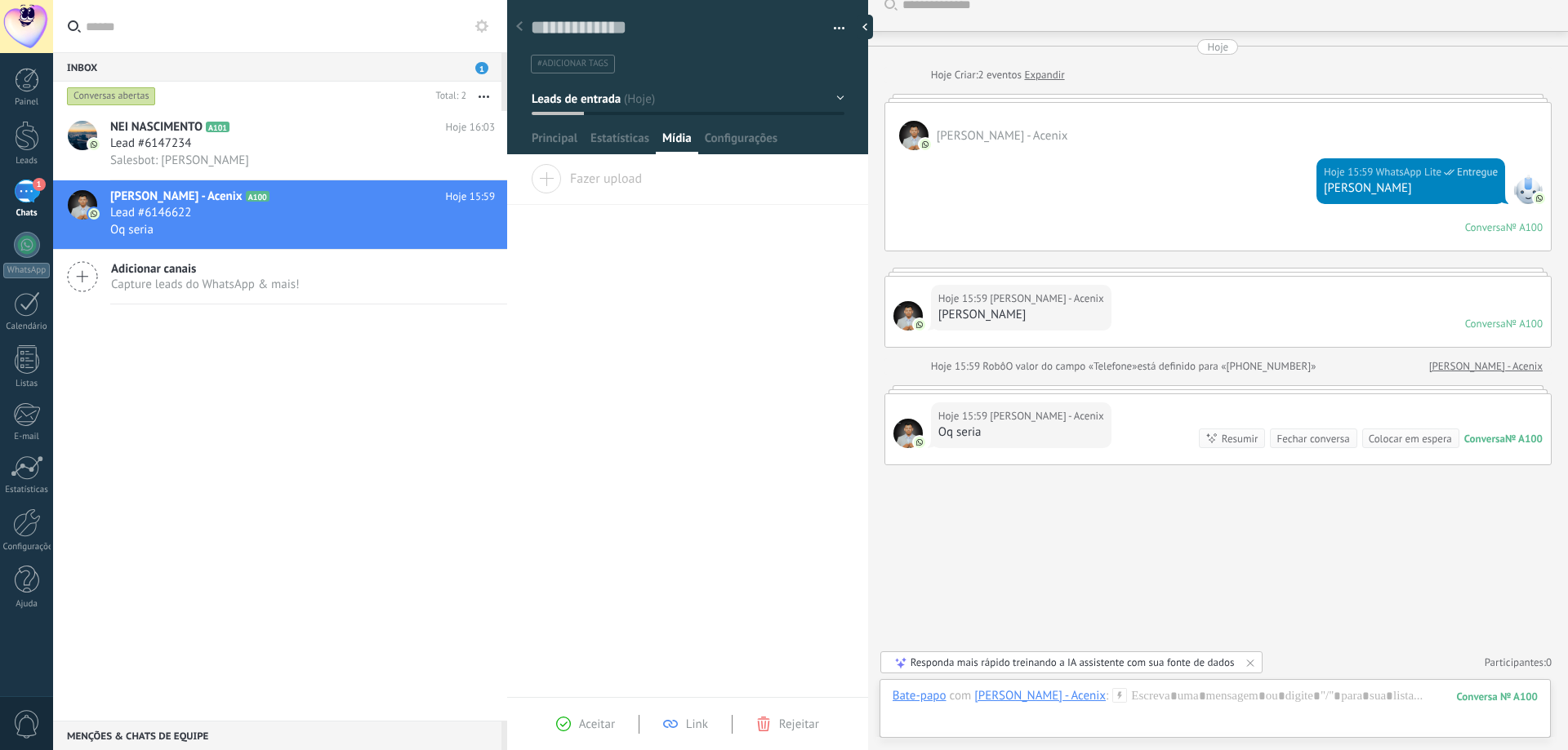
click at [630, 141] on span "Estatísticas" at bounding box center [620, 142] width 59 height 24
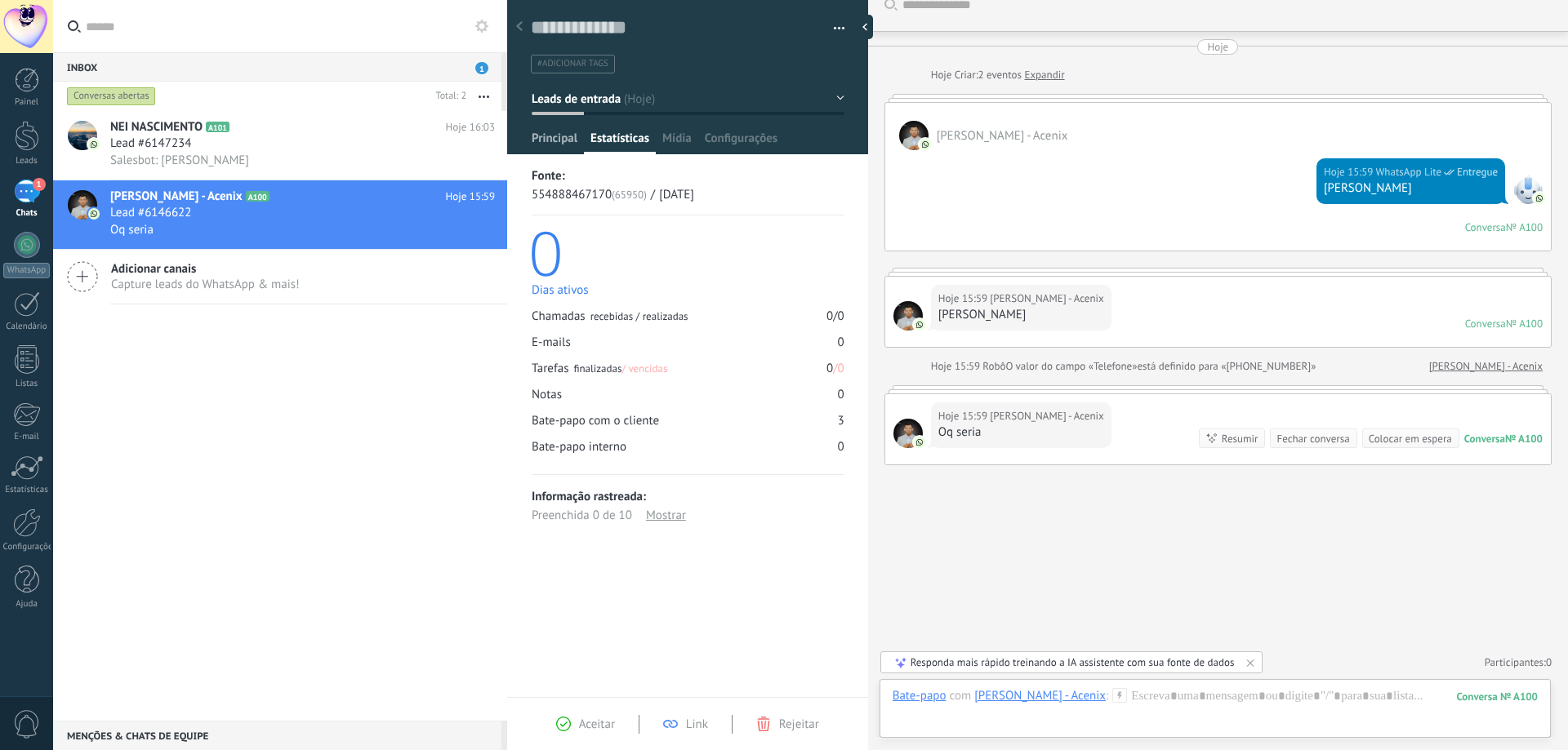
click at [556, 139] on span "Principal" at bounding box center [554, 142] width 45 height 24
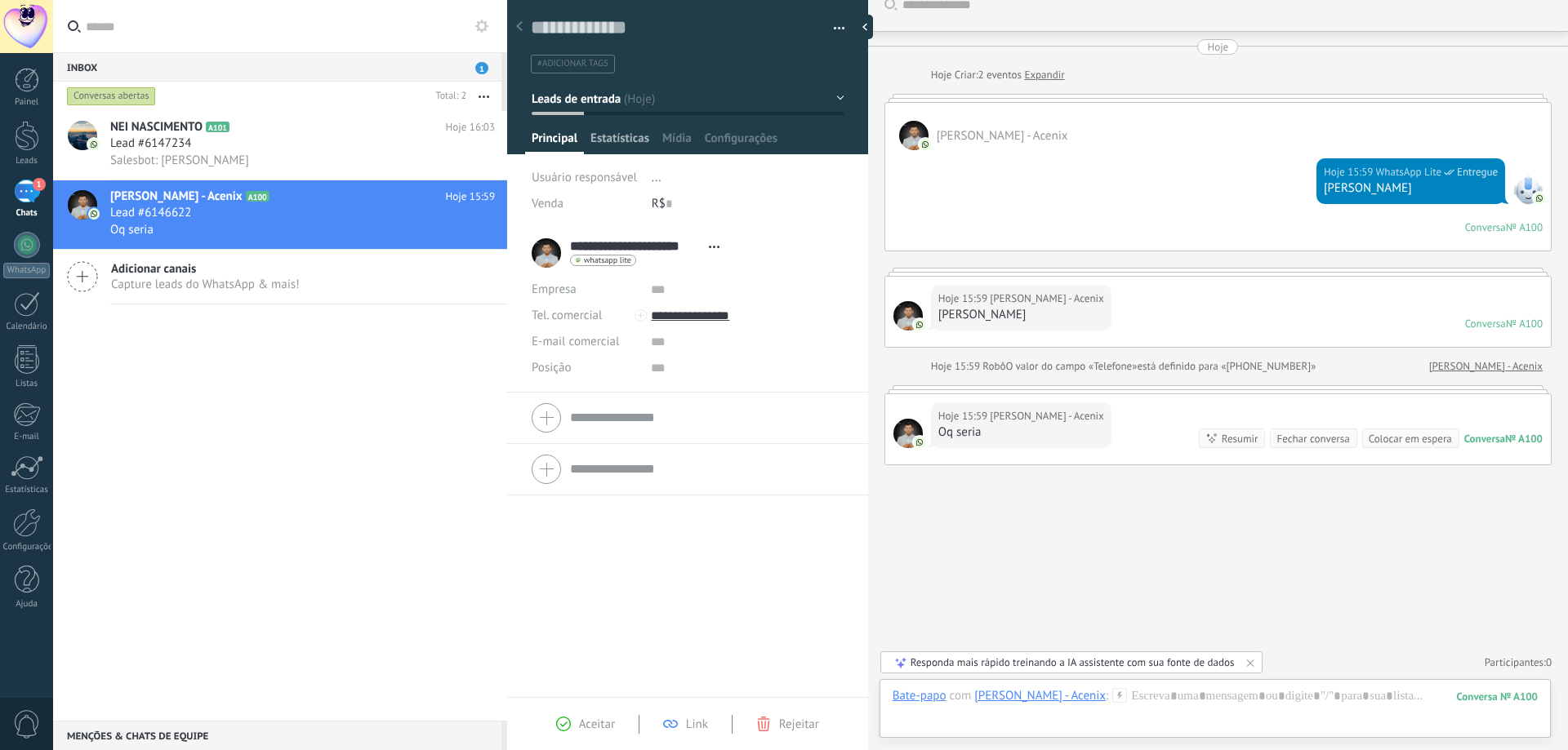
click at [609, 140] on span "Estatísticas" at bounding box center [620, 142] width 59 height 24
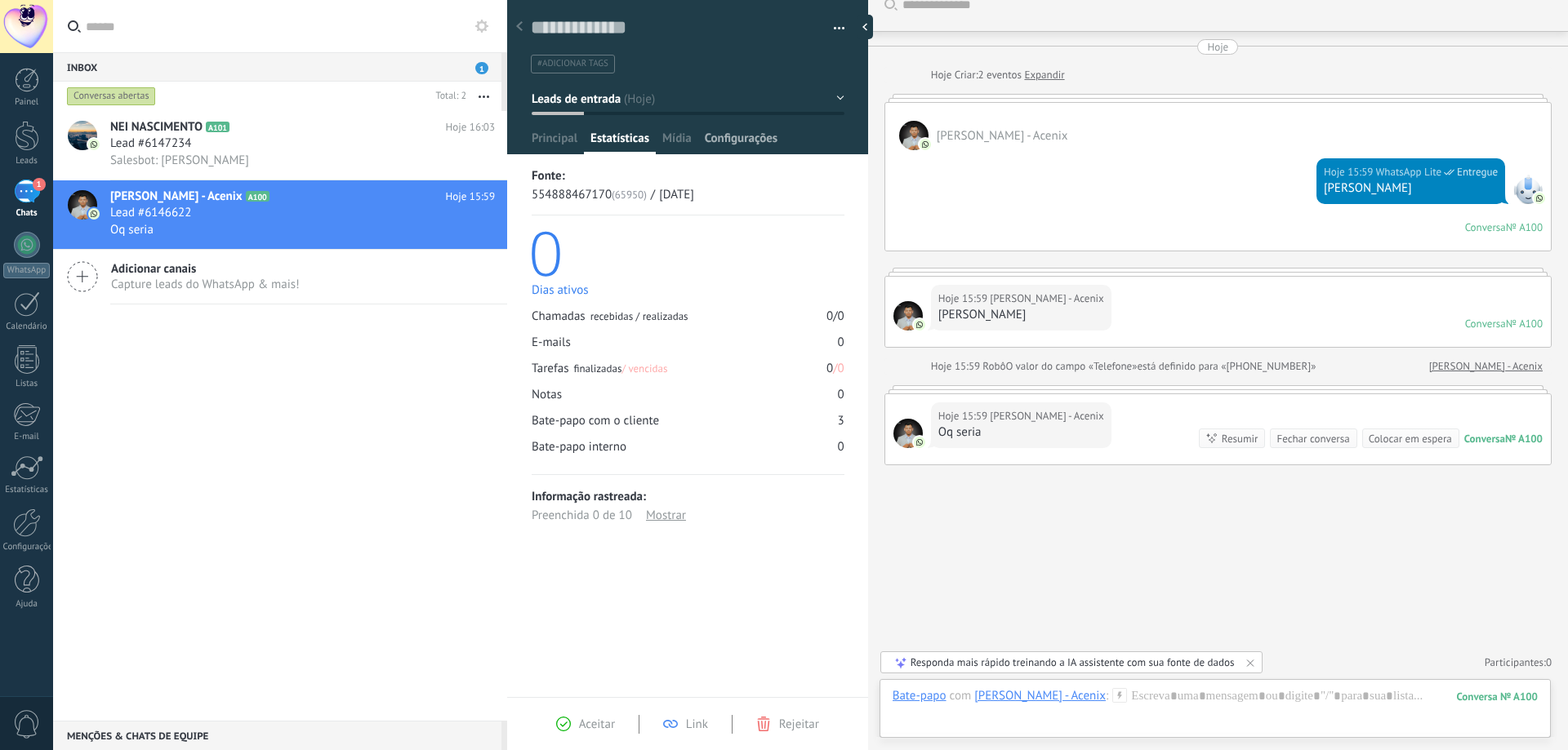
drag, startPoint x: 681, startPoint y: 137, endPoint x: 707, endPoint y: 137, distance: 26.0
click at [685, 139] on span "Mídia" at bounding box center [677, 142] width 29 height 24
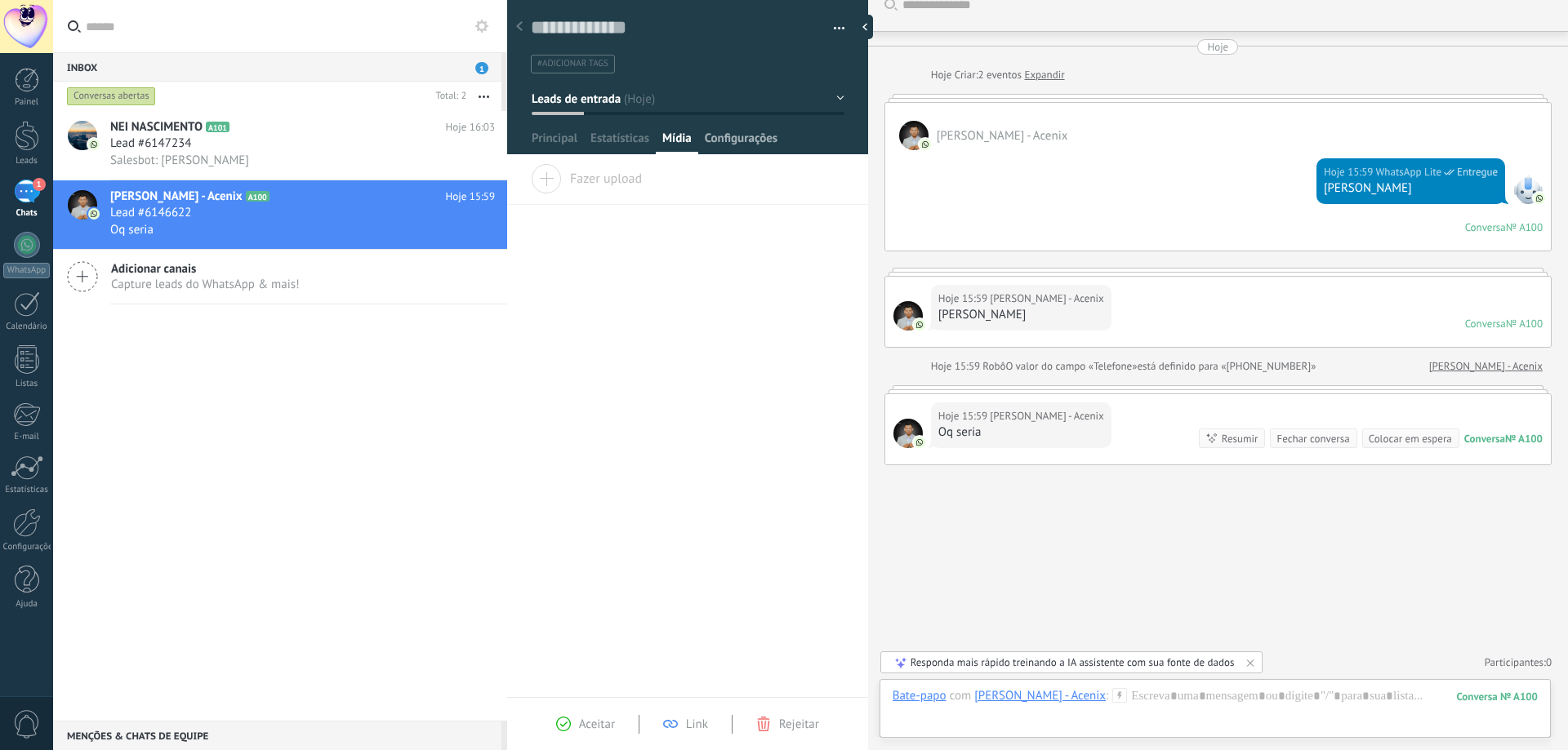
click at [723, 134] on span "Configurações" at bounding box center [741, 142] width 72 height 24
click at [668, 136] on div "[PERSON_NAME] e grupos Kommo oferece a opção de adicionar seus próprios campos …" at bounding box center [810, 375] width 1515 height 750
drag, startPoint x: 608, startPoint y: 137, endPoint x: 576, endPoint y: 140, distance: 32.1
click at [608, 138] on span "Estatísticas" at bounding box center [620, 142] width 59 height 24
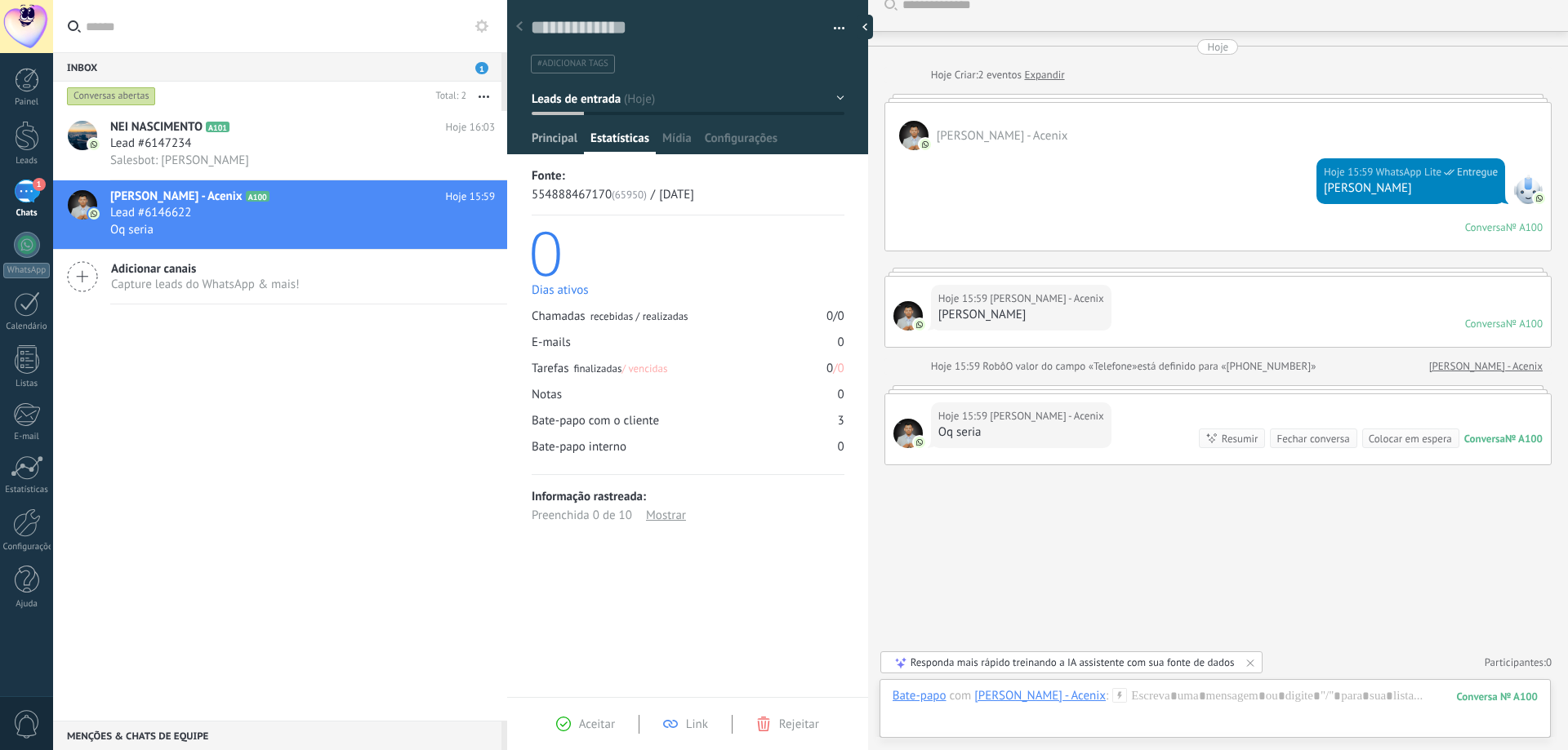
click at [549, 141] on span "Principal" at bounding box center [554, 142] width 45 height 24
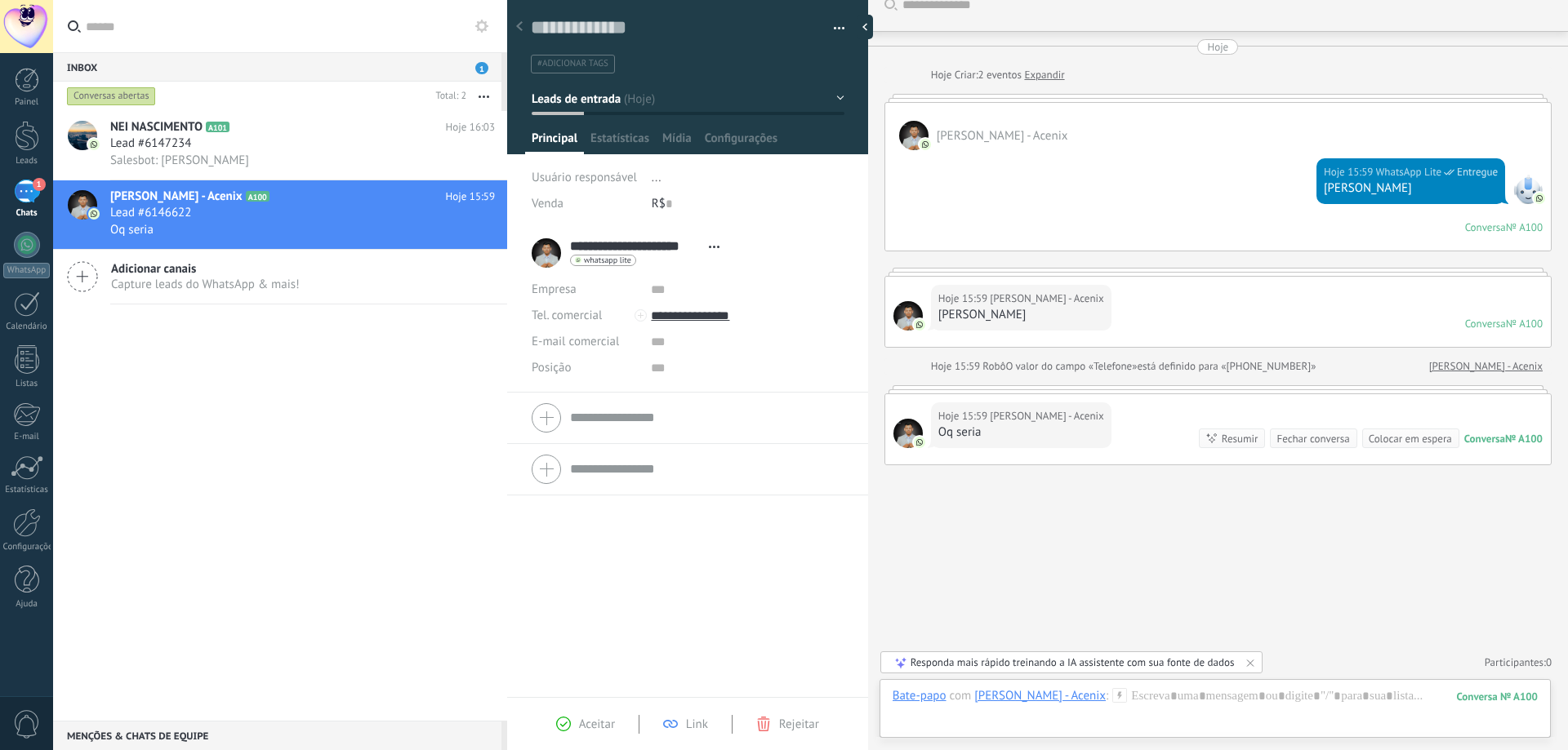
click at [477, 66] on div "Inbox 1" at bounding box center [277, 66] width 449 height 29
click at [482, 67] on span "1" at bounding box center [483, 68] width 13 height 13
click at [417, 147] on div "Lead #6147234" at bounding box center [302, 143] width 385 height 16
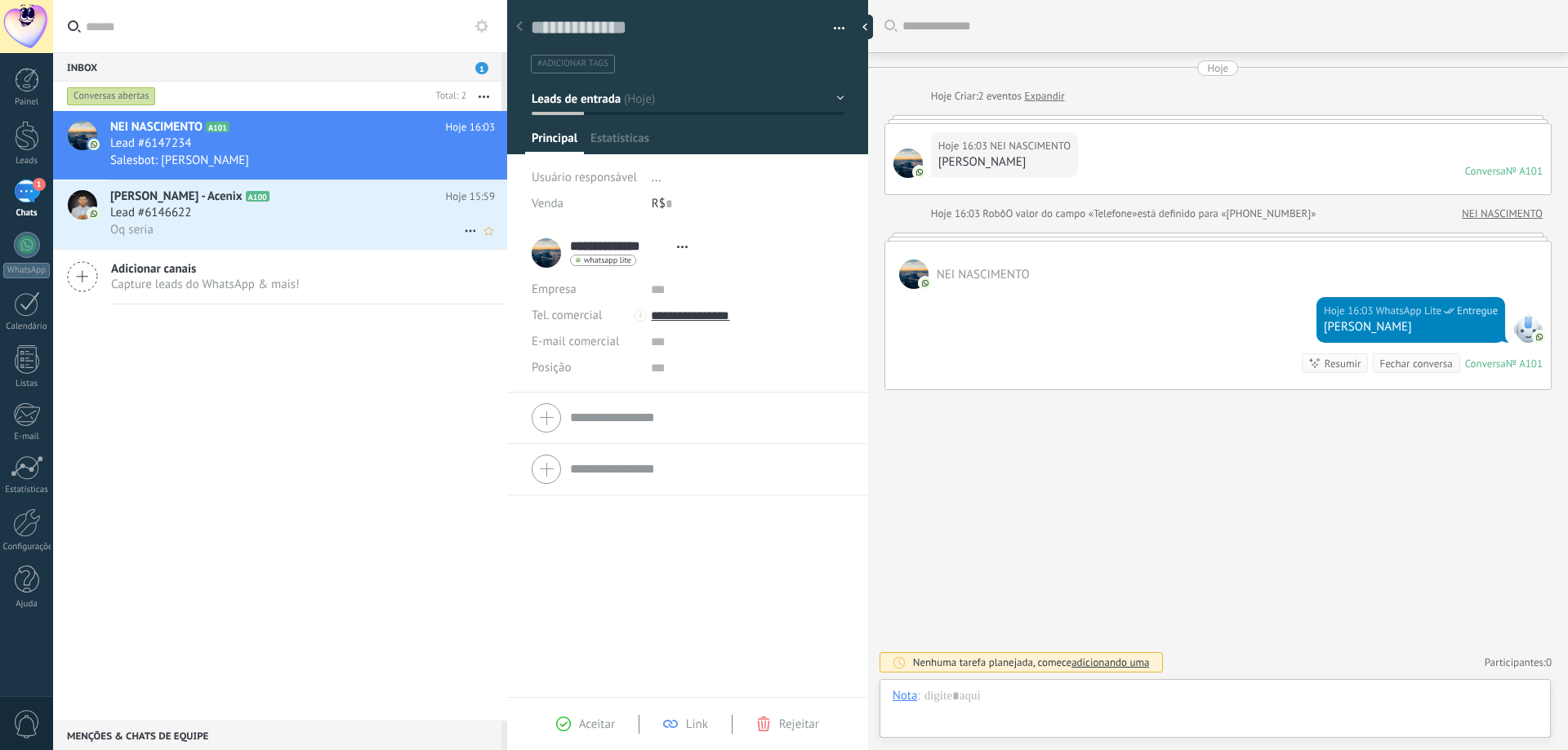
scroll to position [24, 0]
click at [589, 723] on span "Aceitar" at bounding box center [597, 725] width 36 height 15
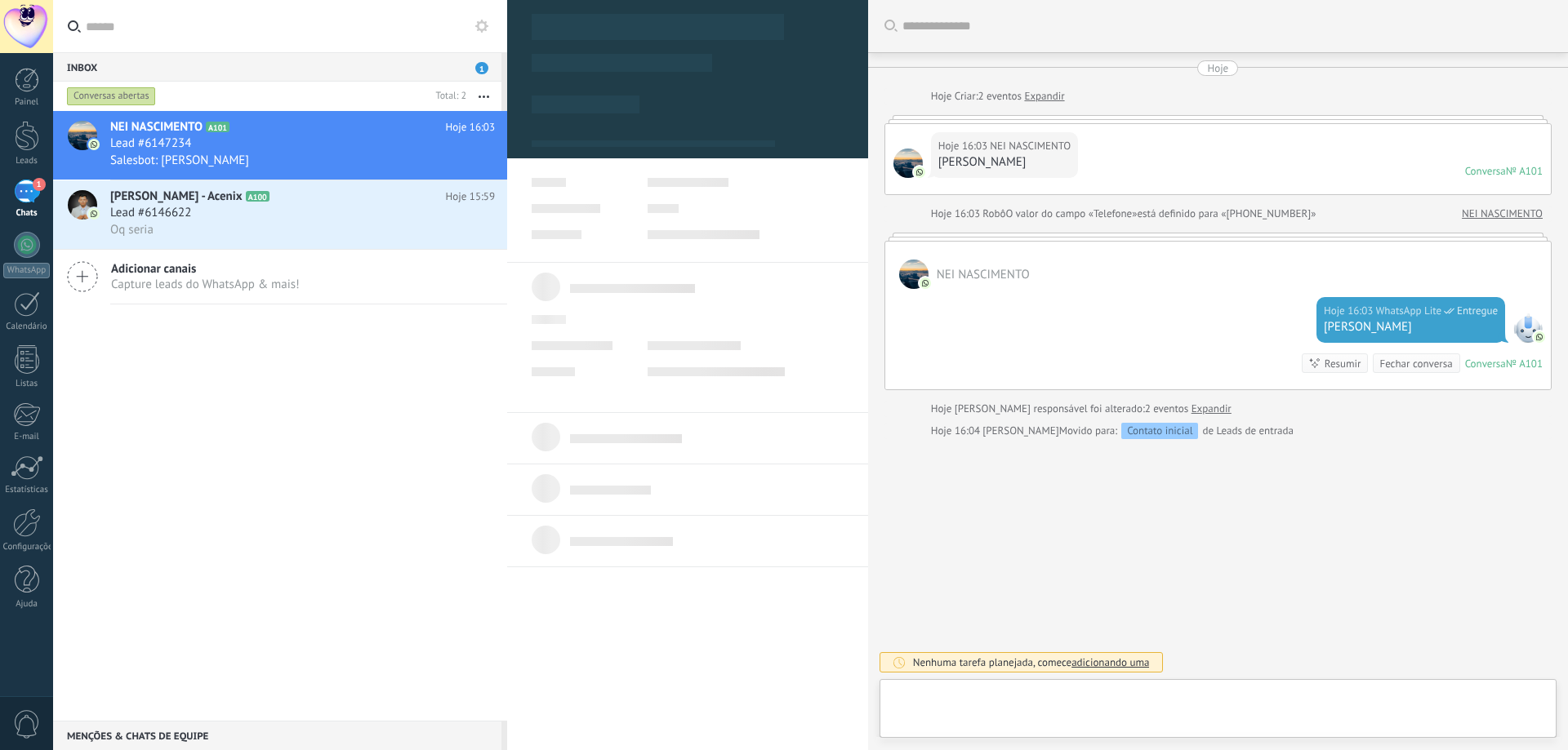
type textarea "**********"
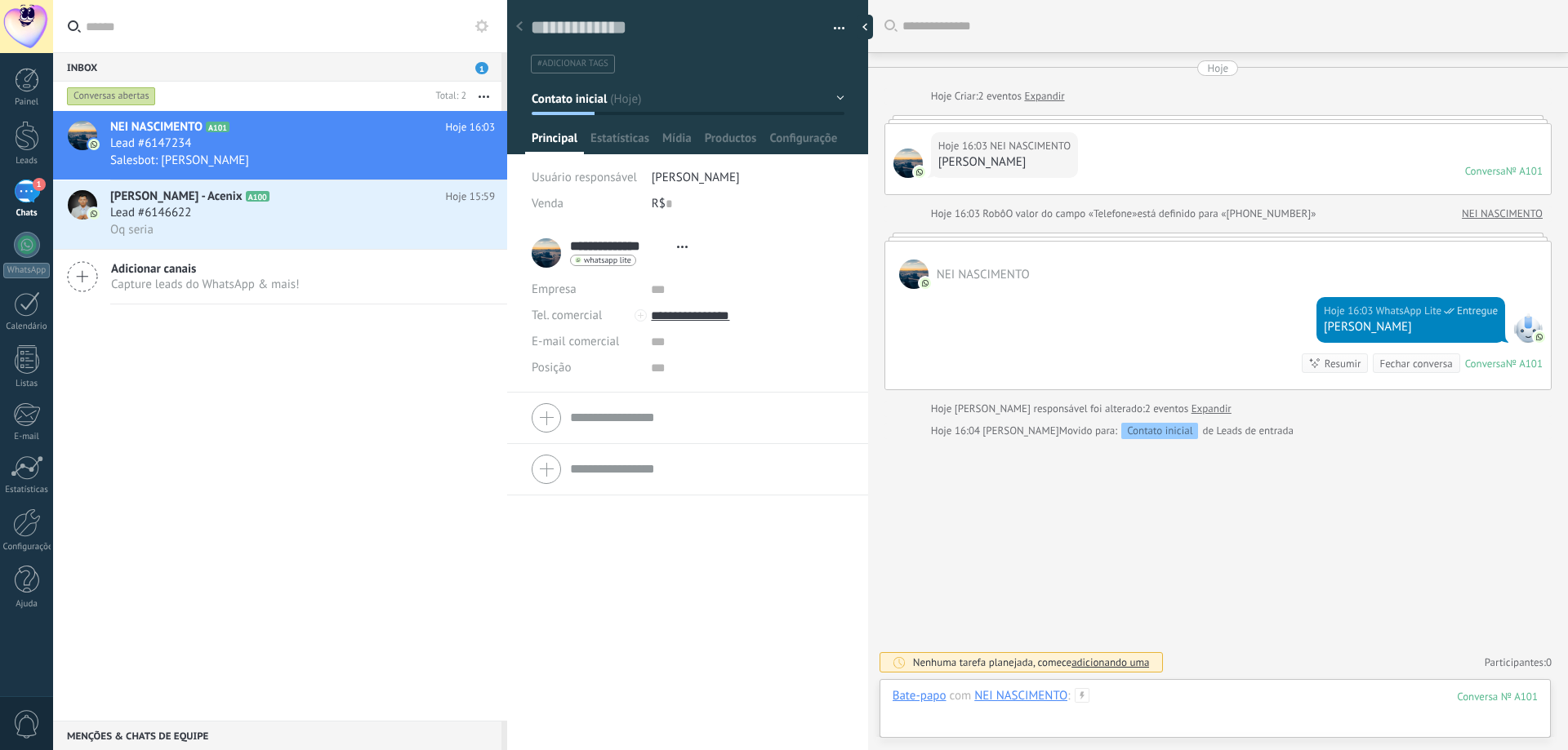
click at [1036, 720] on div at bounding box center [1215, 713] width 645 height 49
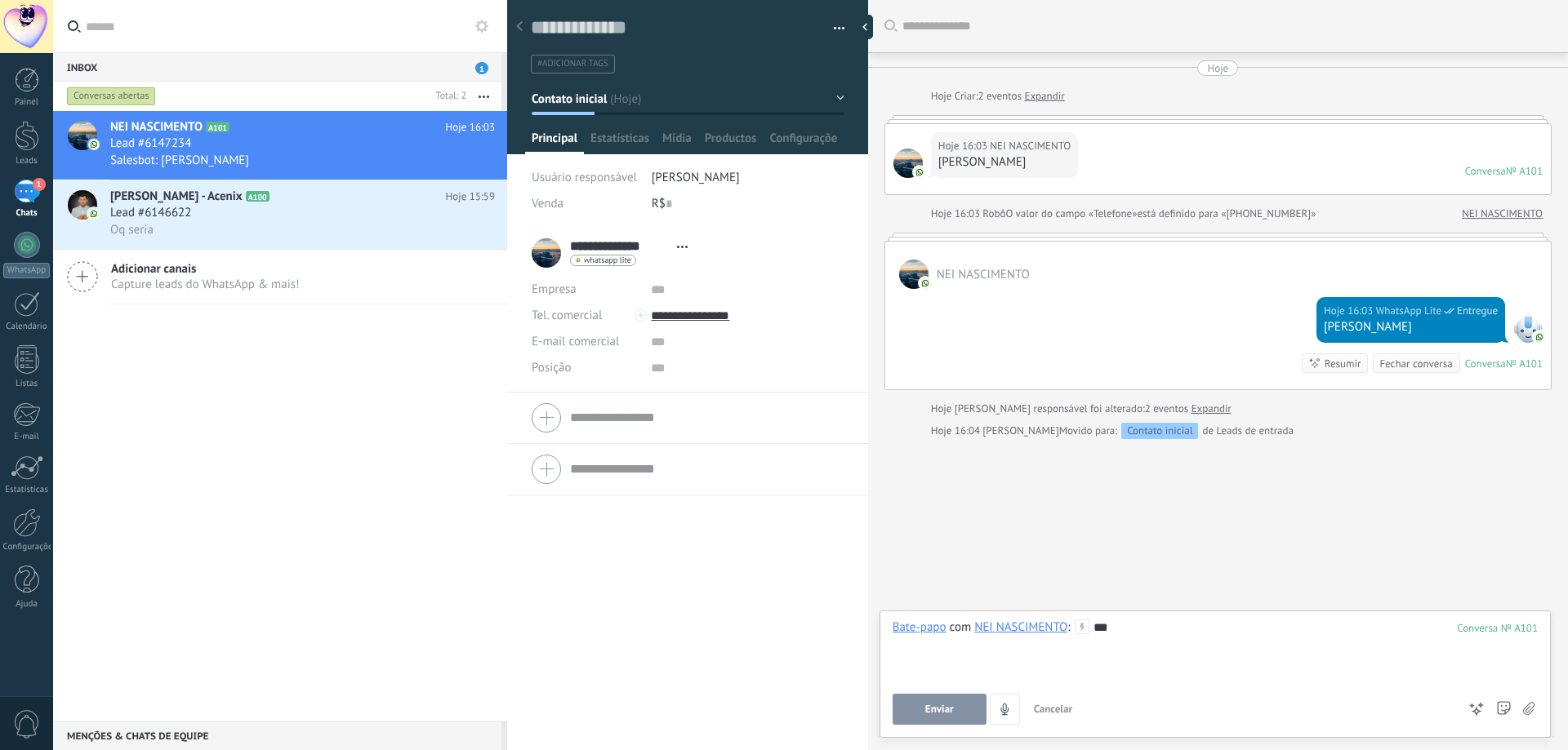
click at [955, 702] on button "Enviar" at bounding box center [940, 709] width 94 height 31
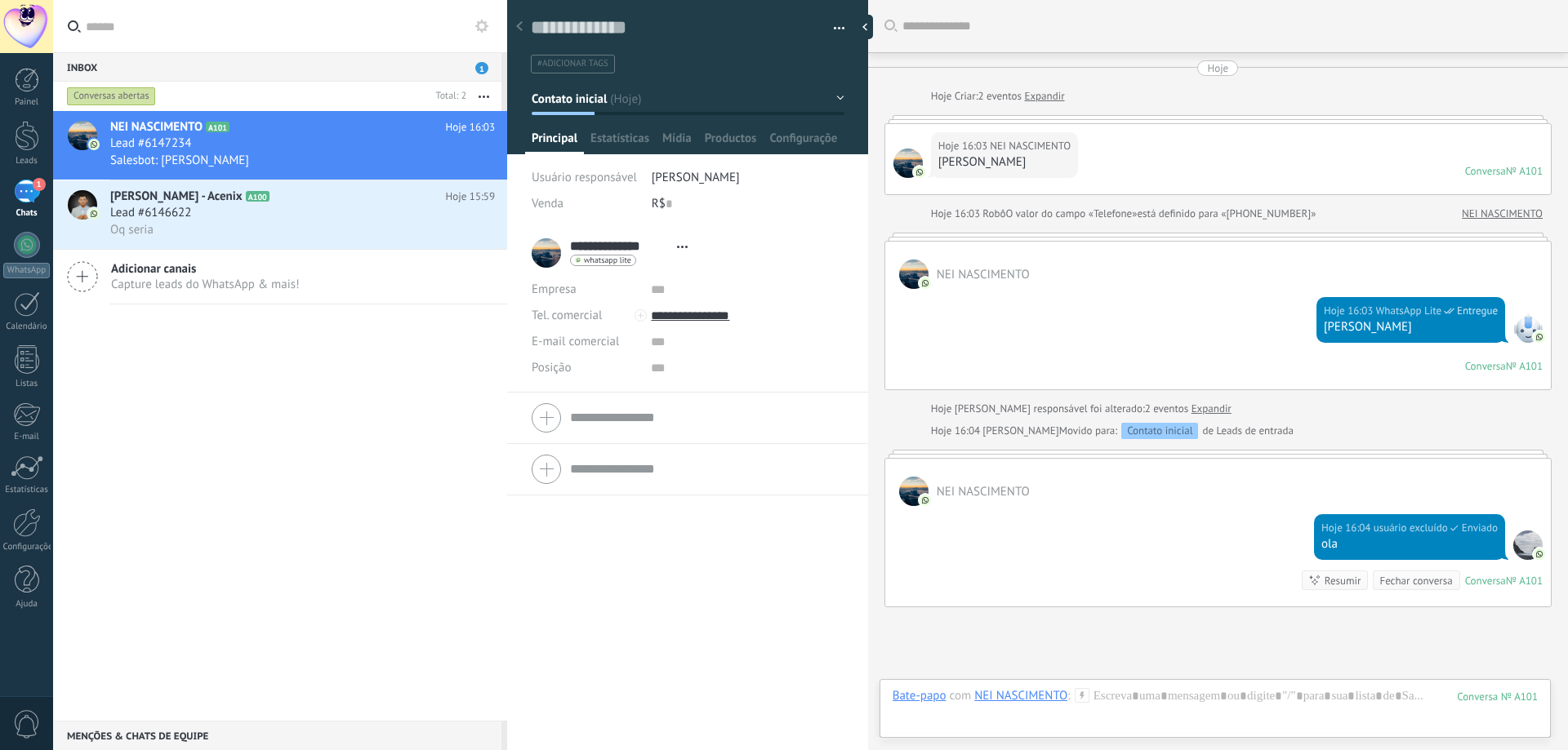
scroll to position [142, 0]
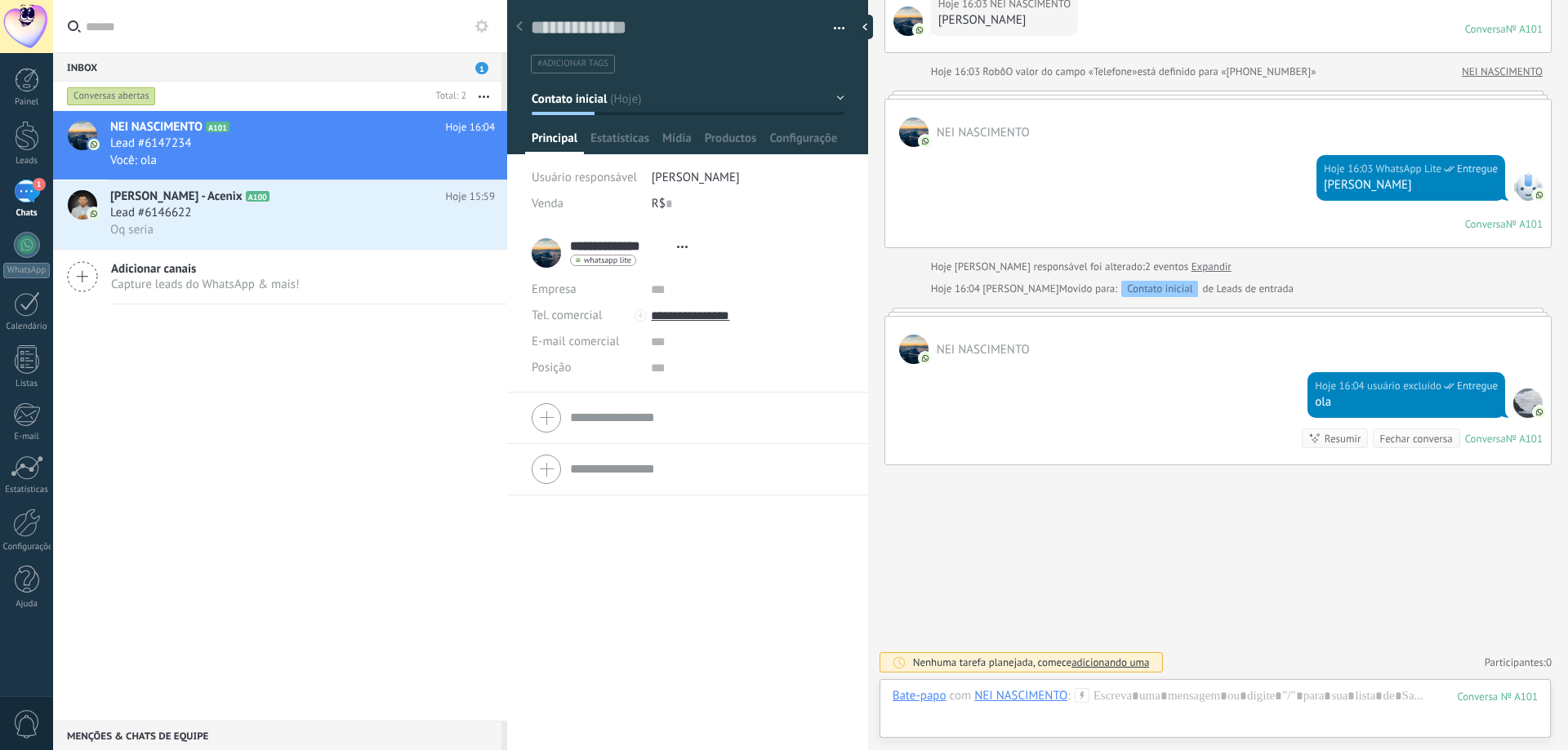
click at [1093, 353] on div "NEI NASCIMENTO" at bounding box center [1218, 340] width 666 height 47
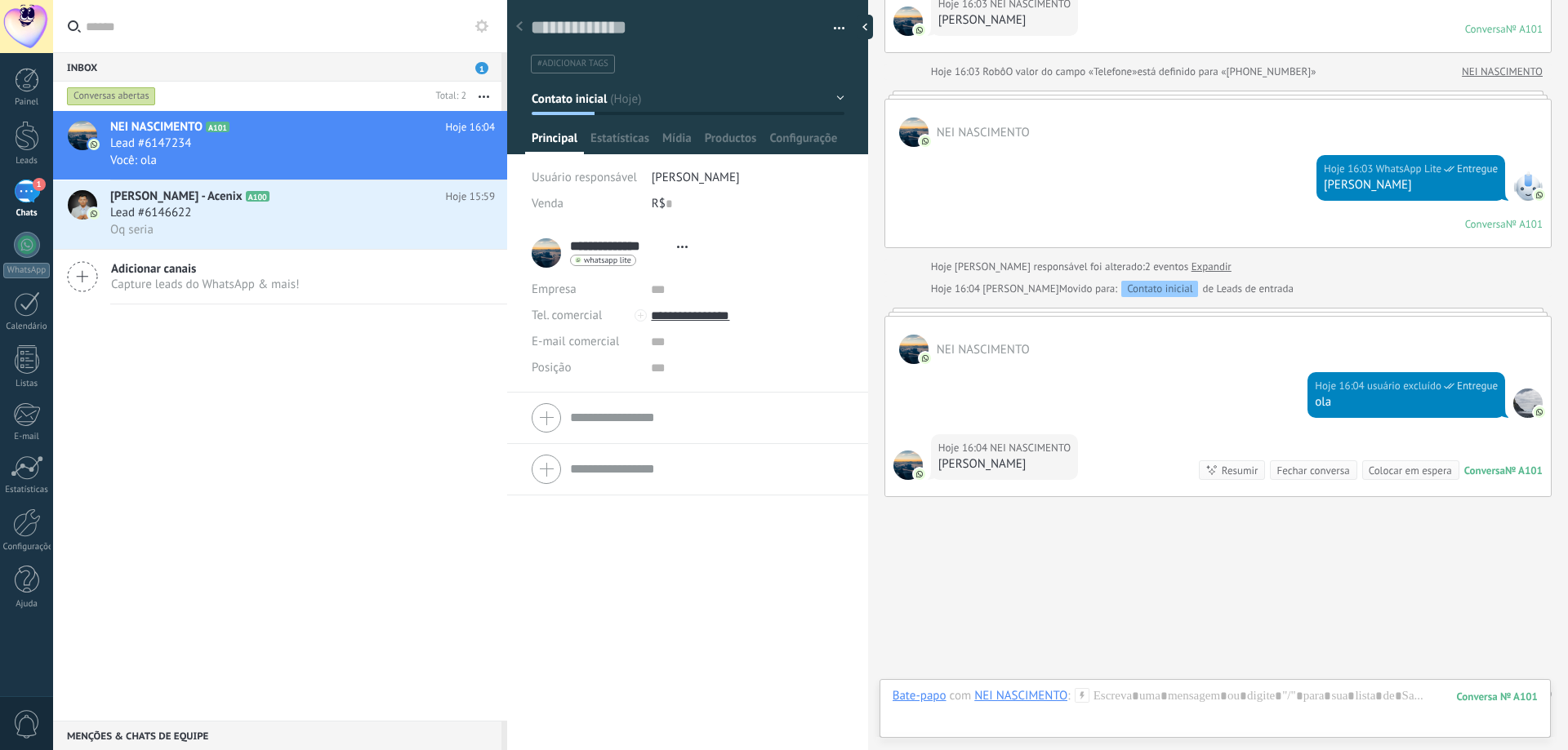
scroll to position [174, 0]
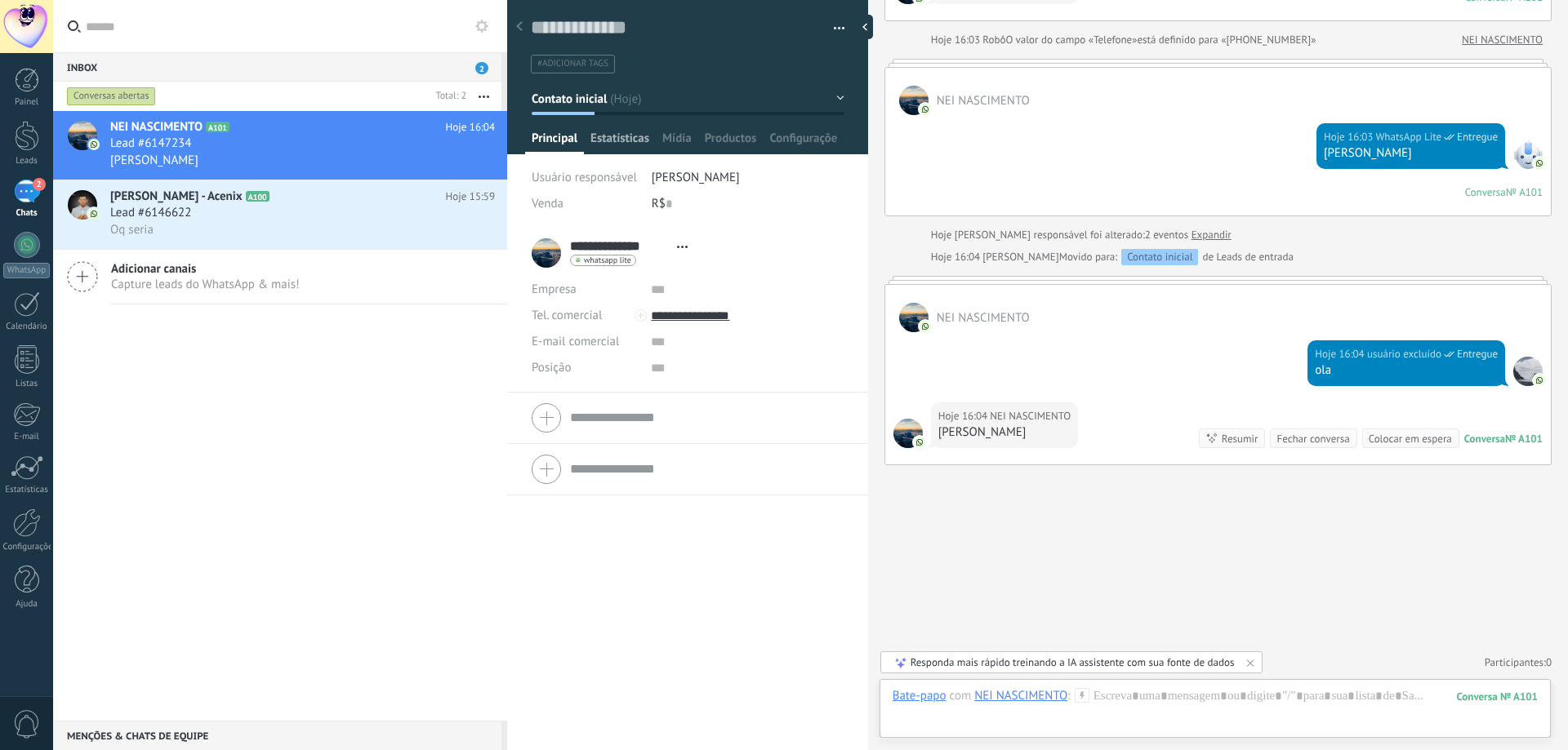
click at [629, 135] on span "Estatísticas" at bounding box center [620, 142] width 59 height 24
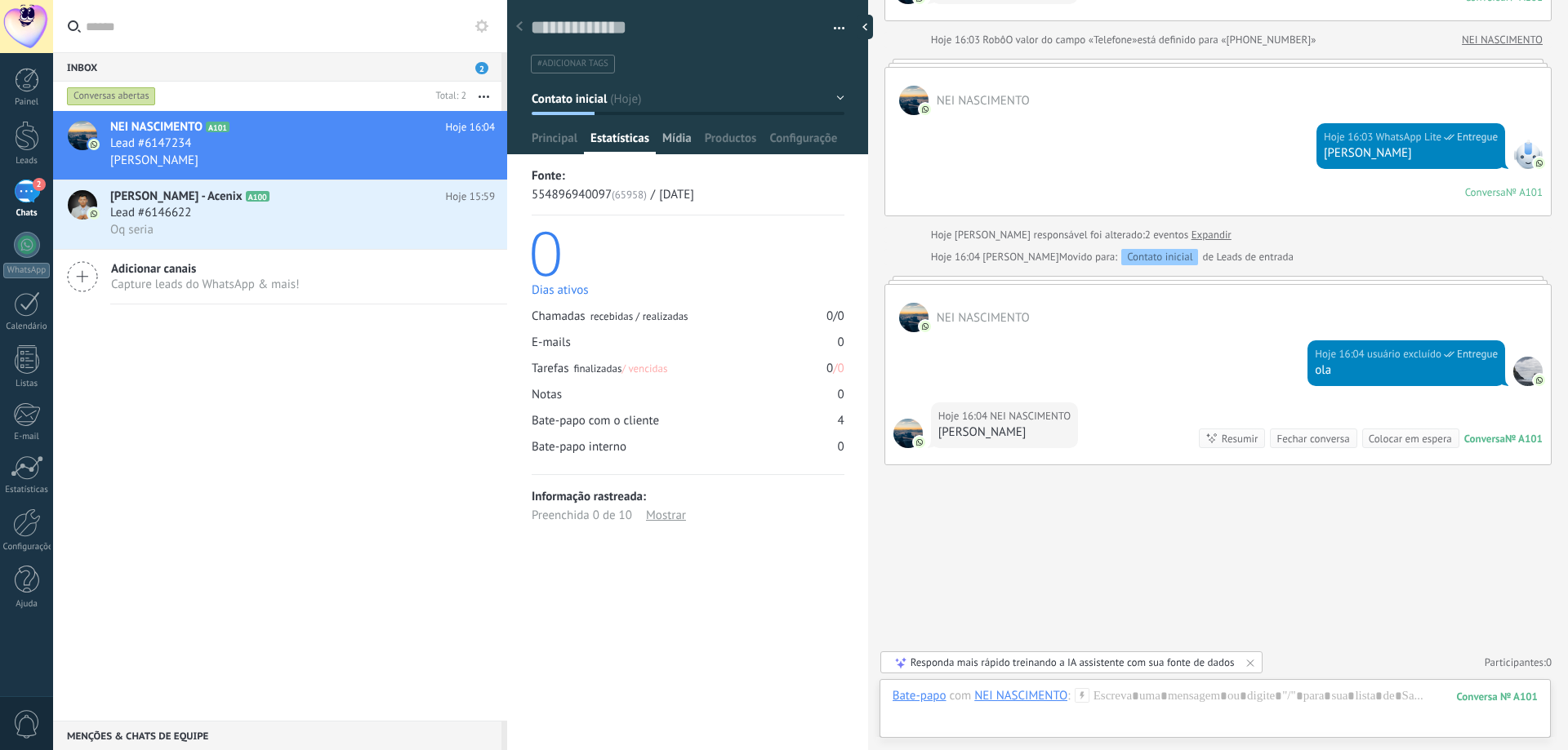
click at [683, 139] on span "Mídia" at bounding box center [677, 142] width 29 height 24
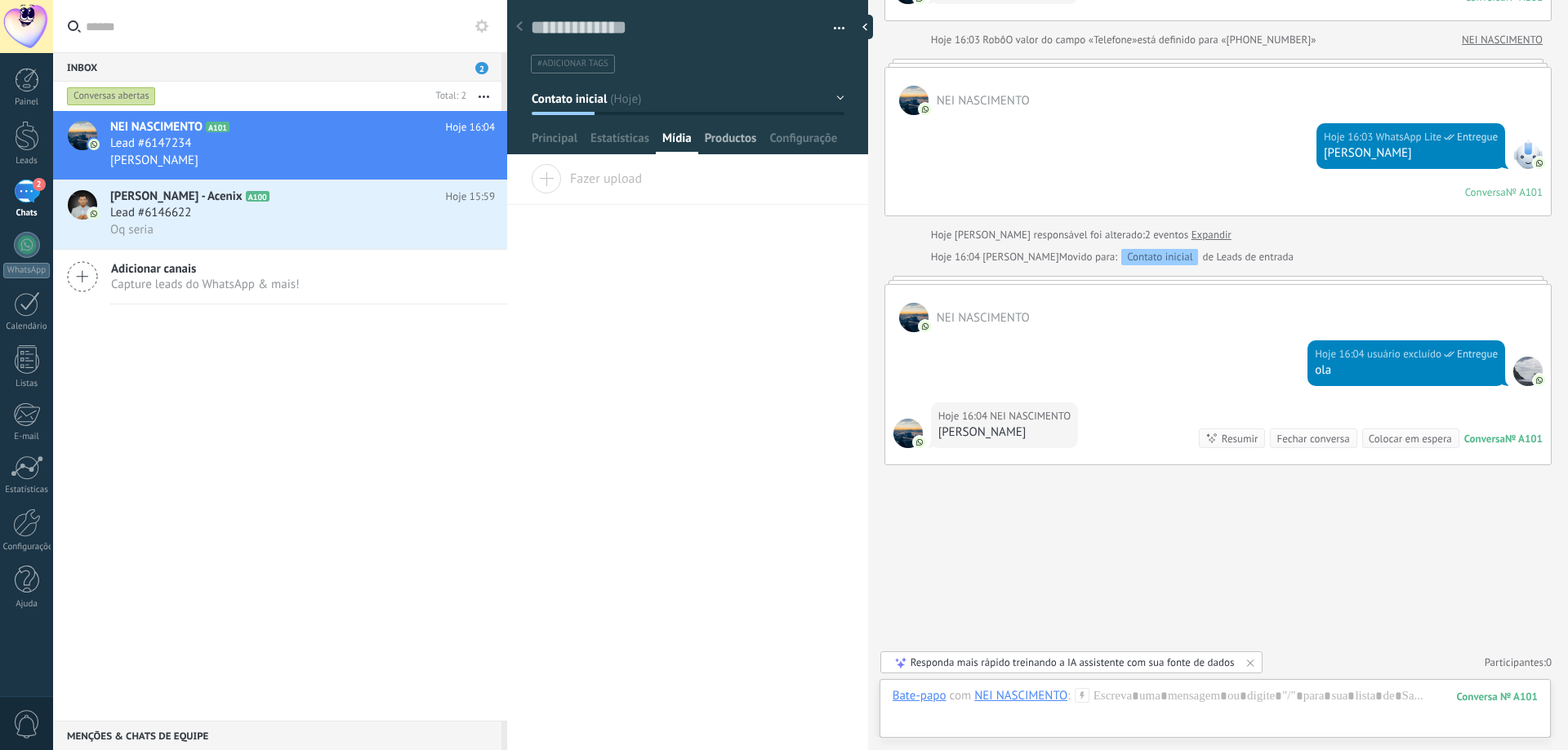
click at [735, 139] on span "Productos" at bounding box center [731, 142] width 52 height 24
click at [822, 125] on div at bounding box center [688, 72] width 362 height 165
click at [802, 146] on span "Configurações" at bounding box center [803, 142] width 68 height 24
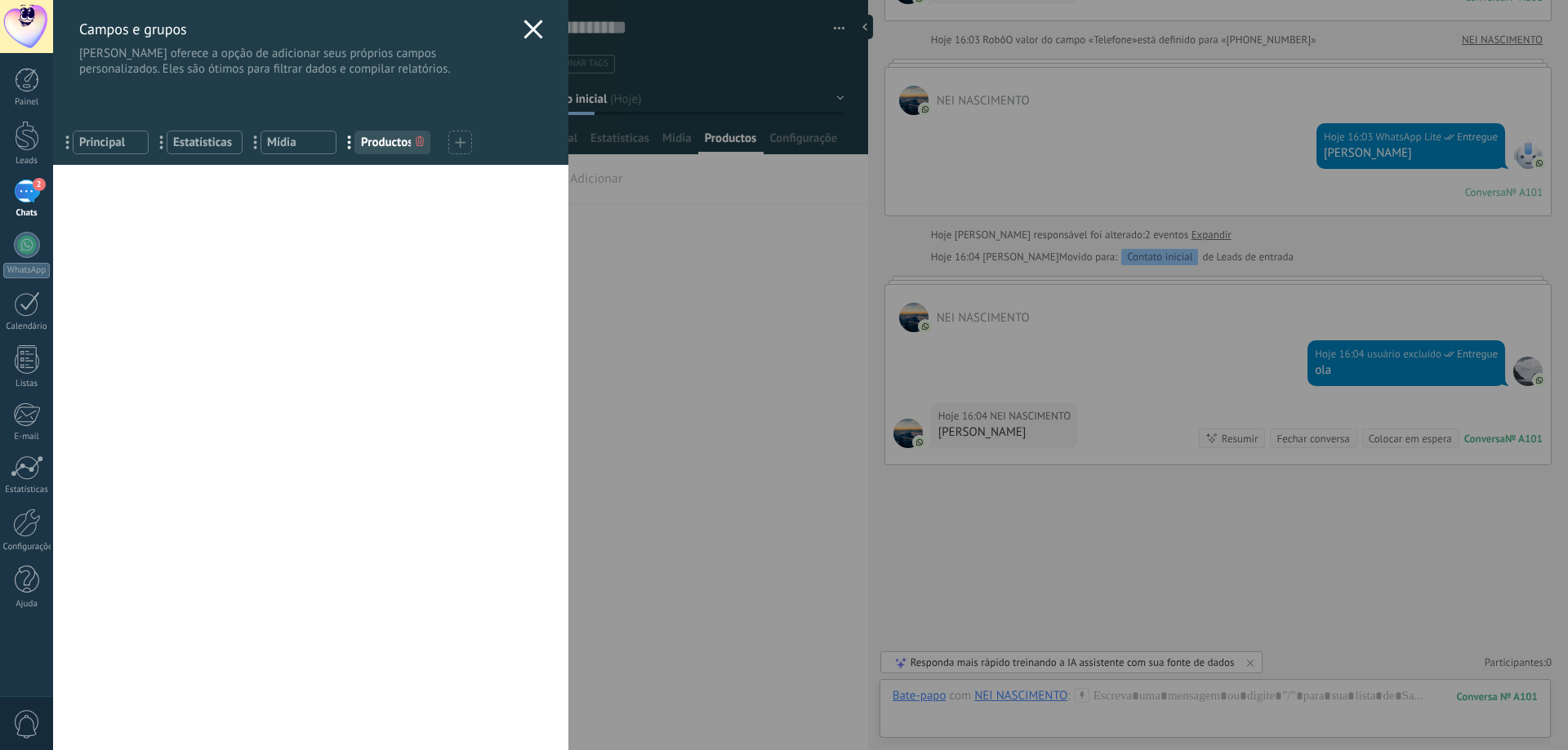
click at [524, 24] on icon at bounding box center [533, 29] width 19 height 19
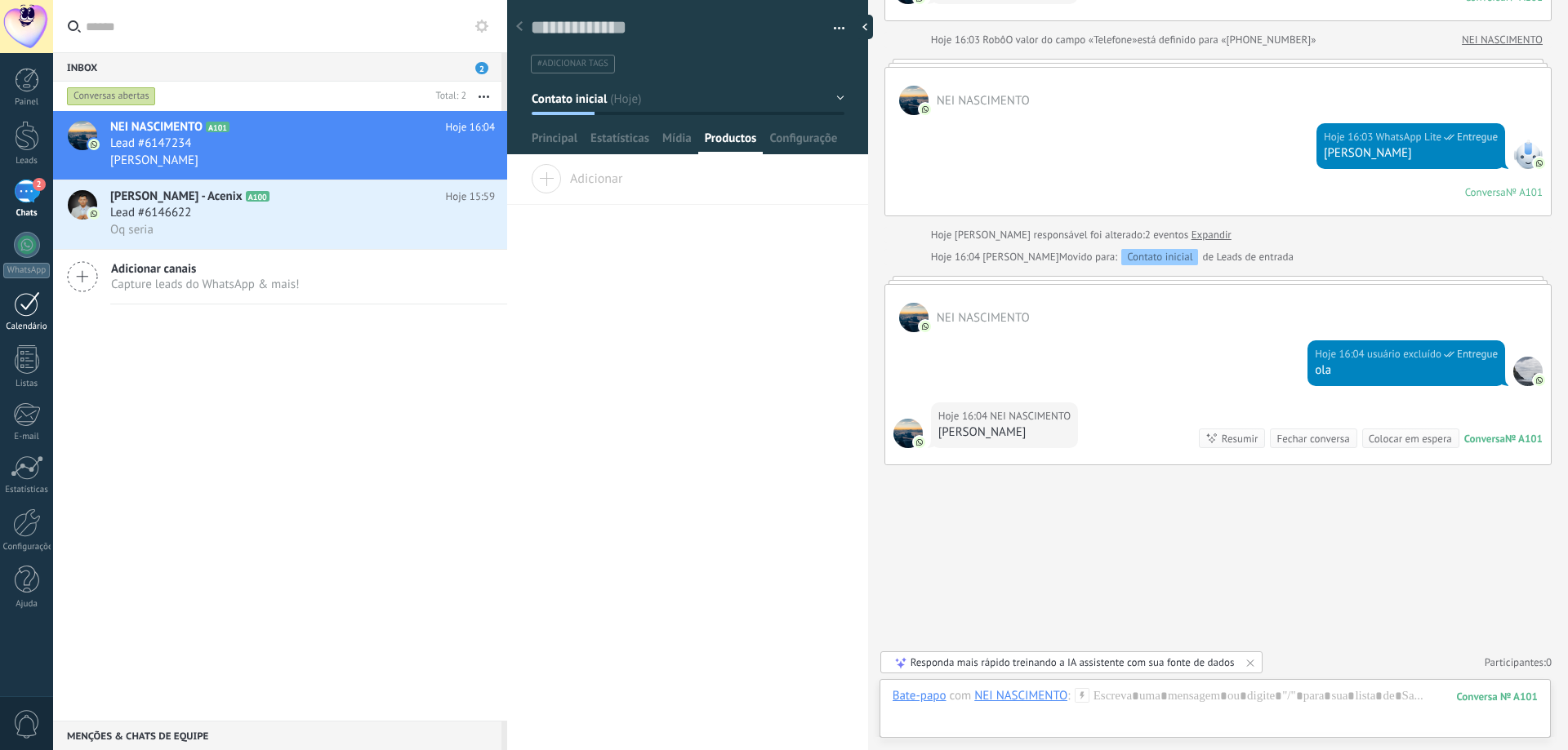
click at [24, 311] on div at bounding box center [26, 304] width 26 height 25
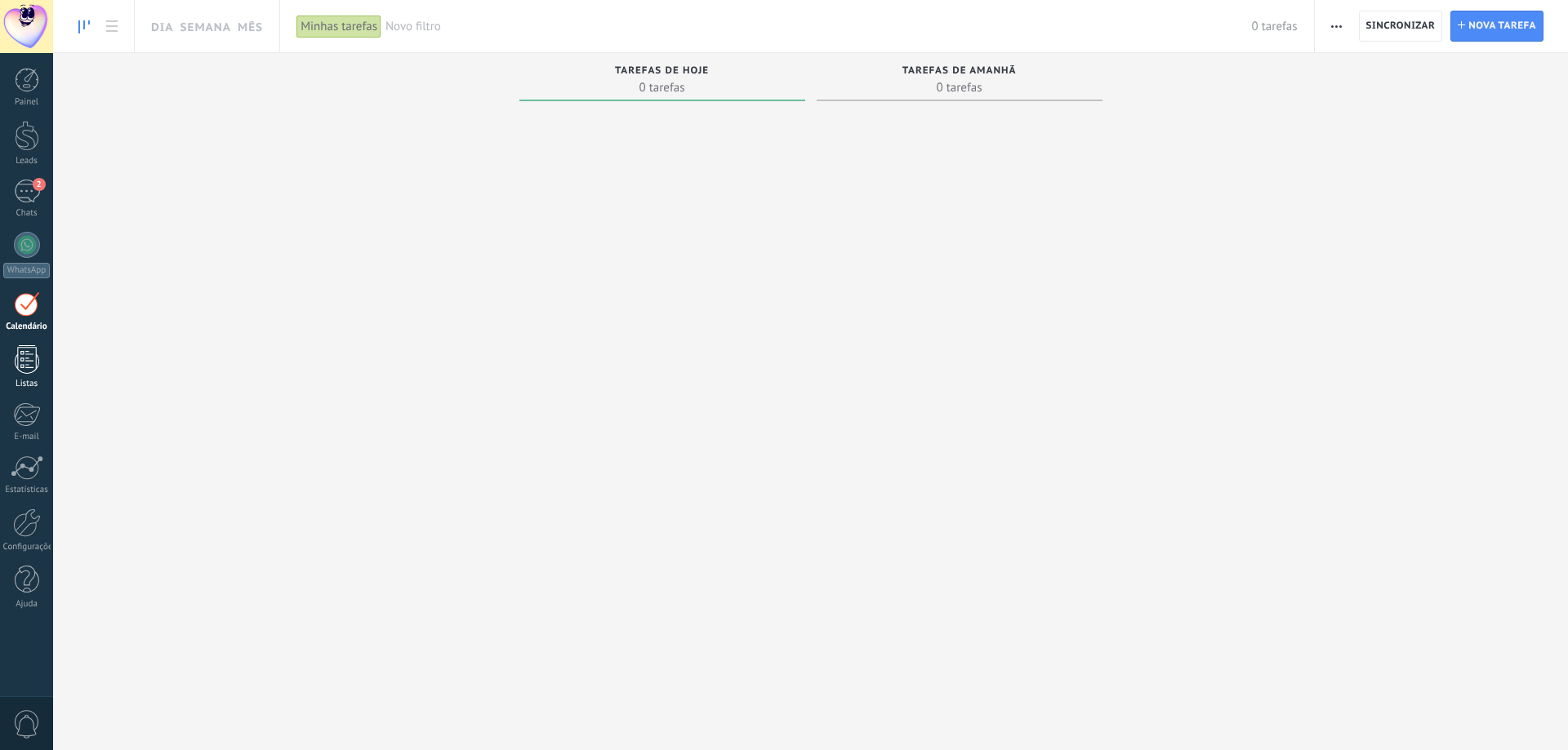
click at [4, 364] on link "Listas" at bounding box center [26, 367] width 53 height 44
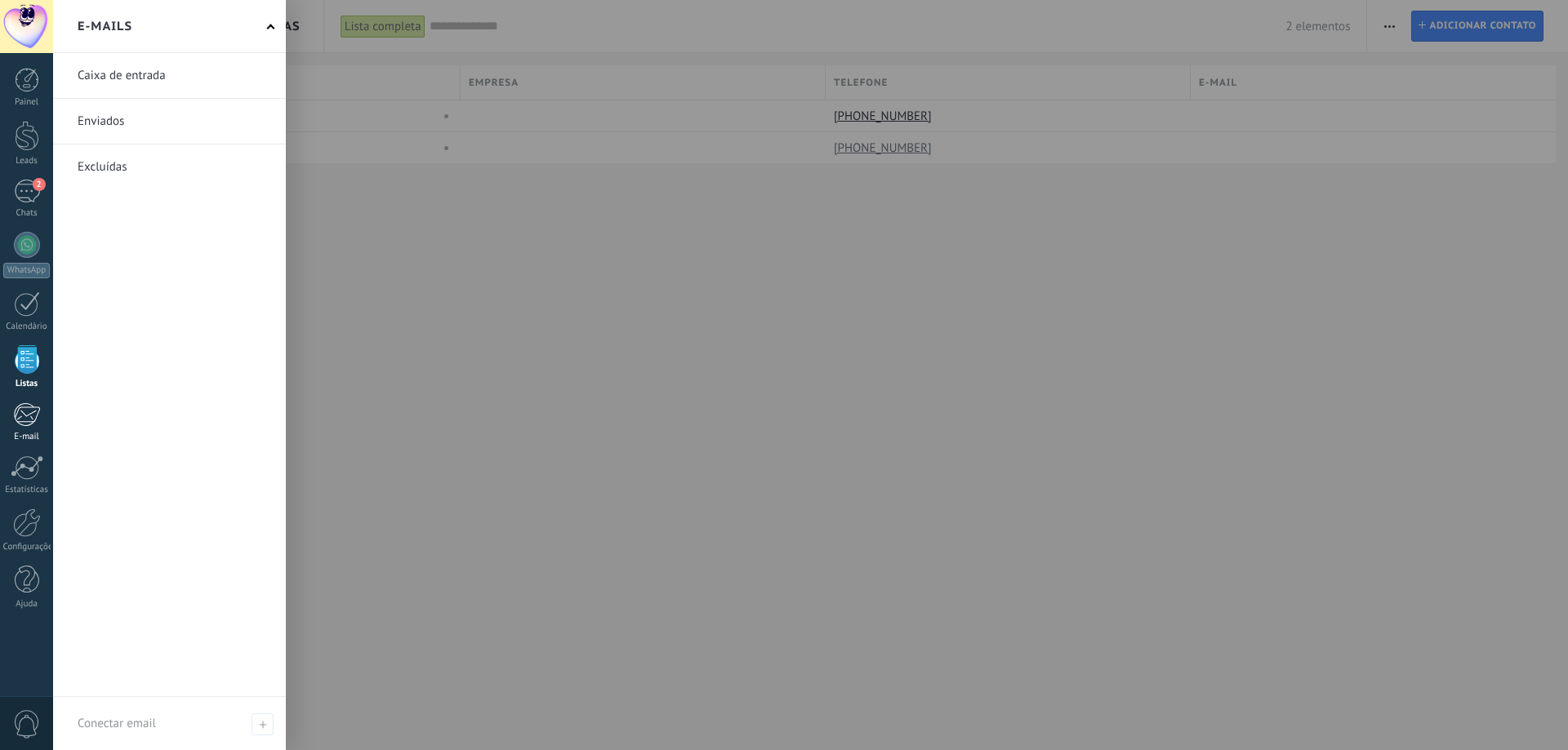
click at [35, 438] on div "E-mail" at bounding box center [27, 437] width 47 height 11
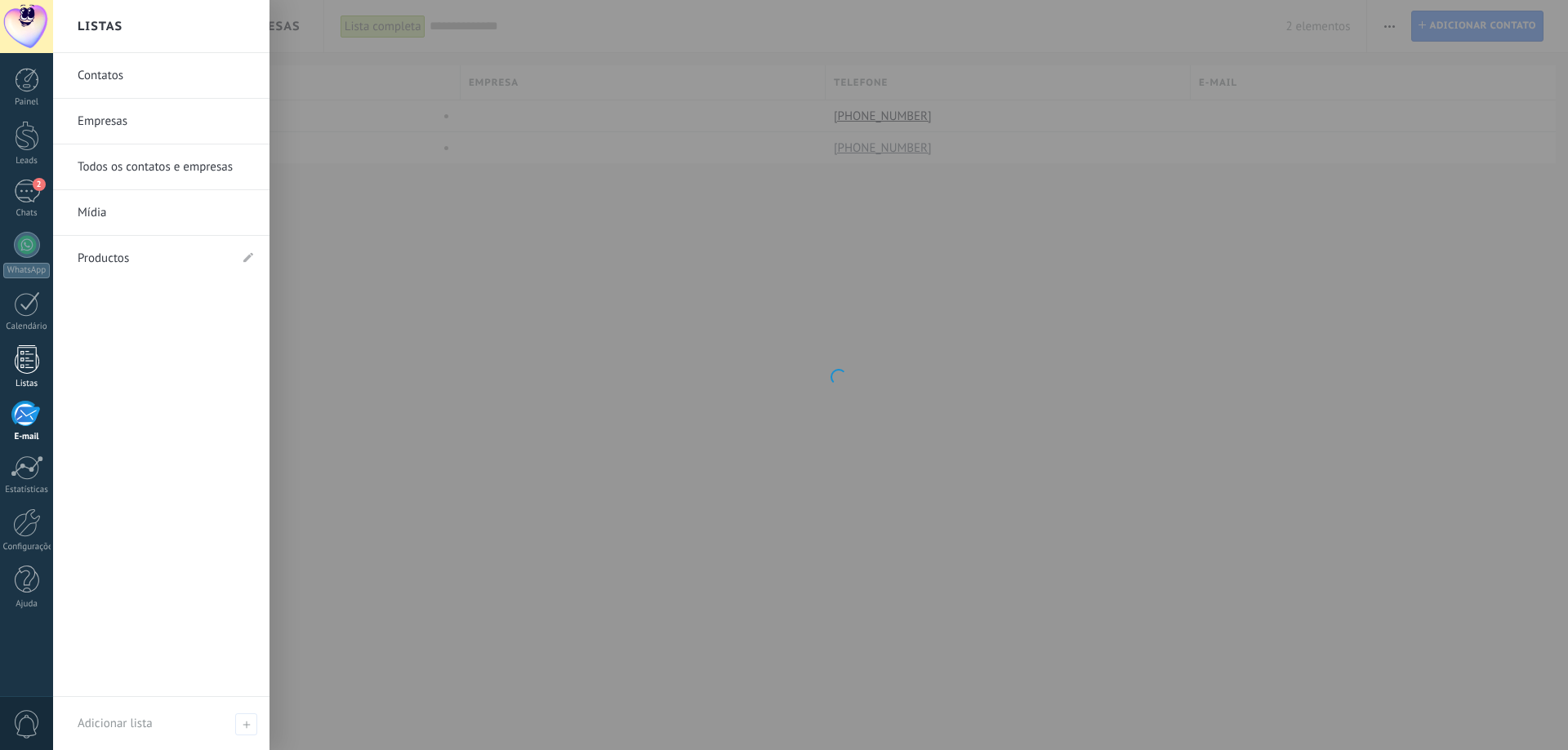
click at [35, 366] on div at bounding box center [26, 359] width 24 height 29
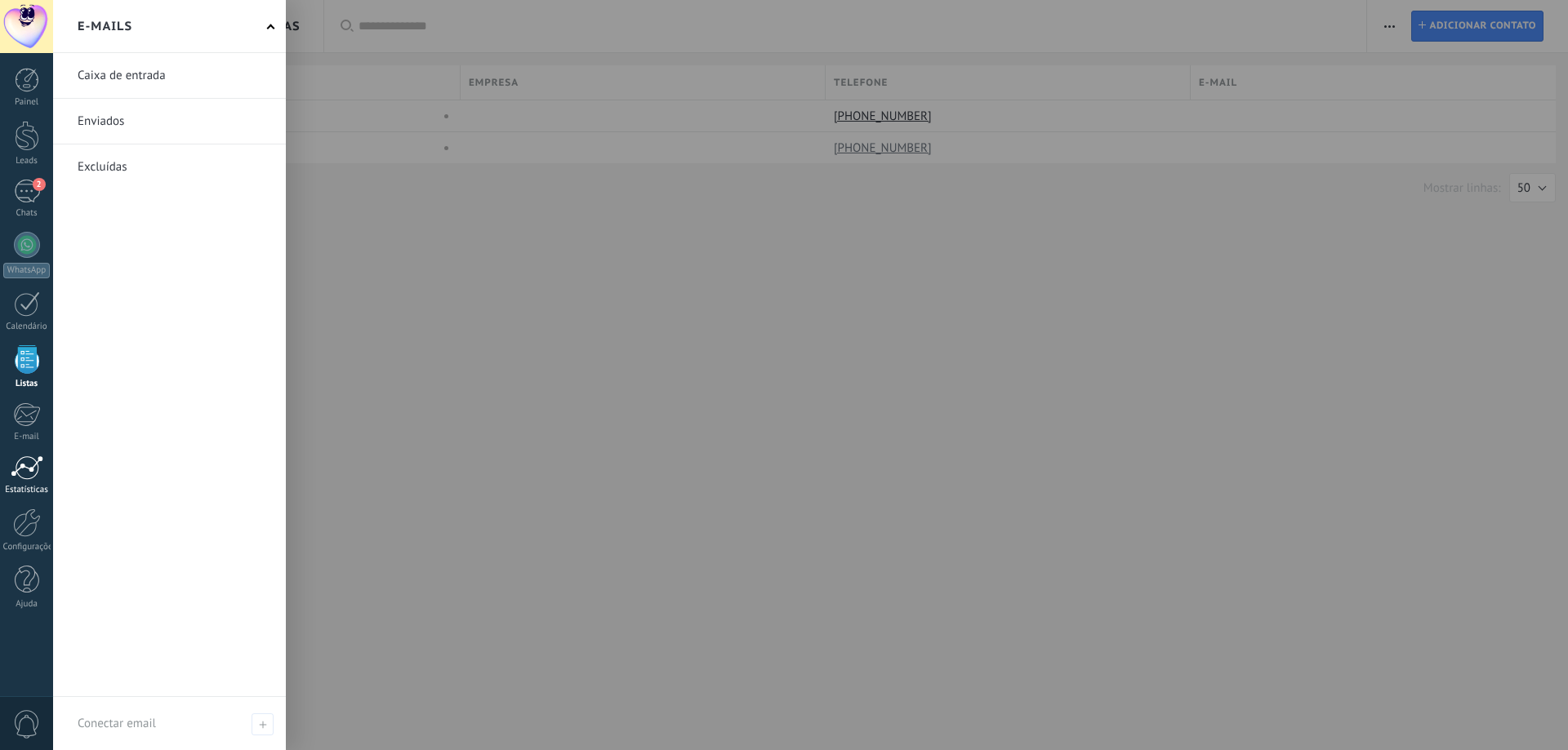
click at [30, 476] on div at bounding box center [27, 467] width 33 height 24
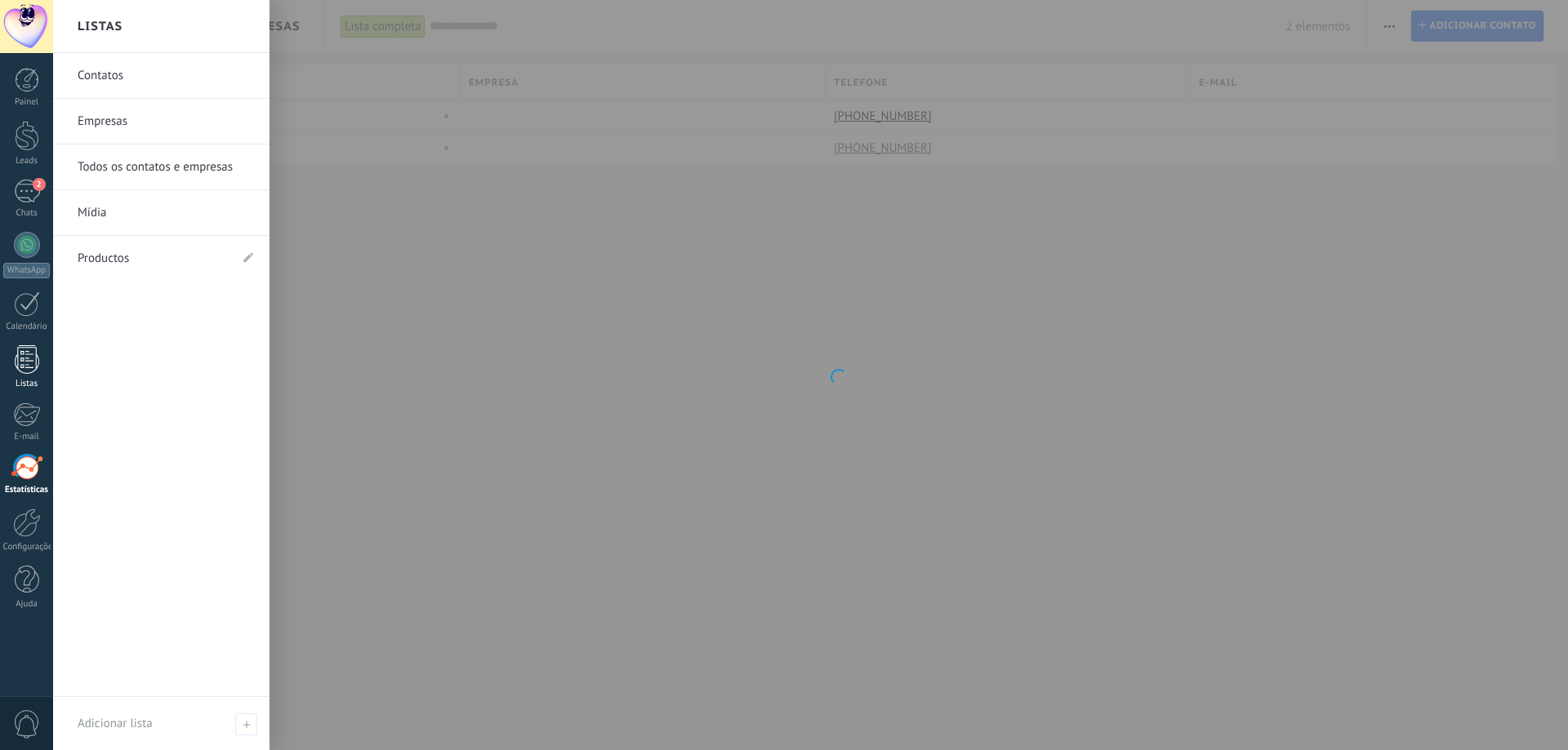
click at [36, 378] on link "Listas" at bounding box center [26, 367] width 53 height 44
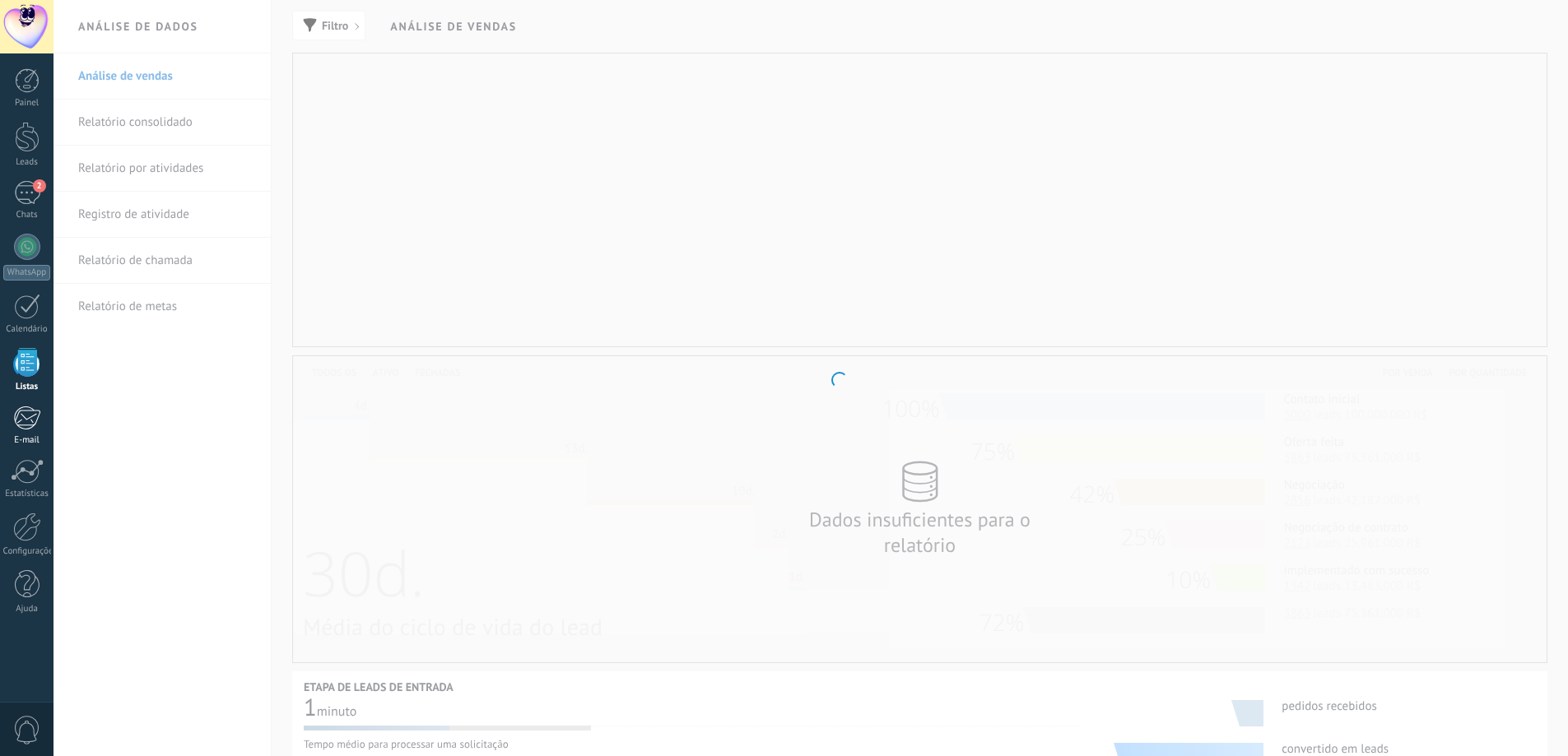
click at [42, 412] on link "E-mail" at bounding box center [26, 426] width 53 height 41
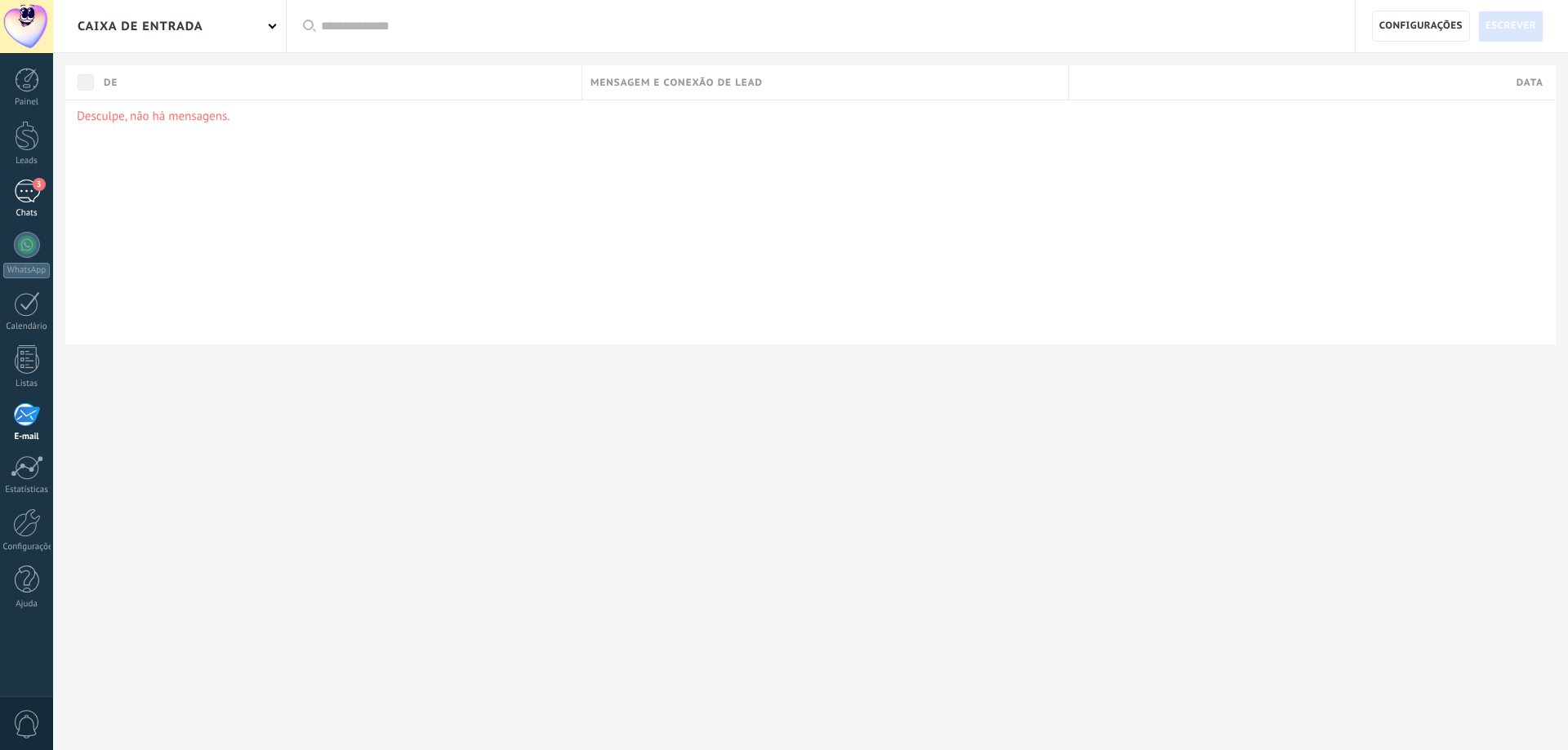
click at [13, 210] on div "Chats" at bounding box center [27, 213] width 47 height 11
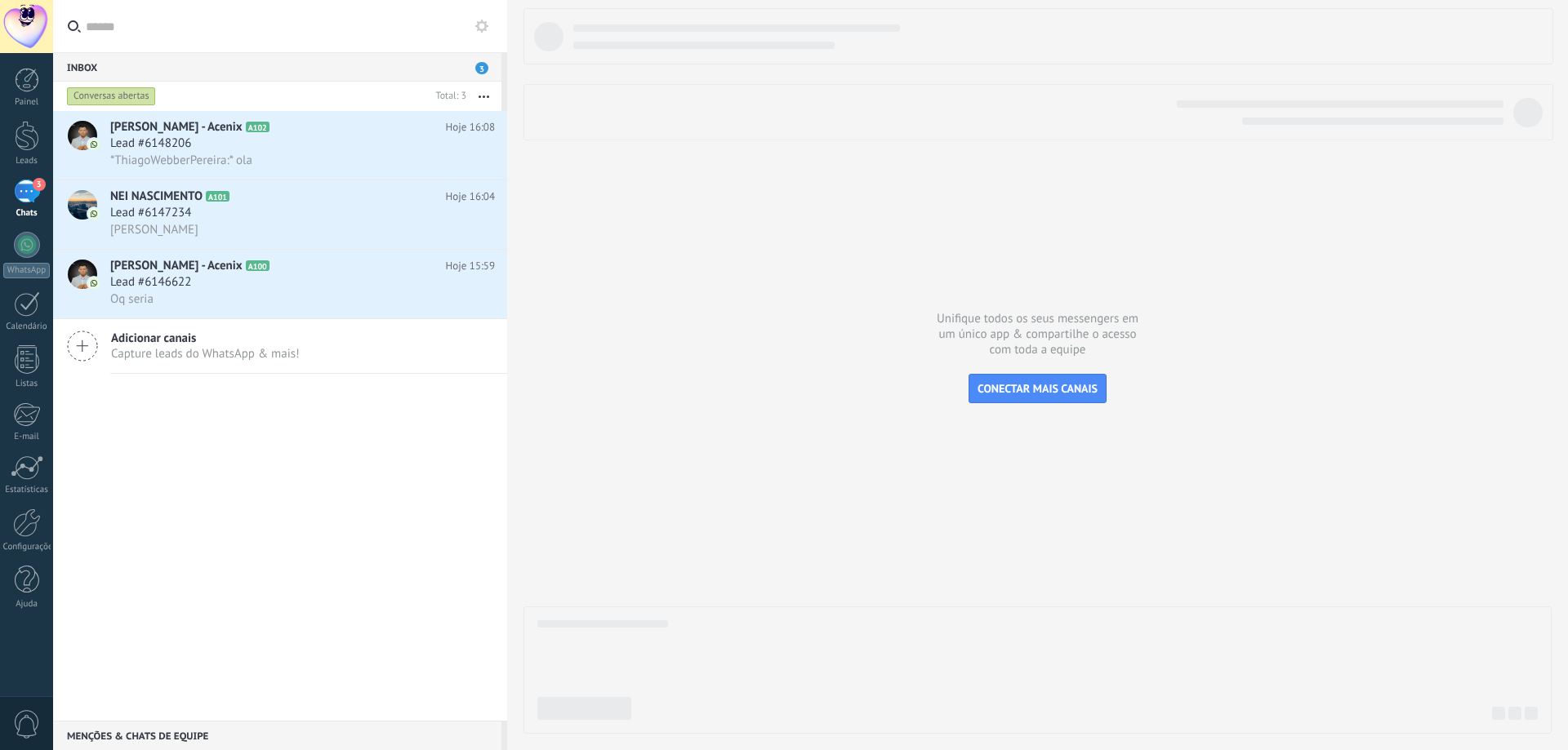
click at [482, 104] on button "button" at bounding box center [484, 96] width 35 height 29
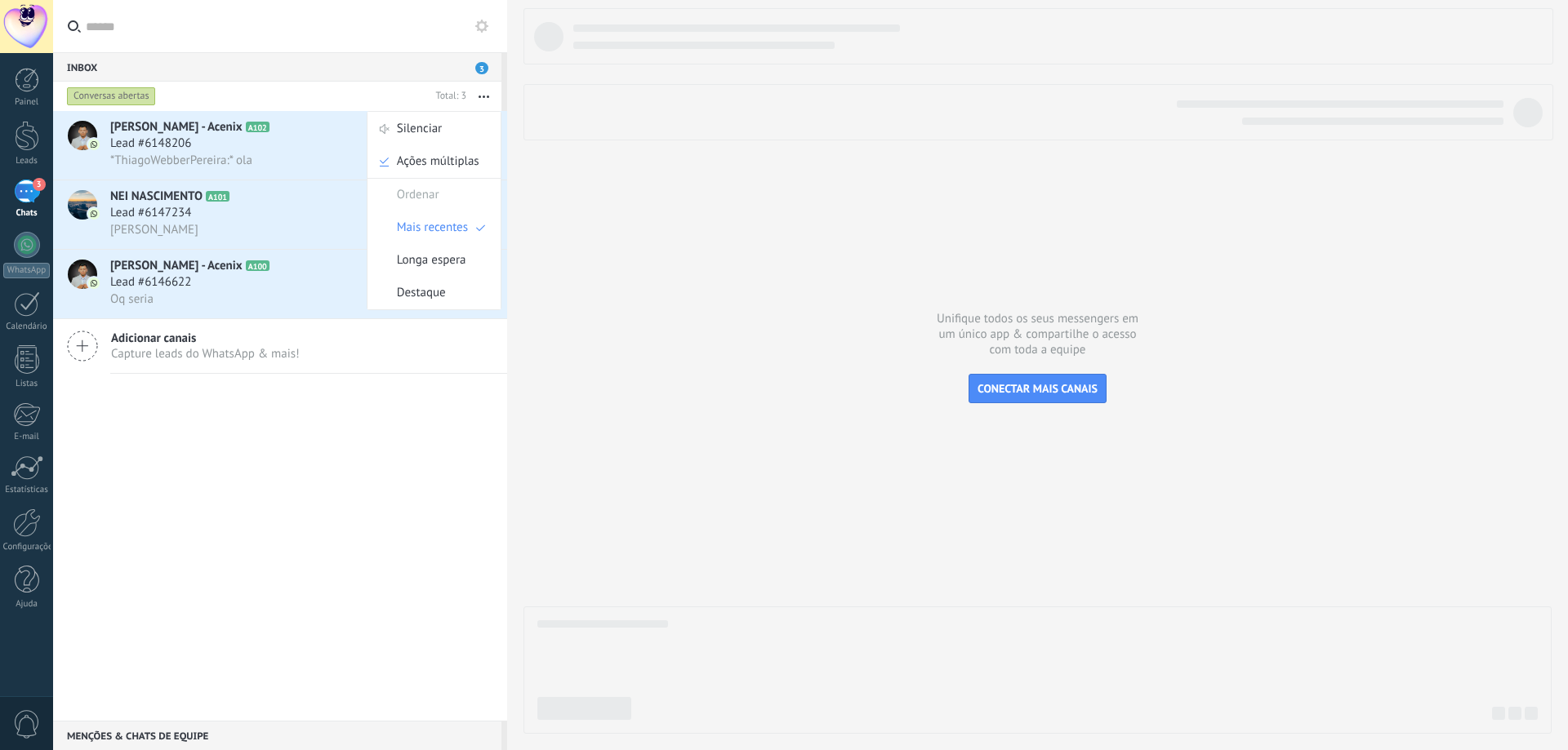
click at [452, 385] on div "[PERSON_NAME] - Acenix A102 Hoje 16:08 Lead #6148206 *ThiagoWebberPereira:* [PE…" at bounding box center [280, 416] width 454 height 610
